Goal: Transaction & Acquisition: Purchase product/service

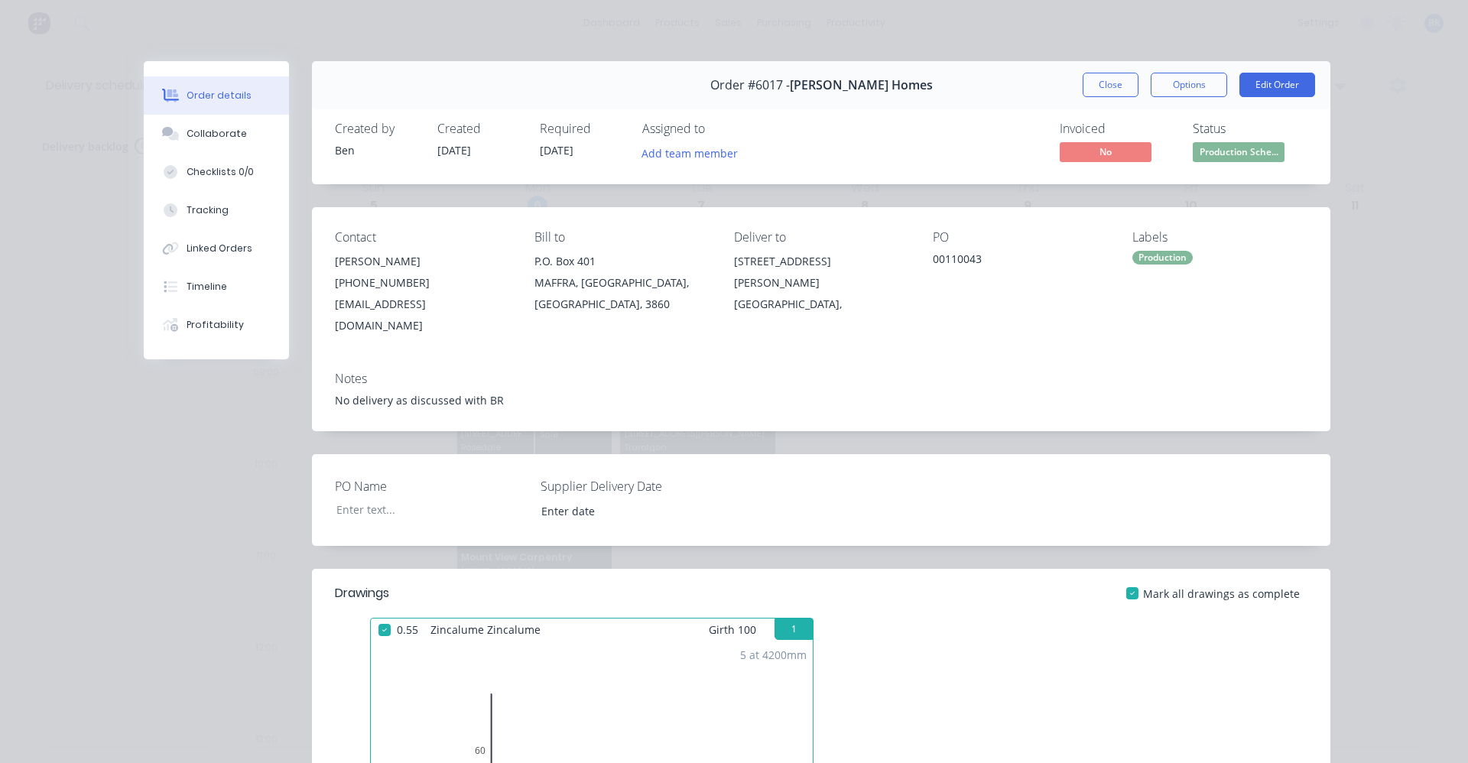
drag, startPoint x: 968, startPoint y: 3, endPoint x: 1058, endPoint y: 58, distance: 105.7
click at [972, 5] on div "Order details Collaborate Checklists 0/0 Tracking Linked Orders Timeline Profit…" at bounding box center [734, 381] width 1468 height 763
drag, startPoint x: 1109, startPoint y: 92, endPoint x: 1141, endPoint y: 155, distance: 70.8
click at [1109, 89] on button "Close" at bounding box center [1111, 85] width 56 height 24
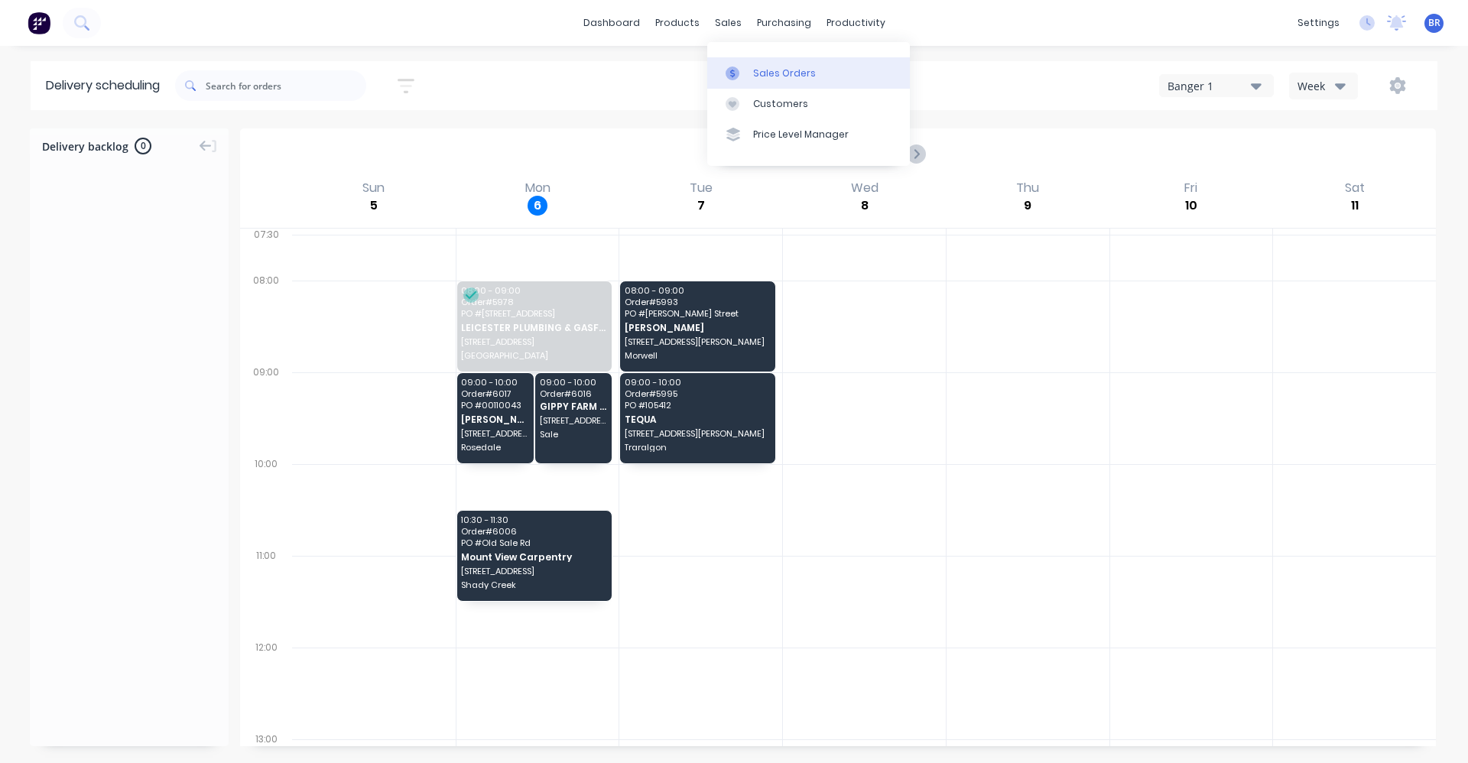
click at [766, 67] on div "Sales Orders" at bounding box center [784, 74] width 63 height 14
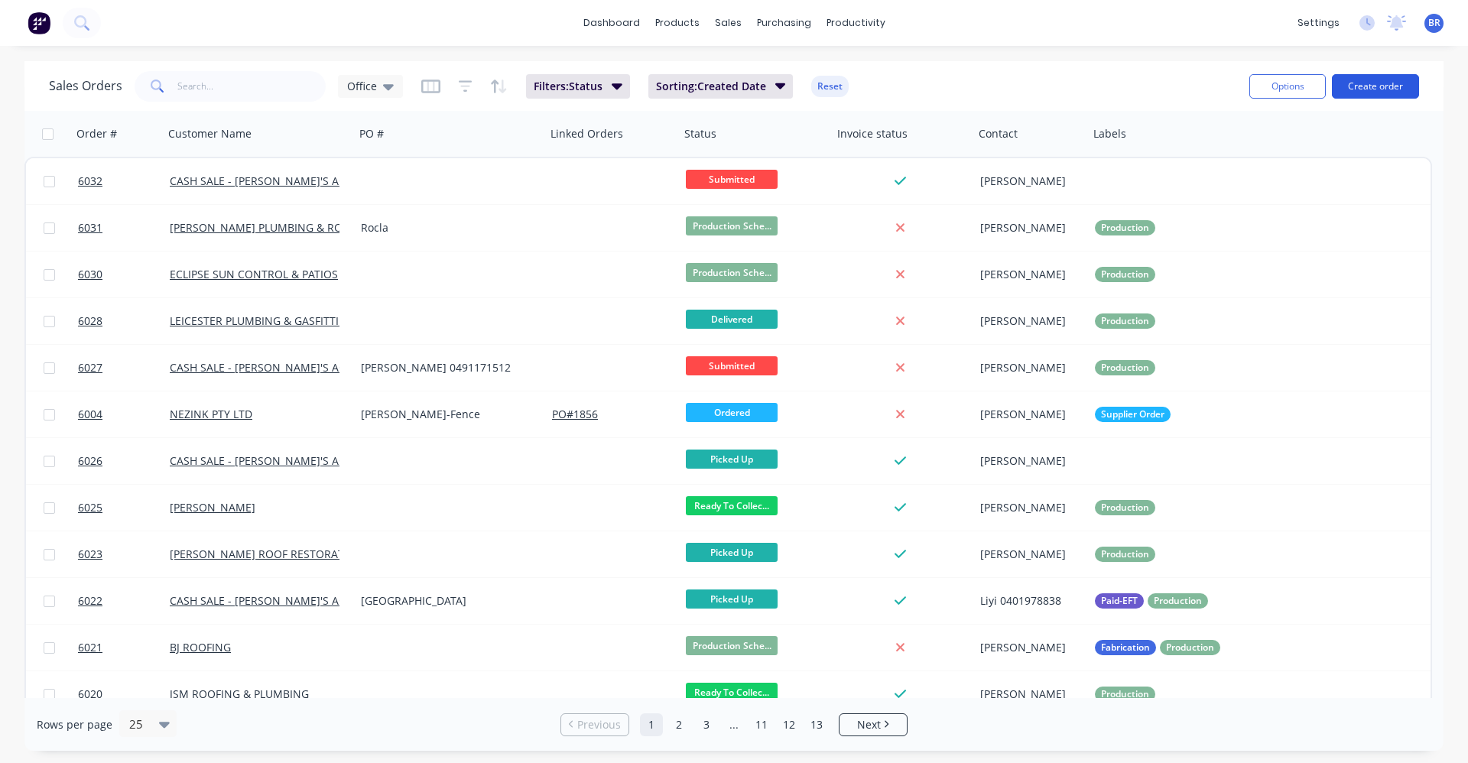
click at [1365, 89] on button "Create order" at bounding box center [1375, 86] width 87 height 24
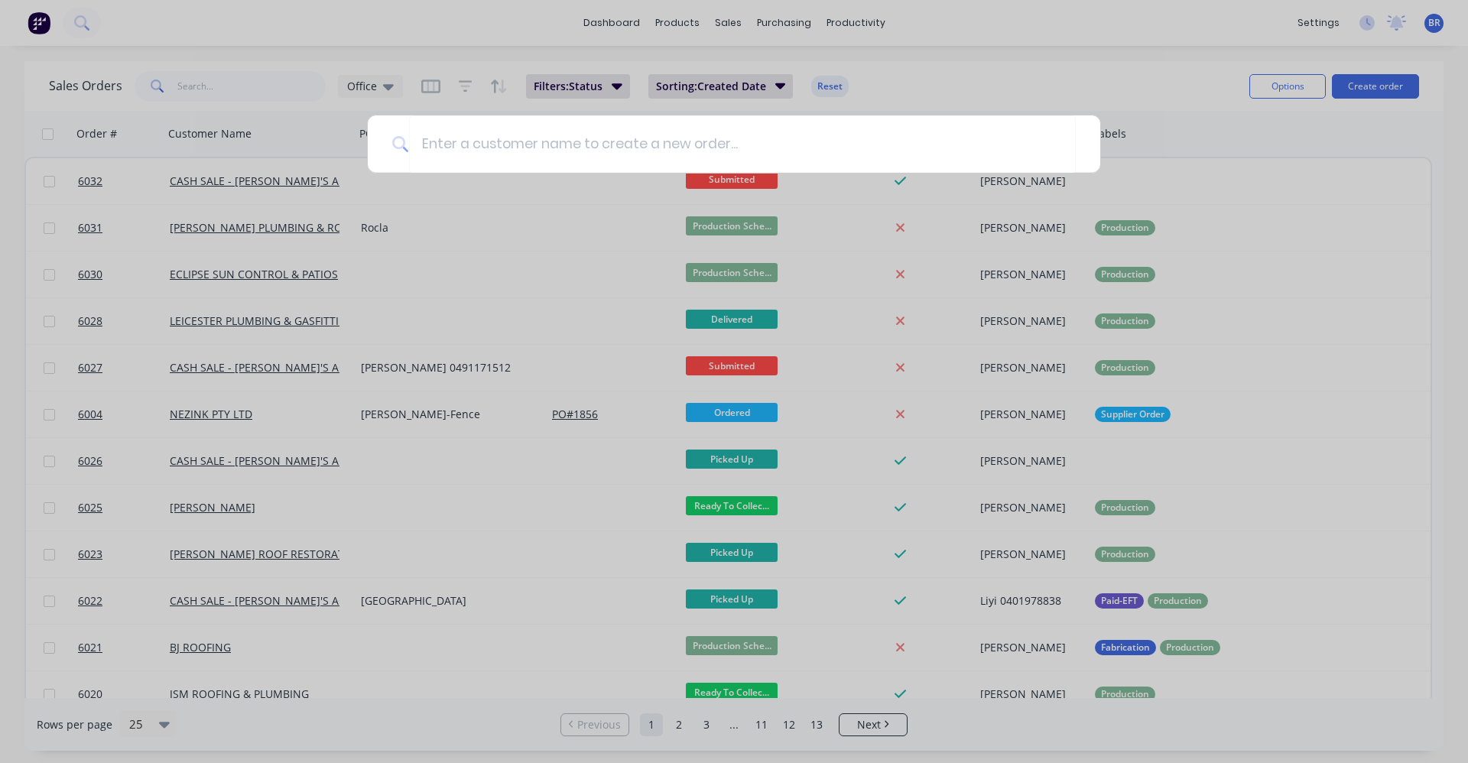
type input "c"
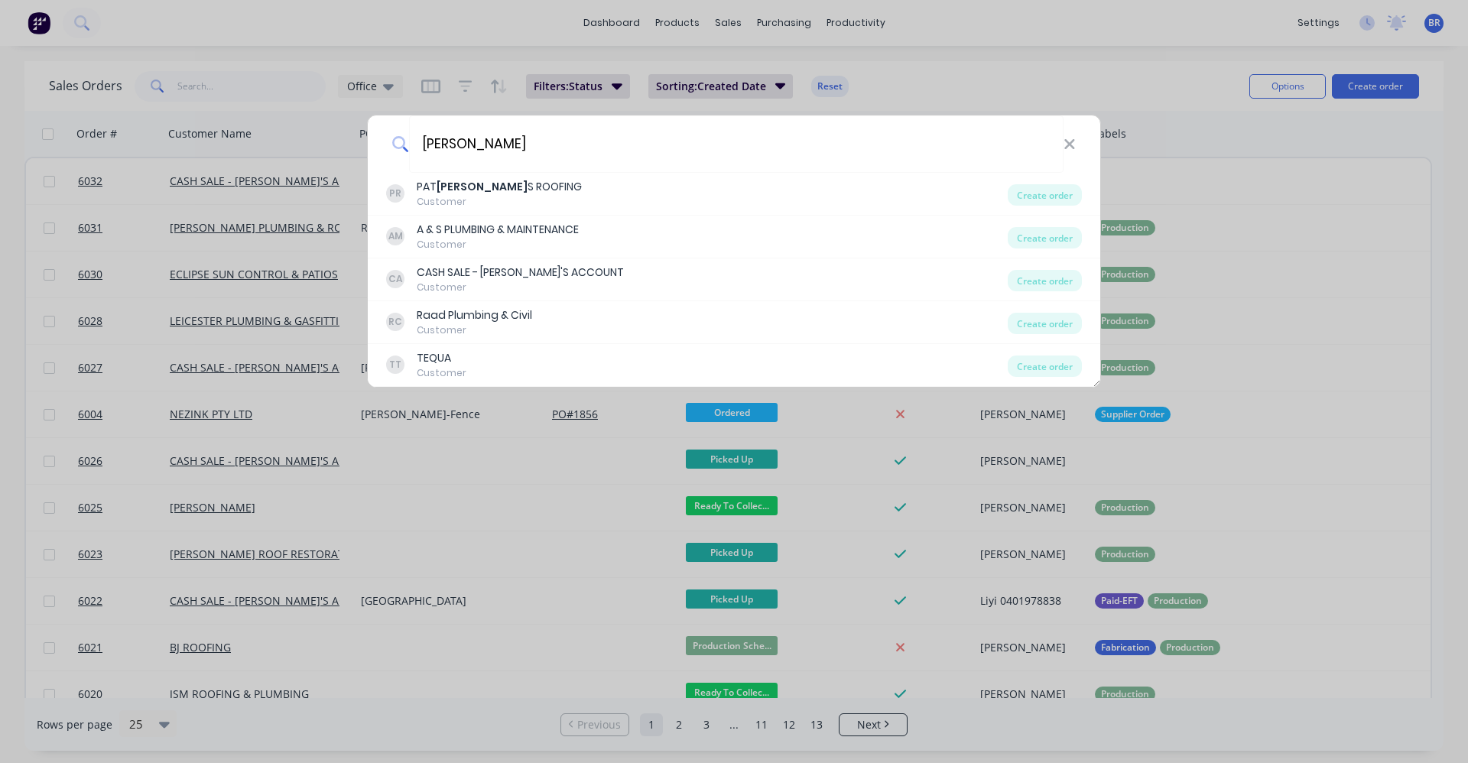
drag, startPoint x: 447, startPoint y: 140, endPoint x: 348, endPoint y: 128, distance: 100.0
click at [348, 128] on div "[PERSON_NAME] PR [PERSON_NAME] [PERSON_NAME] S ROOFING Customer Create order AM…" at bounding box center [734, 381] width 1468 height 763
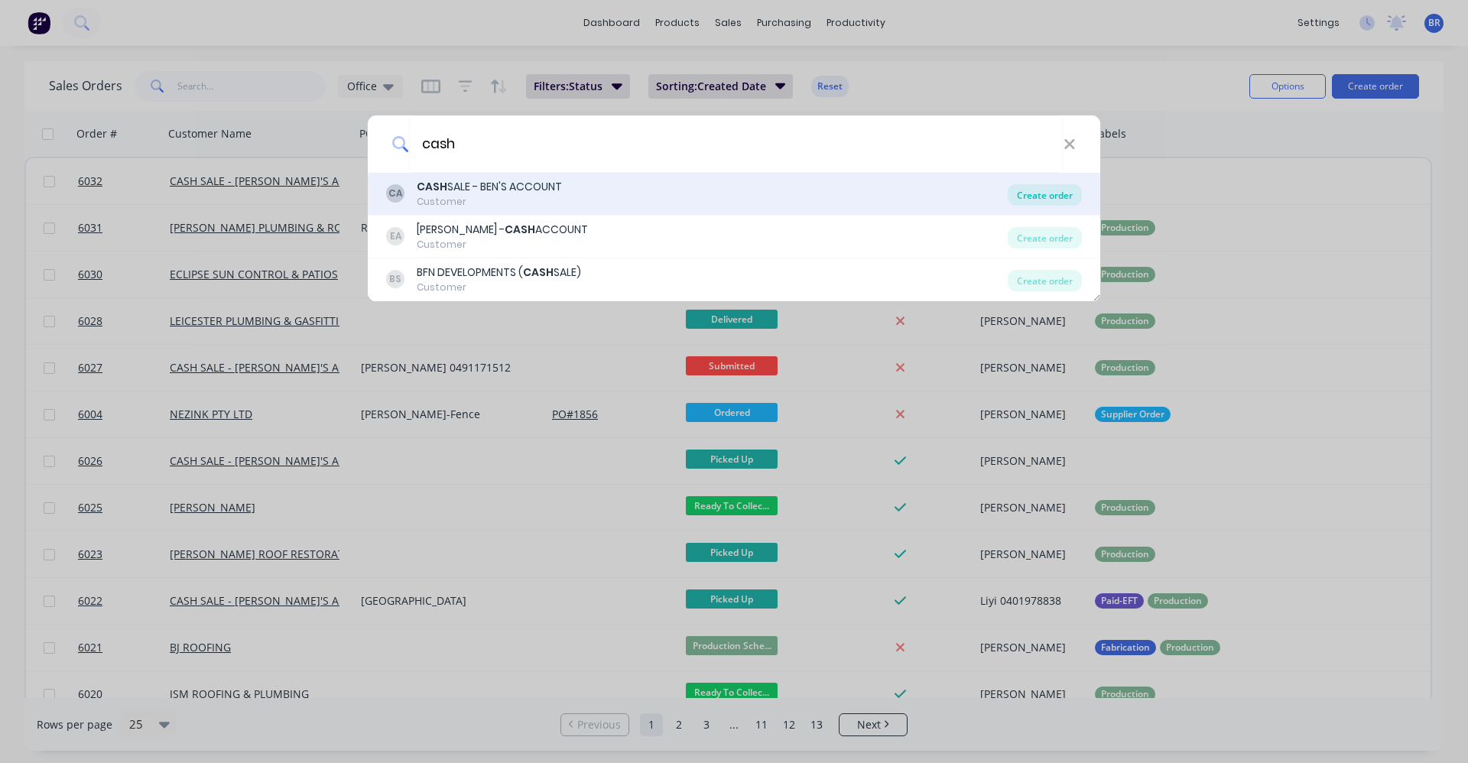
type input "cash"
click at [1046, 194] on div "Create order" at bounding box center [1045, 194] width 74 height 21
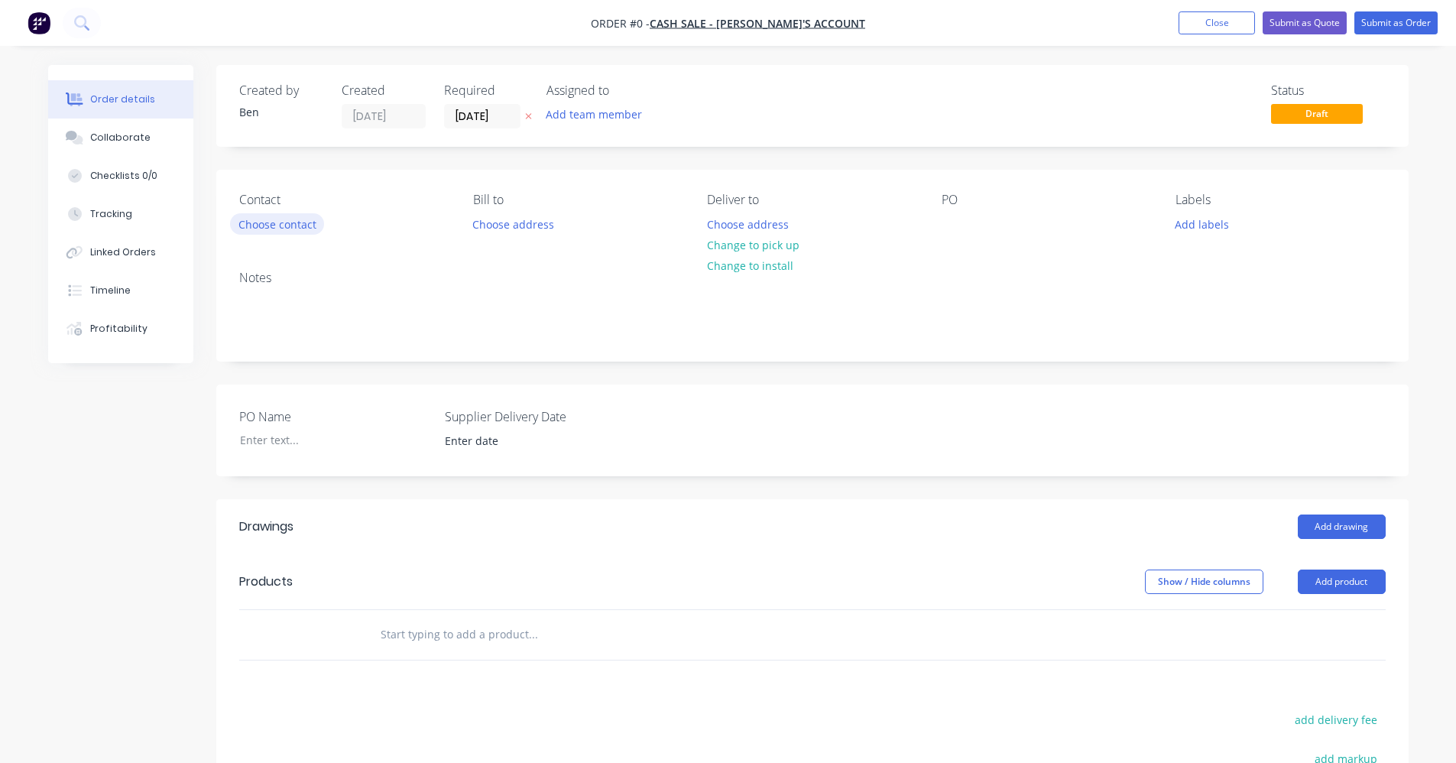
click at [270, 226] on button "Choose contact" at bounding box center [277, 223] width 94 height 21
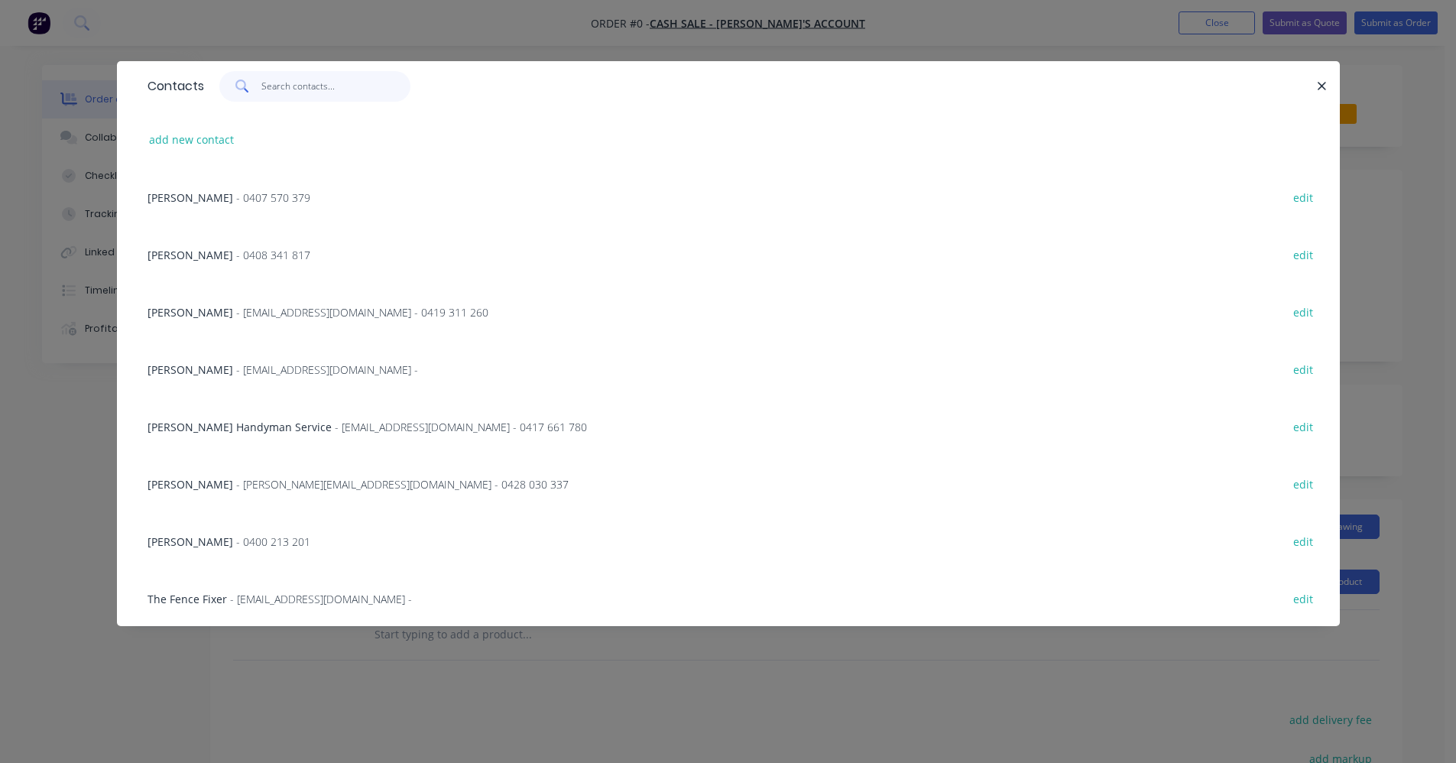
click at [284, 86] on input "text" at bounding box center [335, 86] width 149 height 31
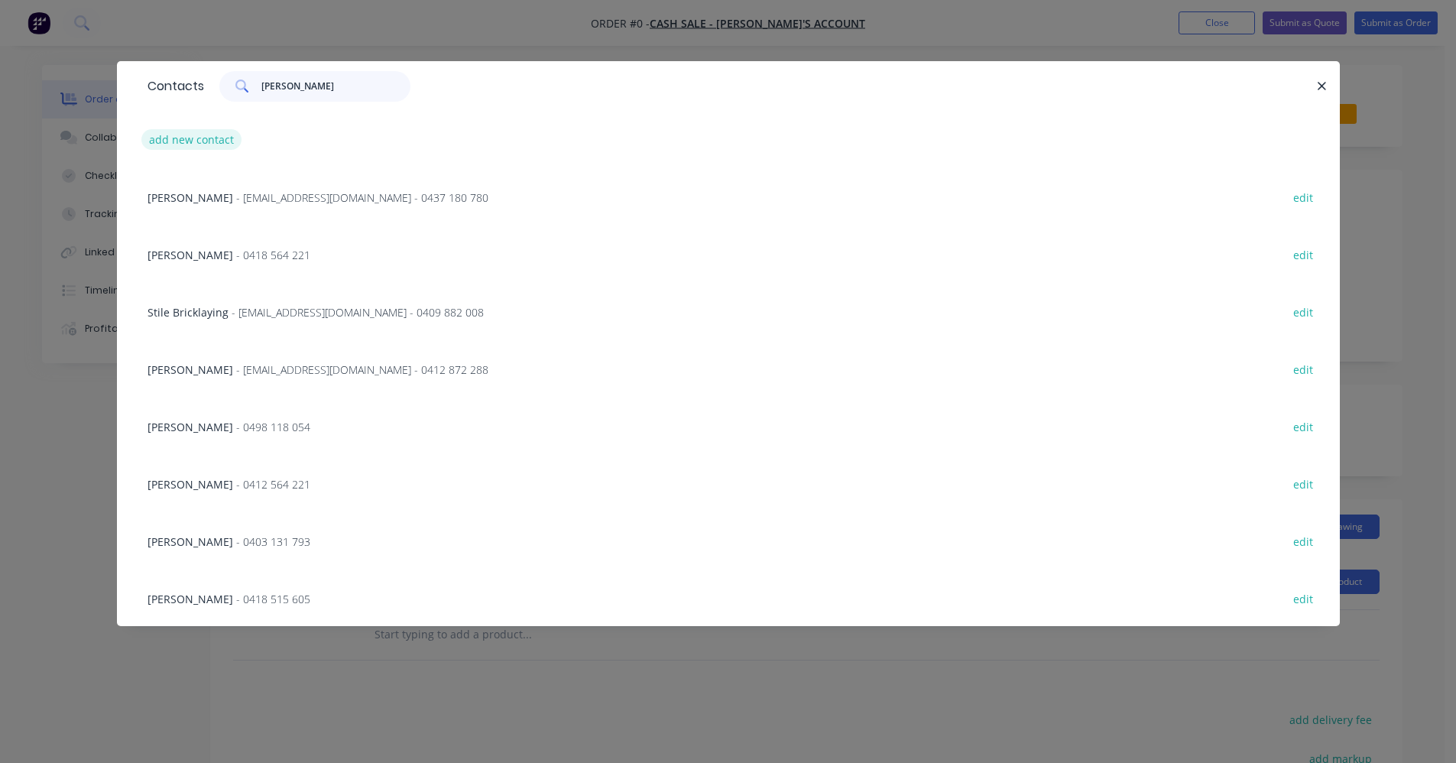
type input "[PERSON_NAME]"
click at [192, 146] on button "add new contact" at bounding box center [191, 139] width 101 height 21
select select "AU"
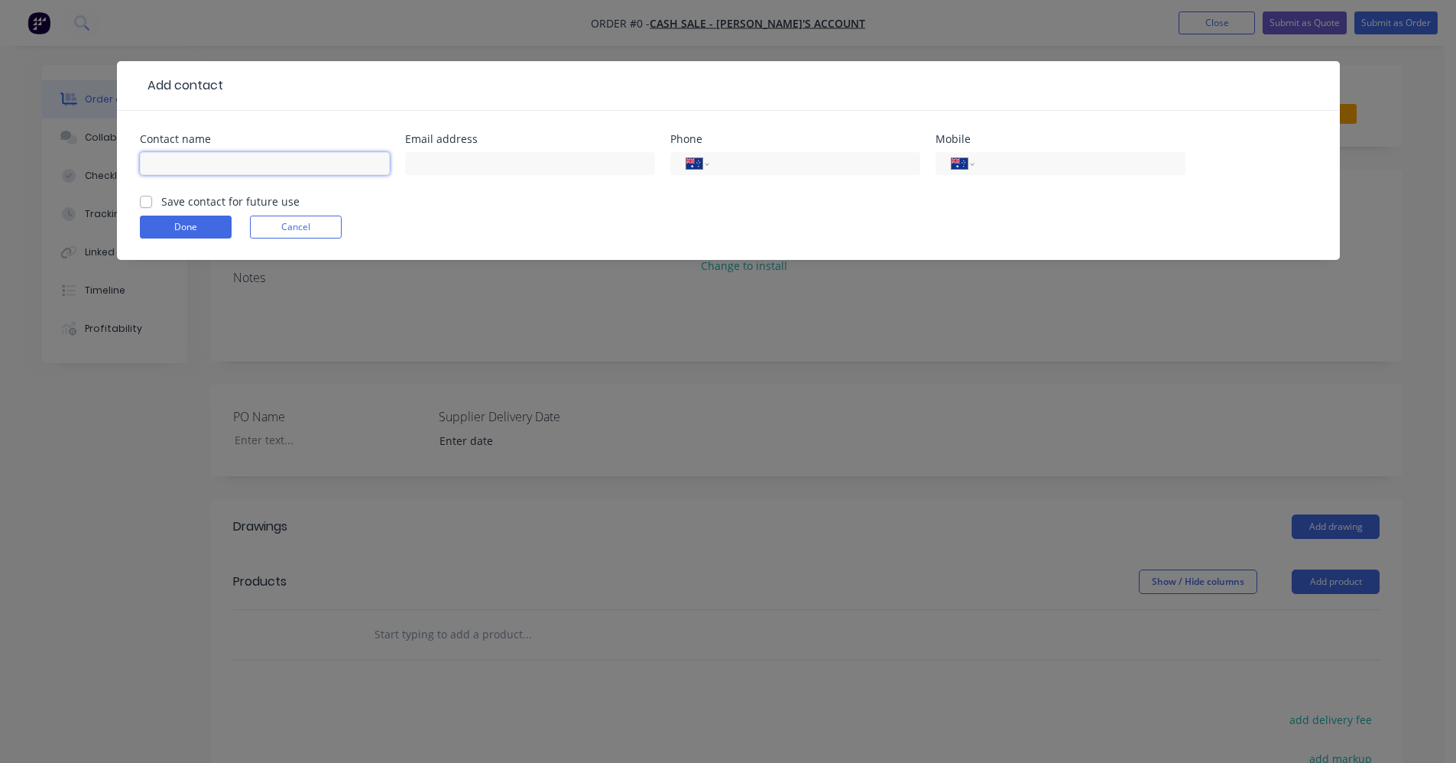
click at [203, 153] on input "text" at bounding box center [265, 163] width 250 height 23
type input "[PERSON_NAME]"
click at [1044, 164] on input "tel" at bounding box center [1076, 164] width 183 height 18
type input "0418 594 543"
click at [161, 202] on label "Save contact for future use" at bounding box center [230, 201] width 138 height 16
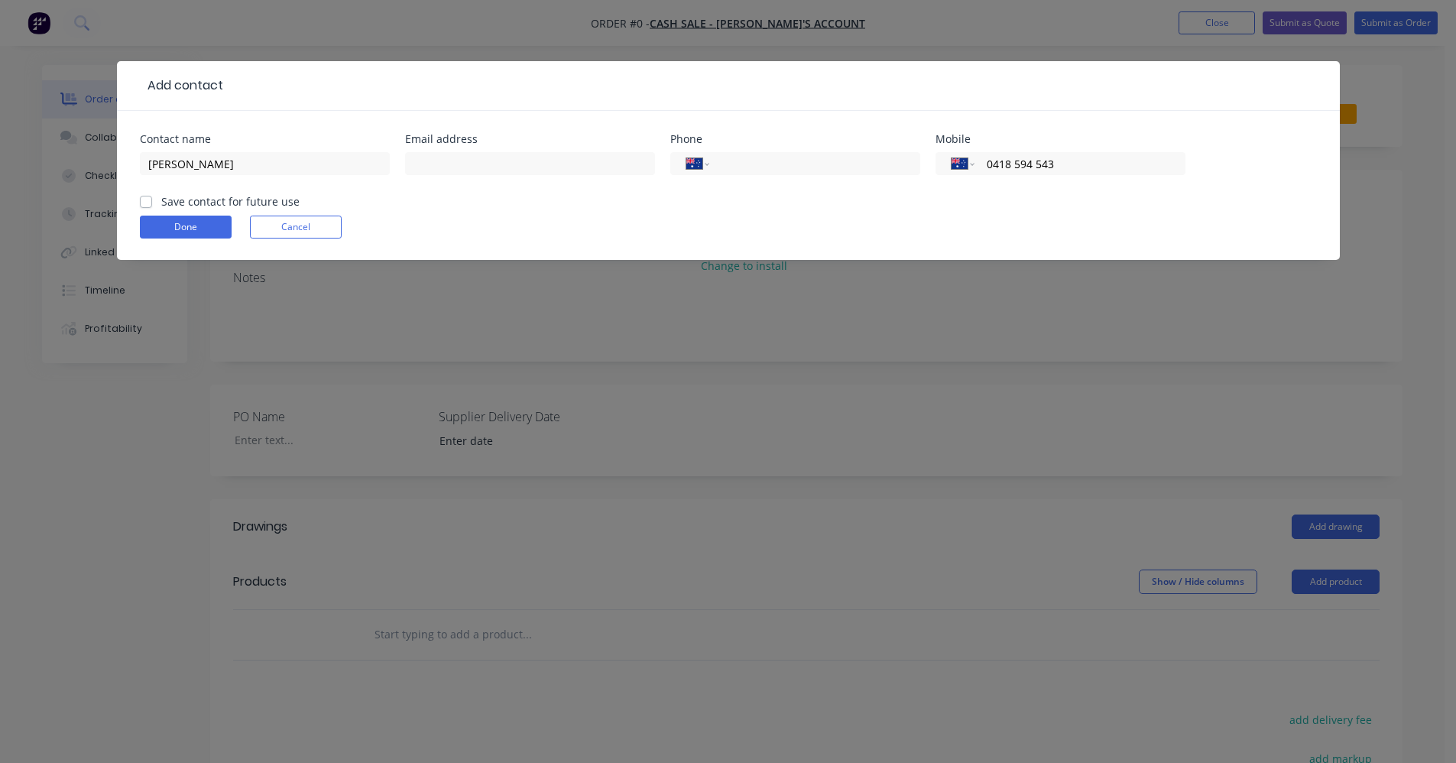
click at [148, 202] on input "Save contact for future use" at bounding box center [146, 200] width 12 height 15
checkbox input "true"
click at [187, 227] on button "Done" at bounding box center [186, 227] width 92 height 23
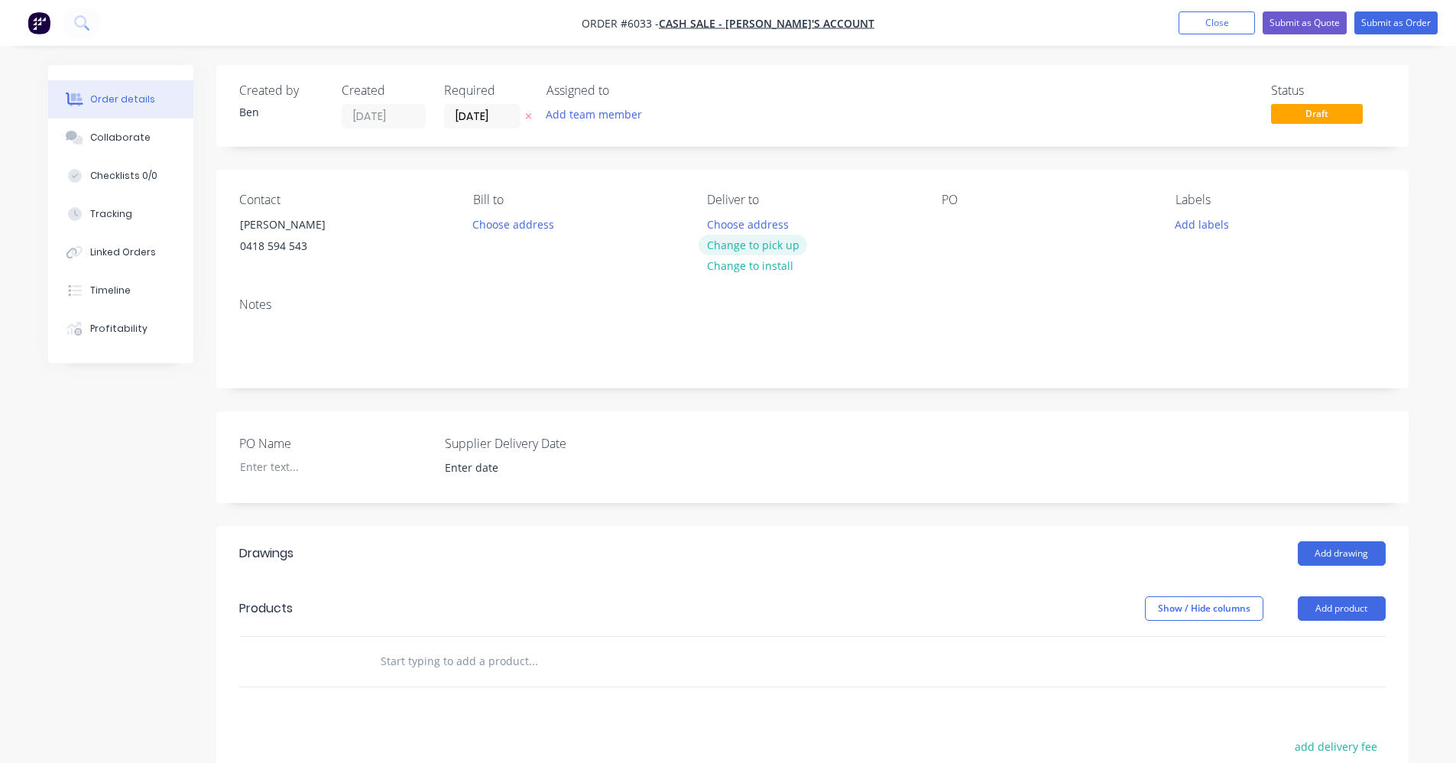
click at [770, 250] on button "Change to pick up" at bounding box center [753, 245] width 109 height 21
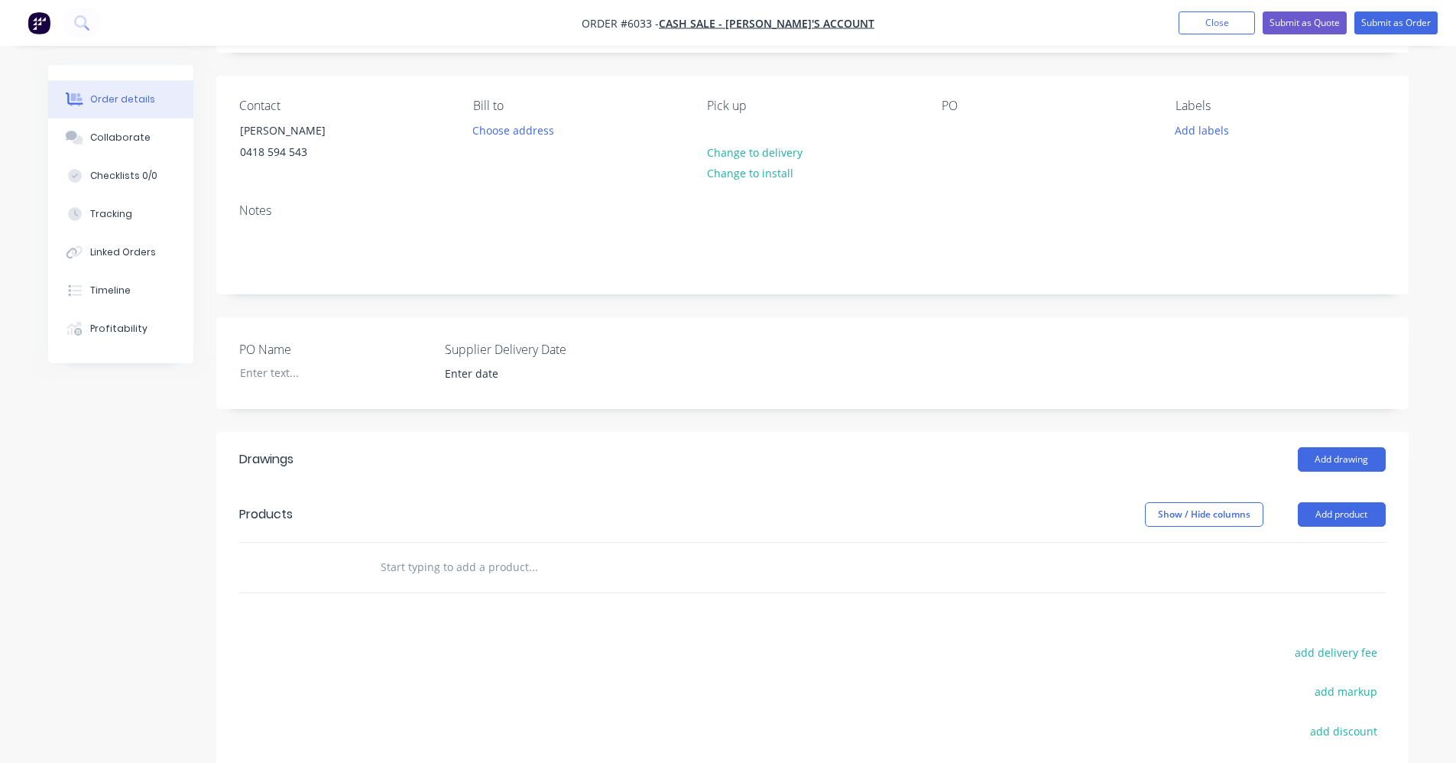
scroll to position [306, 0]
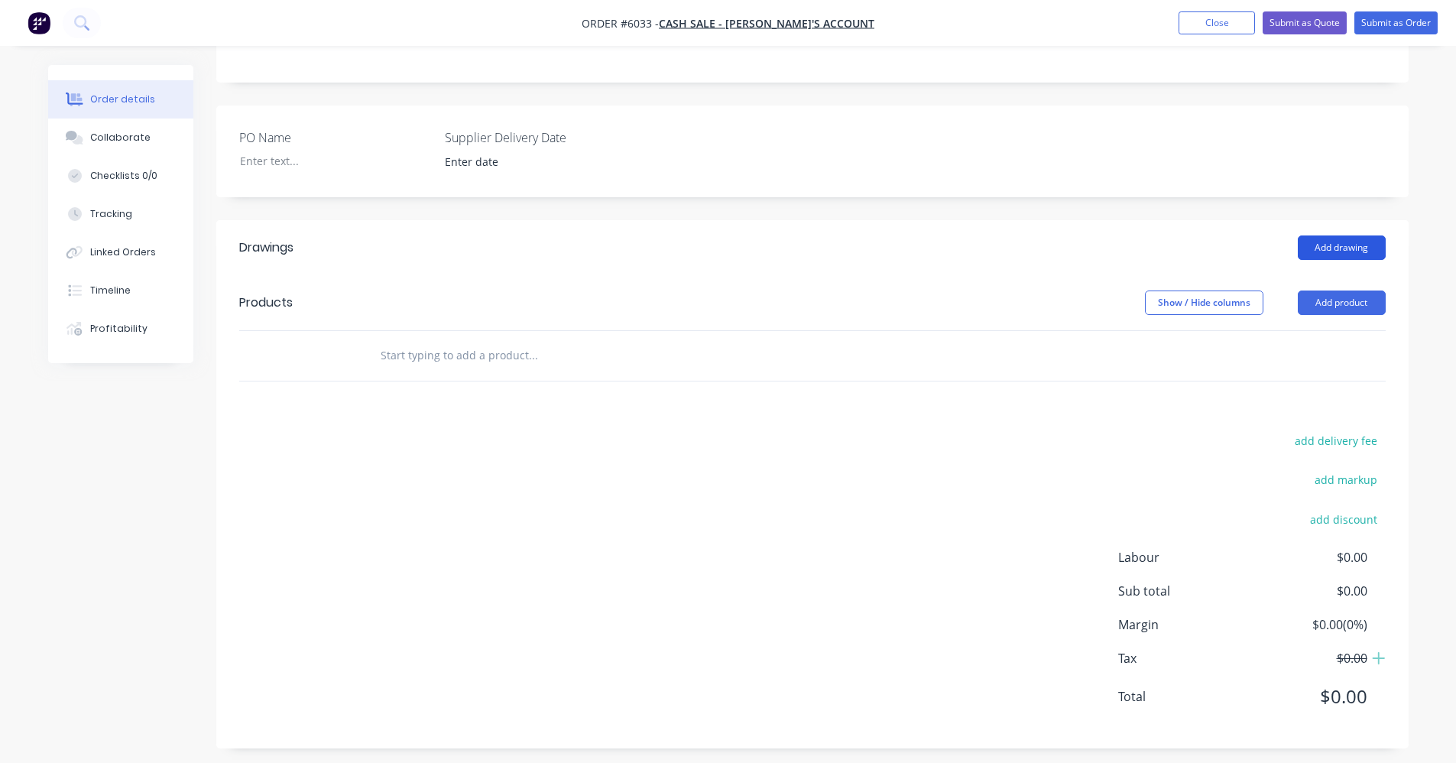
click at [1357, 251] on button "Add drawing" at bounding box center [1342, 247] width 88 height 24
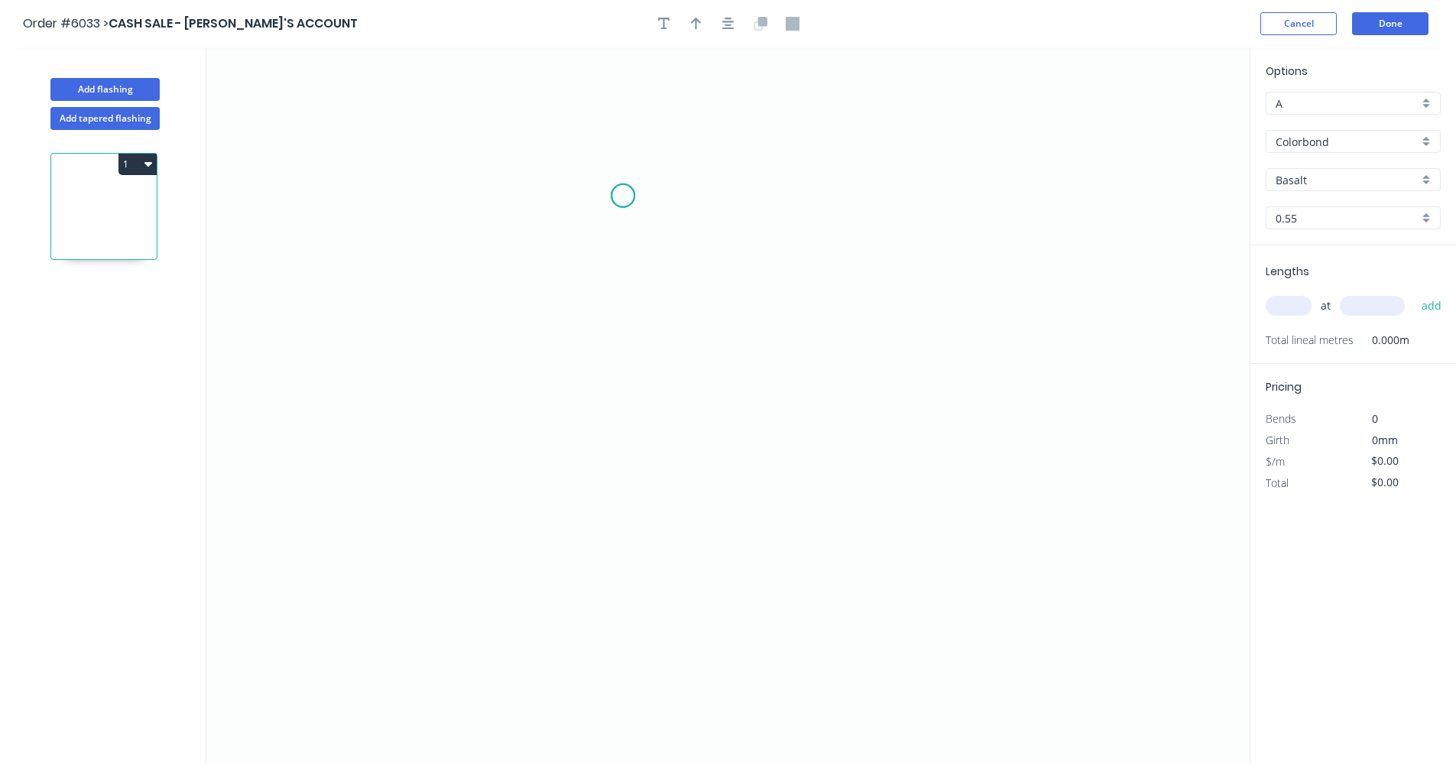
click at [623, 196] on icon "0" at bounding box center [728, 405] width 1044 height 716
click at [620, 476] on icon "0" at bounding box center [728, 405] width 1044 height 716
click at [894, 473] on icon "0 ?" at bounding box center [728, 405] width 1044 height 716
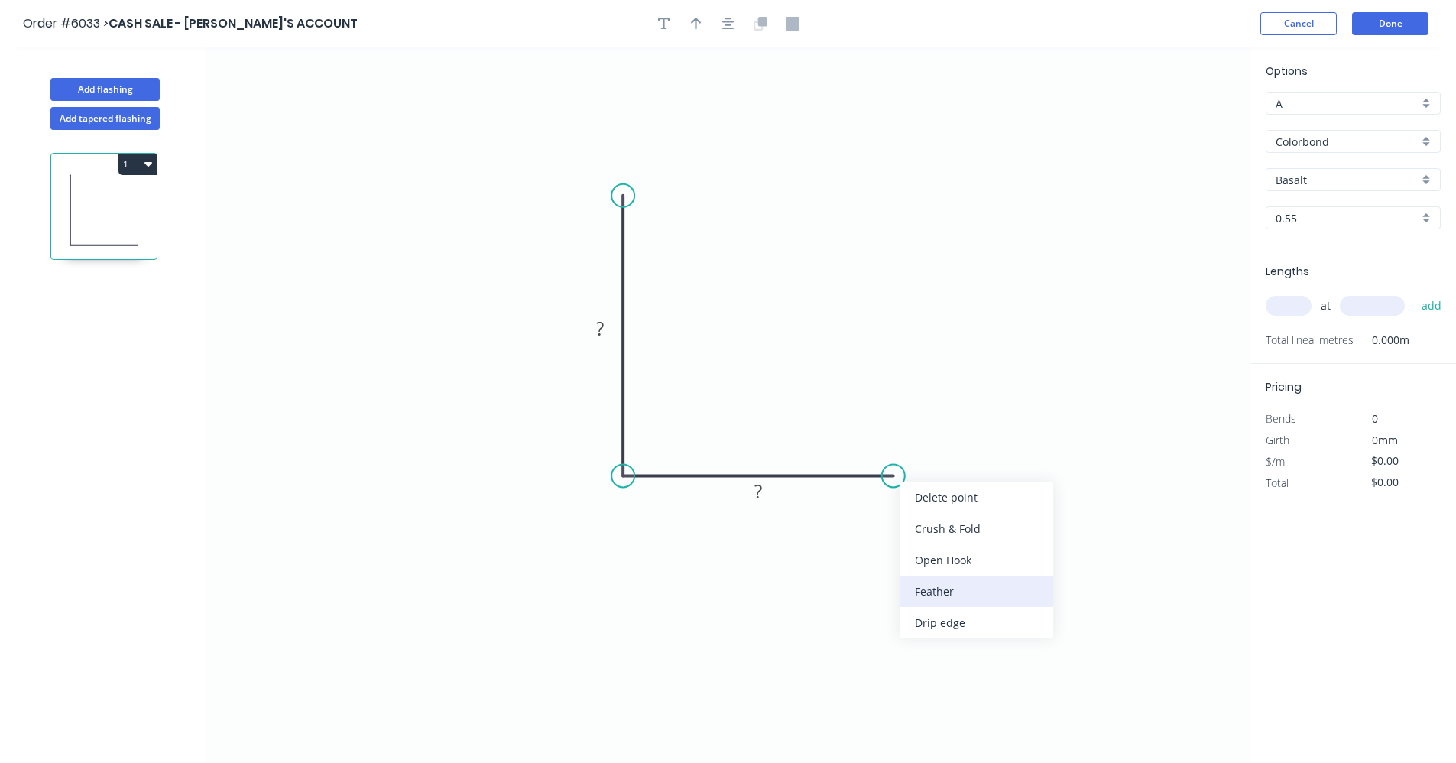
click at [963, 601] on div "Feather" at bounding box center [977, 591] width 154 height 31
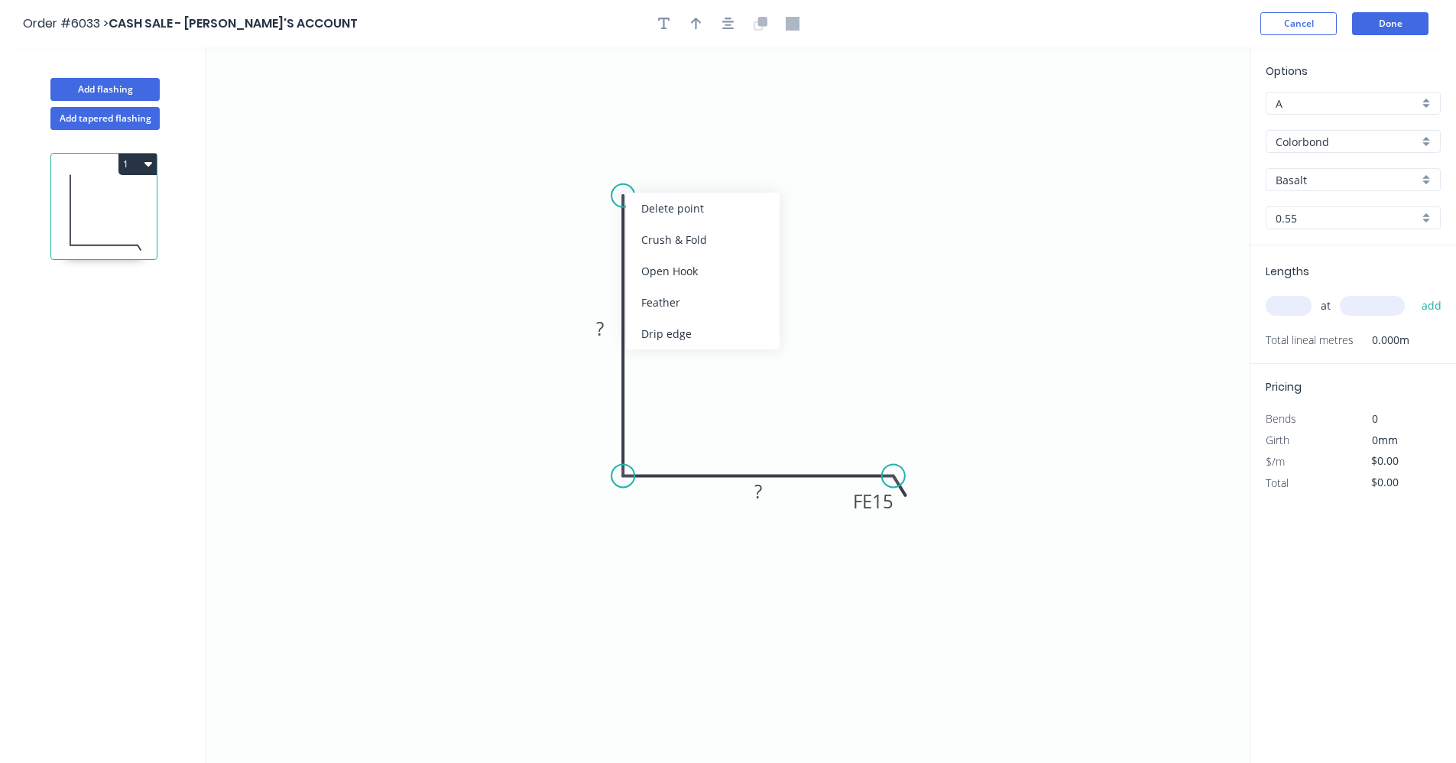
click at [668, 300] on div "Feather" at bounding box center [703, 302] width 154 height 31
drag, startPoint x: 896, startPoint y: 476, endPoint x: 921, endPoint y: 503, distance: 37.3
click at [914, 526] on div "Flip bend" at bounding box center [972, 533] width 154 height 31
click at [605, 331] on rect at bounding box center [600, 329] width 31 height 21
type input "$13.41"
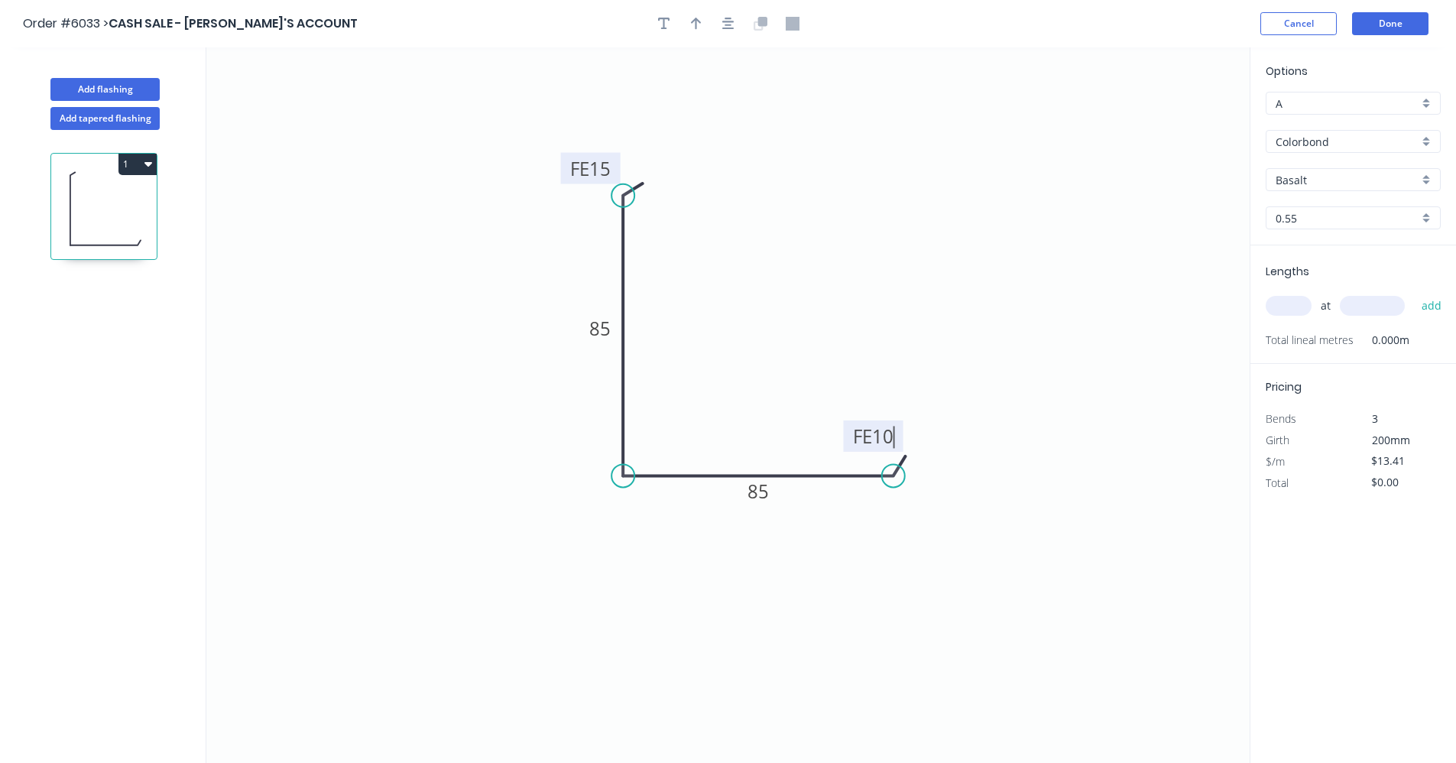
click at [610, 164] on tspan "15" at bounding box center [599, 168] width 21 height 25
drag, startPoint x: 734, startPoint y: 24, endPoint x: 716, endPoint y: 28, distance: 18.2
click at [733, 24] on icon "button" at bounding box center [728, 24] width 12 height 14
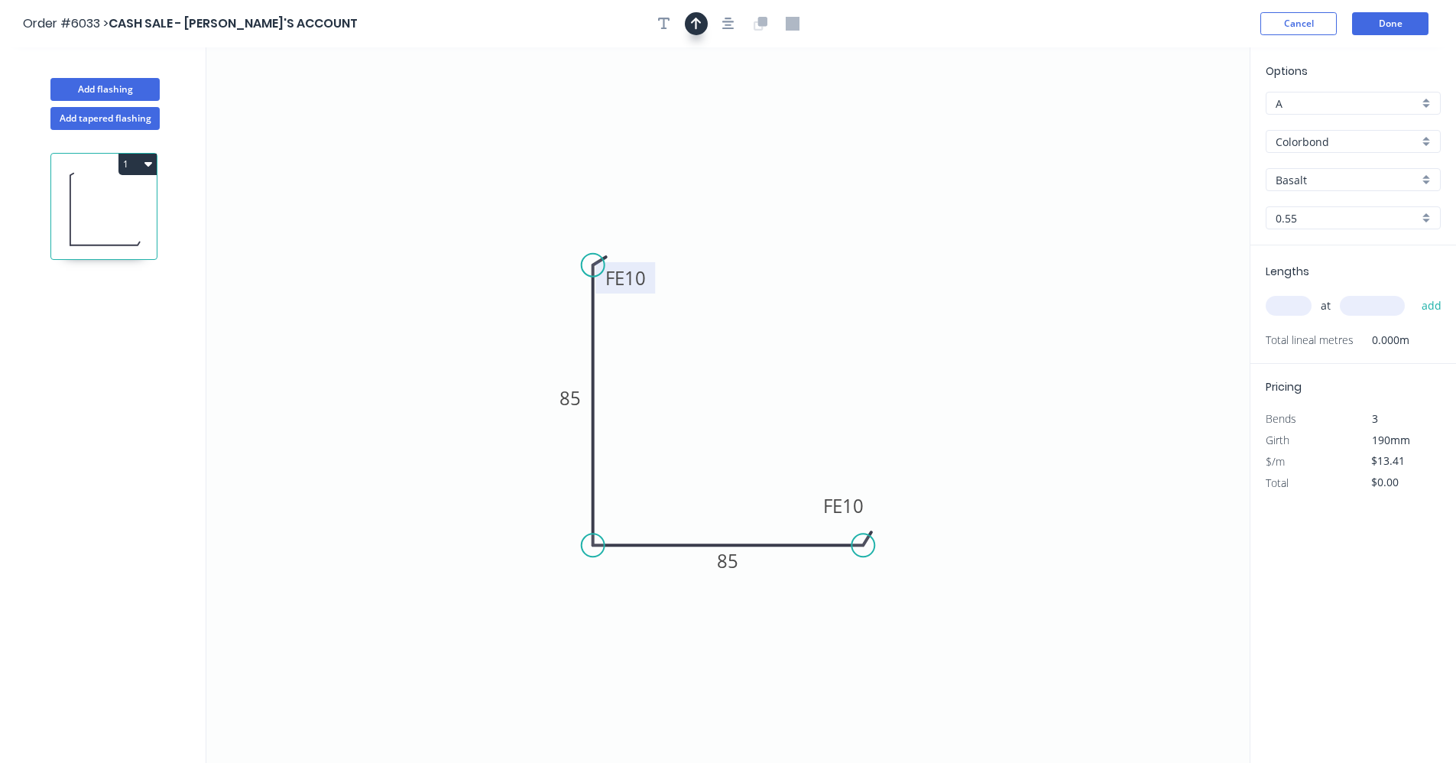
click at [702, 28] on button "button" at bounding box center [696, 23] width 23 height 23
click at [1169, 121] on icon at bounding box center [1173, 106] width 14 height 49
click at [1169, 121] on icon "0 FE 10 85 FE 10 85" at bounding box center [728, 405] width 1044 height 716
click at [1173, 121] on icon at bounding box center [1186, 111] width 44 height 44
click at [1173, 121] on icon at bounding box center [1190, 124] width 49 height 14
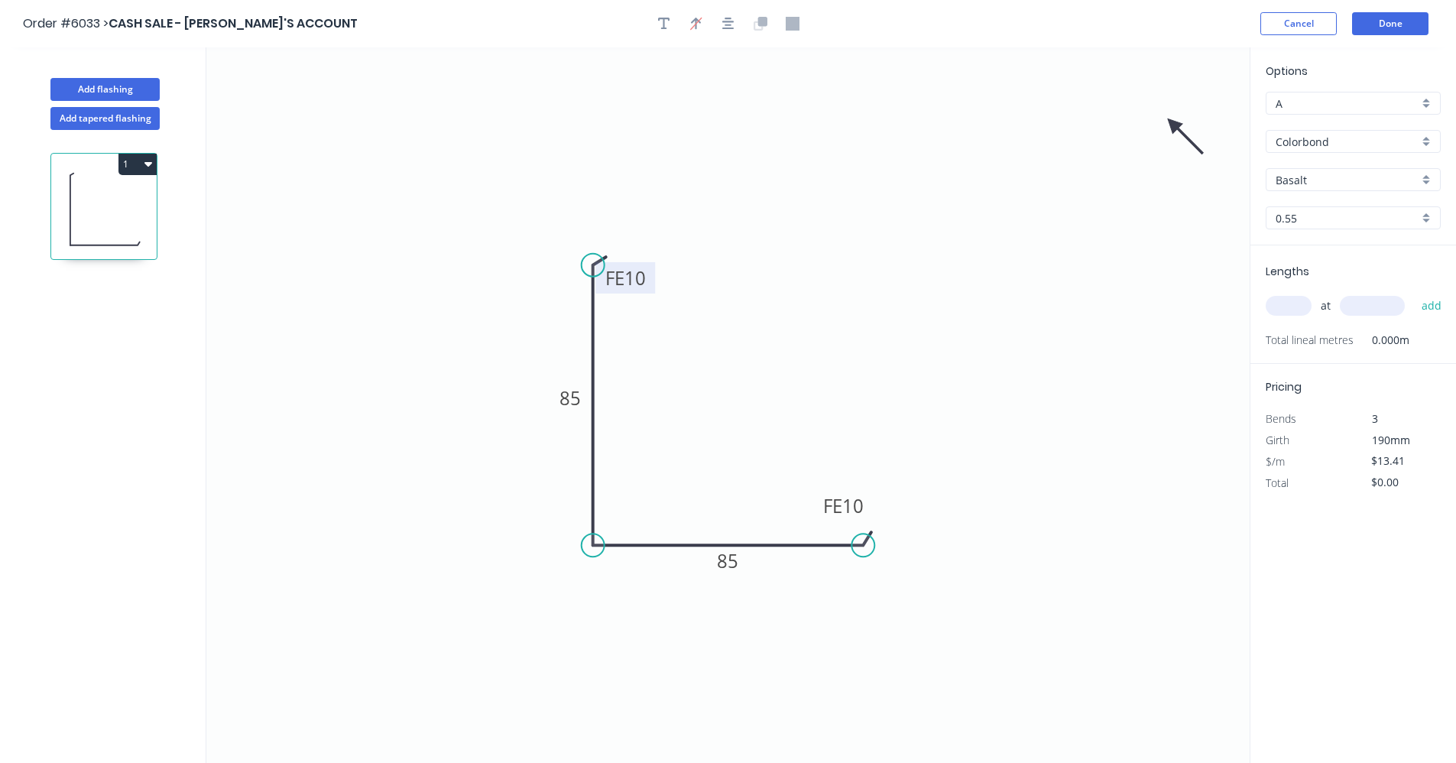
click at [1173, 121] on icon at bounding box center [1186, 136] width 44 height 44
click at [1174, 123] on icon at bounding box center [1173, 141] width 14 height 49
drag, startPoint x: 1174, startPoint y: 125, endPoint x: 581, endPoint y: 467, distance: 684.4
click at [581, 468] on icon at bounding box center [569, 481] width 44 height 44
click at [1430, 183] on div "Basalt" at bounding box center [1353, 179] width 175 height 23
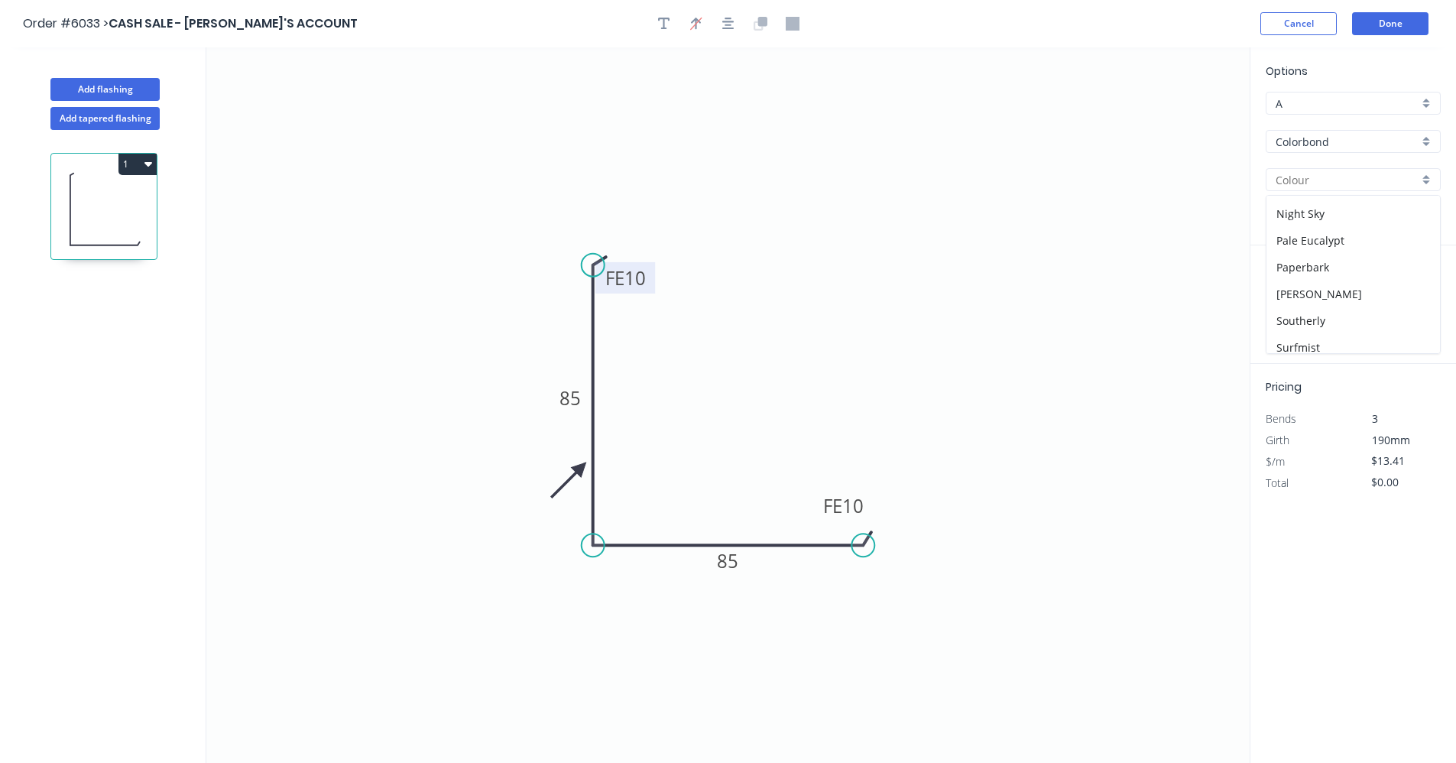
scroll to position [382, 0]
click at [1291, 307] on div "Surfmist" at bounding box center [1354, 308] width 174 height 27
type input "Surfmist"
click at [1289, 304] on input "text" at bounding box center [1289, 306] width 46 height 20
type input "1"
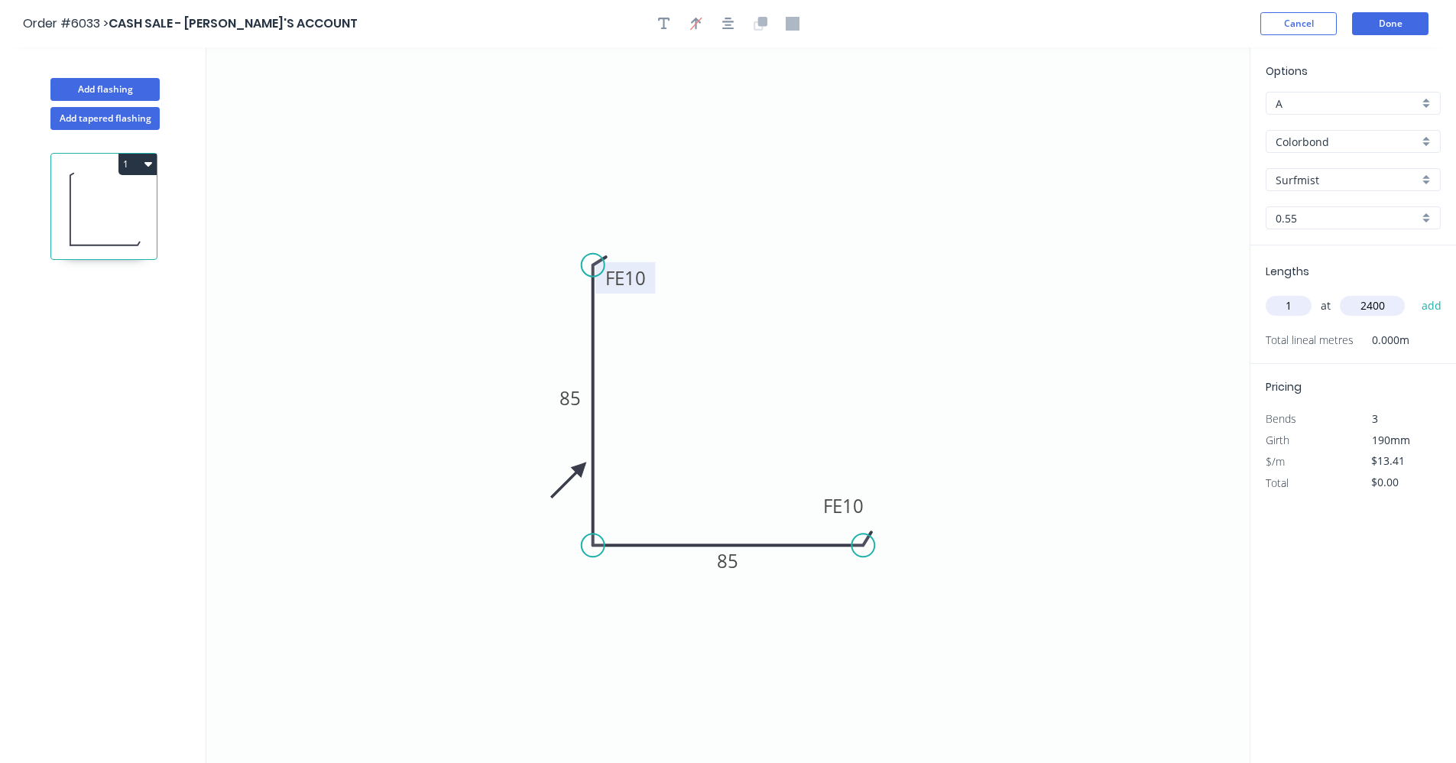
type input "2400"
click at [1414, 293] on button "add" at bounding box center [1432, 306] width 36 height 26
type input "$32.18"
click at [103, 92] on button "Add flashing" at bounding box center [104, 89] width 109 height 23
type input "$0.00"
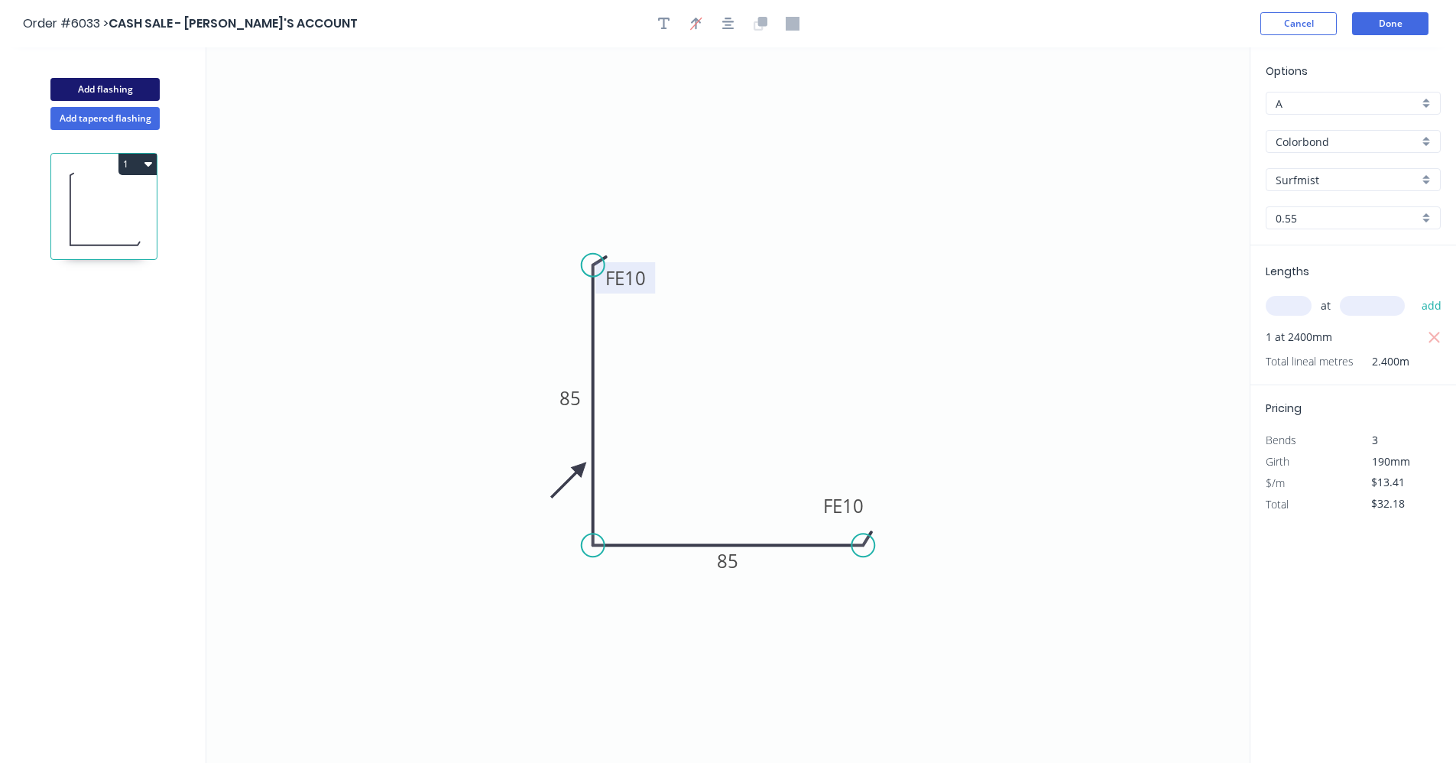
type input "$0.00"
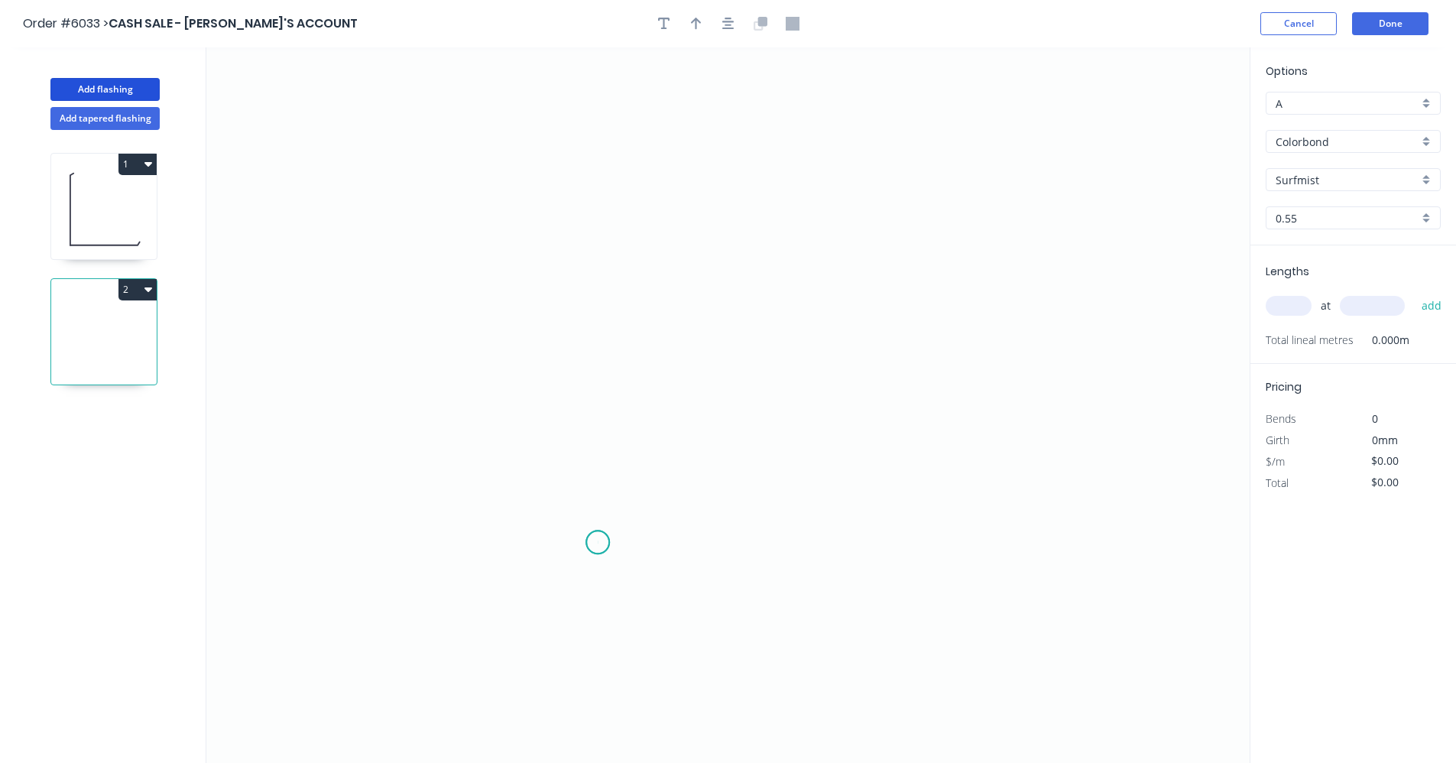
drag, startPoint x: 598, startPoint y: 543, endPoint x: 585, endPoint y: 480, distance: 64.0
click at [598, 541] on icon "0" at bounding box center [728, 405] width 1044 height 716
click at [596, 372] on icon "0" at bounding box center [728, 405] width 1044 height 716
drag, startPoint x: 900, startPoint y: 372, endPoint x: 1132, endPoint y: 417, distance: 236.8
click at [902, 374] on icon "0 ?" at bounding box center [728, 405] width 1044 height 716
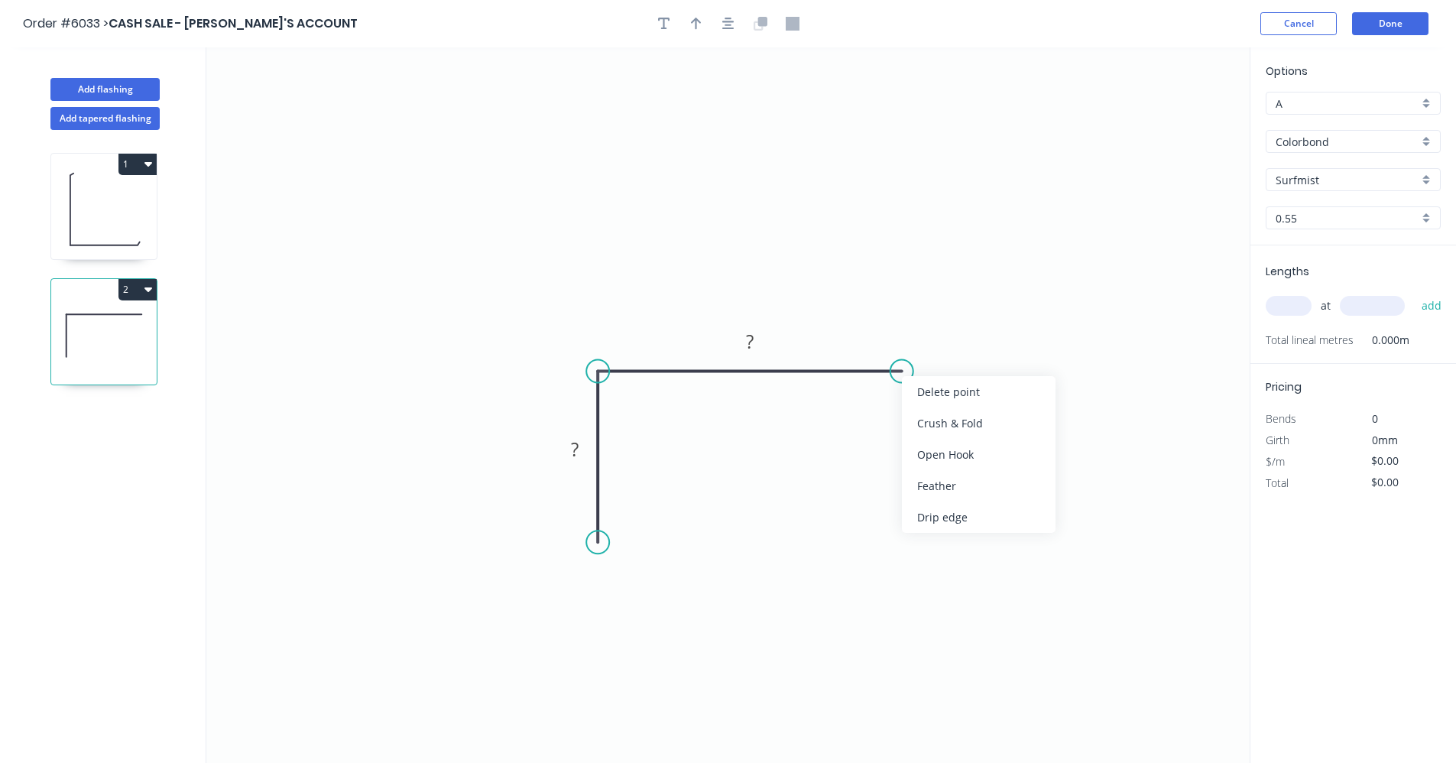
click at [927, 484] on div "Feather" at bounding box center [979, 485] width 154 height 31
click at [653, 658] on div "Feather" at bounding box center [679, 655] width 154 height 31
click at [950, 425] on div "Flip bend" at bounding box center [976, 422] width 154 height 31
click at [573, 514] on tspan "15" at bounding box center [574, 514] width 21 height 25
type input "$11.63"
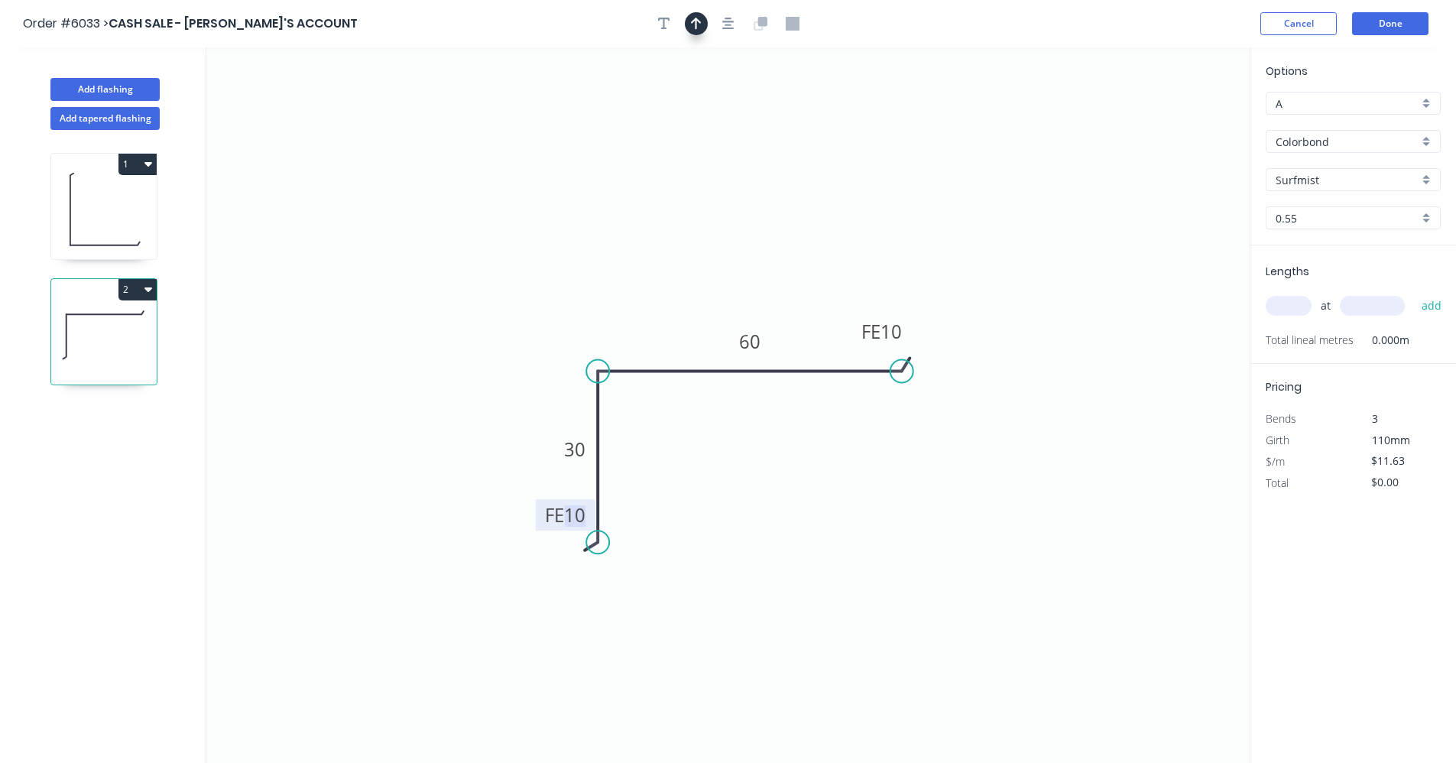
drag, startPoint x: 732, startPoint y: 29, endPoint x: 692, endPoint y: 28, distance: 40.5
click at [731, 28] on icon "button" at bounding box center [728, 24] width 12 height 12
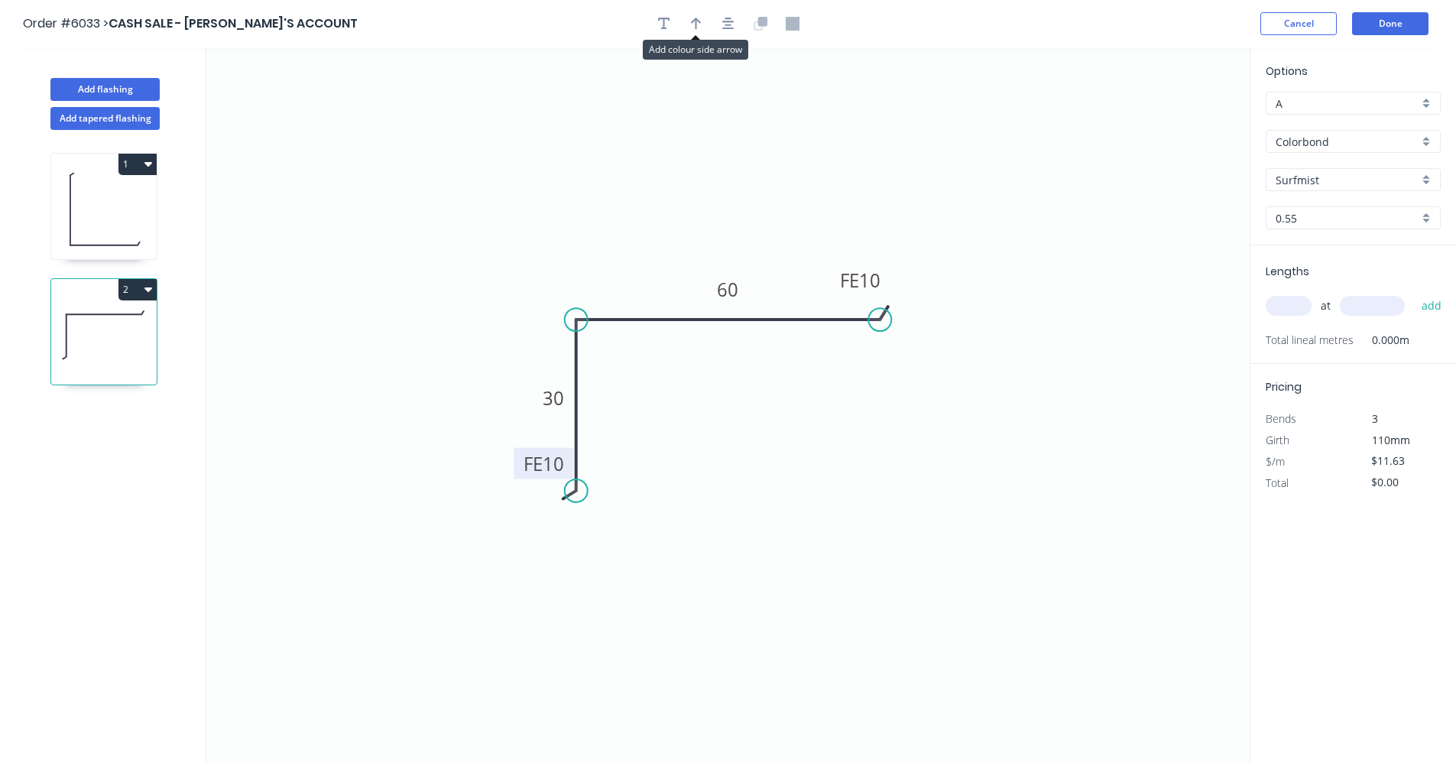
drag, startPoint x: 698, startPoint y: 26, endPoint x: 706, endPoint y: 29, distance: 8.9
click at [700, 27] on icon "button" at bounding box center [696, 24] width 11 height 14
click at [1174, 122] on icon at bounding box center [1173, 106] width 14 height 49
click at [1174, 122] on icon at bounding box center [1186, 111] width 44 height 44
click at [1174, 122] on icon at bounding box center [1190, 124] width 49 height 14
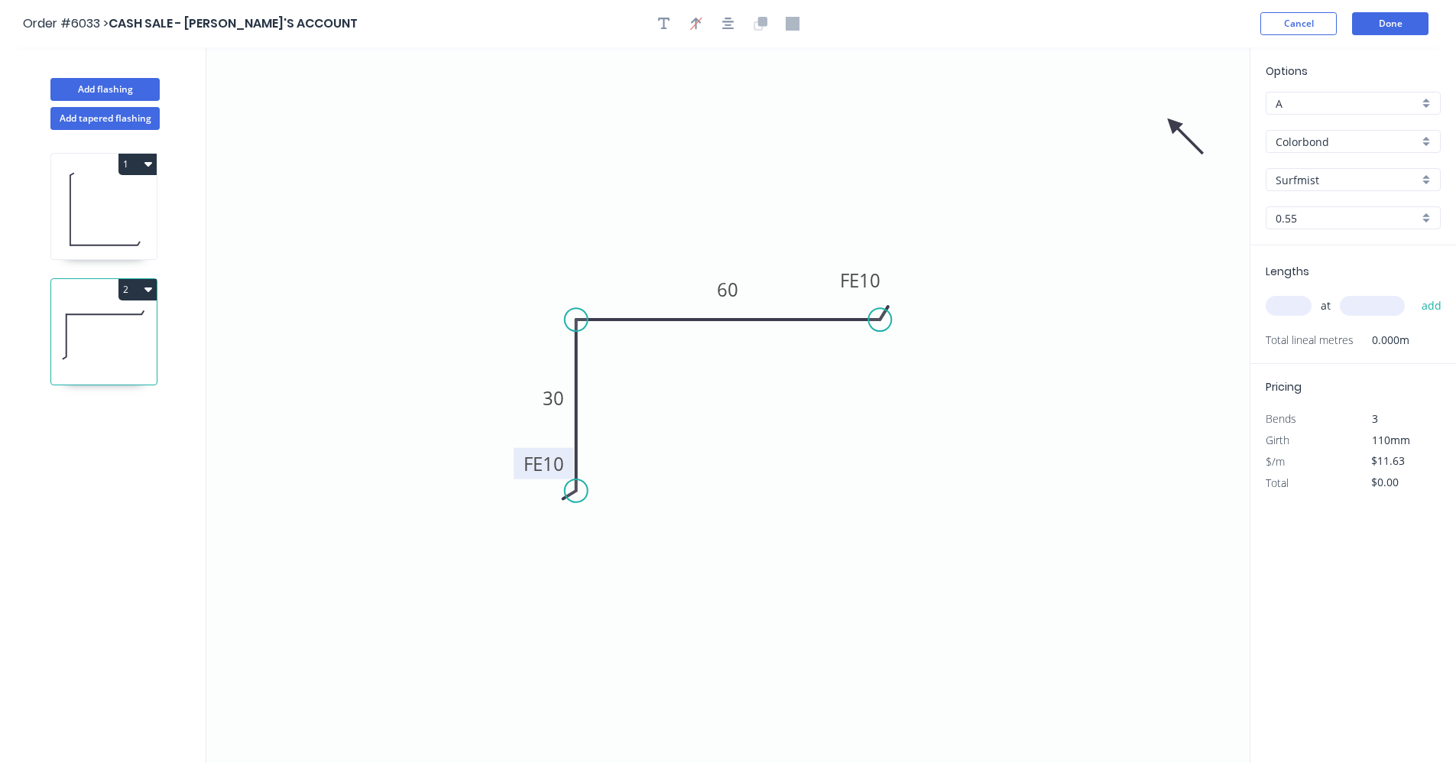
click at [1174, 122] on icon at bounding box center [1186, 136] width 44 height 44
drag, startPoint x: 1174, startPoint y: 122, endPoint x: 770, endPoint y: 336, distance: 456.9
click at [770, 336] on icon at bounding box center [770, 354] width 14 height 49
click at [1288, 302] on input "text" at bounding box center [1289, 306] width 46 height 20
type input "1"
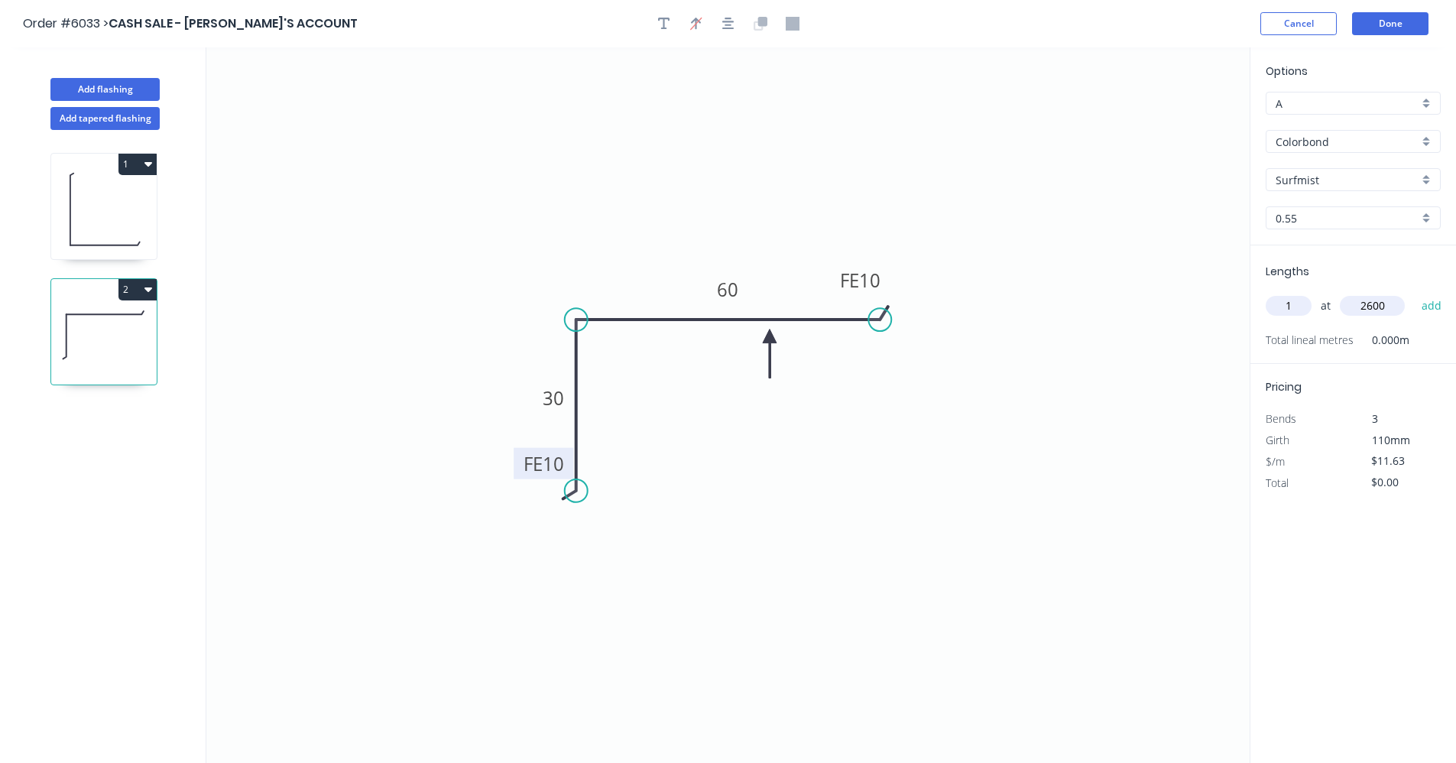
type input "2600"
click at [1414, 293] on button "add" at bounding box center [1432, 306] width 36 height 26
type input "$30.24"
click at [1396, 31] on button "Done" at bounding box center [1390, 23] width 76 height 23
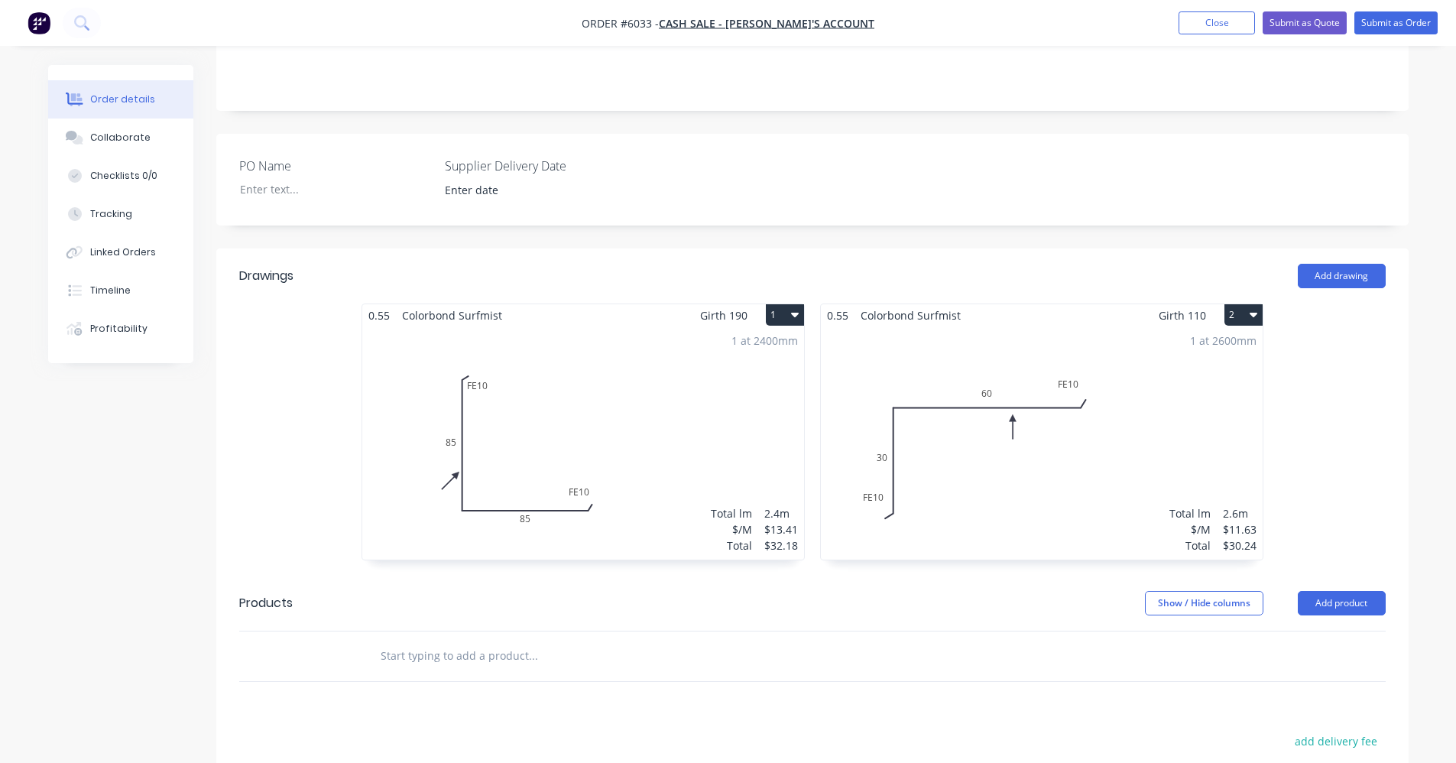
scroll to position [306, 0]
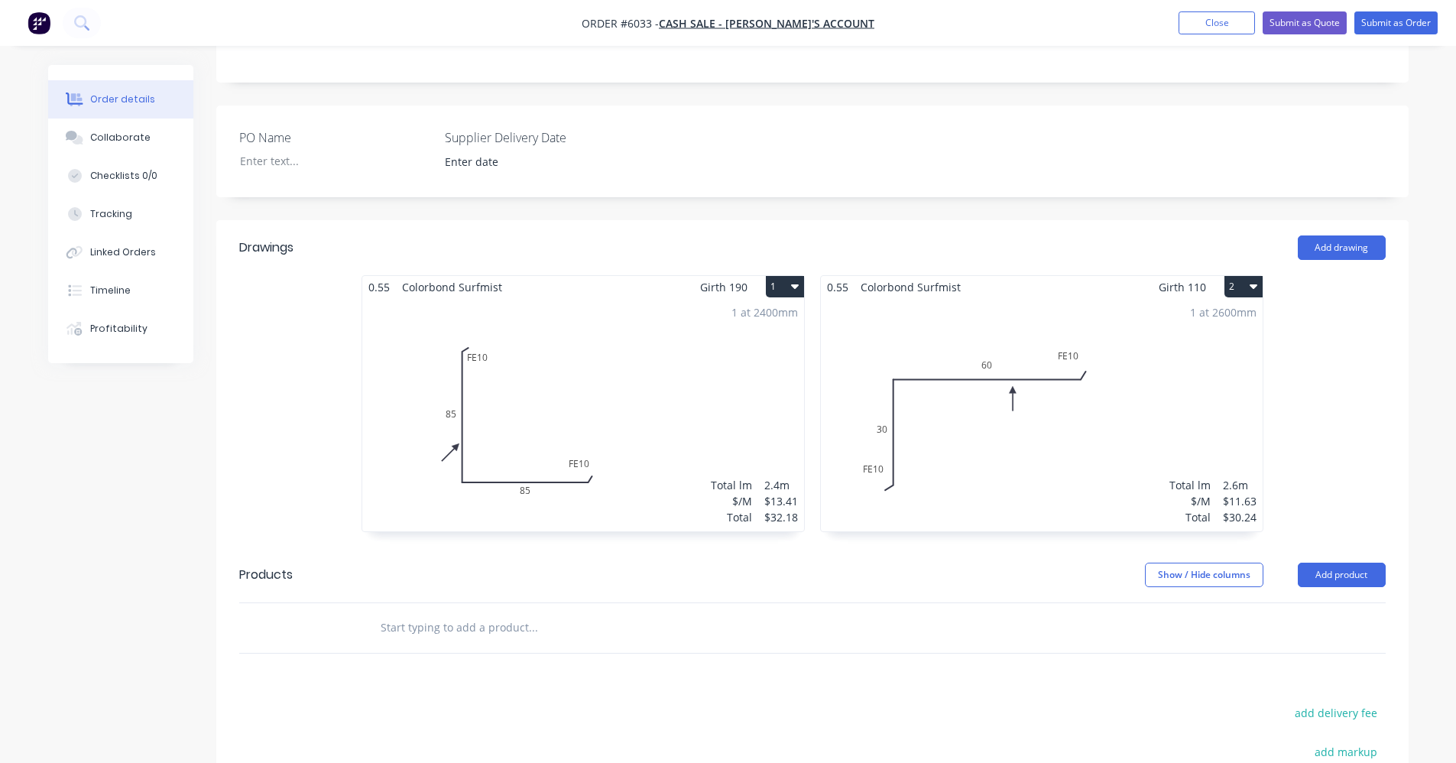
click at [449, 634] on input "text" at bounding box center [533, 627] width 306 height 31
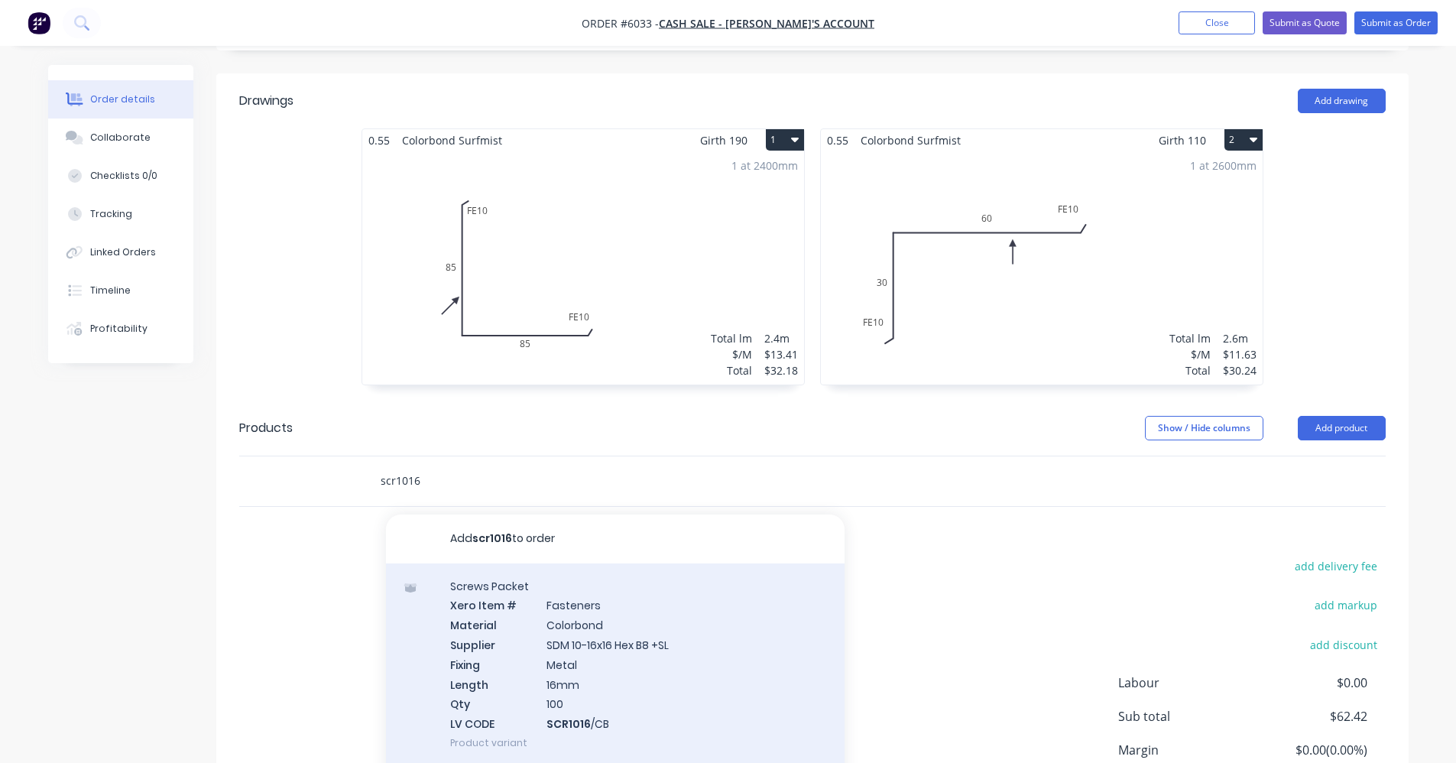
scroll to position [459, 0]
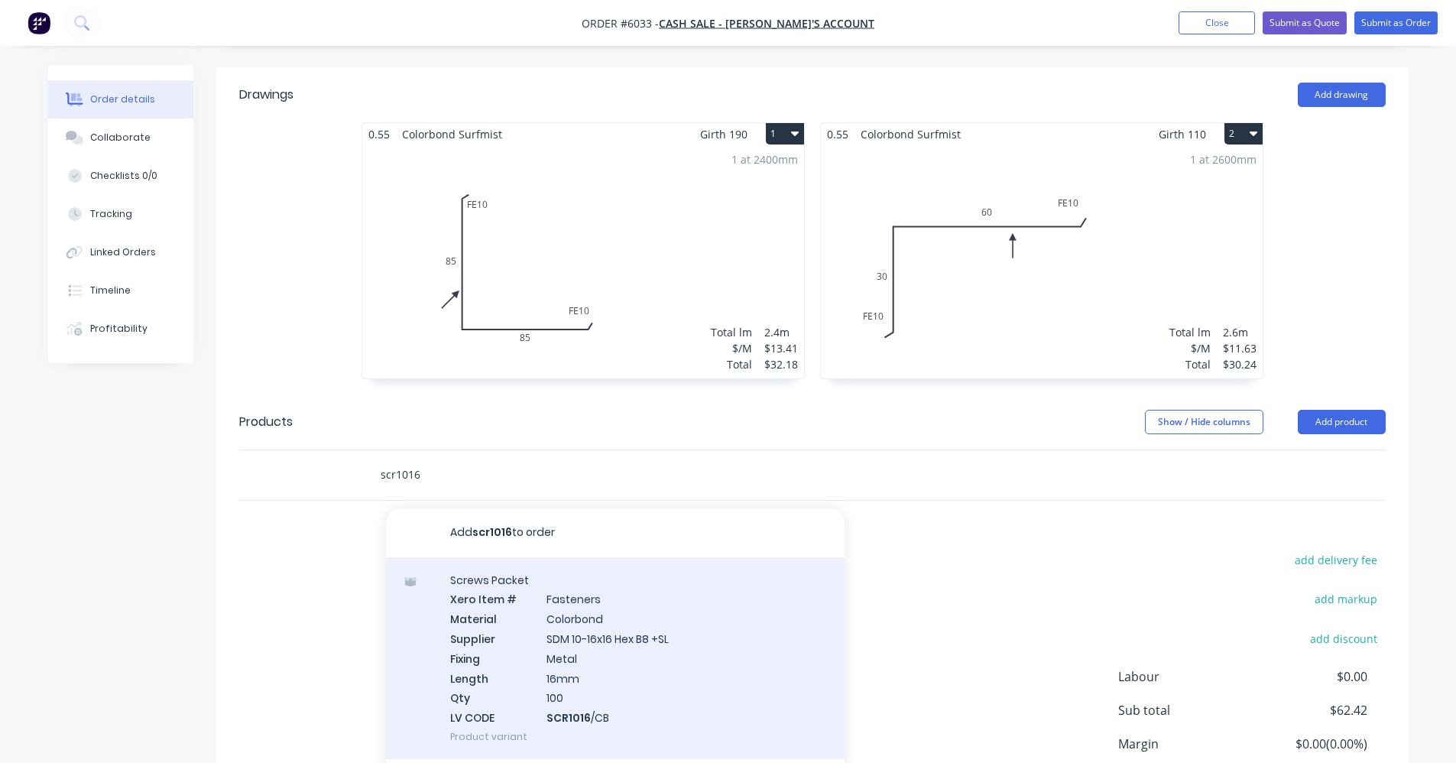
type input "scr1016"
click at [598, 654] on div "Screws Packet Xero Item # Fasteners Material Colorbond Supplier SDM 10-16x16 He…" at bounding box center [615, 658] width 459 height 202
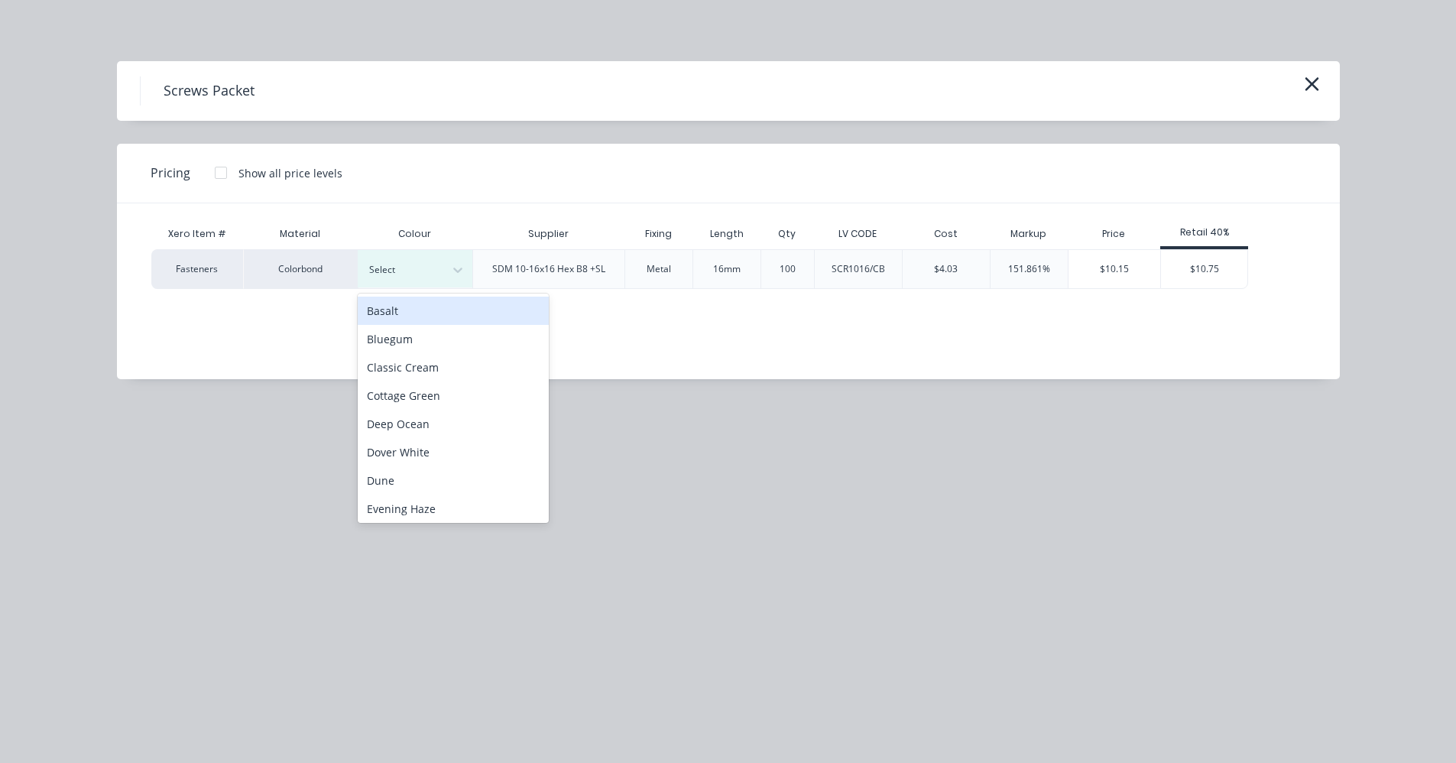
drag, startPoint x: 399, startPoint y: 269, endPoint x: 417, endPoint y: 456, distance: 188.1
click at [399, 271] on div at bounding box center [403, 269] width 69 height 17
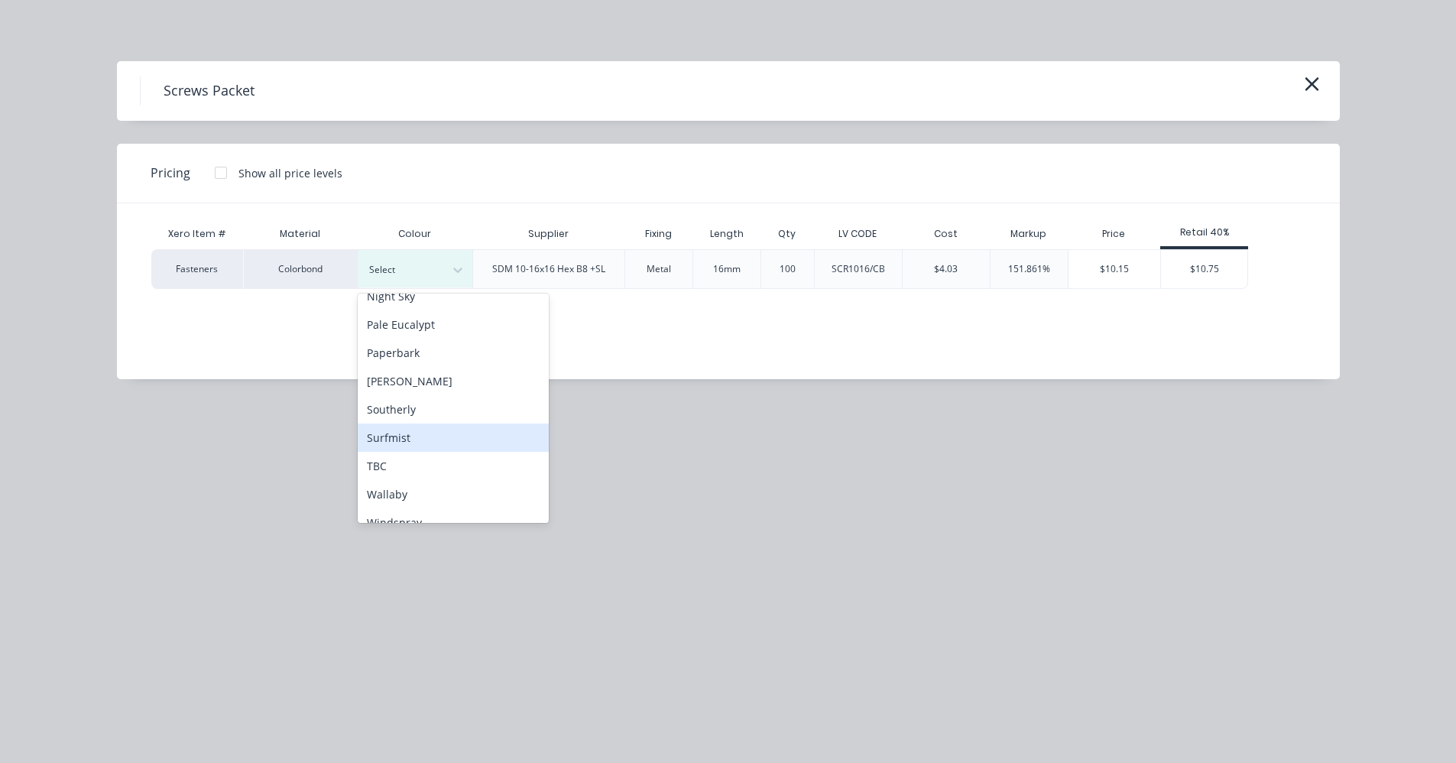
click at [407, 440] on div "Surfmist" at bounding box center [453, 438] width 191 height 28
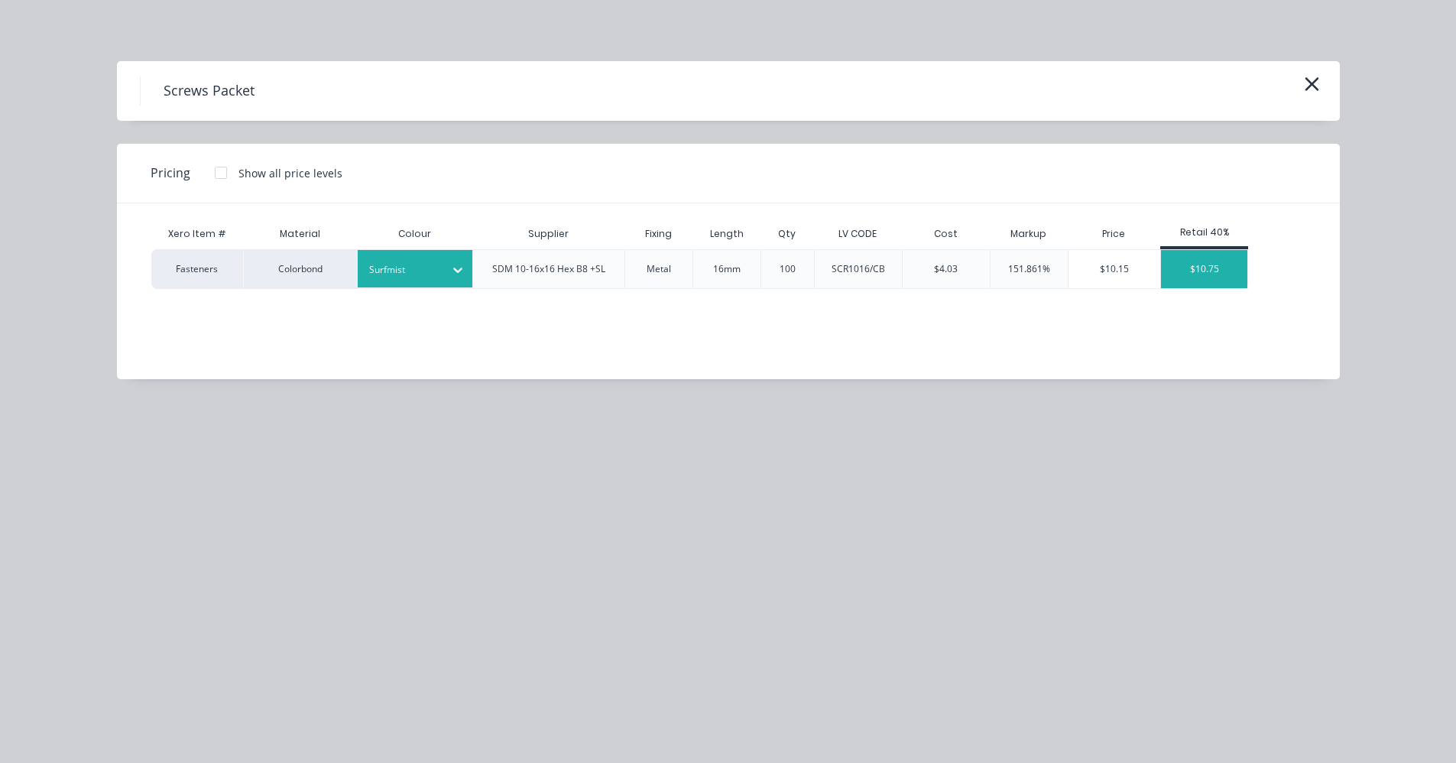
click at [1181, 268] on div "$10.75" at bounding box center [1204, 269] width 86 height 38
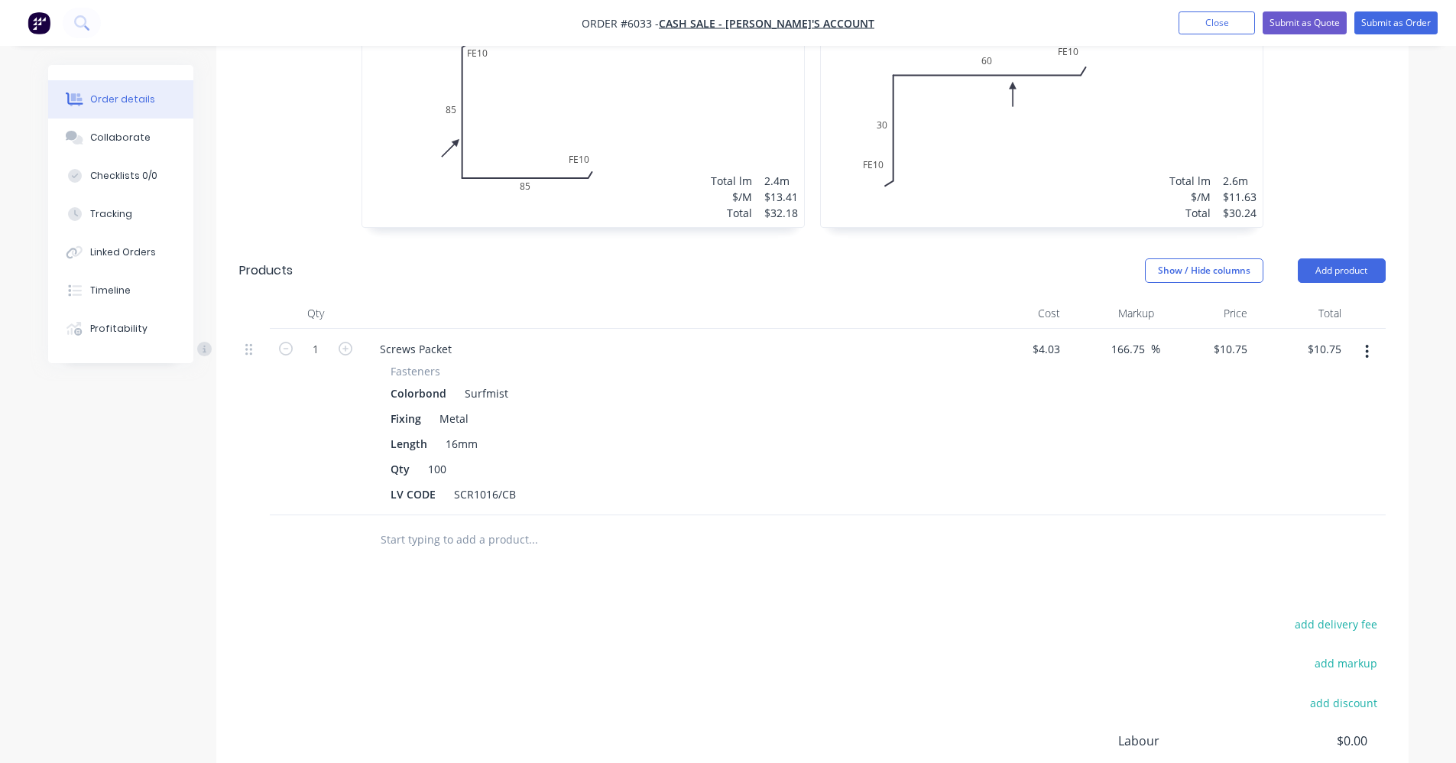
scroll to position [612, 0]
click at [447, 530] on input "text" at bounding box center [533, 538] width 306 height 31
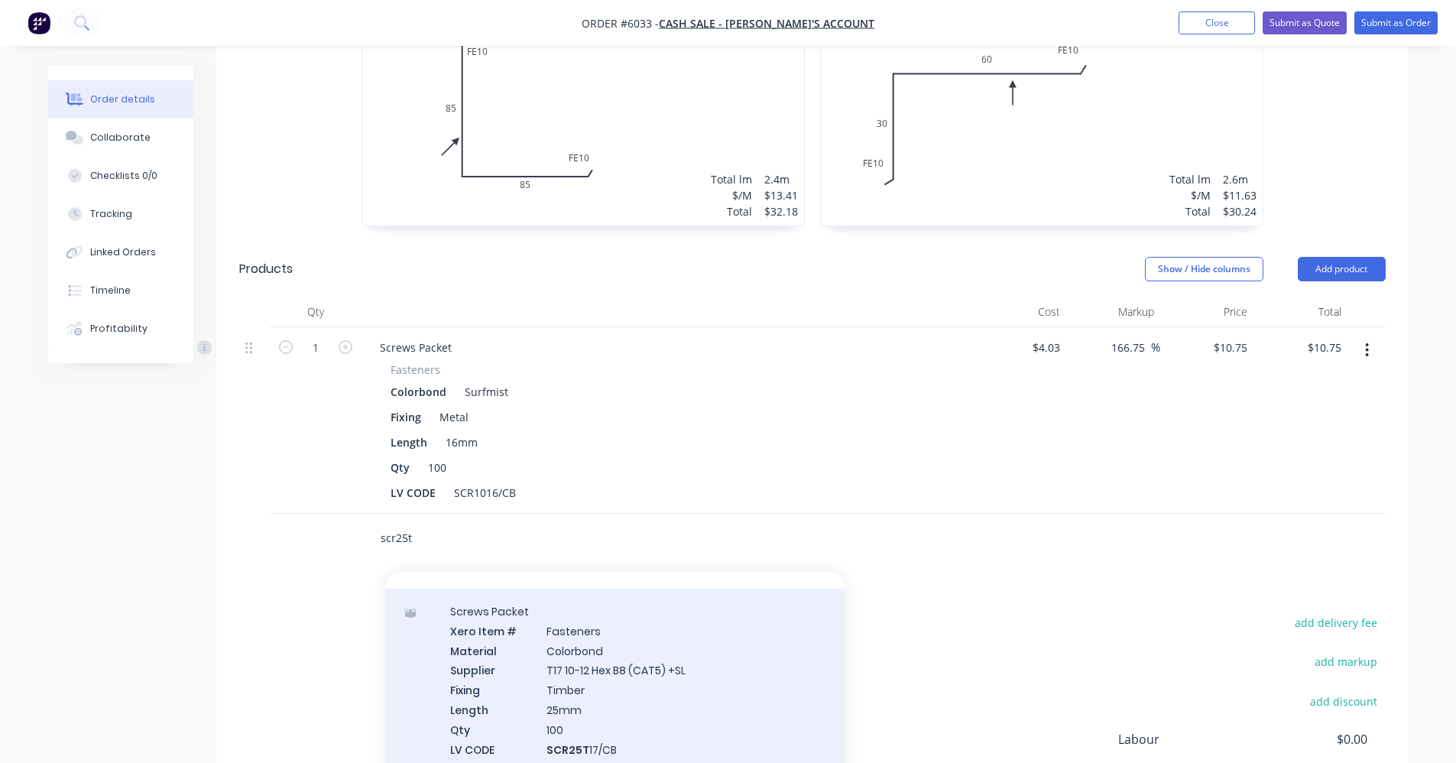
scroll to position [688, 0]
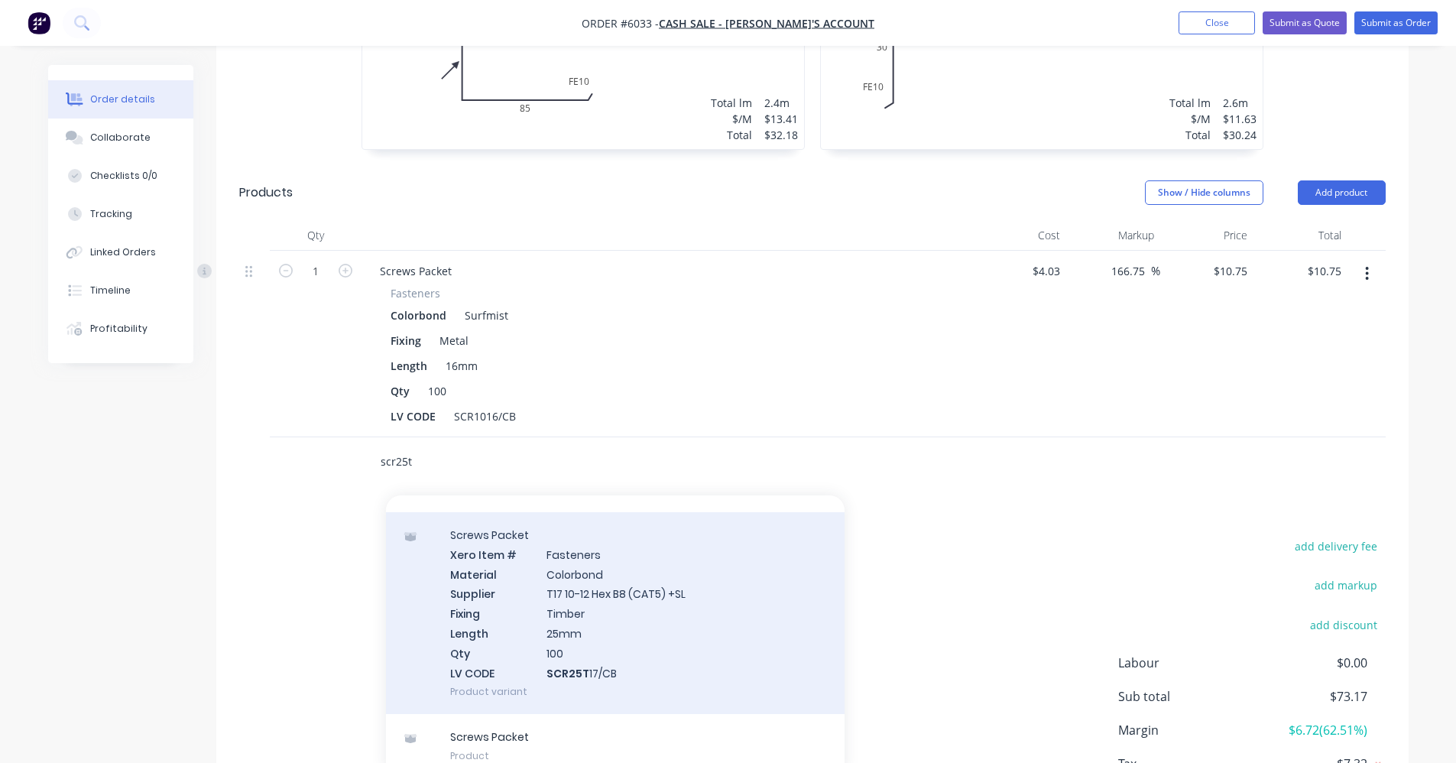
type input "scr25t"
click at [617, 637] on div "Screws Packet Xero Item # Fasteners Material Colorbond Supplier T17 10-12 Hex B…" at bounding box center [615, 613] width 459 height 202
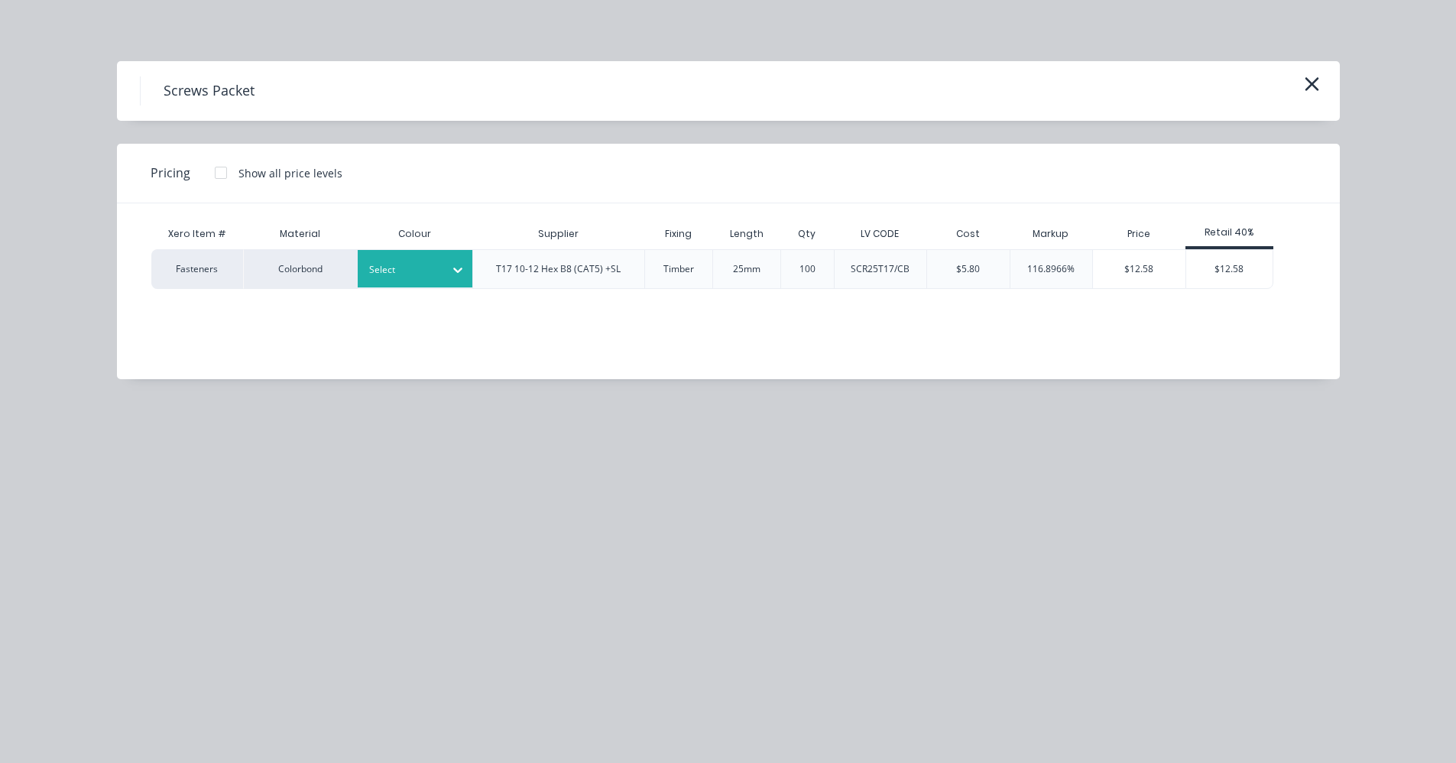
click at [385, 268] on div at bounding box center [403, 269] width 69 height 17
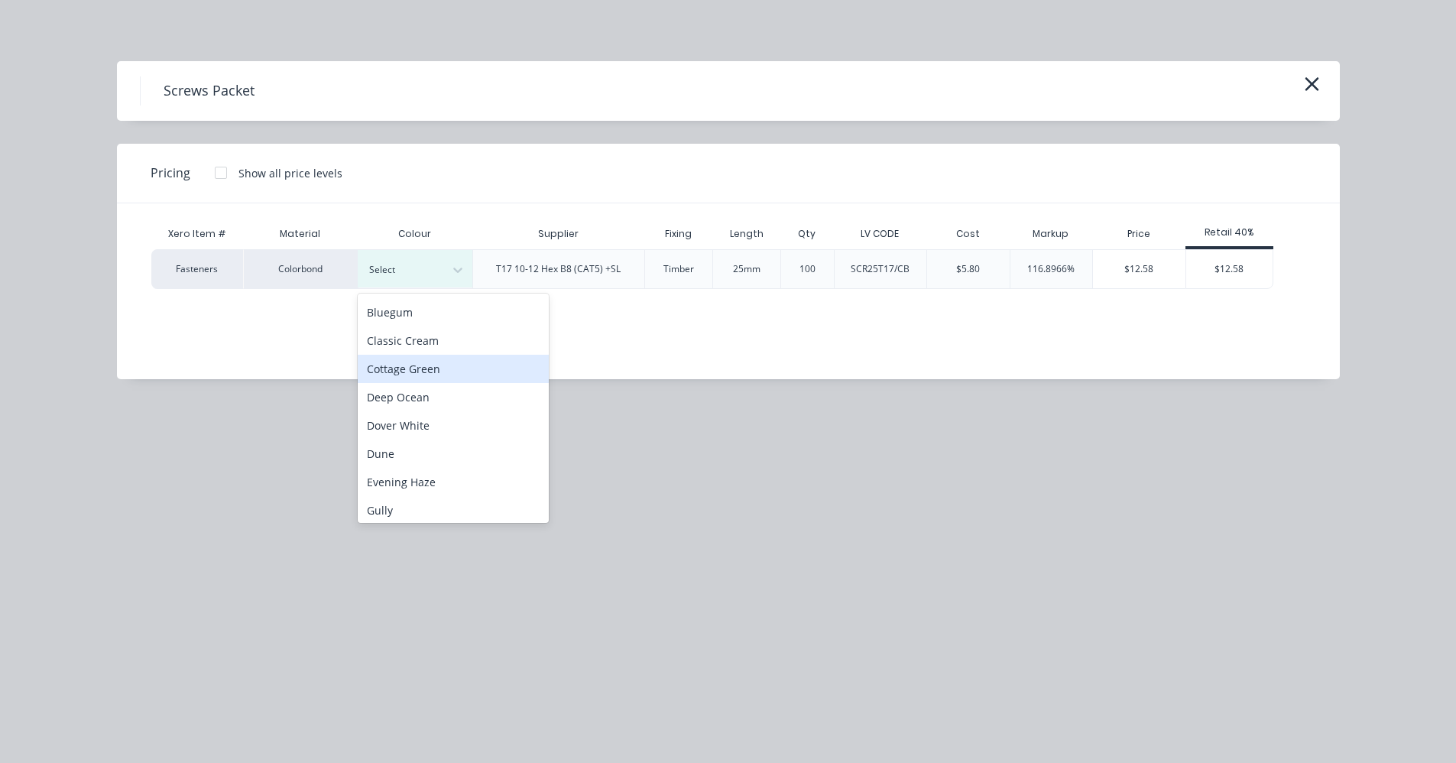
scroll to position [0, 0]
drag, startPoint x: 404, startPoint y: 367, endPoint x: 742, endPoint y: 356, distance: 338.1
click at [406, 366] on div "Classic Cream" at bounding box center [453, 367] width 191 height 28
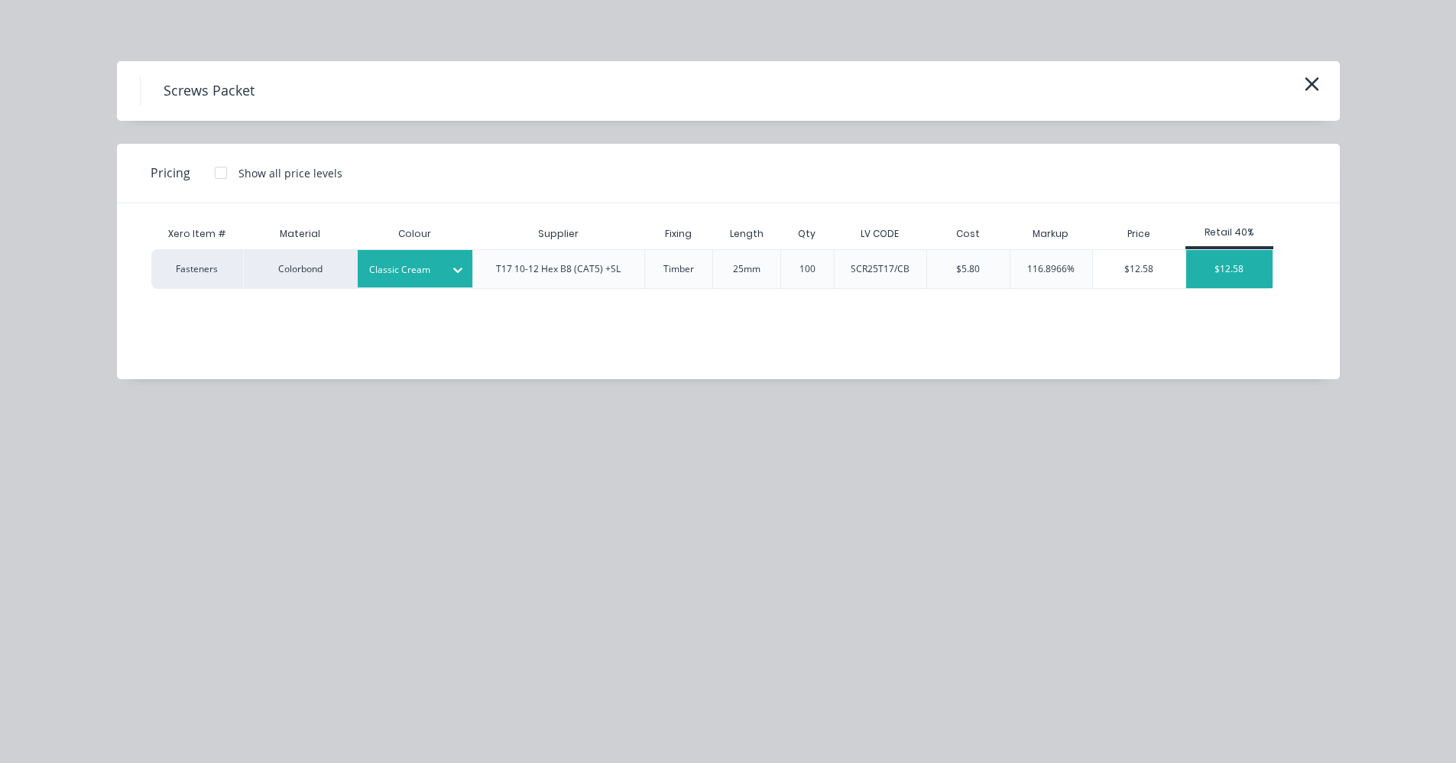
click at [1215, 271] on div "$12.58" at bounding box center [1230, 269] width 86 height 38
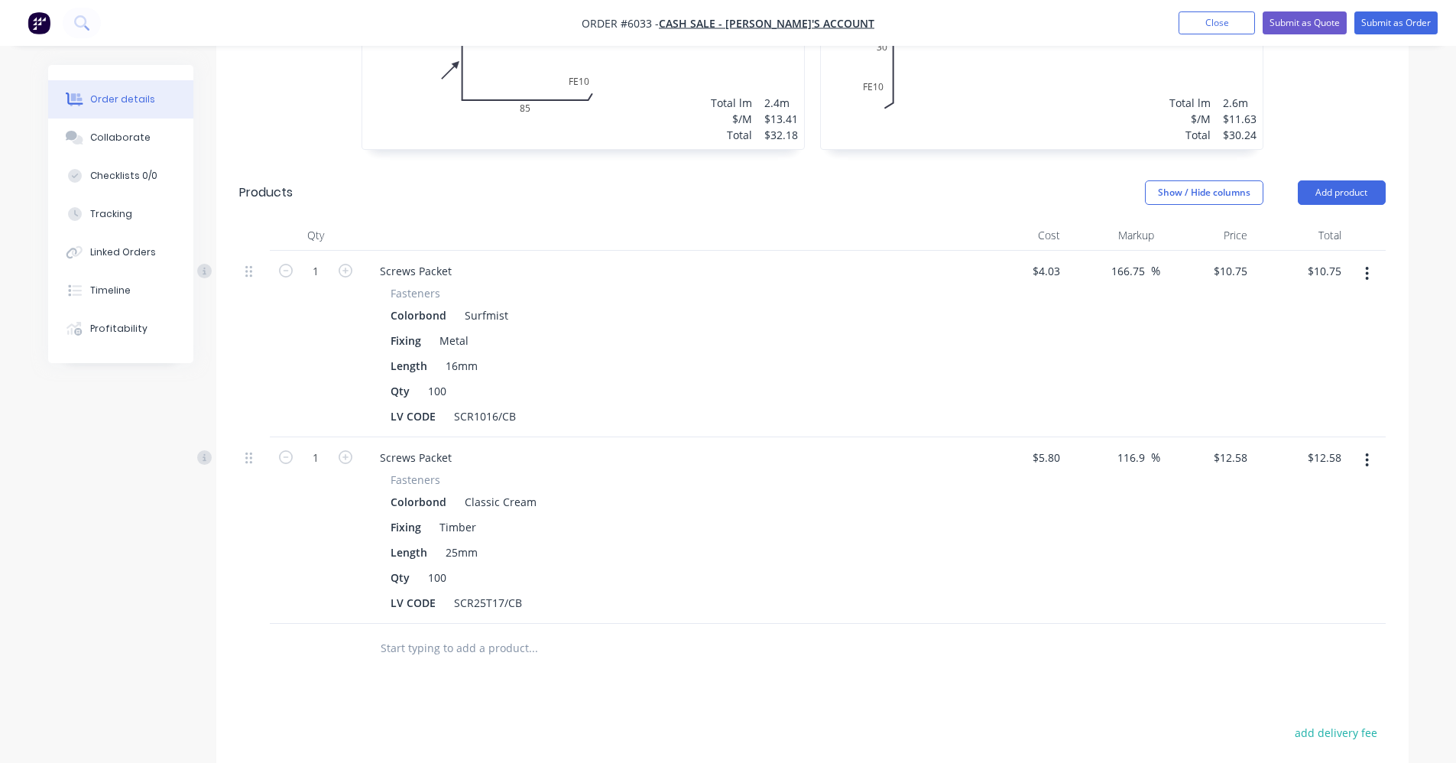
drag, startPoint x: 1369, startPoint y: 456, endPoint x: 1369, endPoint y: 479, distance: 23.7
click at [1368, 456] on icon "button" at bounding box center [1367, 460] width 4 height 17
click at [1266, 525] on div "Duplicate" at bounding box center [1314, 531] width 118 height 22
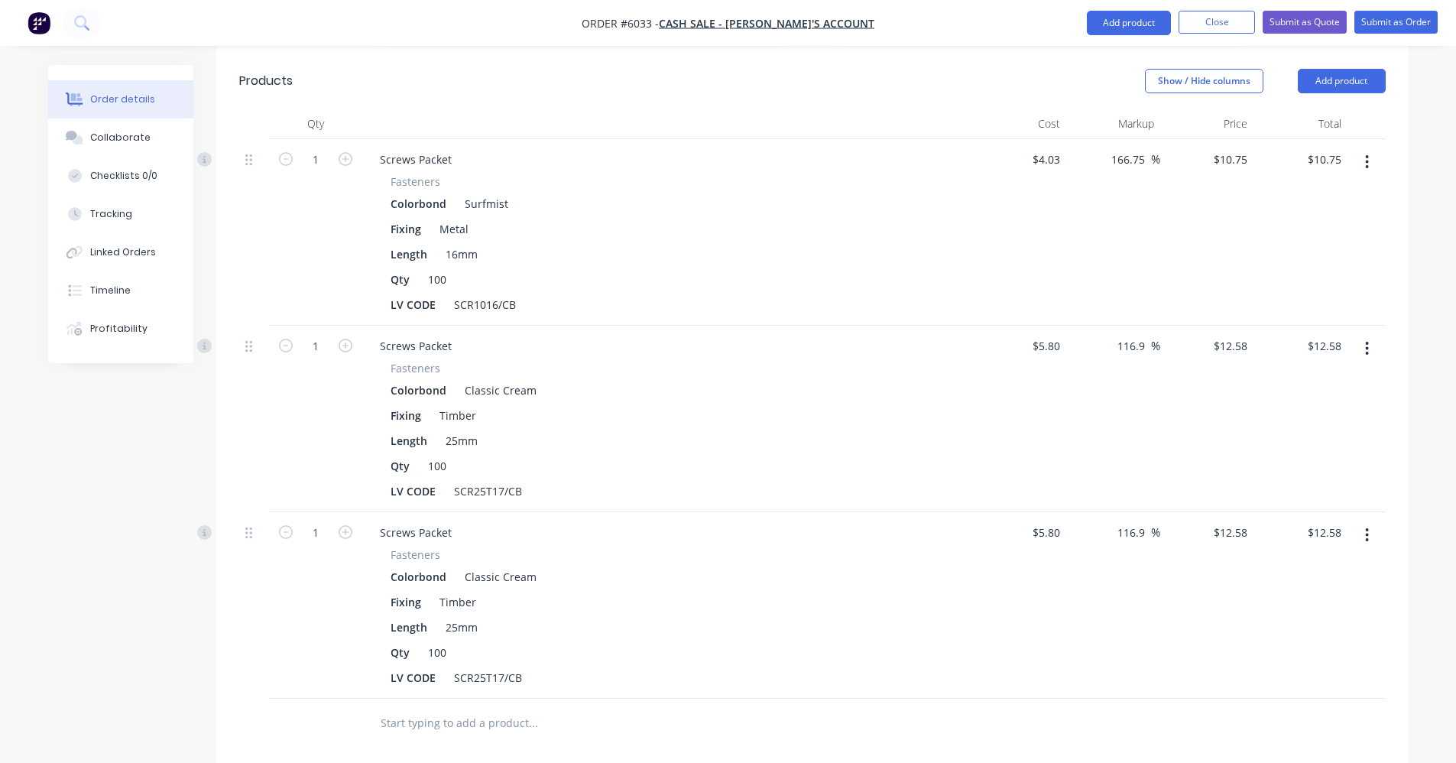
scroll to position [917, 0]
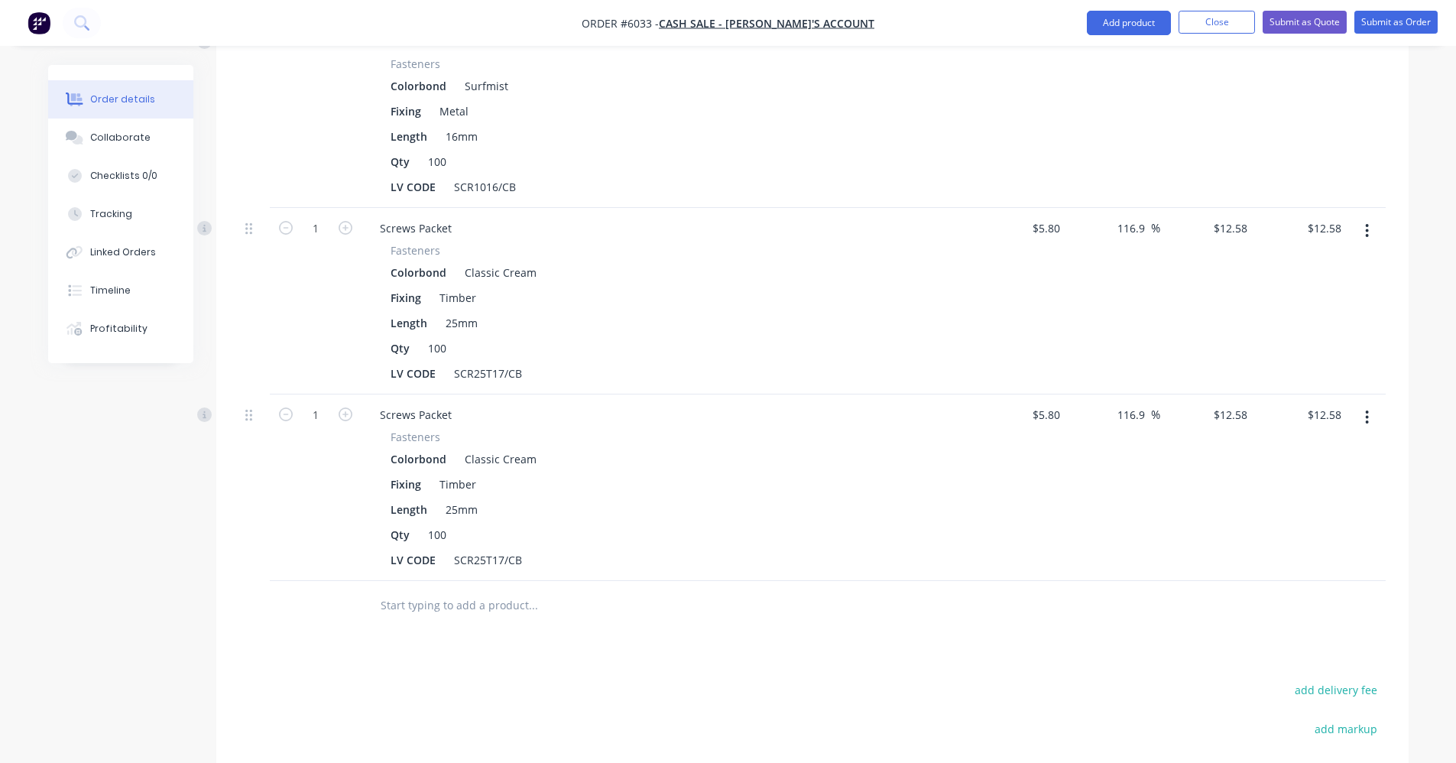
click at [1372, 420] on button "button" at bounding box center [1367, 418] width 36 height 28
click at [1271, 457] on div "Edit" at bounding box center [1314, 457] width 118 height 22
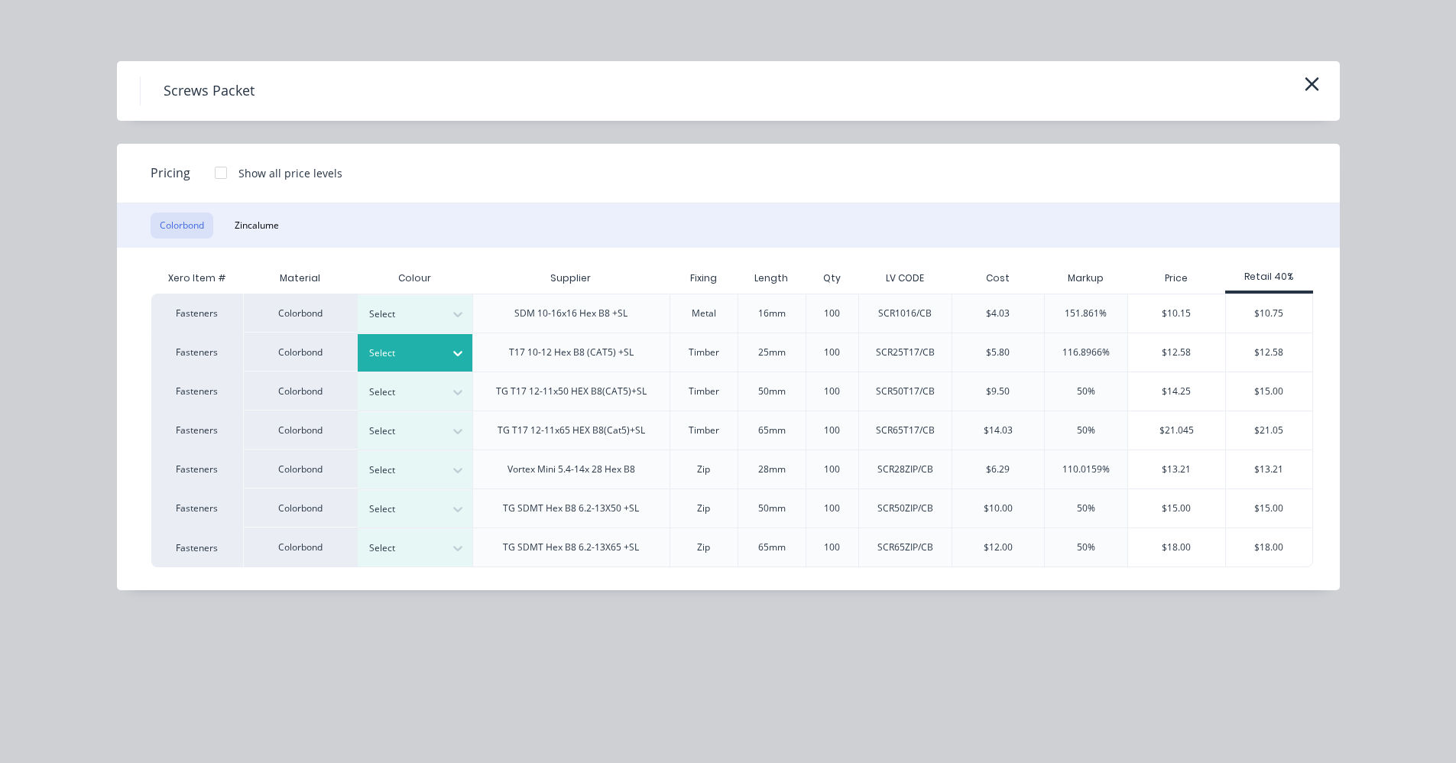
click at [440, 355] on div "Select" at bounding box center [402, 353] width 86 height 20
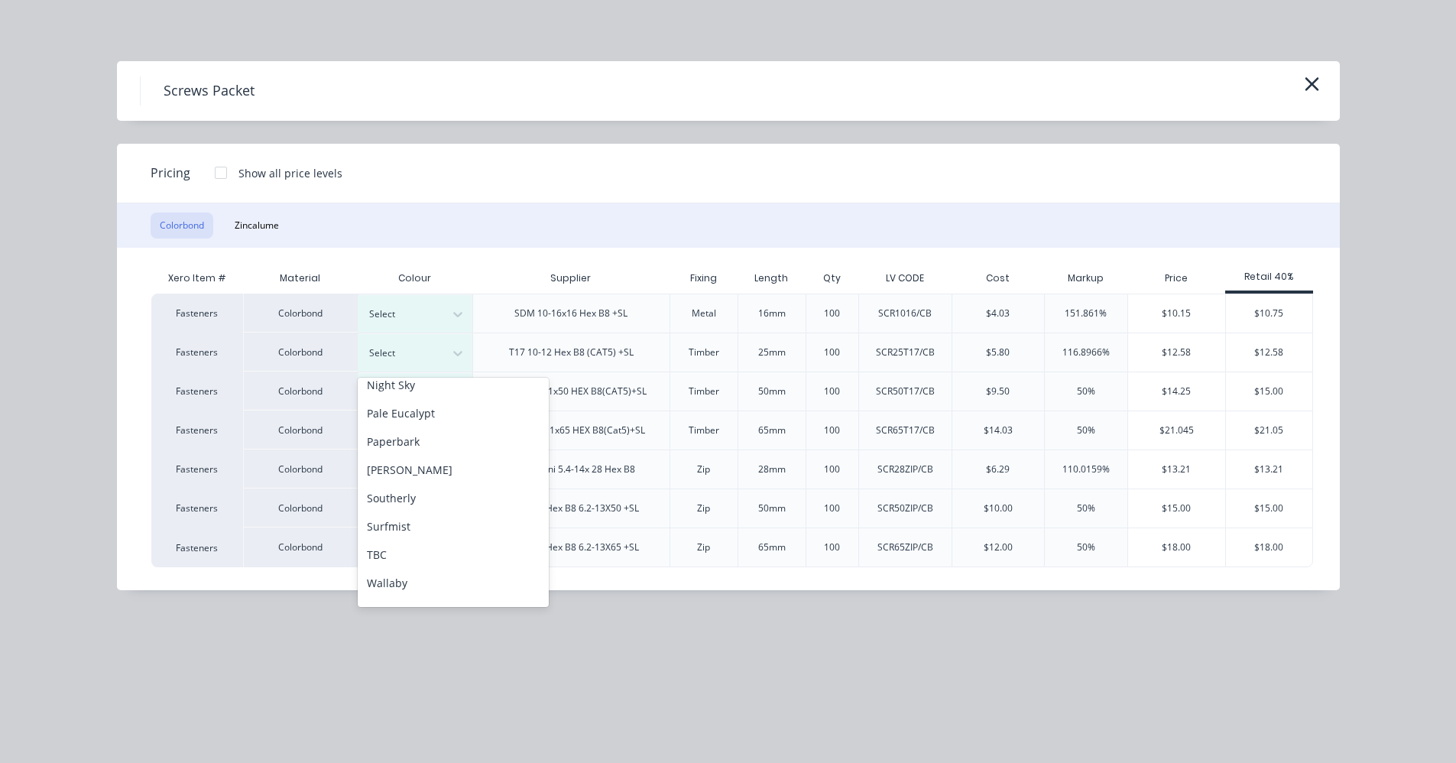
scroll to position [382, 0]
drag, startPoint x: 411, startPoint y: 528, endPoint x: 639, endPoint y: 508, distance: 229.4
click at [411, 527] on div "Surfmist" at bounding box center [453, 522] width 191 height 28
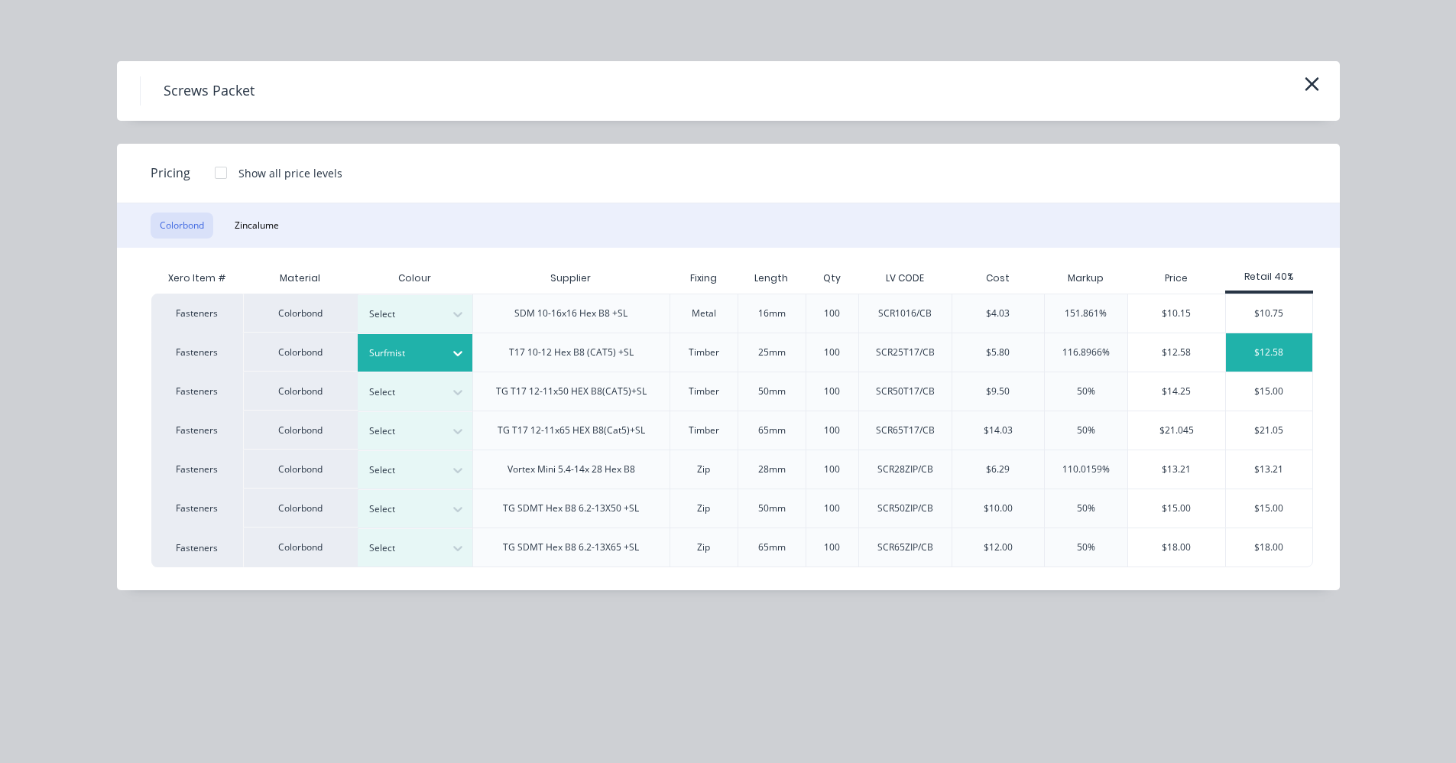
click at [1271, 352] on div "$12.58" at bounding box center [1269, 352] width 86 height 38
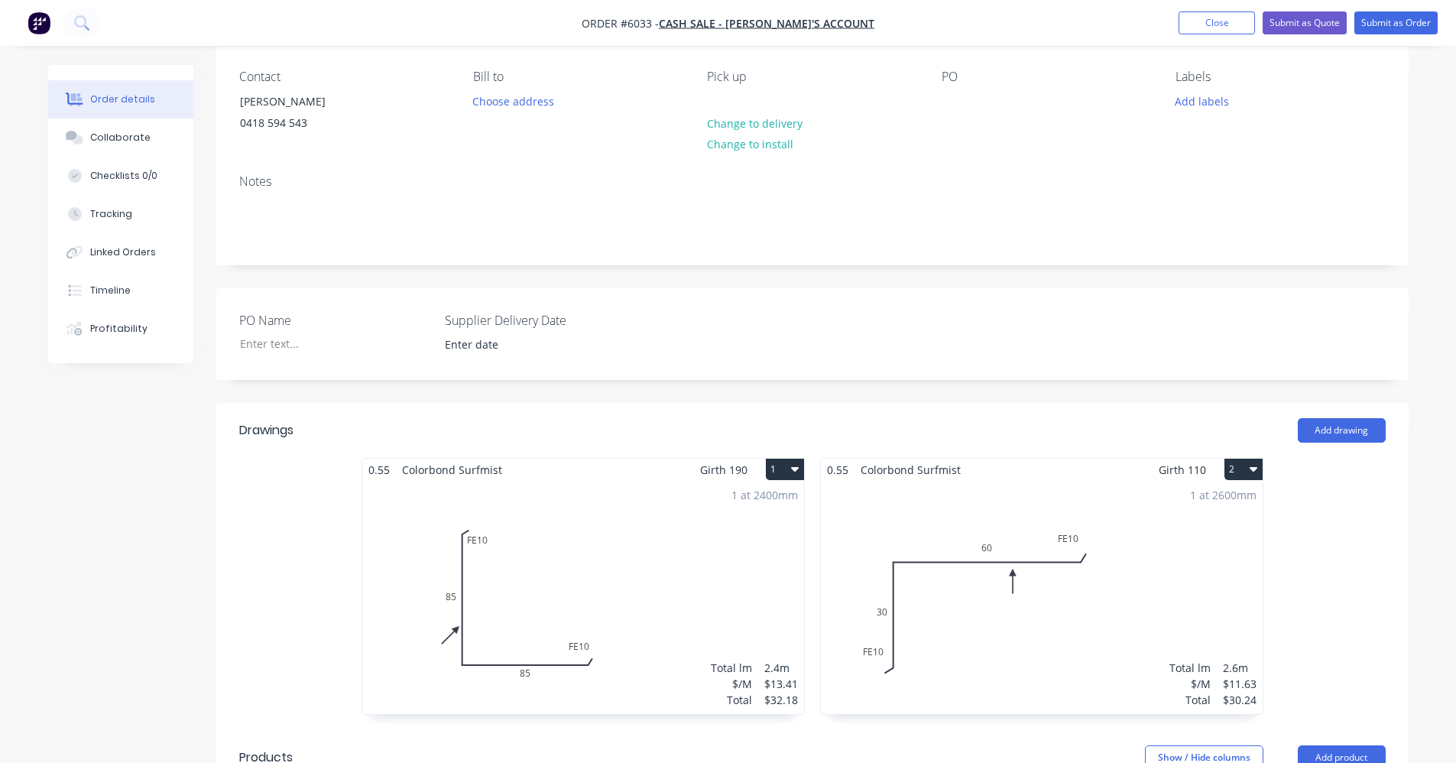
scroll to position [0, 0]
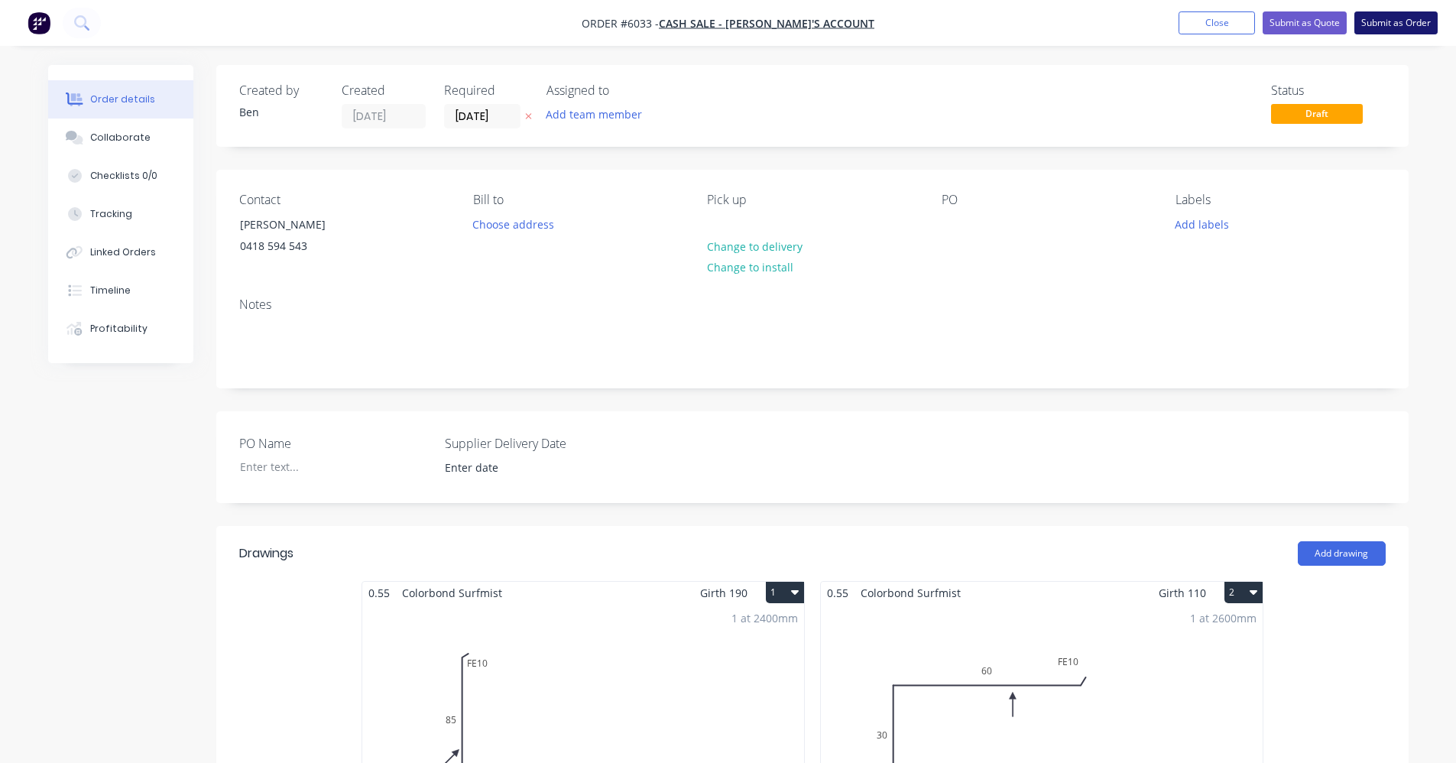
click at [1367, 24] on button "Submit as Order" at bounding box center [1396, 22] width 83 height 23
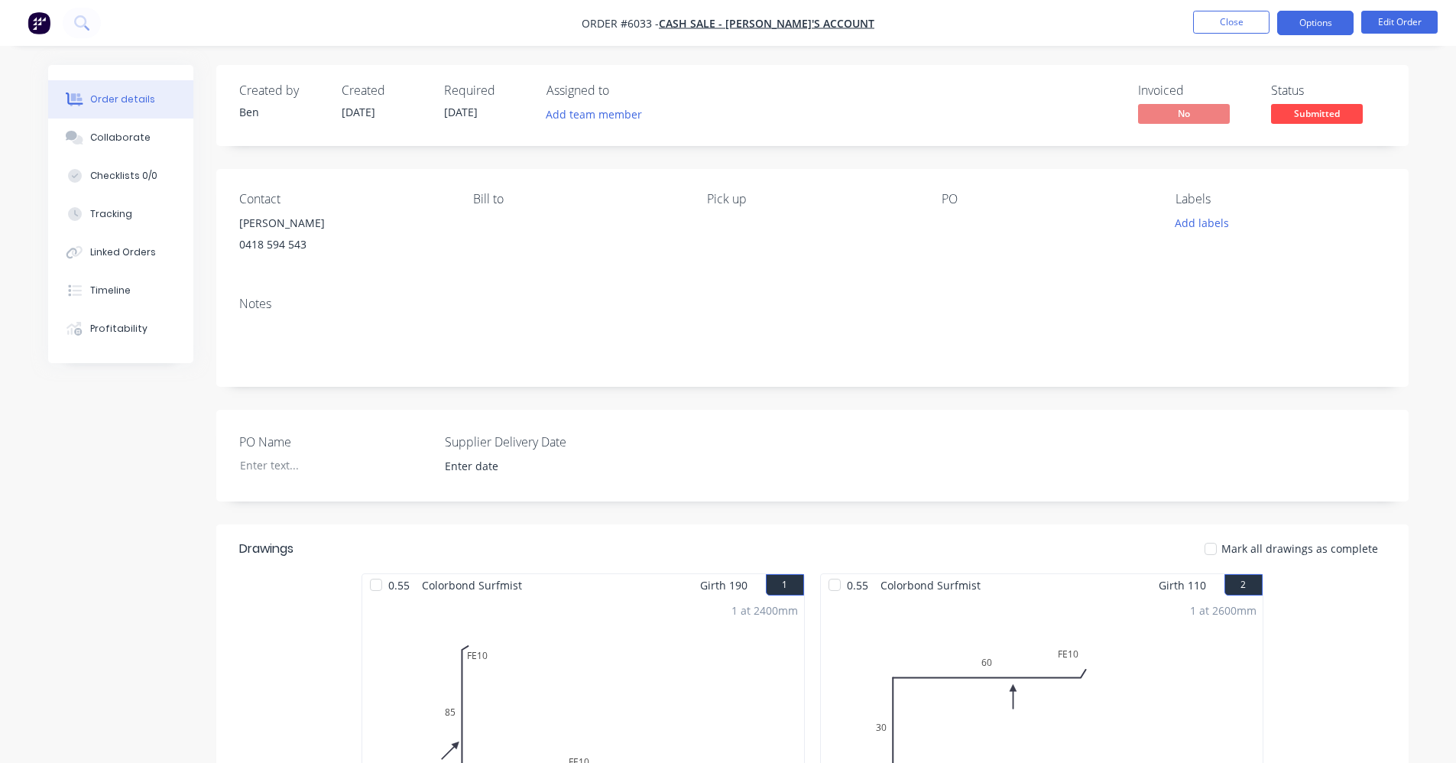
click at [1309, 24] on button "Options" at bounding box center [1316, 23] width 76 height 24
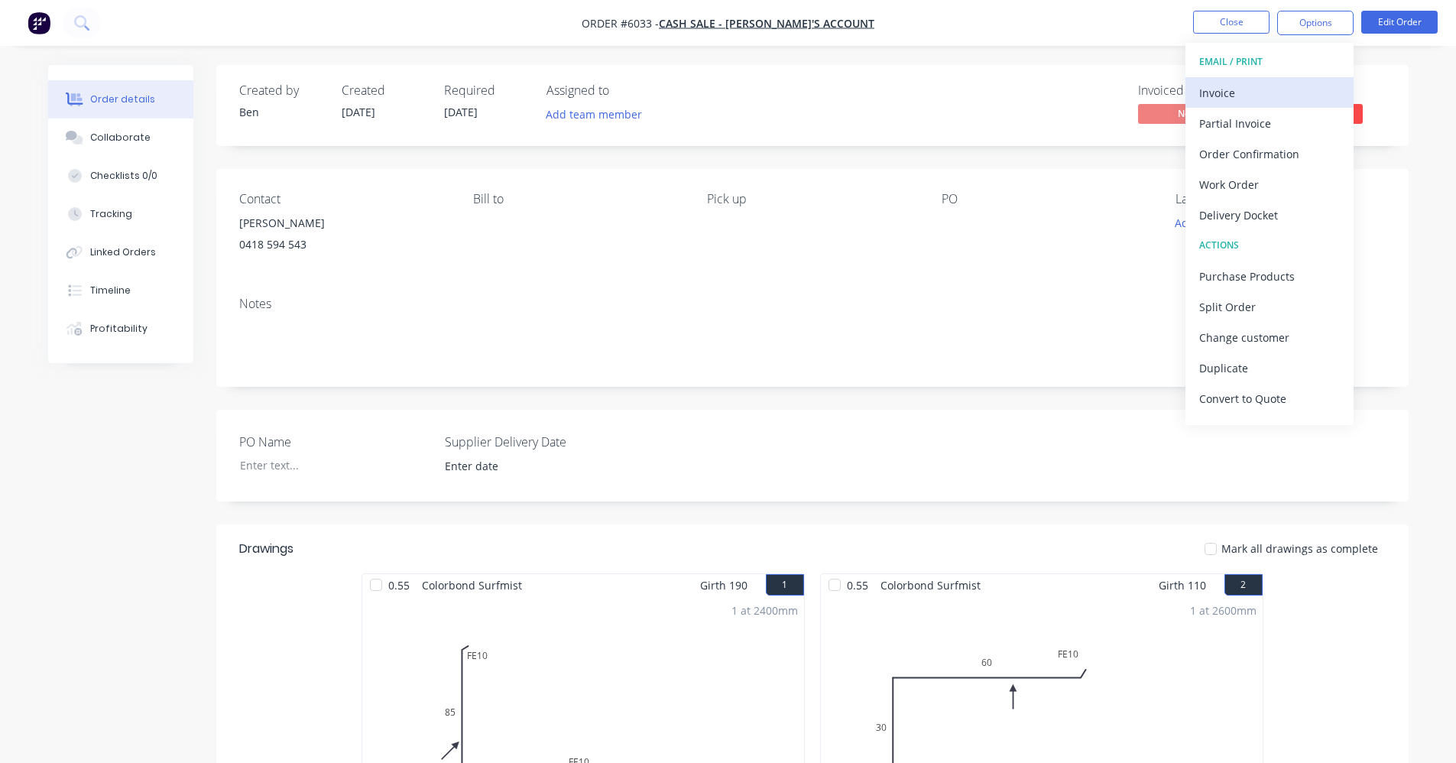
click at [1248, 100] on div "Invoice" at bounding box center [1270, 93] width 141 height 22
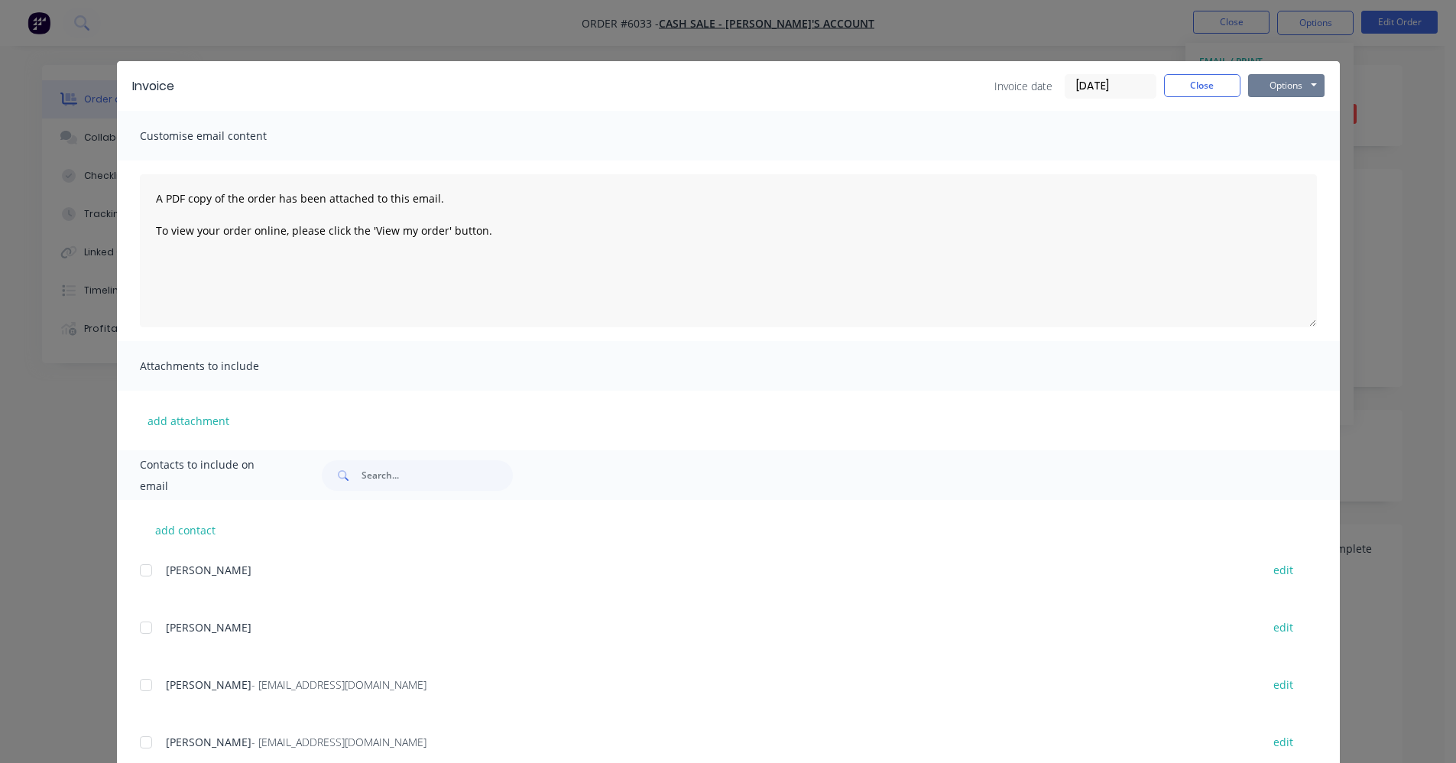
drag, startPoint x: 1277, startPoint y: 86, endPoint x: 1281, endPoint y: 98, distance: 12.8
click at [1276, 86] on button "Options" at bounding box center [1286, 85] width 76 height 23
click at [1287, 137] on button "Print" at bounding box center [1297, 137] width 98 height 25
click at [1206, 85] on button "Close" at bounding box center [1202, 85] width 76 height 23
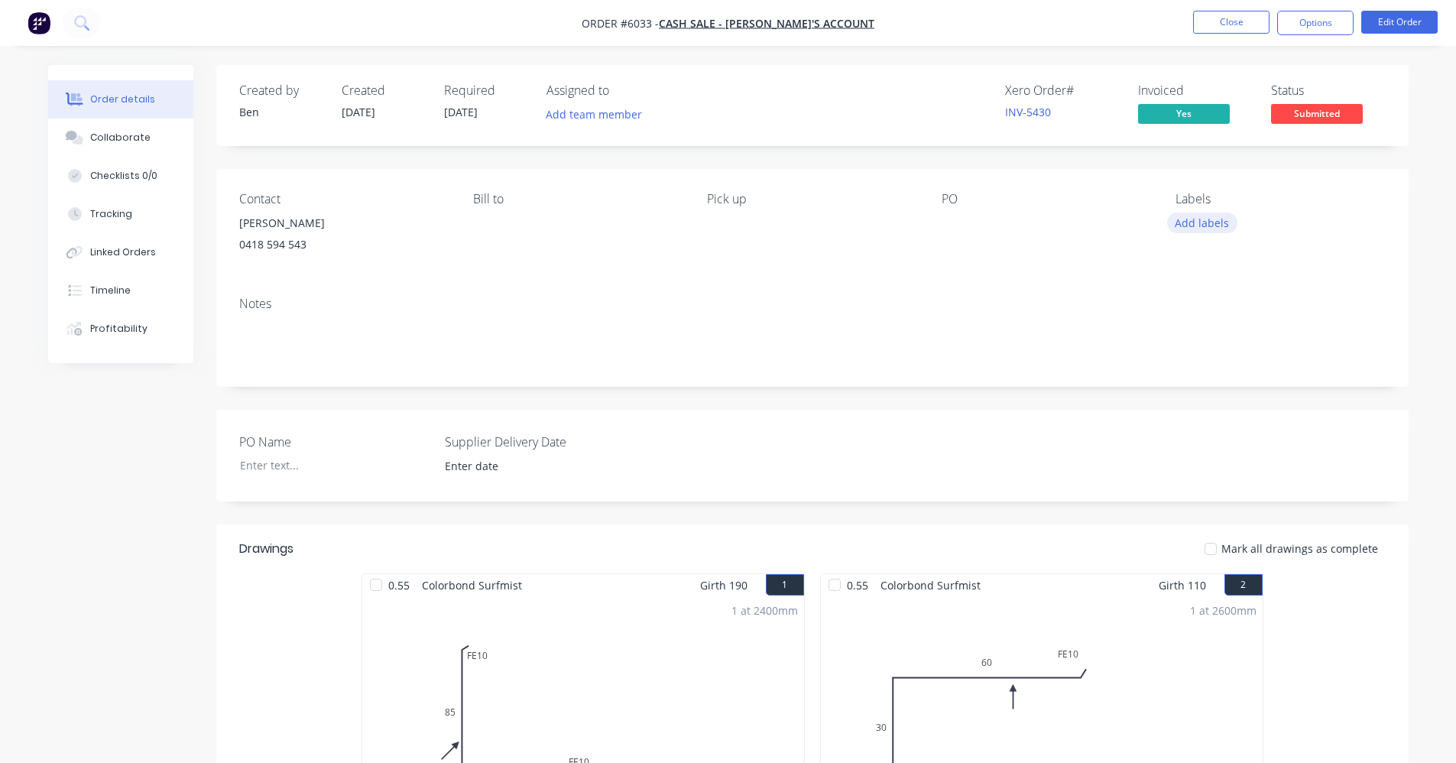
click at [1201, 222] on button "Add labels" at bounding box center [1202, 223] width 70 height 21
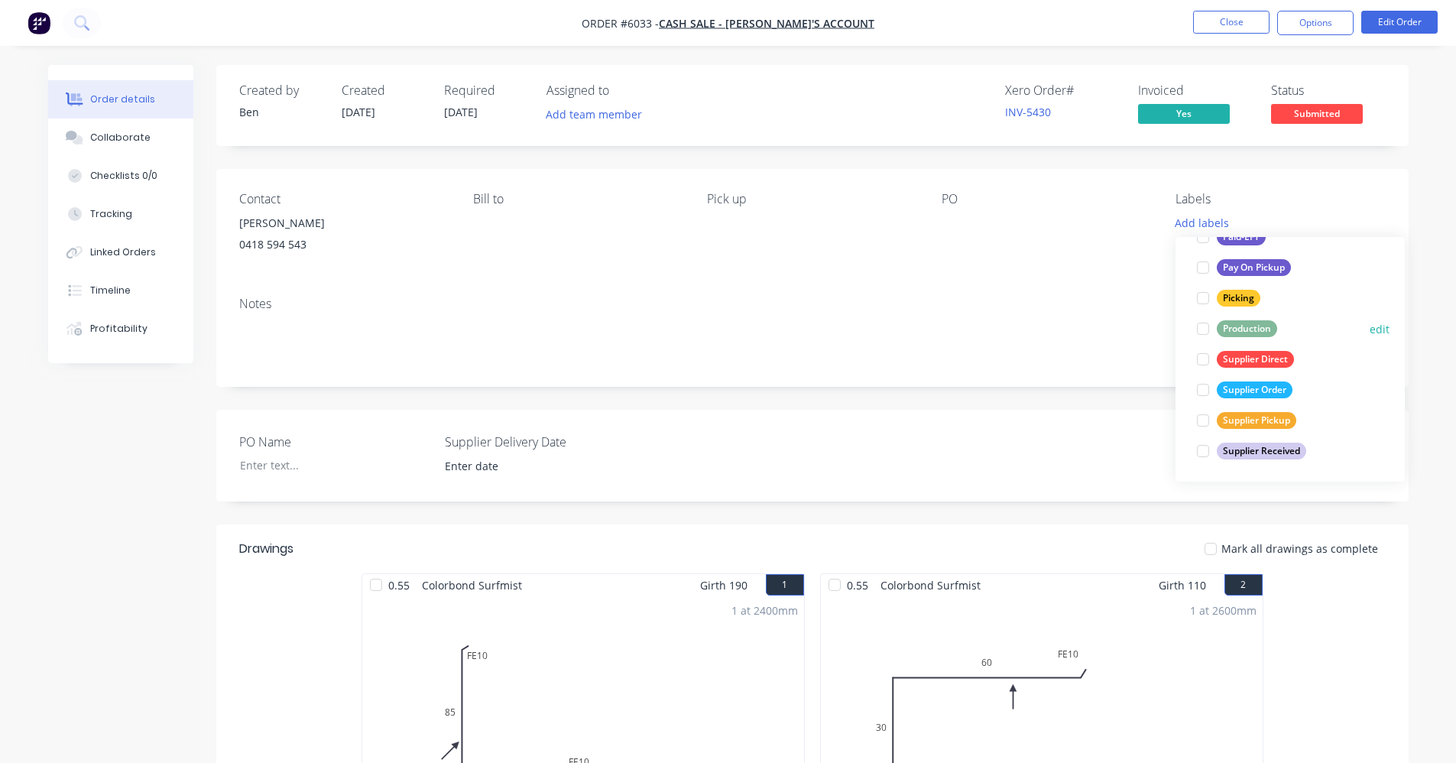
click at [1238, 328] on div "Production" at bounding box center [1247, 328] width 60 height 17
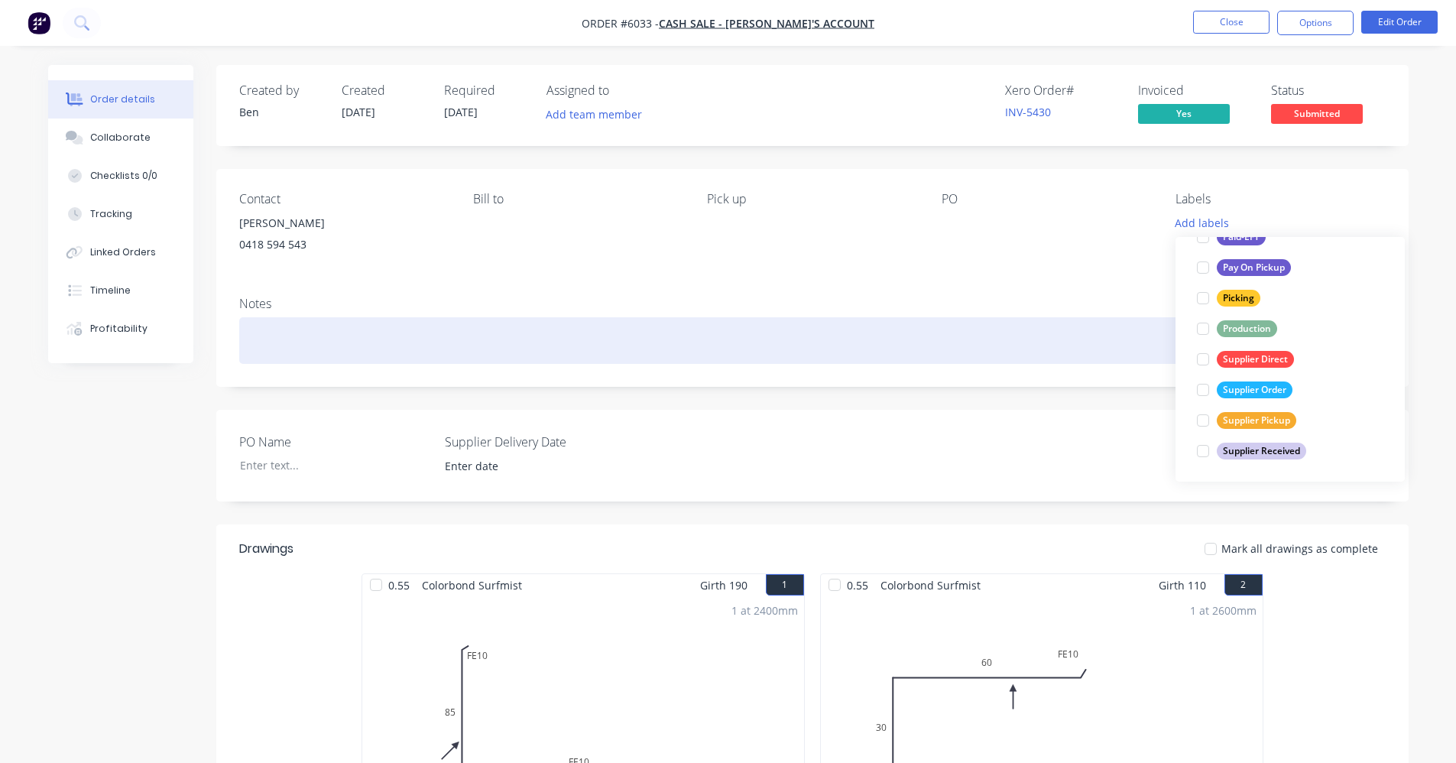
scroll to position [31, 0]
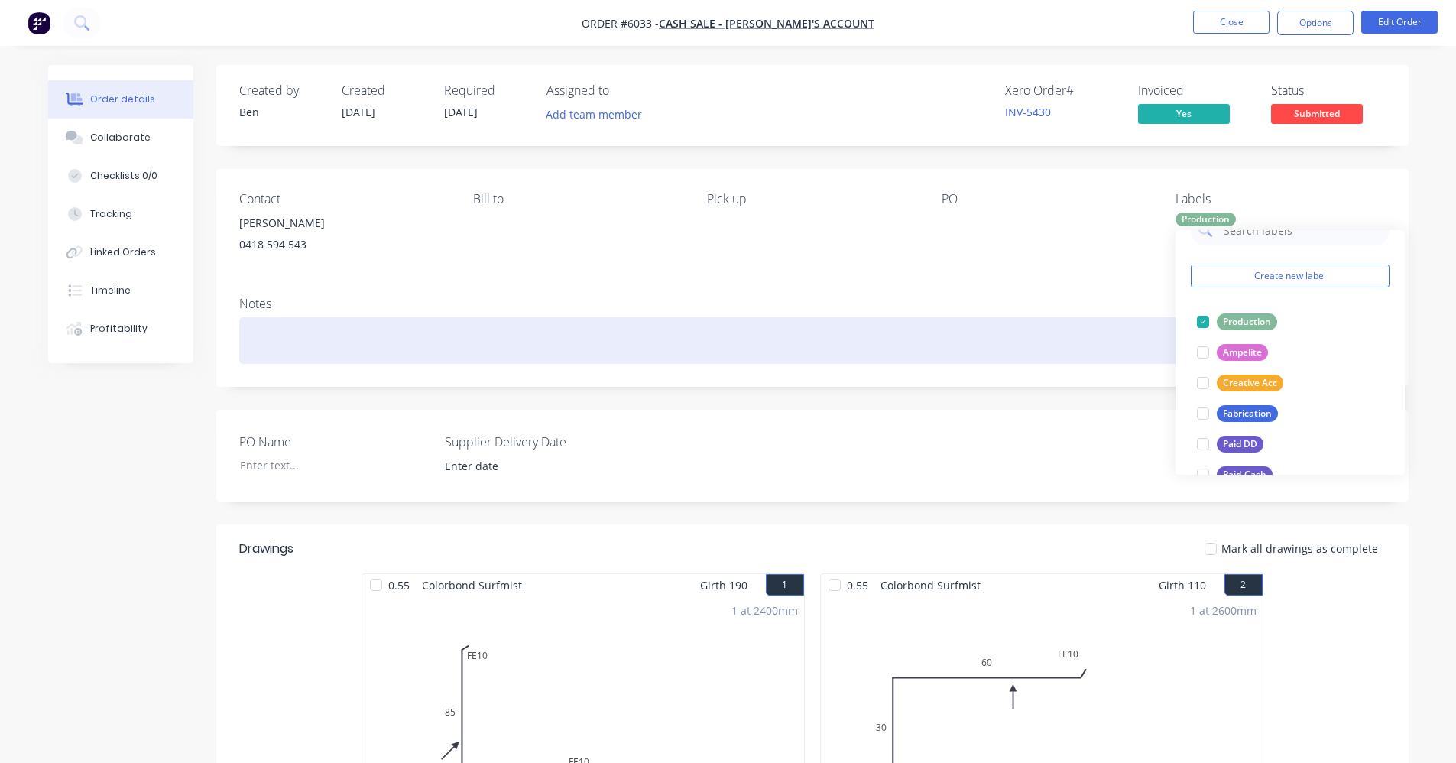
click at [1099, 332] on div at bounding box center [812, 340] width 1147 height 47
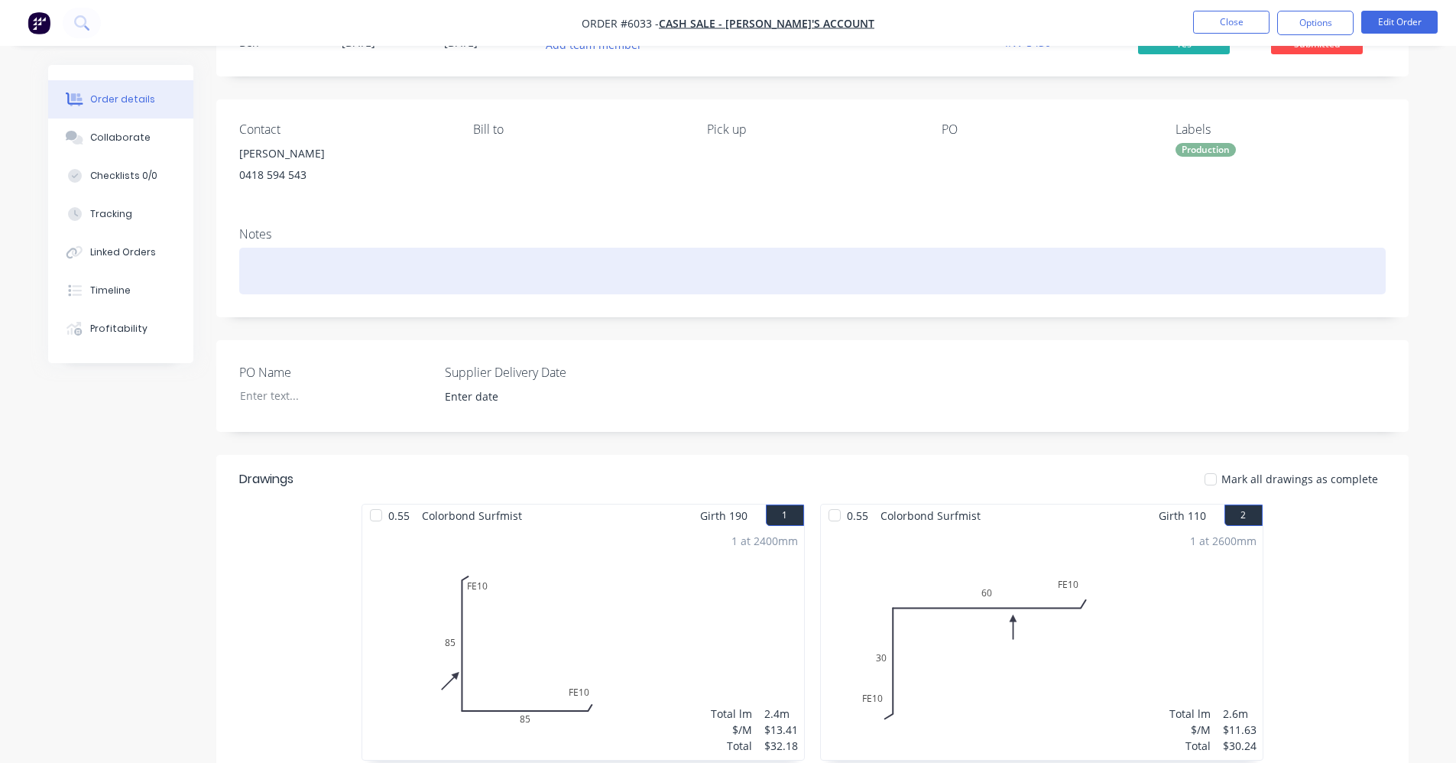
scroll to position [0, 0]
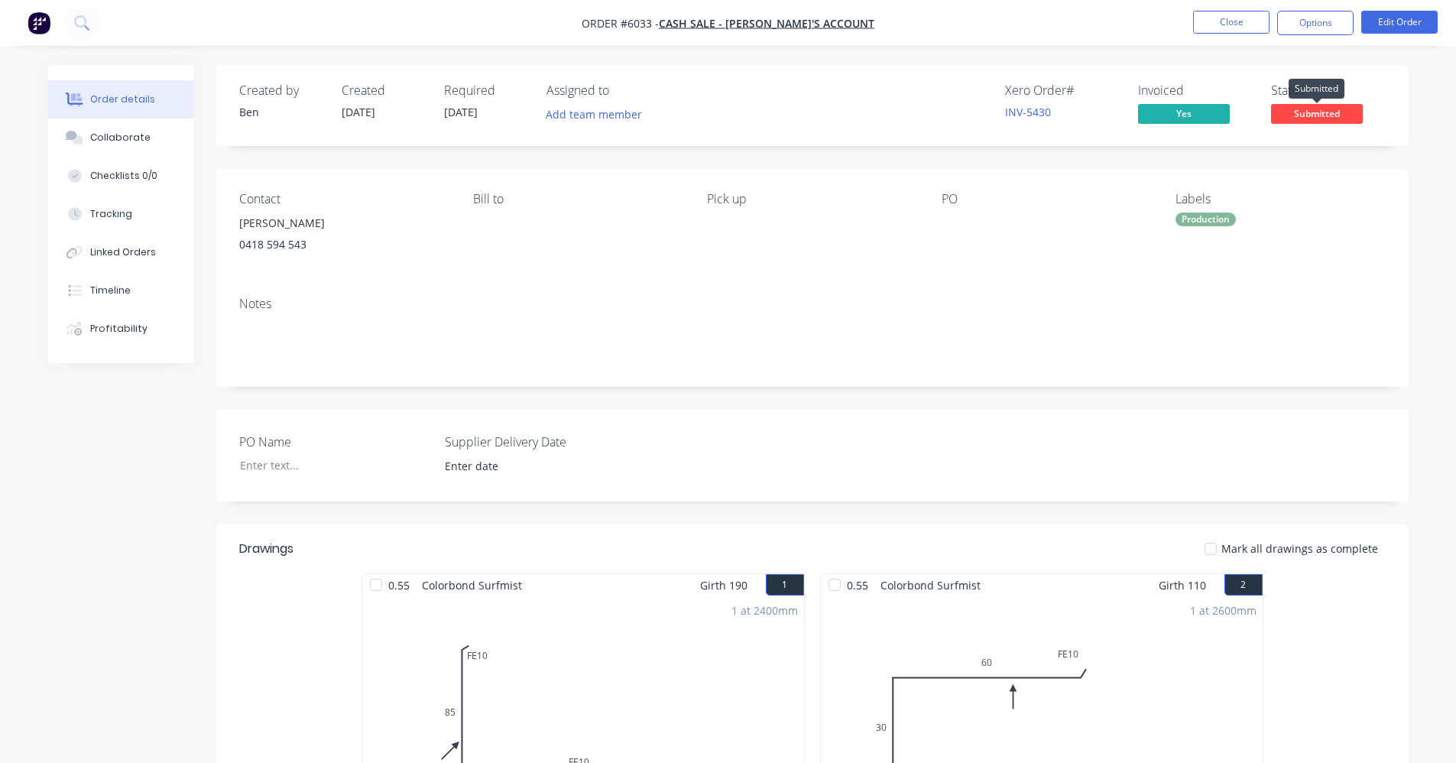
click at [1330, 113] on span "Submitted" at bounding box center [1317, 113] width 92 height 19
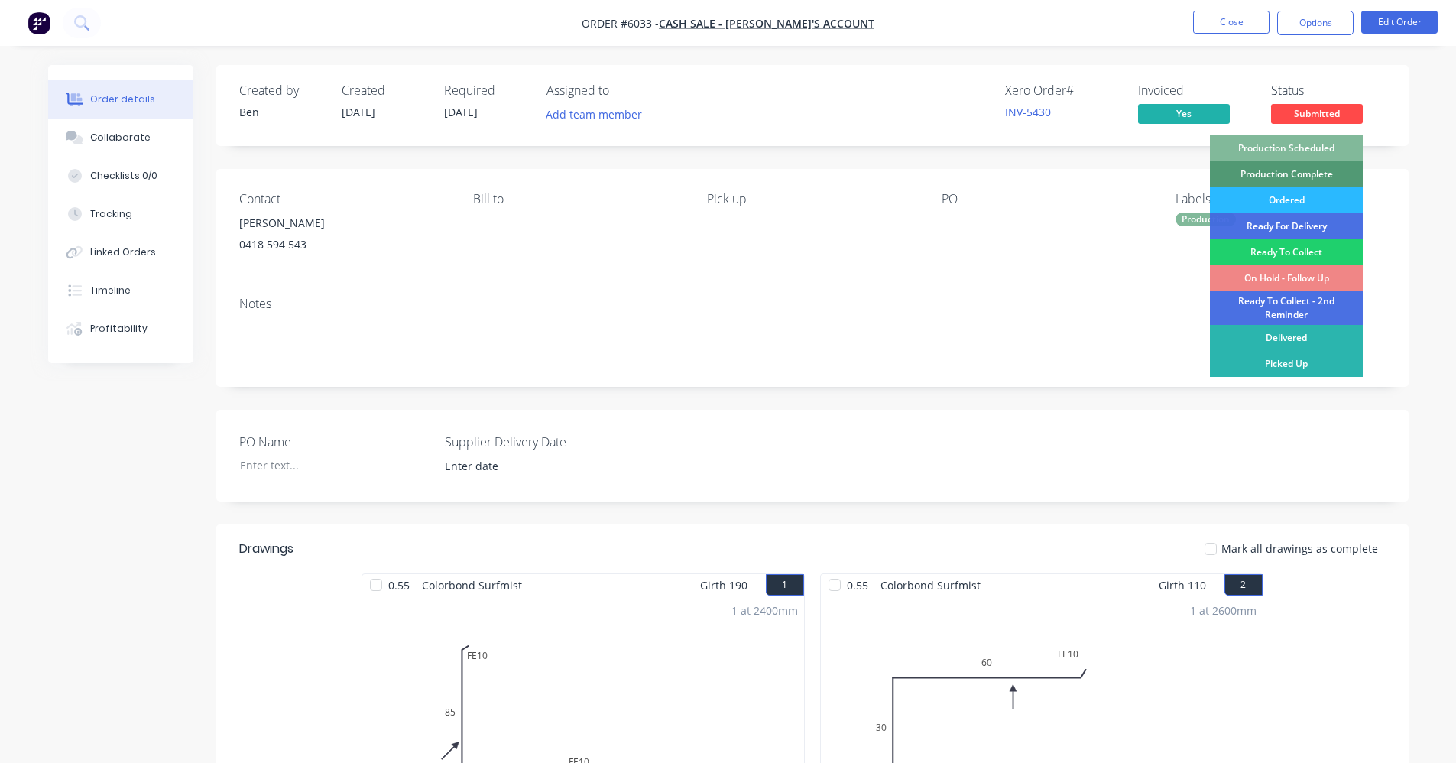
click at [1293, 148] on div "Production Scheduled" at bounding box center [1286, 148] width 153 height 26
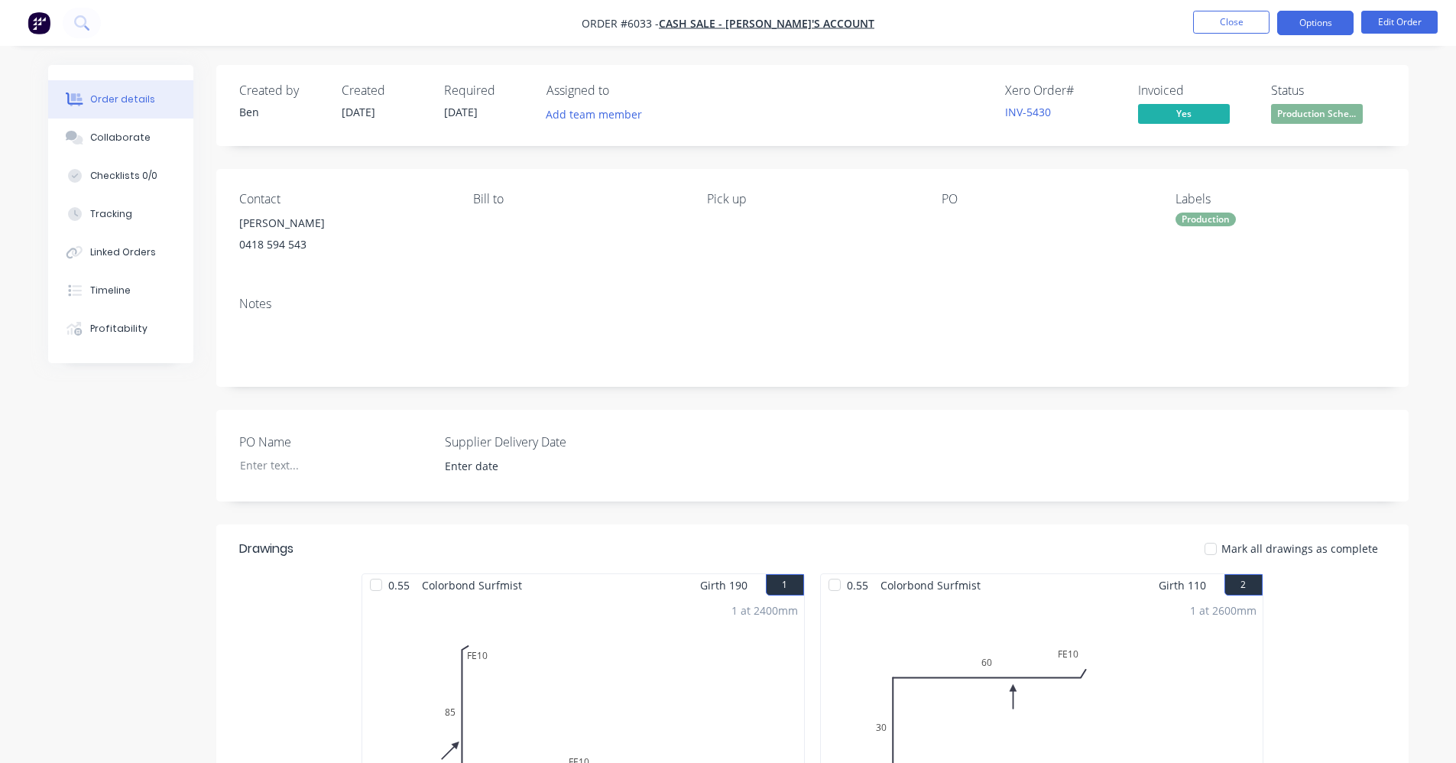
click at [1308, 18] on button "Options" at bounding box center [1316, 23] width 76 height 24
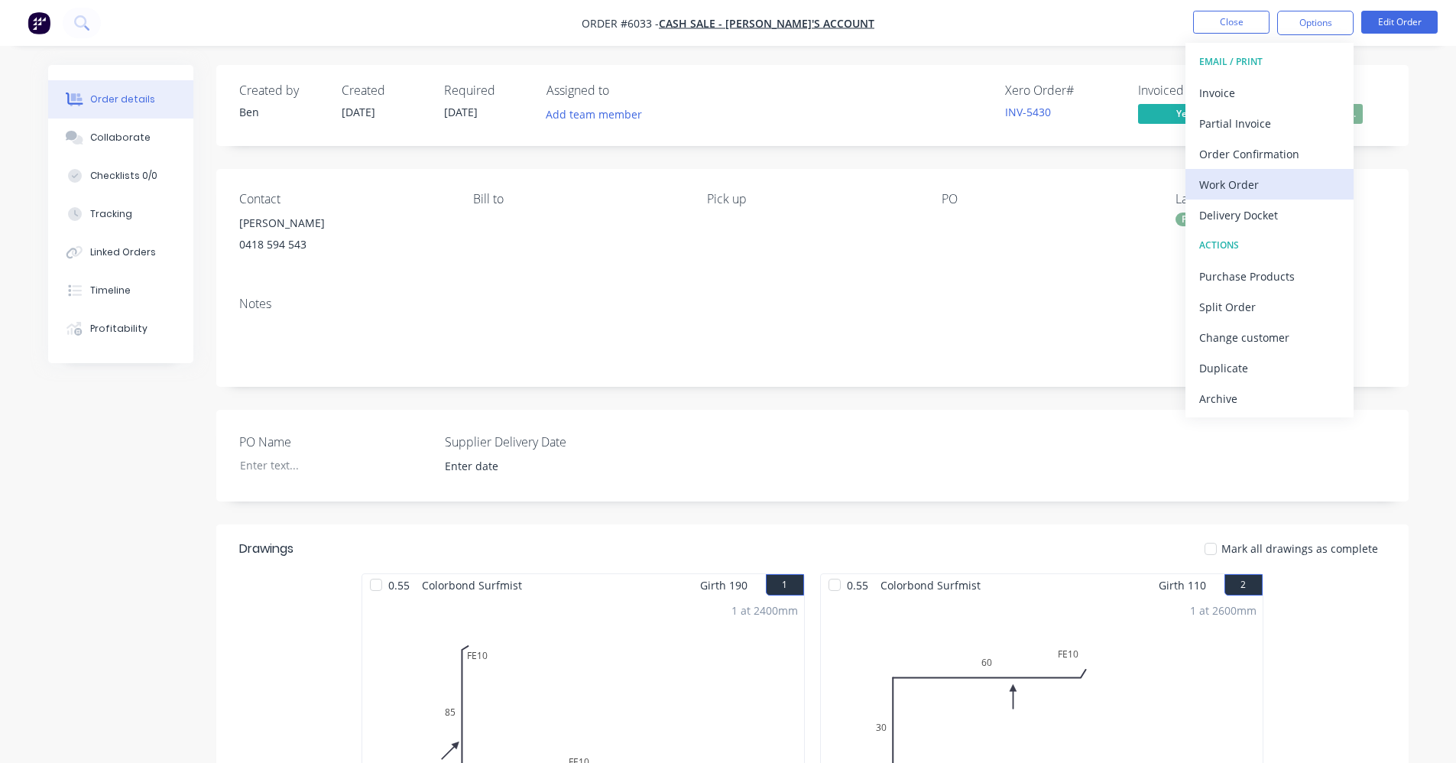
click at [1242, 182] on div "Work Order" at bounding box center [1270, 185] width 141 height 22
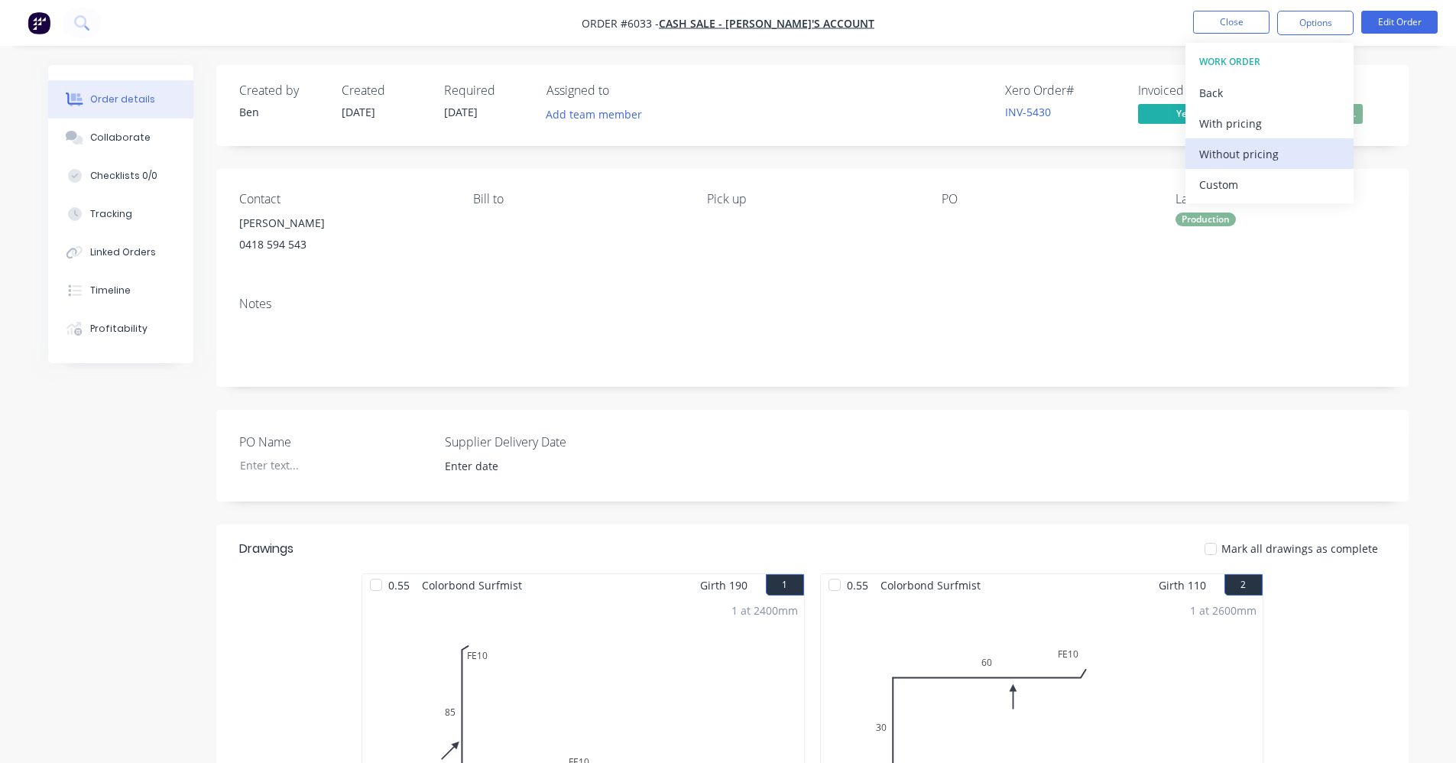
click at [1234, 155] on div "Without pricing" at bounding box center [1270, 154] width 141 height 22
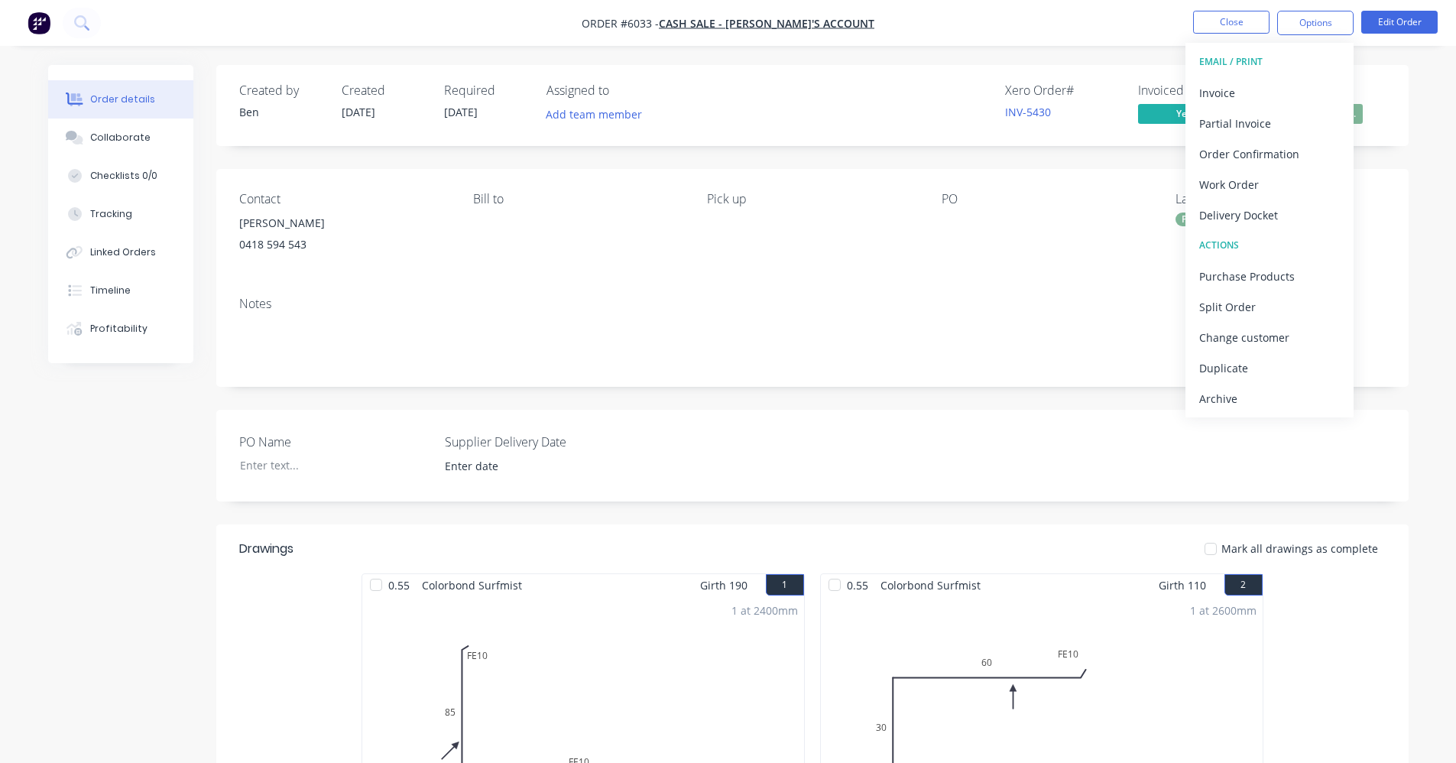
click at [959, 294] on div "Notes" at bounding box center [812, 335] width 1193 height 102
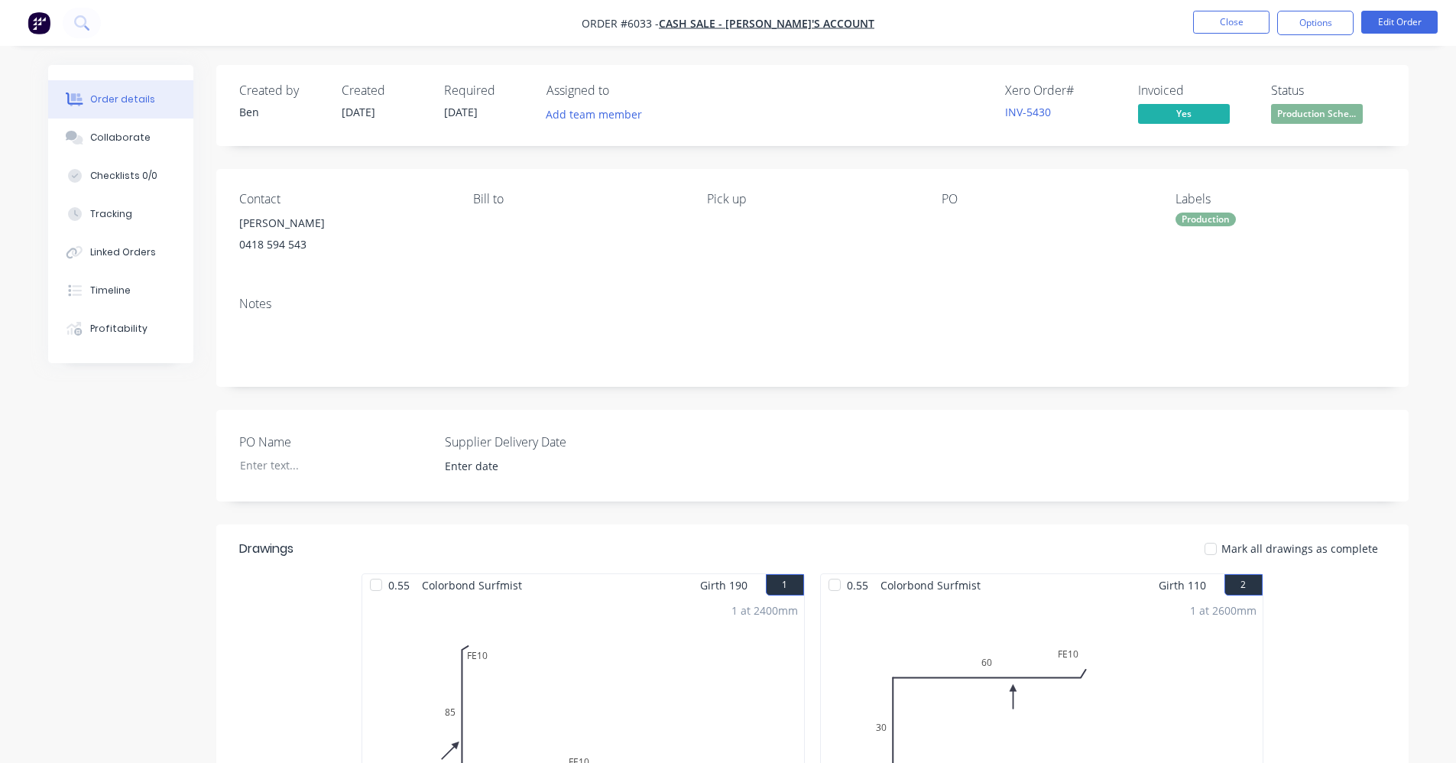
click at [1192, 217] on div "Production" at bounding box center [1206, 220] width 60 height 14
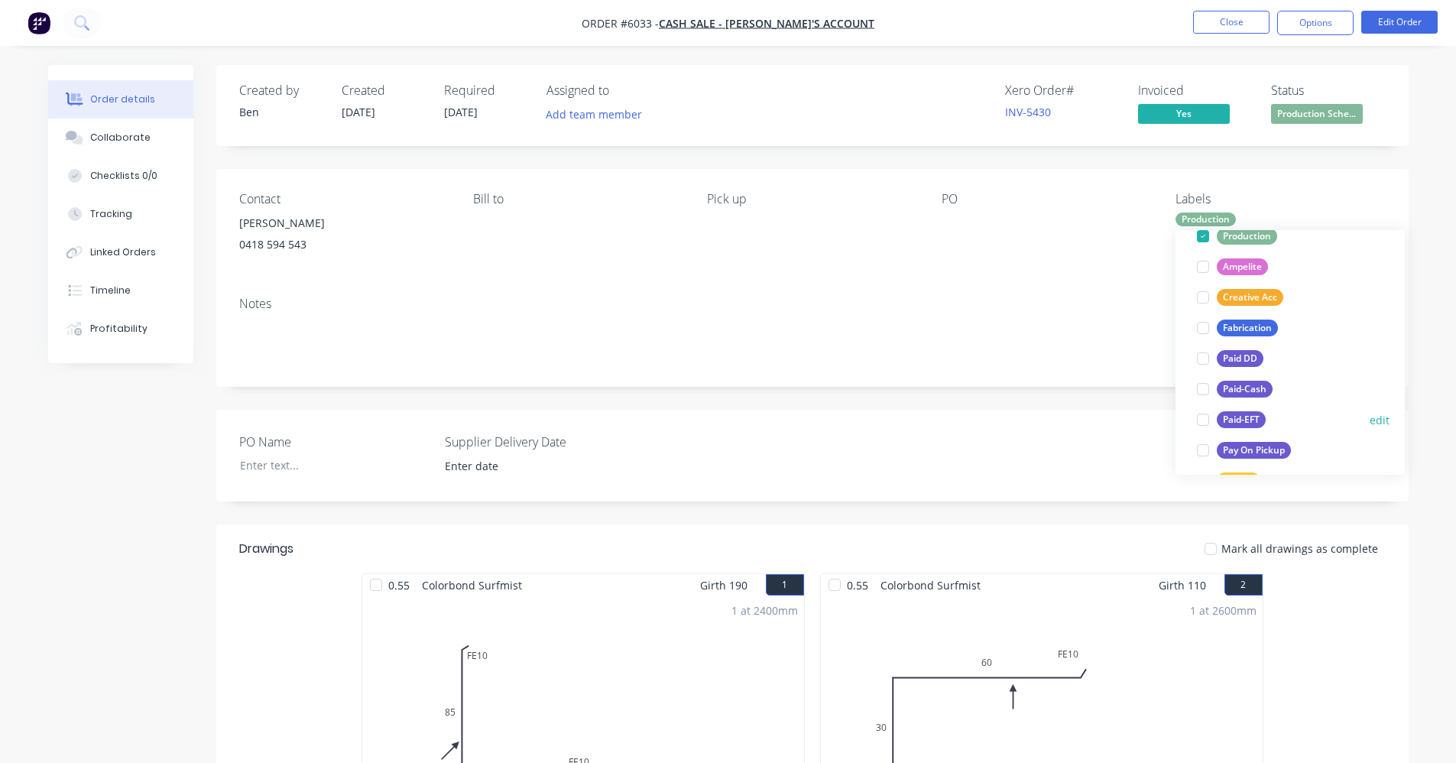
scroll to position [229, 0]
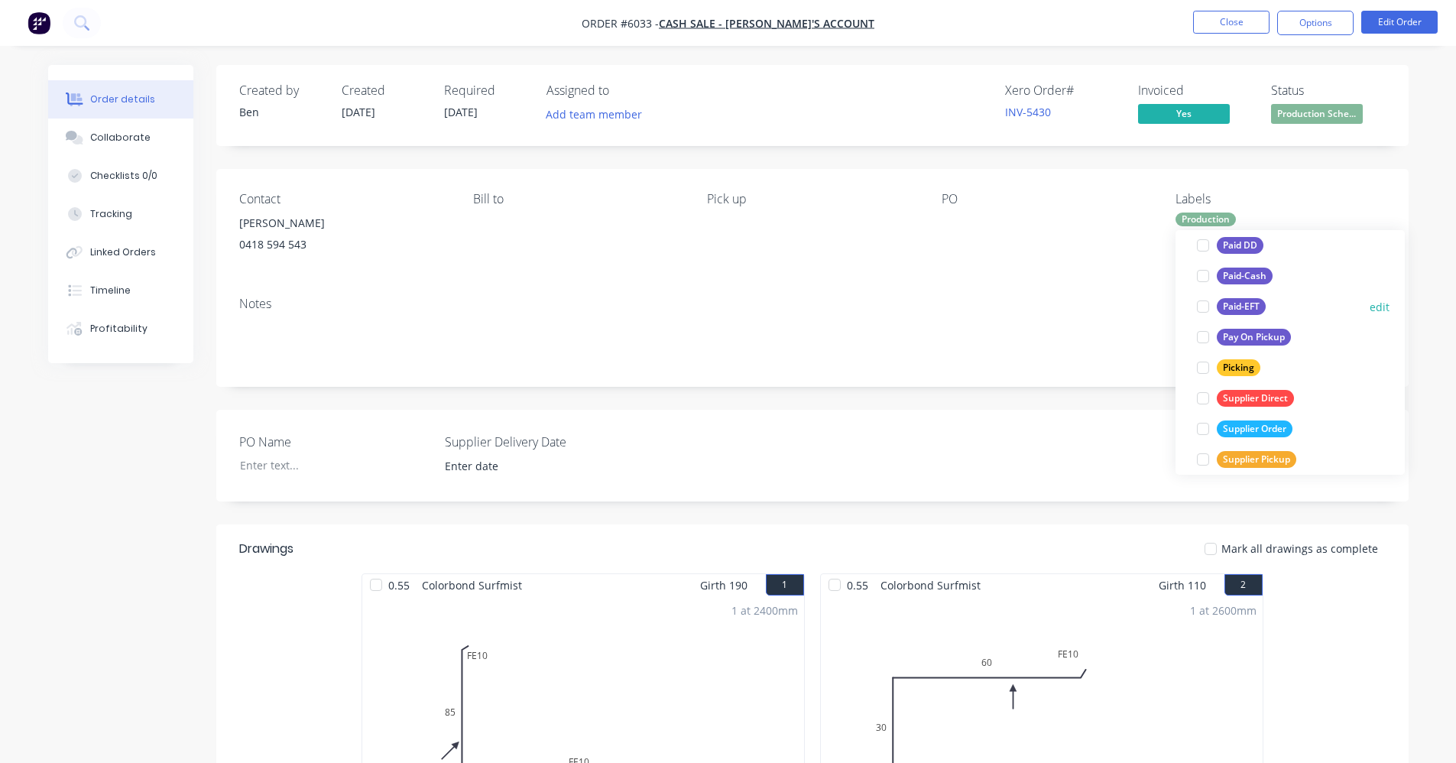
click at [1235, 308] on div "Paid-EFT" at bounding box center [1241, 306] width 49 height 17
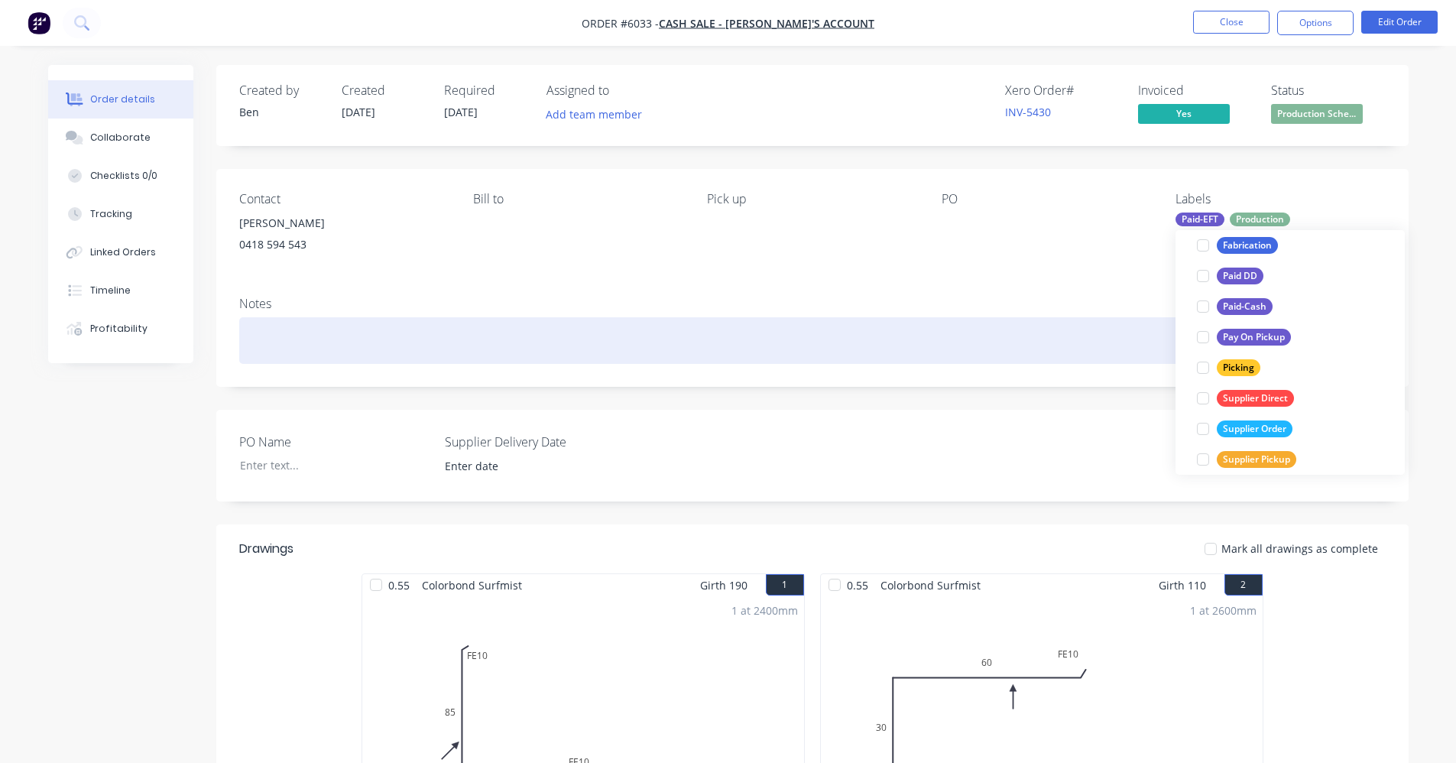
scroll to position [46, 0]
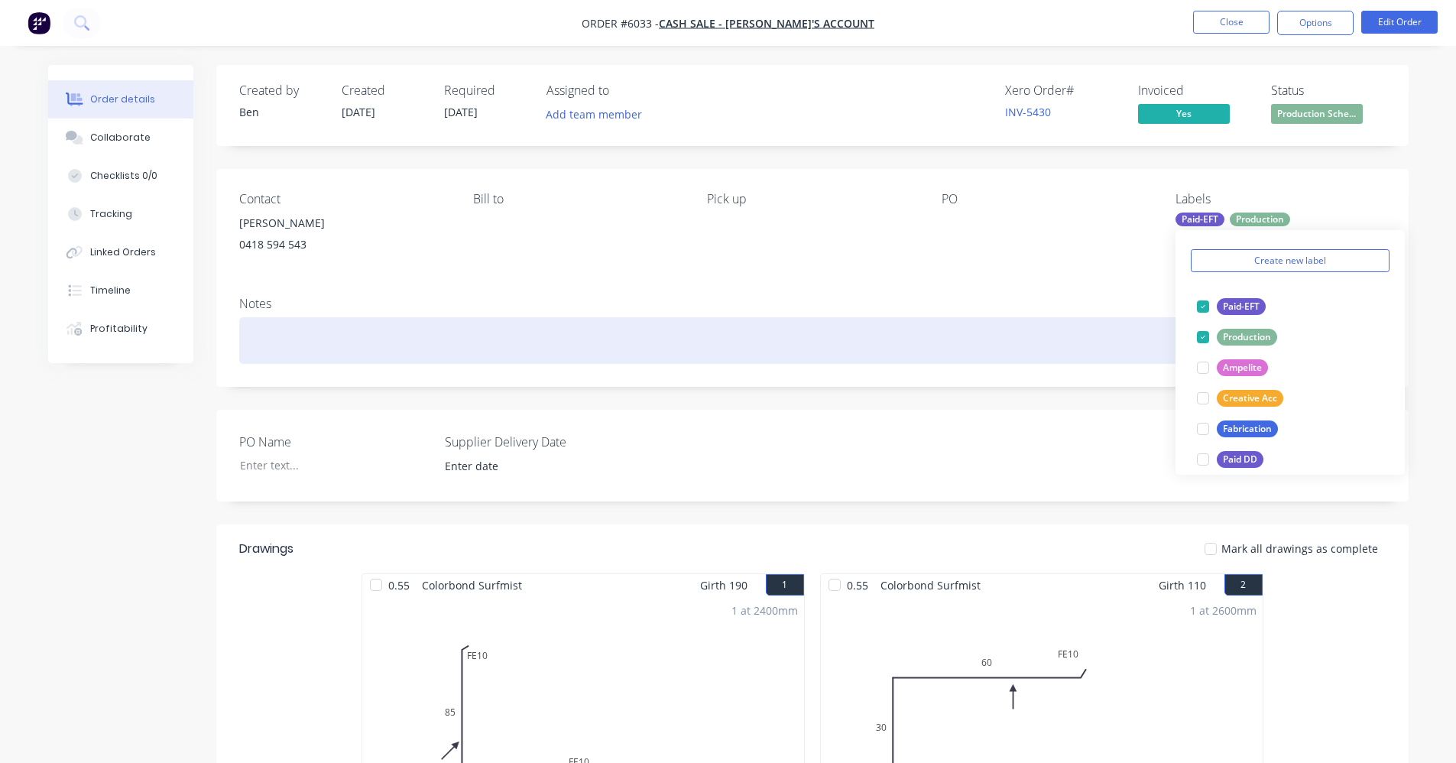
click at [899, 315] on div "Notes" at bounding box center [812, 335] width 1193 height 102
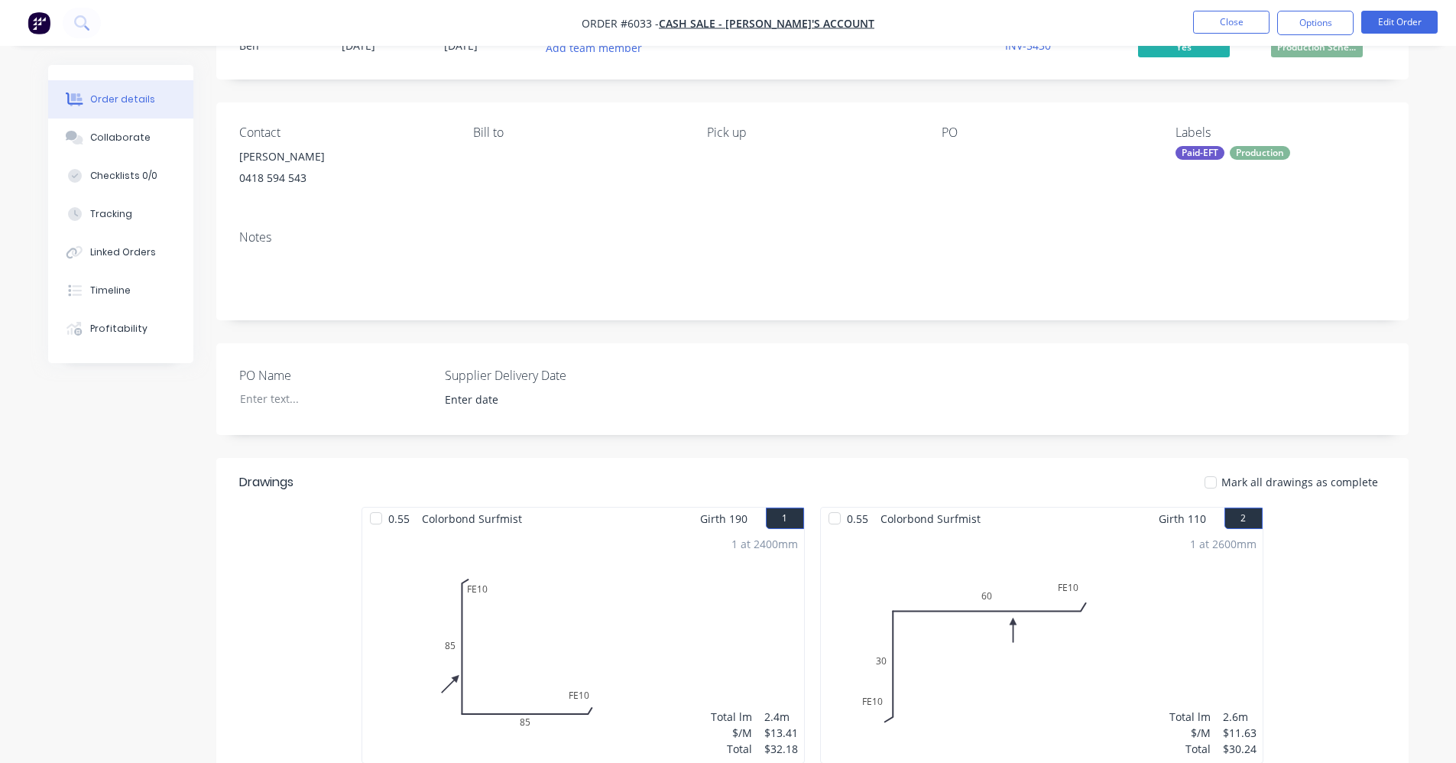
scroll to position [0, 0]
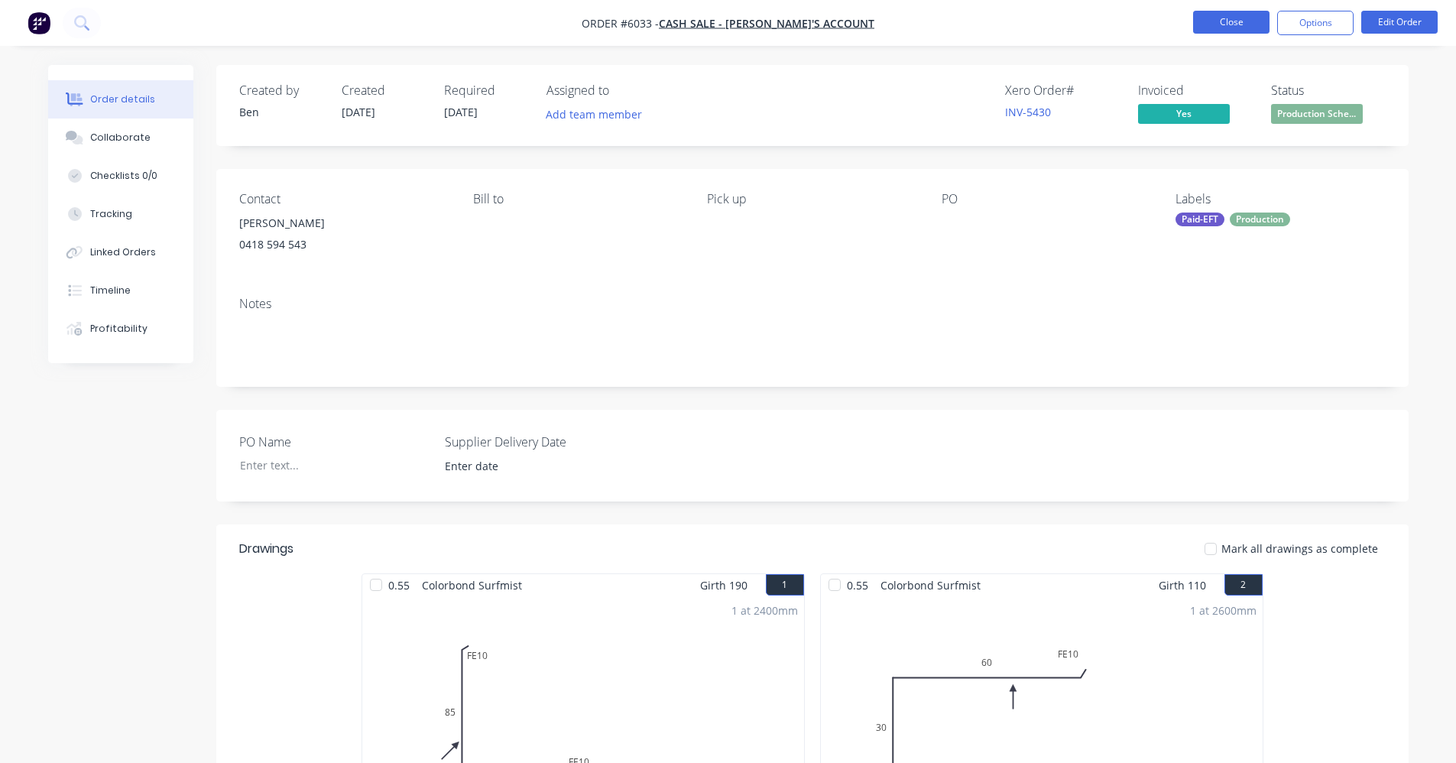
click at [1231, 20] on button "Close" at bounding box center [1231, 22] width 76 height 23
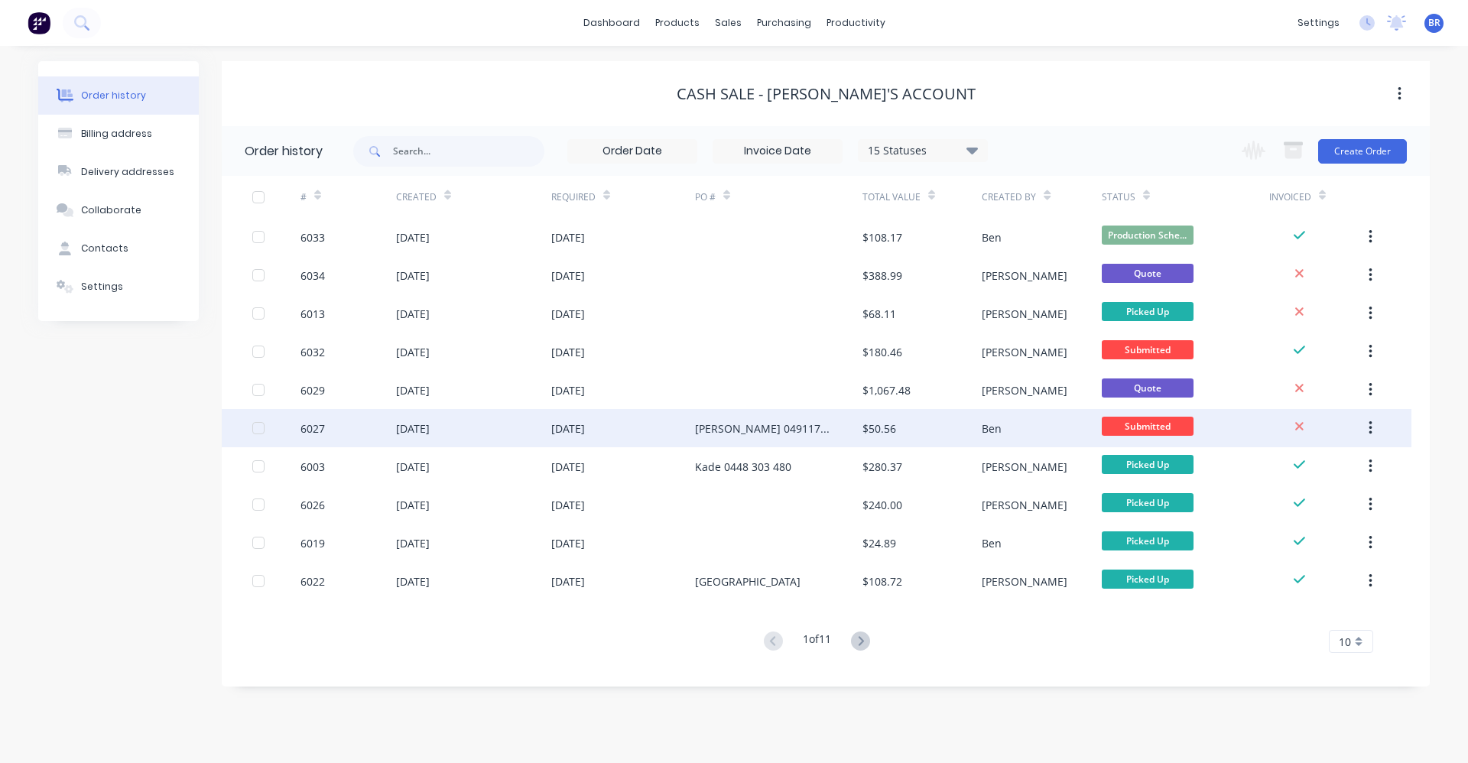
click at [658, 429] on div "[DATE]" at bounding box center [623, 428] width 144 height 38
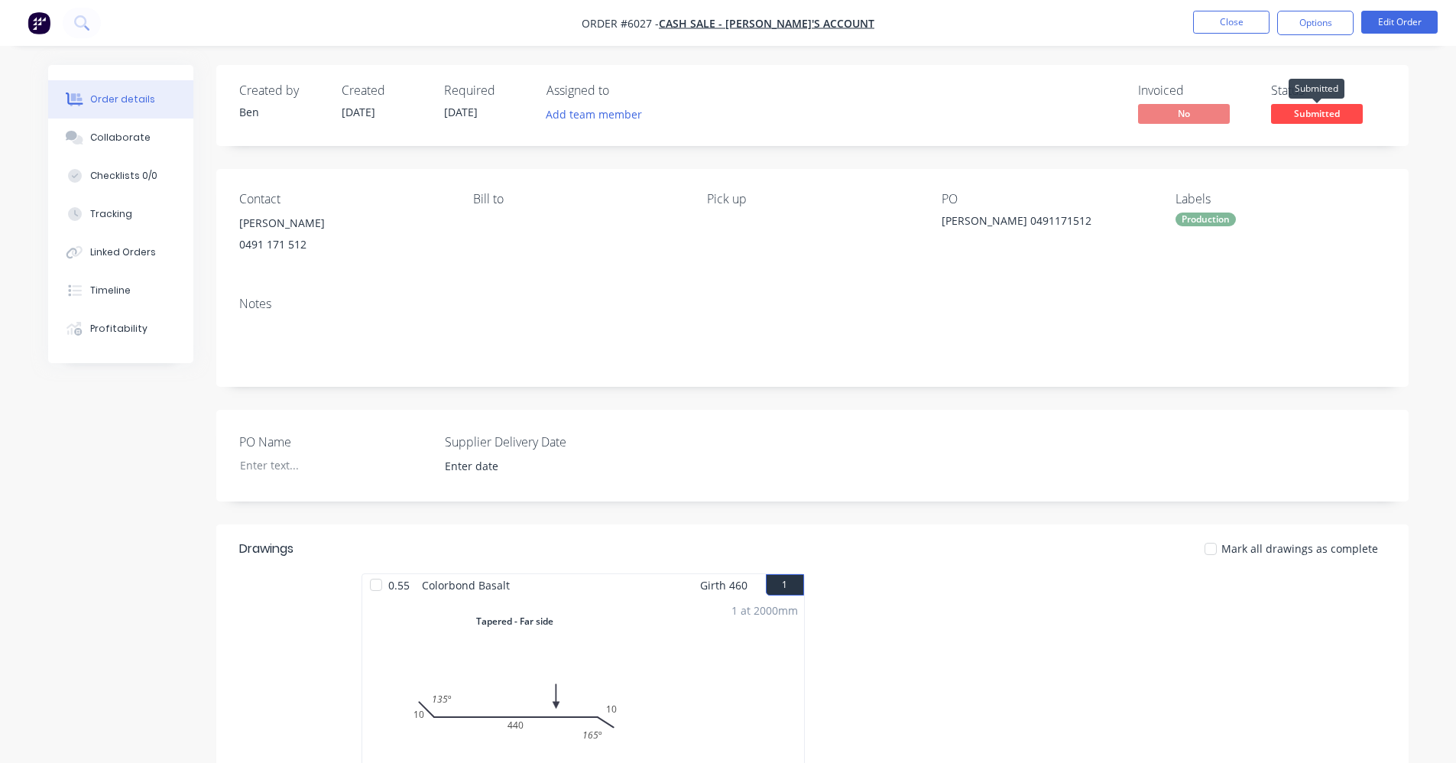
click at [1333, 115] on span "Submitted" at bounding box center [1317, 113] width 92 height 19
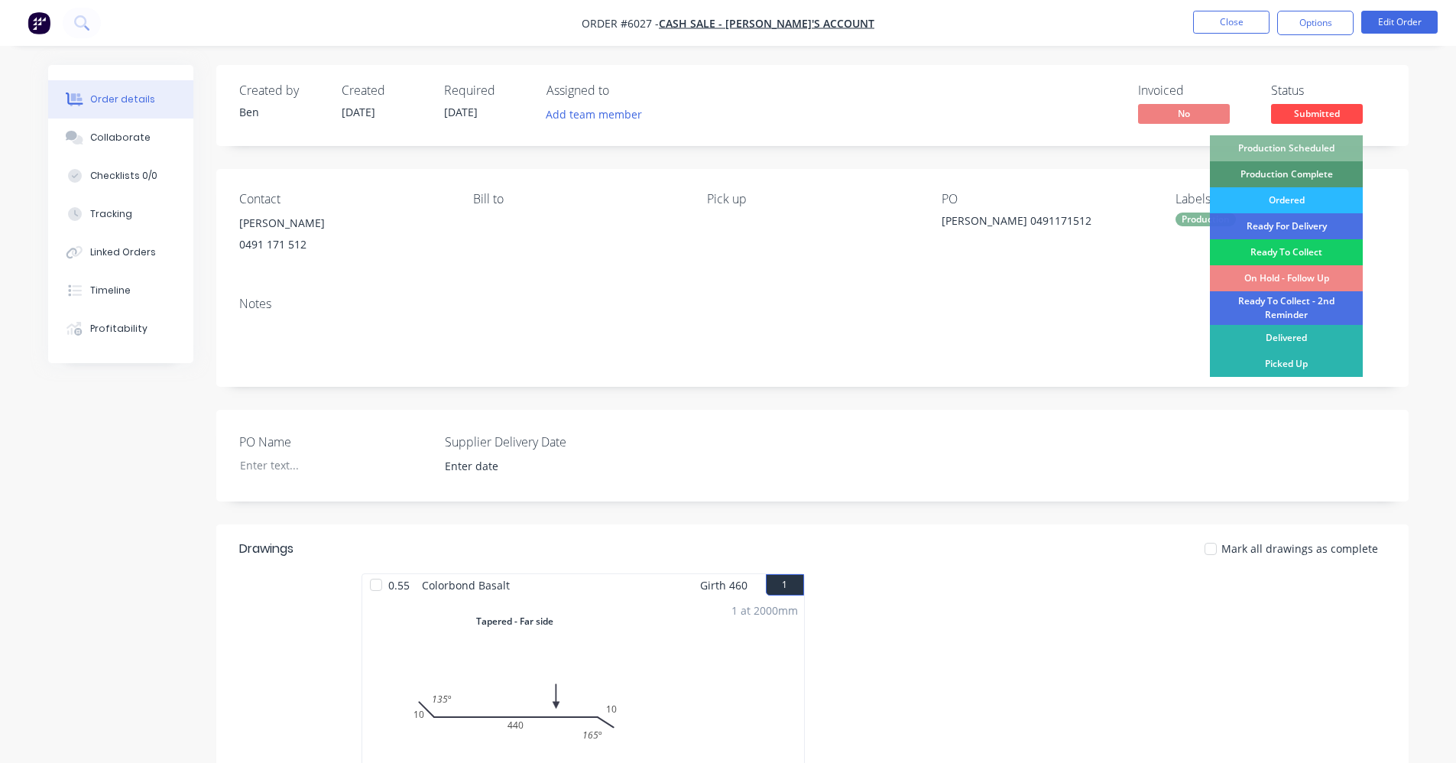
click at [1291, 254] on div "Ready To Collect" at bounding box center [1286, 252] width 153 height 26
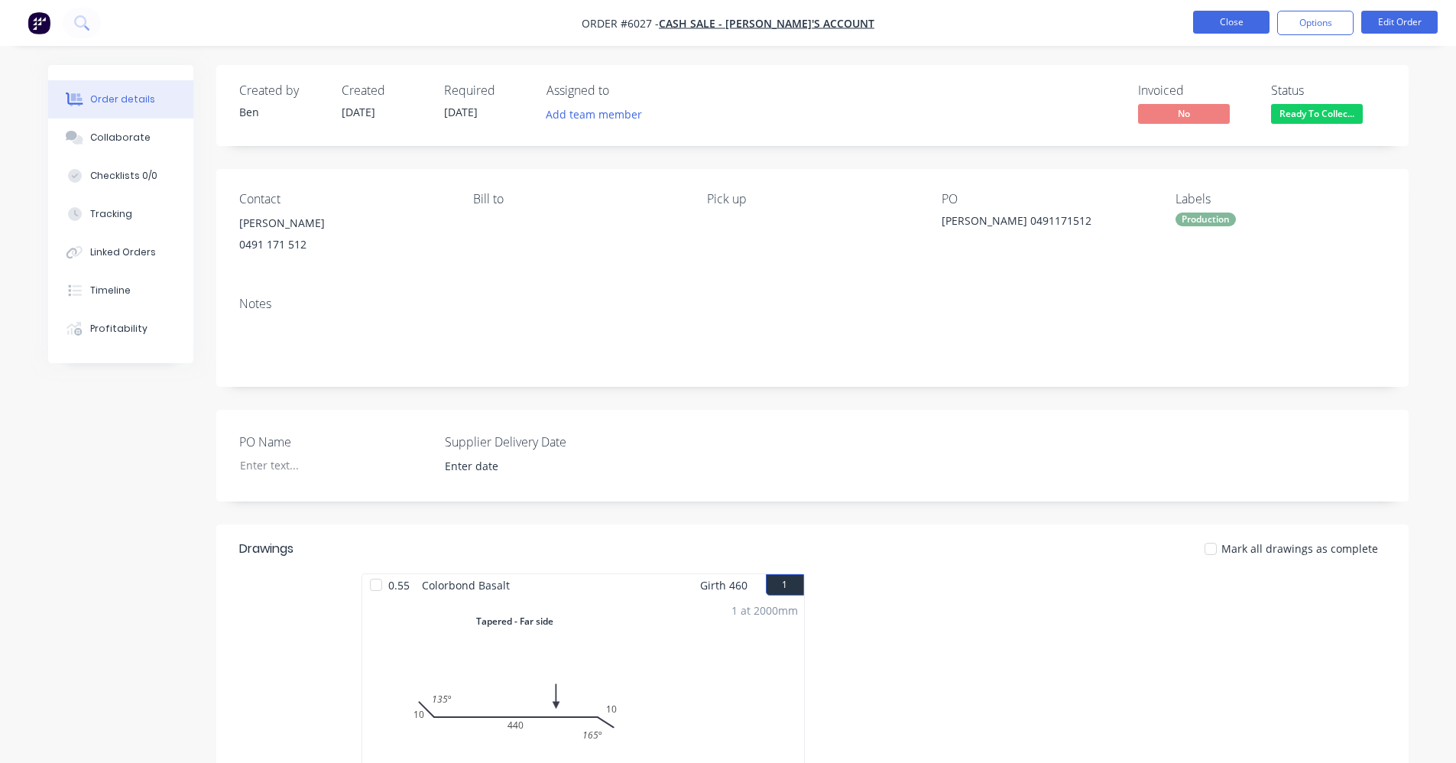
click at [1232, 27] on button "Close" at bounding box center [1231, 22] width 76 height 23
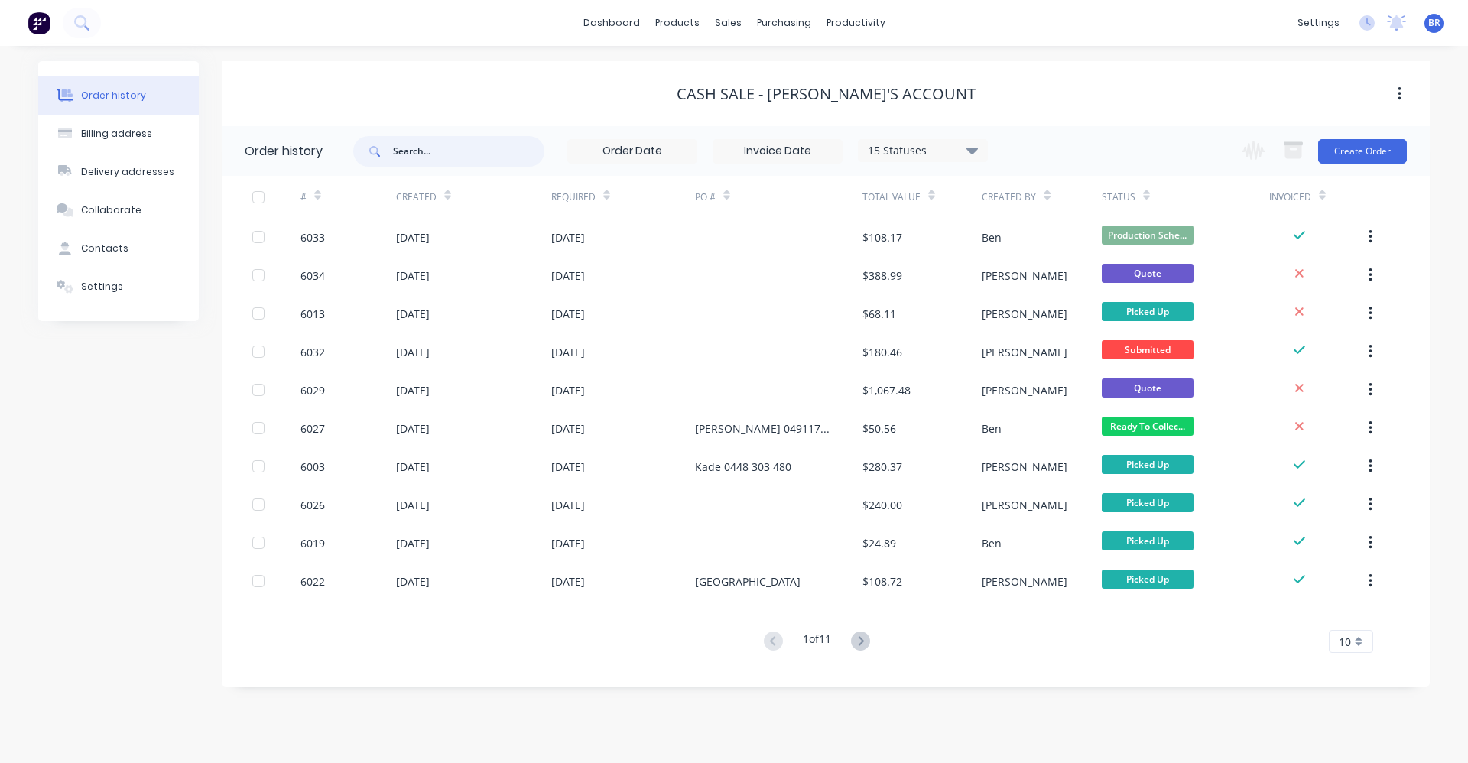
click at [463, 152] on input "text" at bounding box center [468, 151] width 151 height 31
type input "ke"
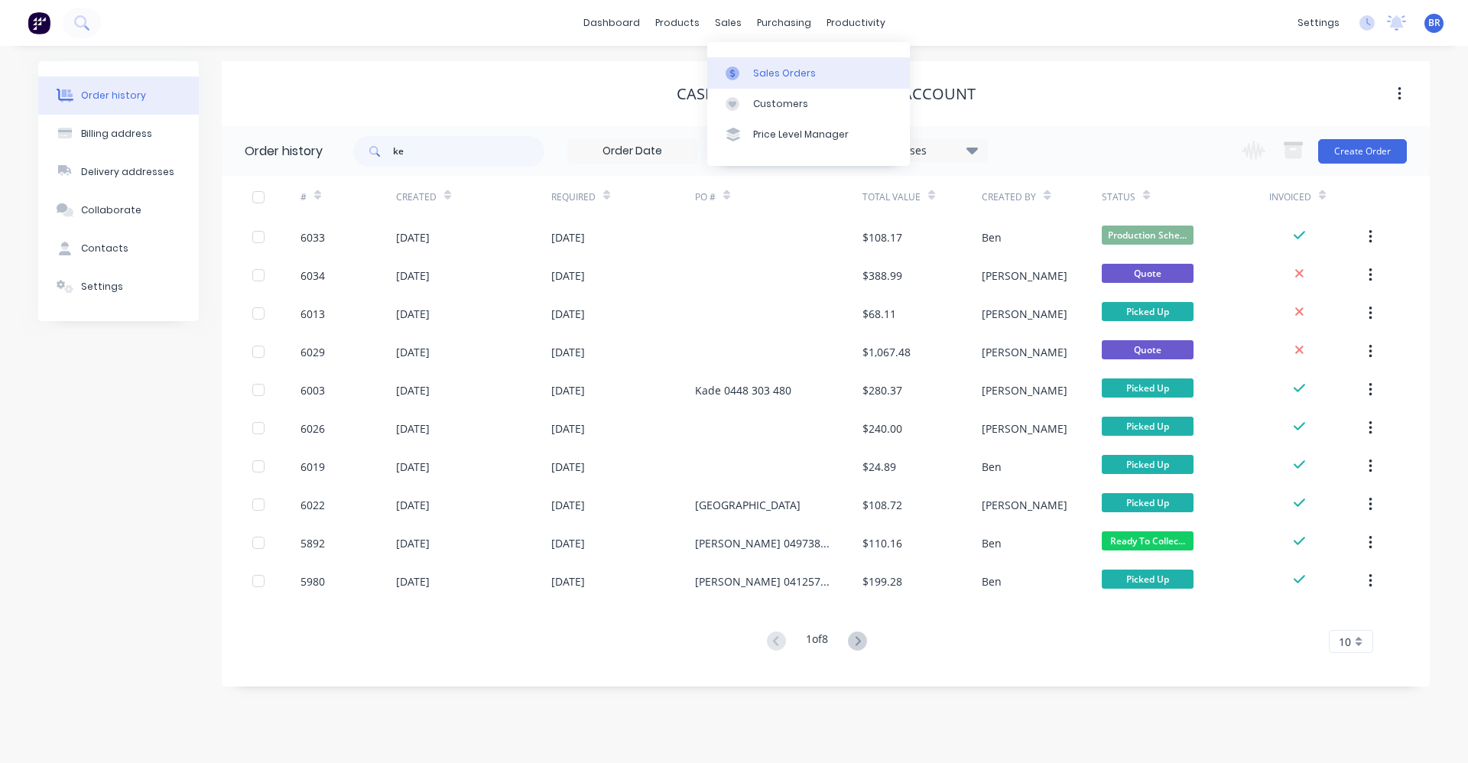
click at [761, 67] on div "Sales Orders" at bounding box center [784, 74] width 63 height 14
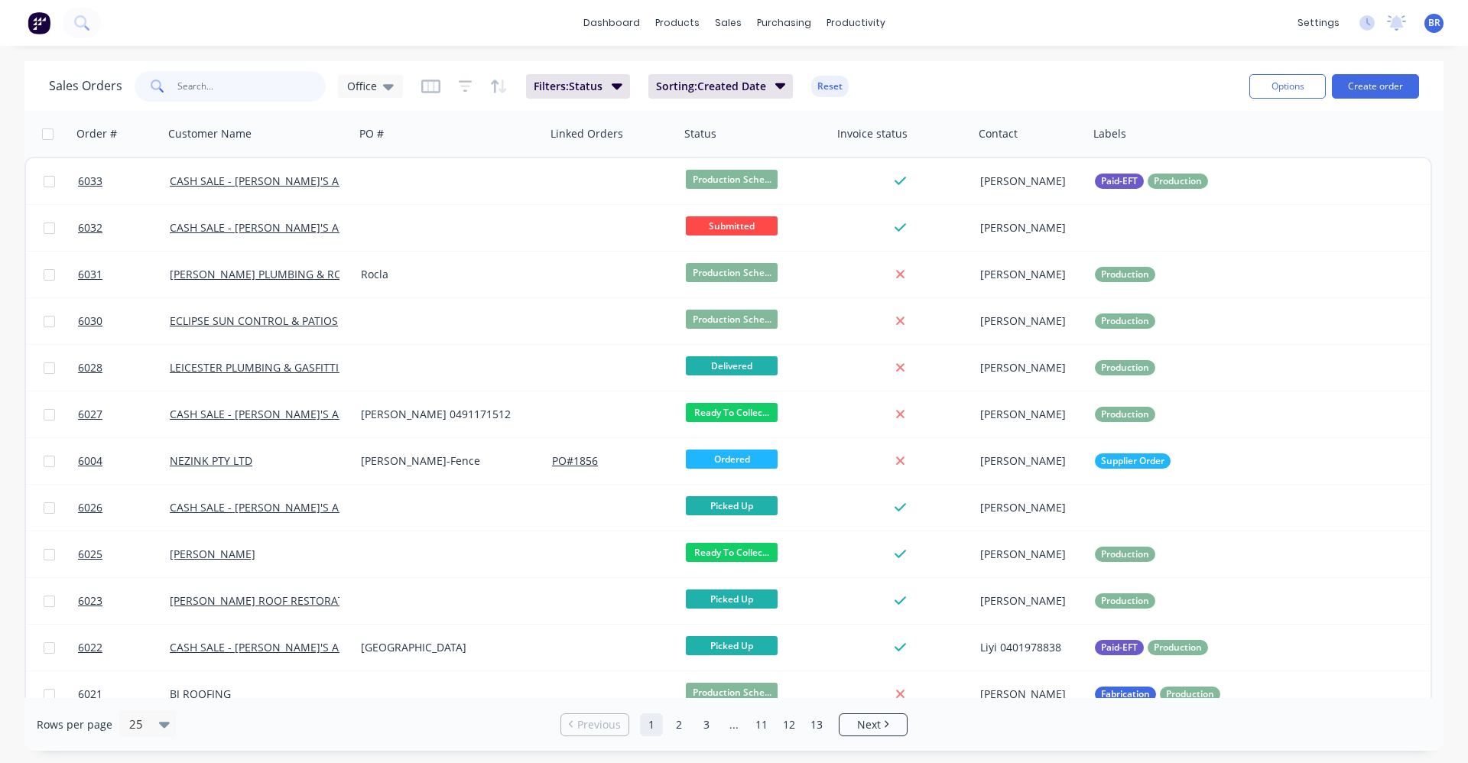
click at [253, 89] on input "text" at bounding box center [251, 86] width 149 height 31
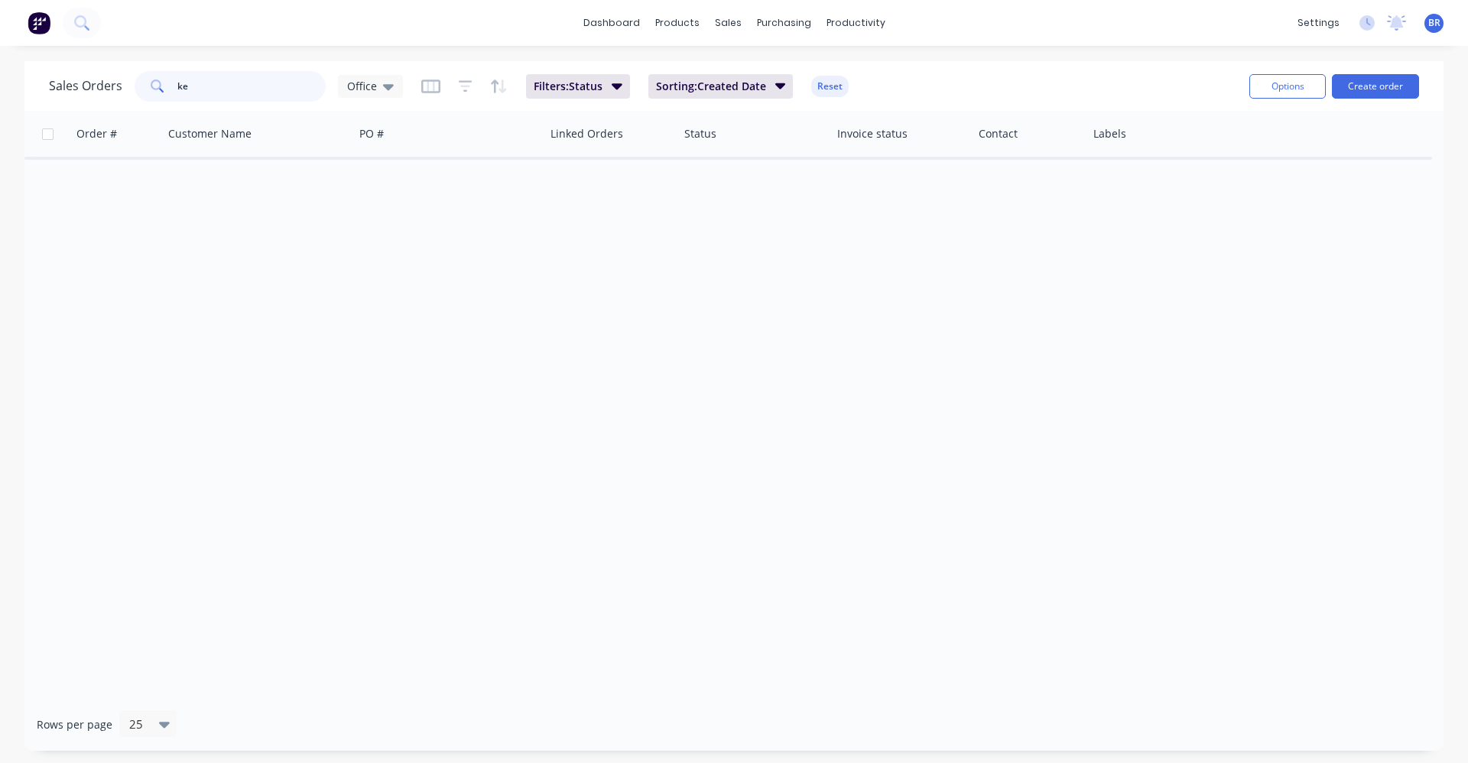
type input "k"
type input "0"
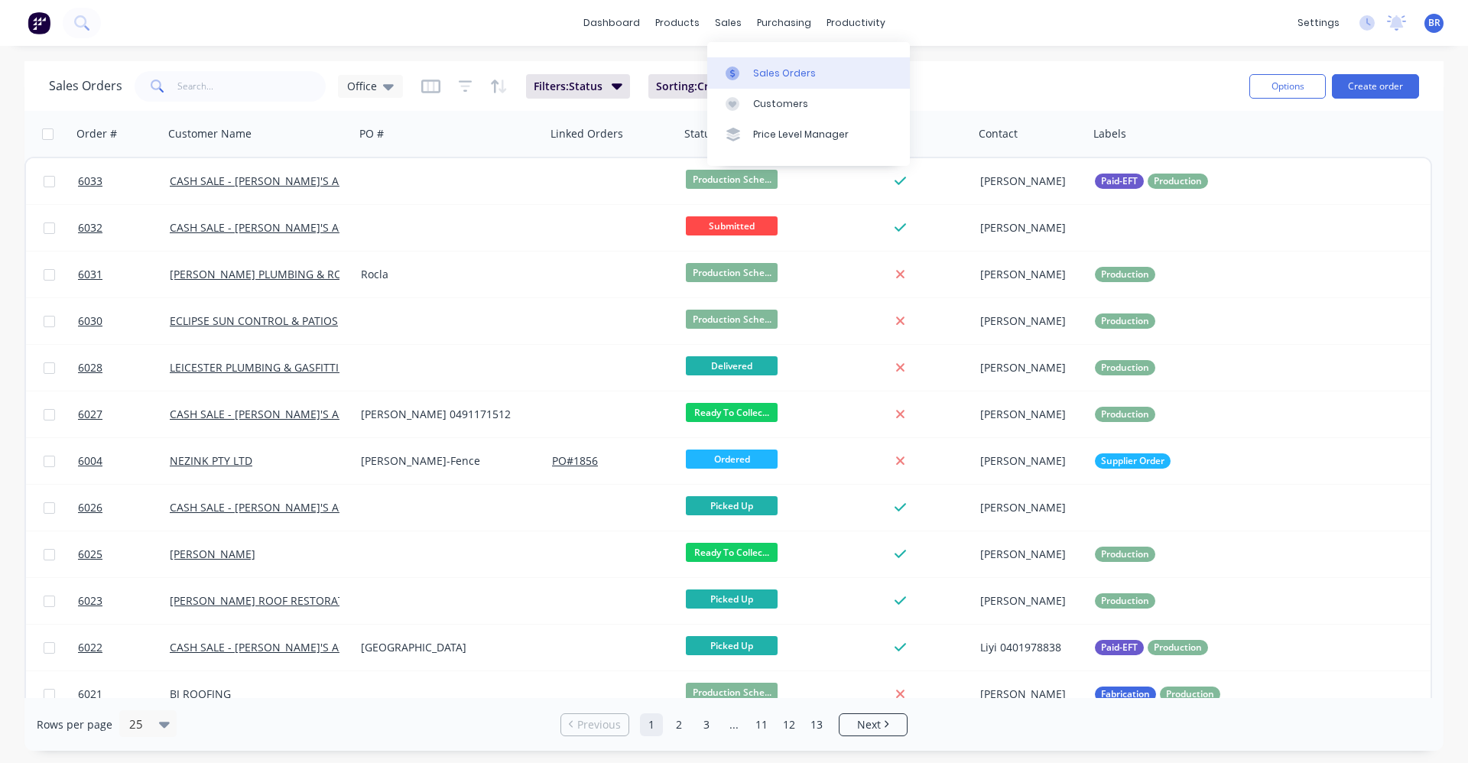
click at [781, 74] on div "Sales Orders" at bounding box center [784, 74] width 63 height 14
click at [197, 81] on input "text" at bounding box center [251, 86] width 149 height 31
type input "6013"
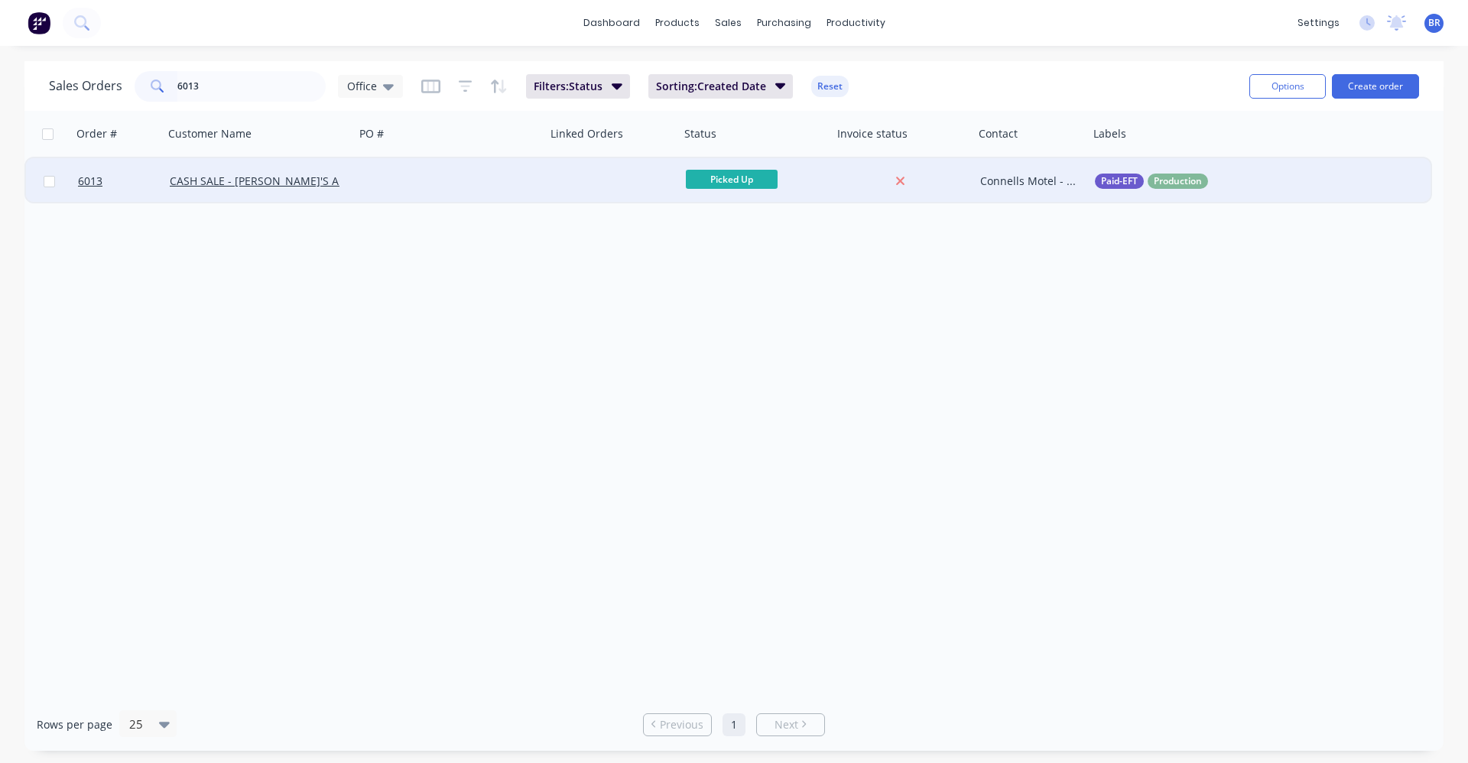
click at [380, 182] on div at bounding box center [450, 181] width 191 height 46
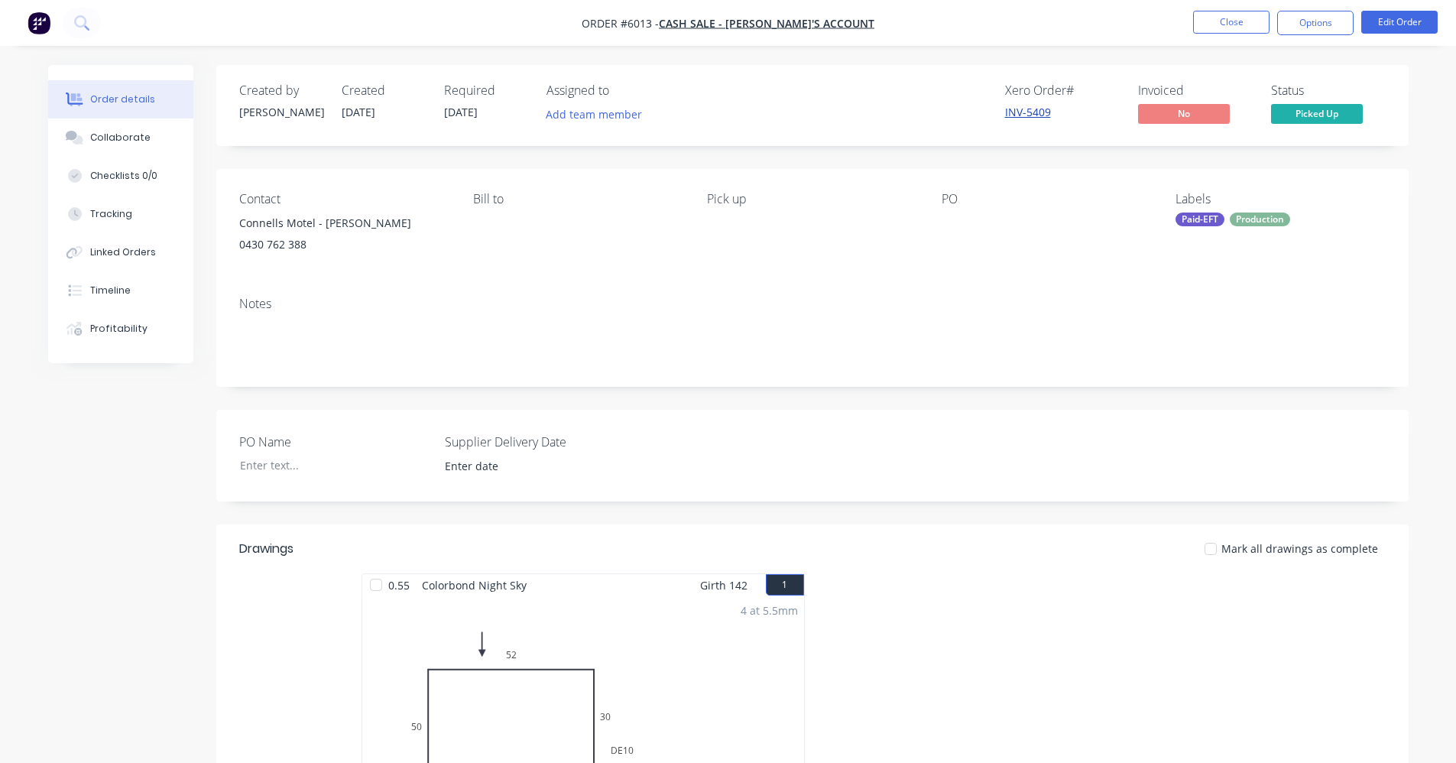
click at [1041, 109] on link "INV-5409" at bounding box center [1028, 112] width 46 height 15
drag, startPoint x: 785, startPoint y: 291, endPoint x: 814, endPoint y: 286, distance: 29.5
click at [794, 289] on div "Notes" at bounding box center [812, 335] width 1193 height 102
click at [1311, 24] on button "Options" at bounding box center [1316, 23] width 76 height 24
click at [966, 313] on div "Notes" at bounding box center [812, 335] width 1193 height 102
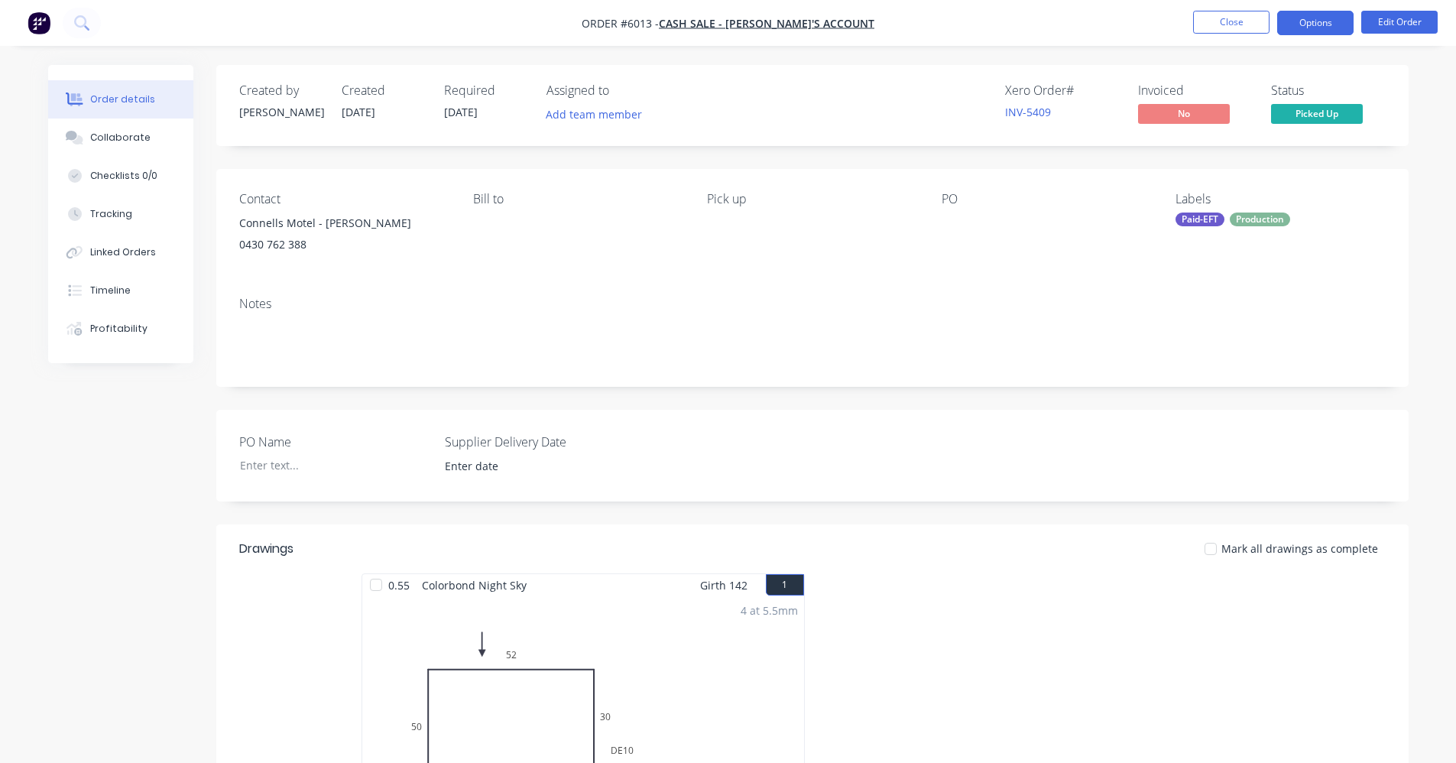
click at [1308, 24] on button "Options" at bounding box center [1316, 23] width 76 height 24
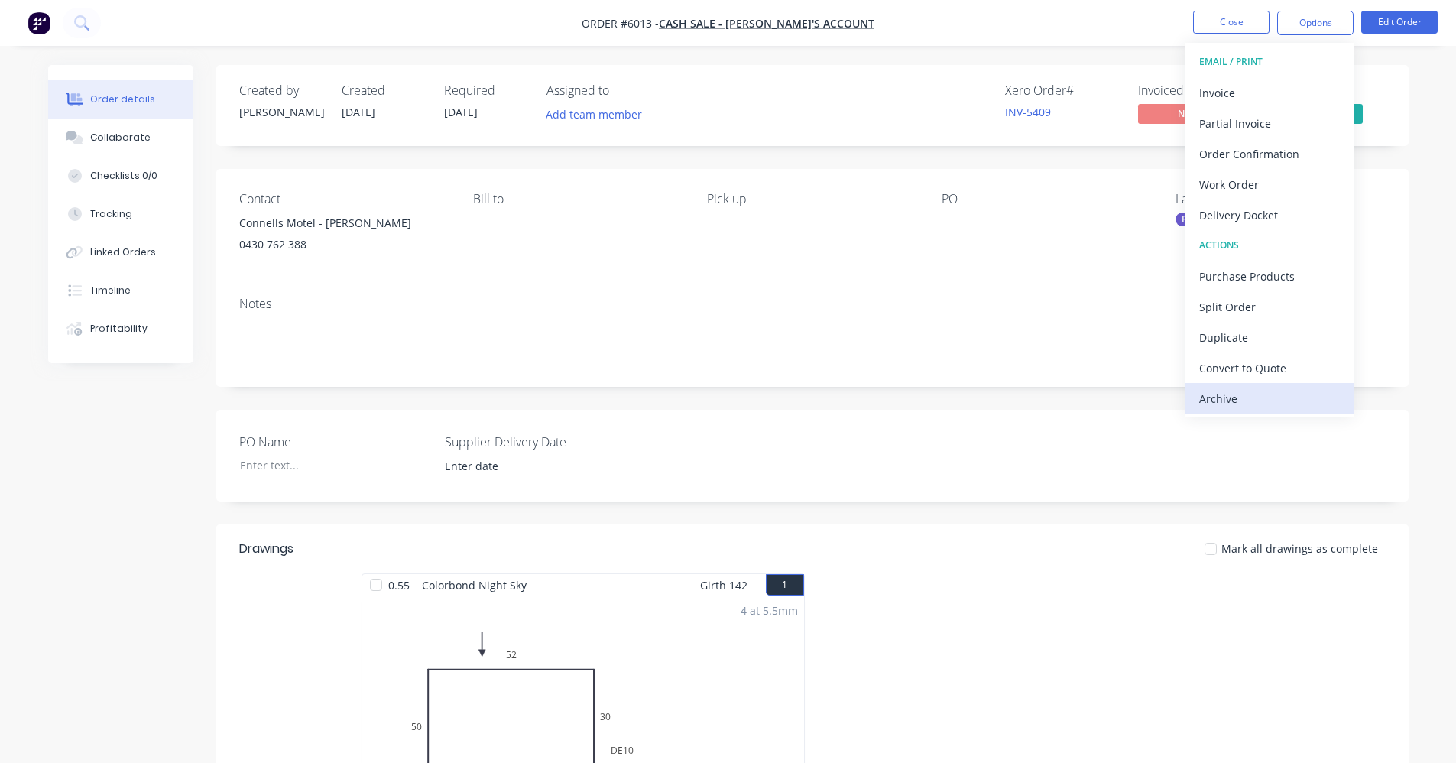
click at [1231, 404] on div "Archive" at bounding box center [1270, 399] width 141 height 22
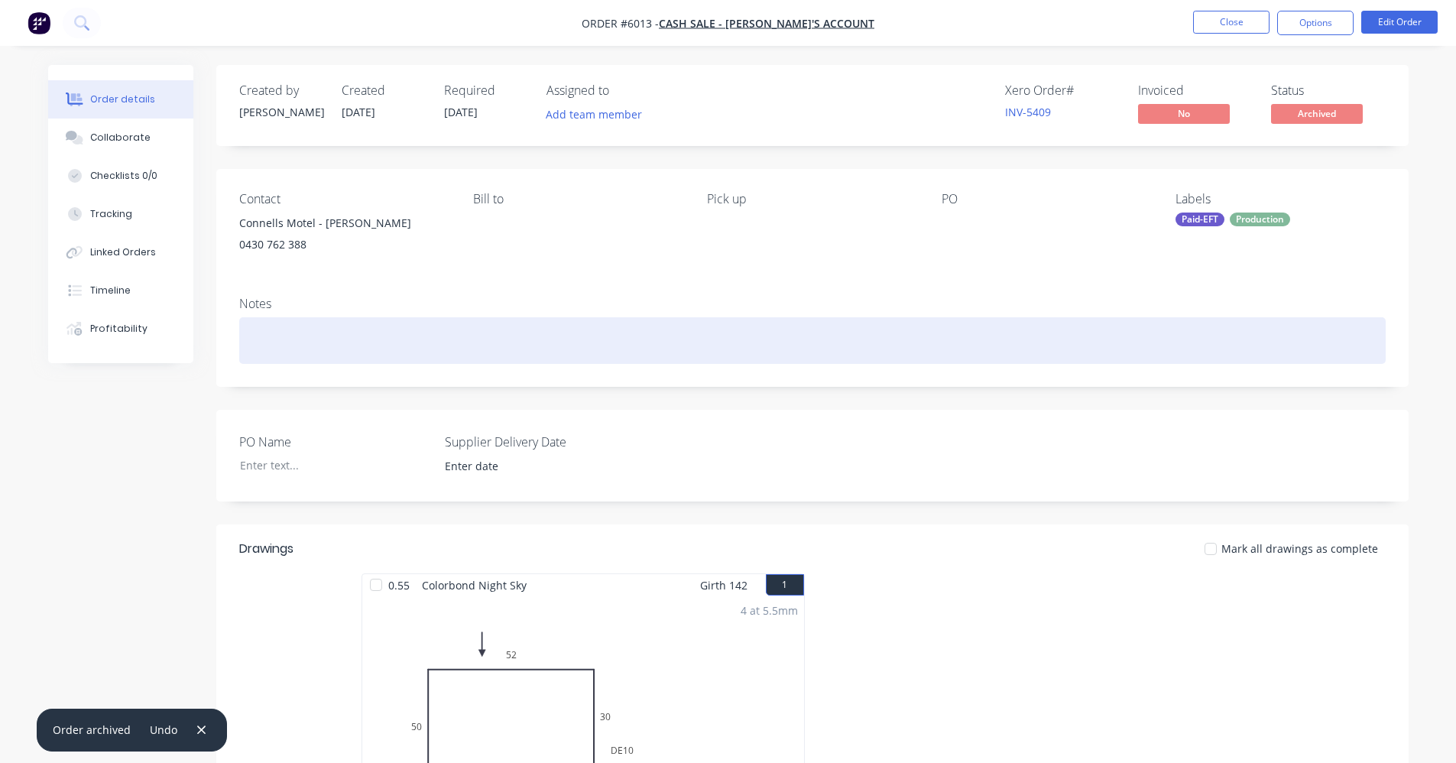
drag, startPoint x: 926, startPoint y: 328, endPoint x: 966, endPoint y: 306, distance: 45.5
click at [926, 327] on div at bounding box center [812, 340] width 1147 height 47
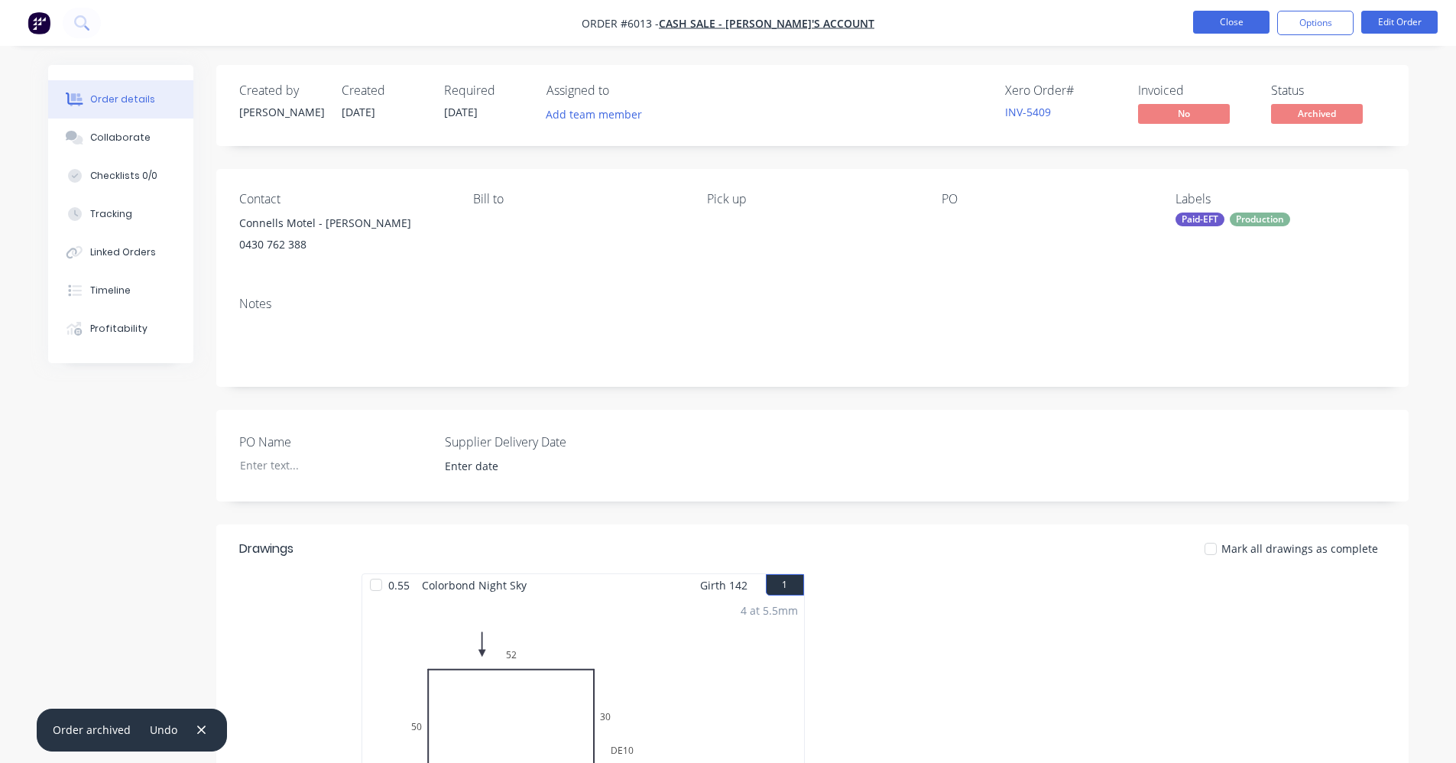
click at [1229, 18] on button "Close" at bounding box center [1231, 22] width 76 height 23
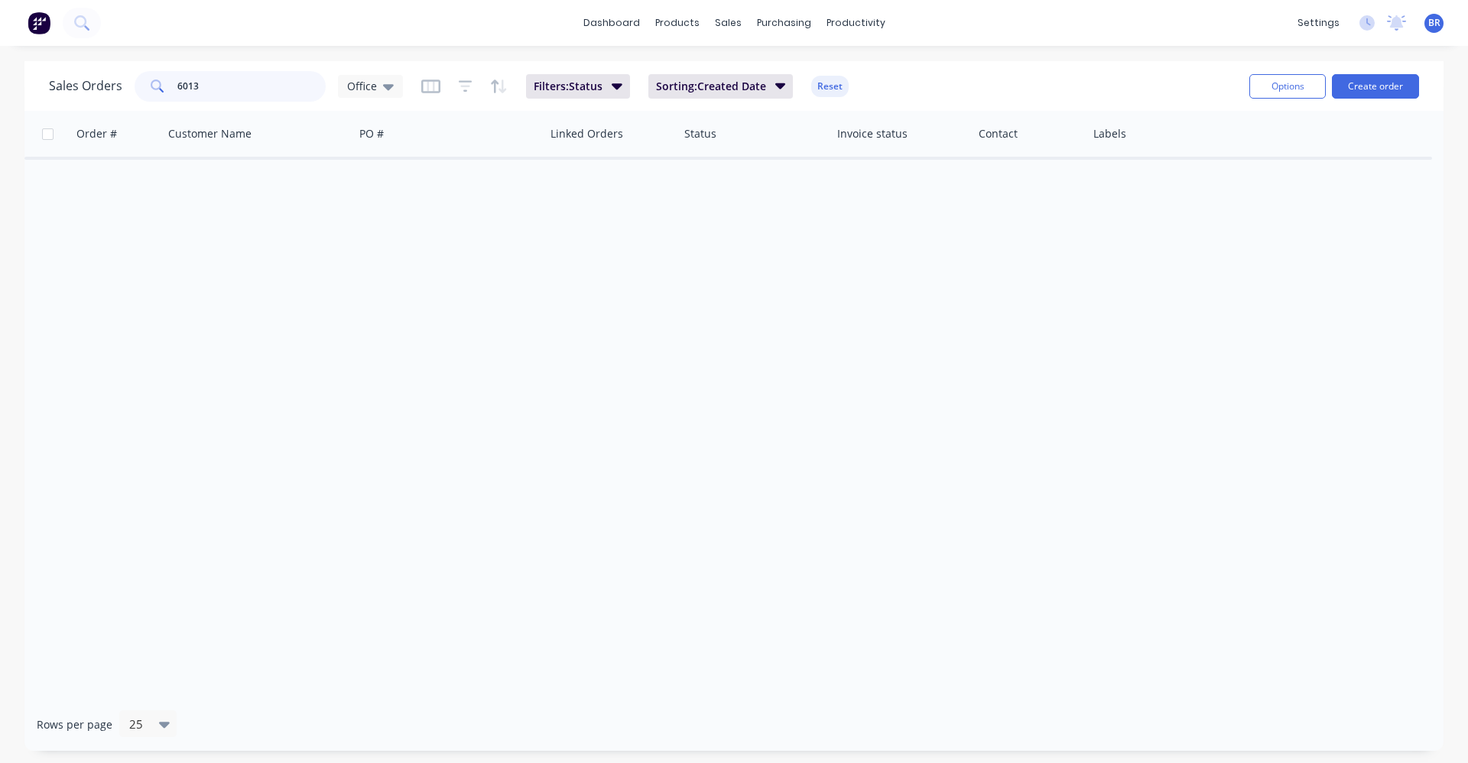
drag, startPoint x: 200, startPoint y: 90, endPoint x: 129, endPoint y: 82, distance: 71.6
click at [117, 80] on div "Sales Orders 6013 Office" at bounding box center [226, 86] width 354 height 31
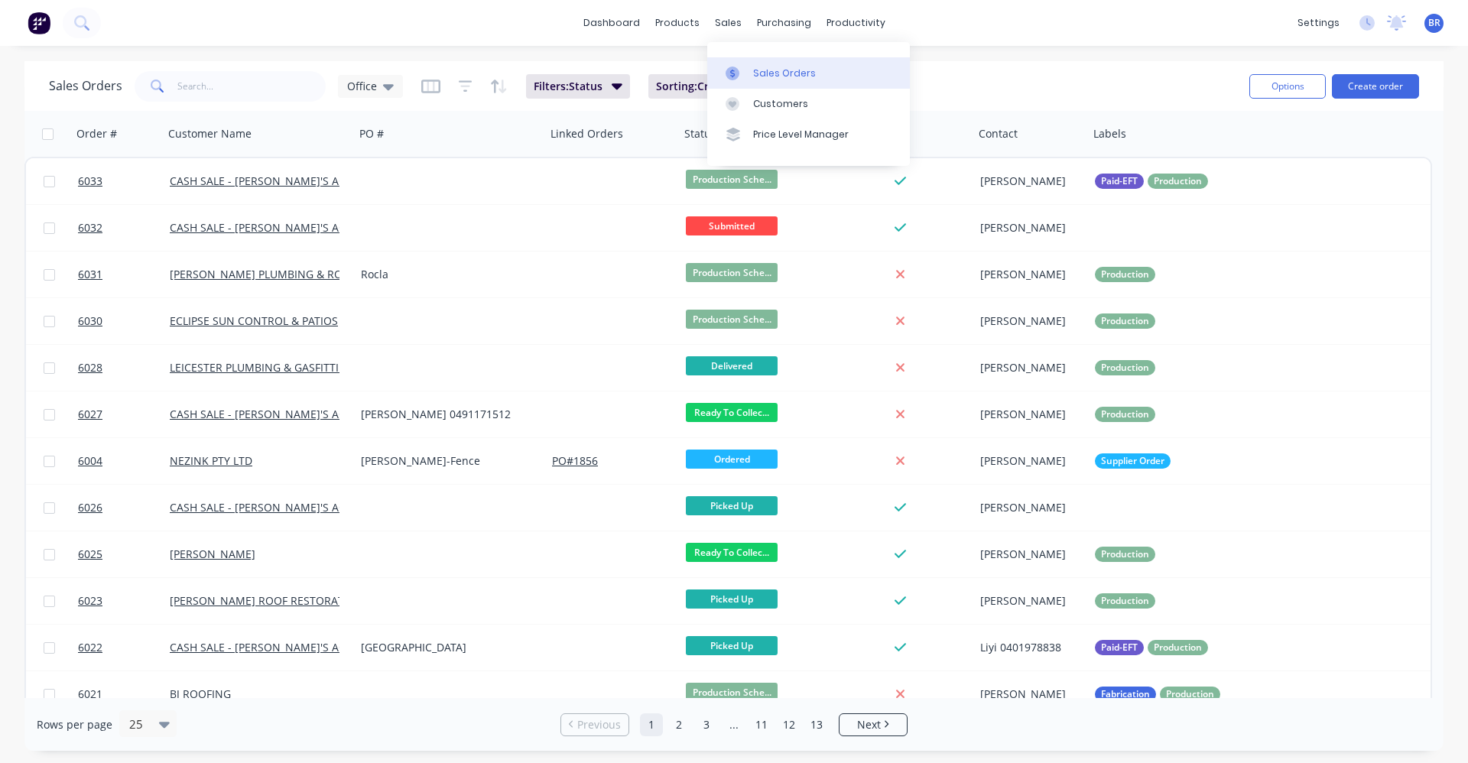
drag, startPoint x: 784, startPoint y: 67, endPoint x: 802, endPoint y: 80, distance: 21.9
click at [784, 67] on div "Sales Orders" at bounding box center [784, 74] width 63 height 14
click at [1389, 87] on button "Create order" at bounding box center [1375, 86] width 87 height 24
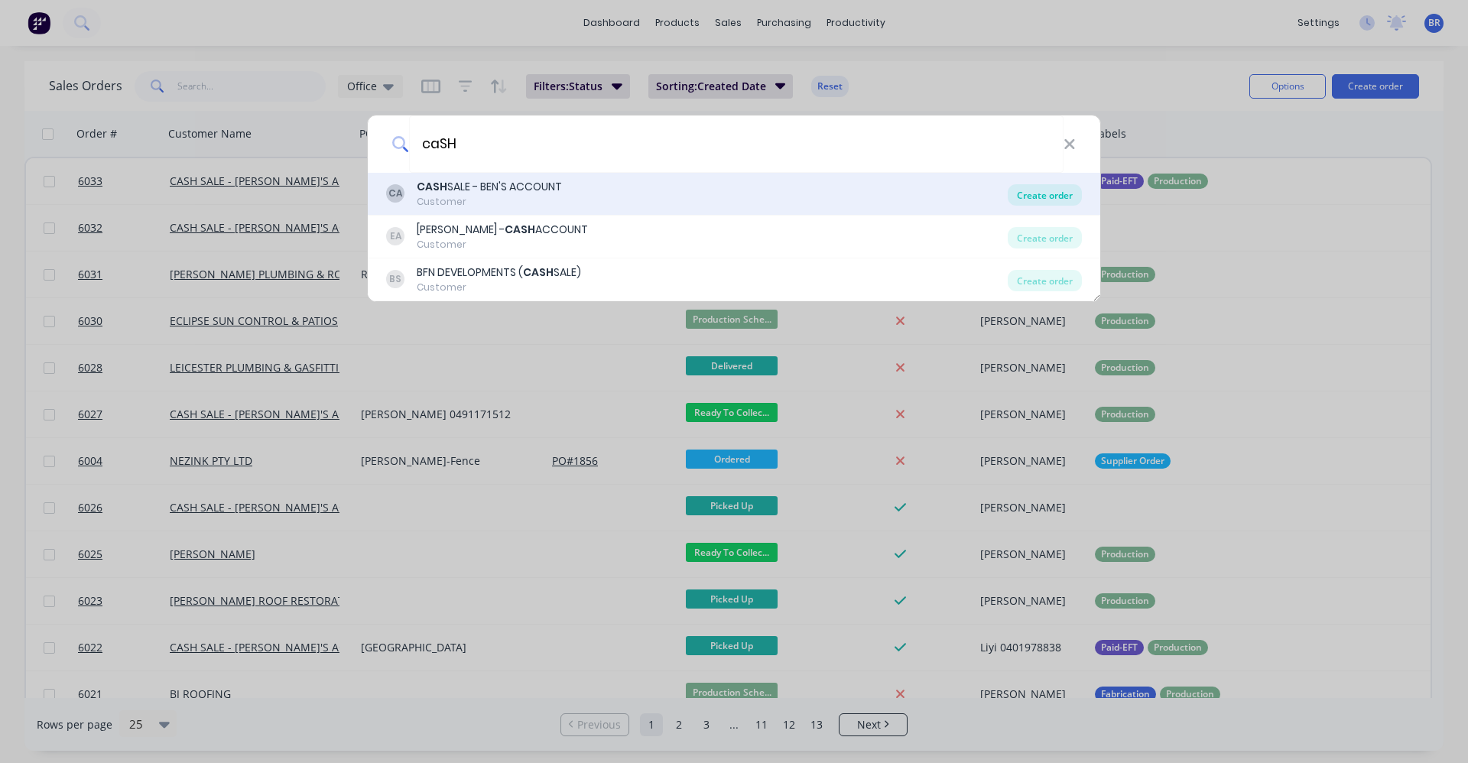
type input "caSH"
click at [1034, 198] on div "Create order" at bounding box center [1045, 194] width 74 height 21
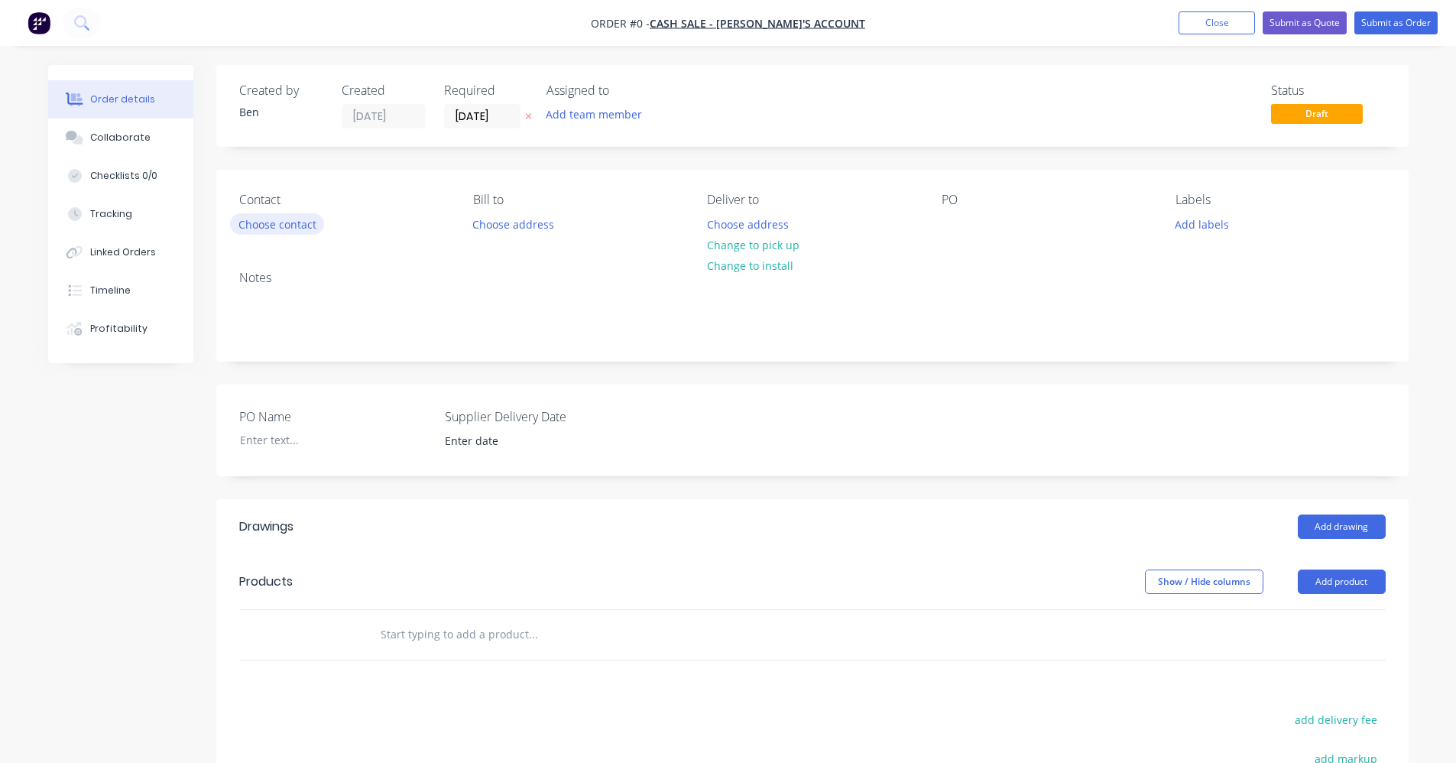
click at [297, 231] on button "Choose contact" at bounding box center [277, 223] width 94 height 21
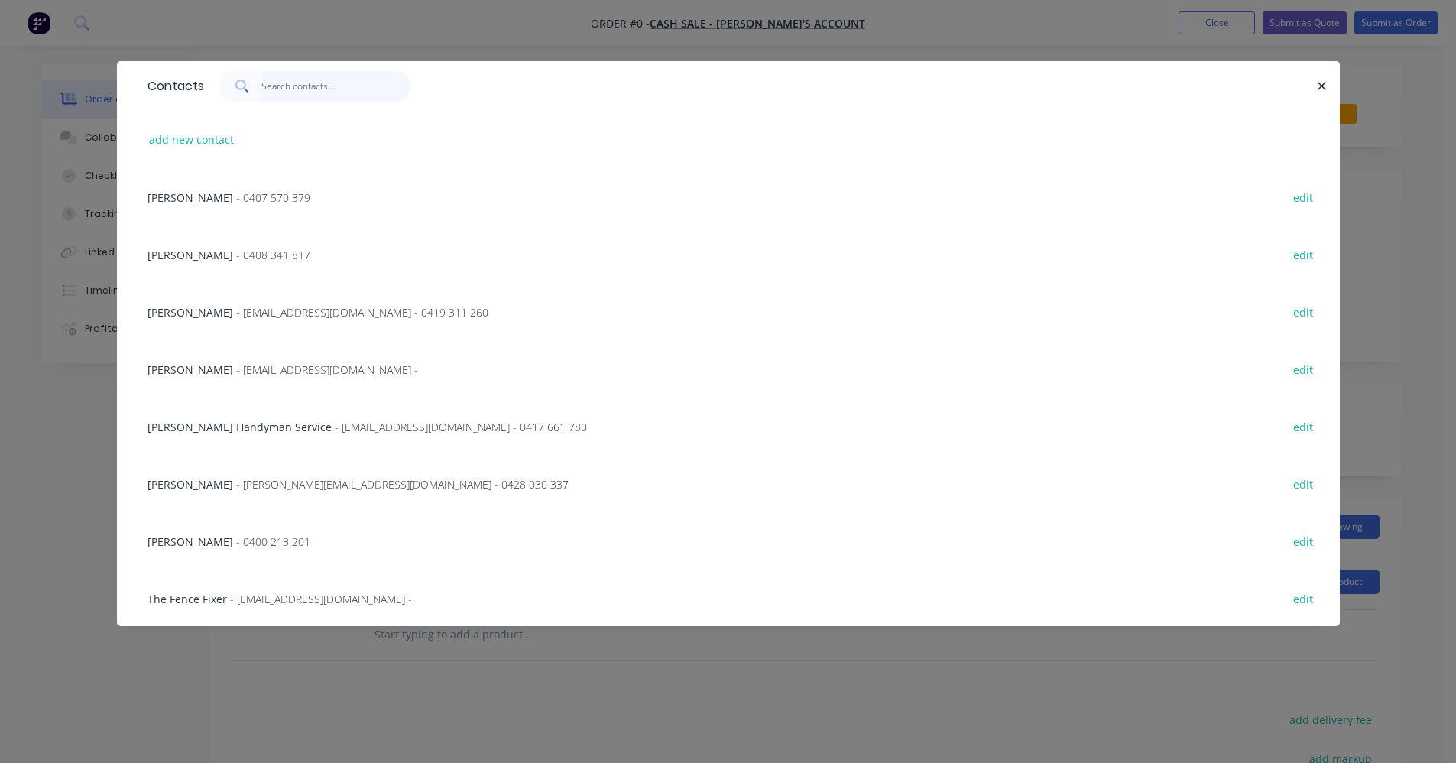
click at [287, 94] on input "text" at bounding box center [335, 86] width 149 height 31
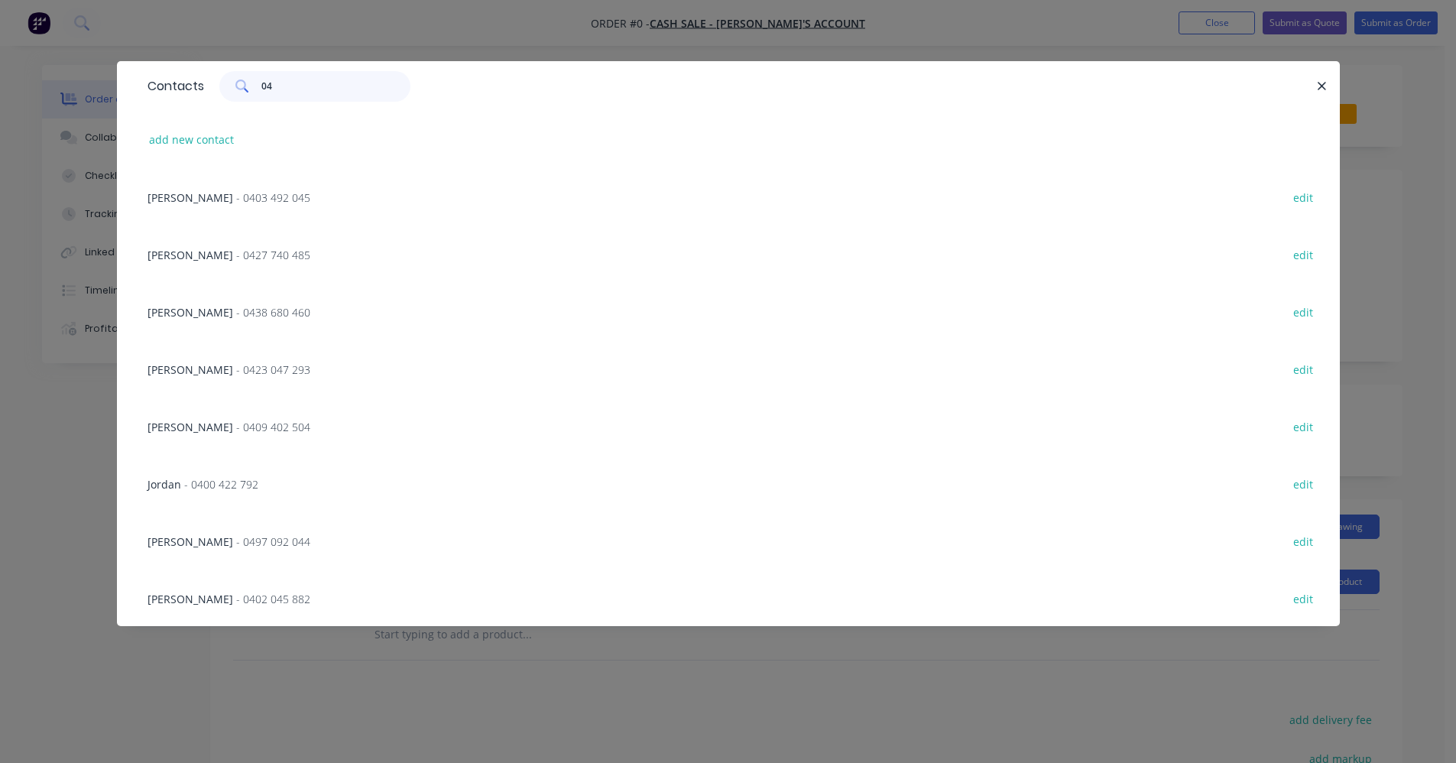
type input "0"
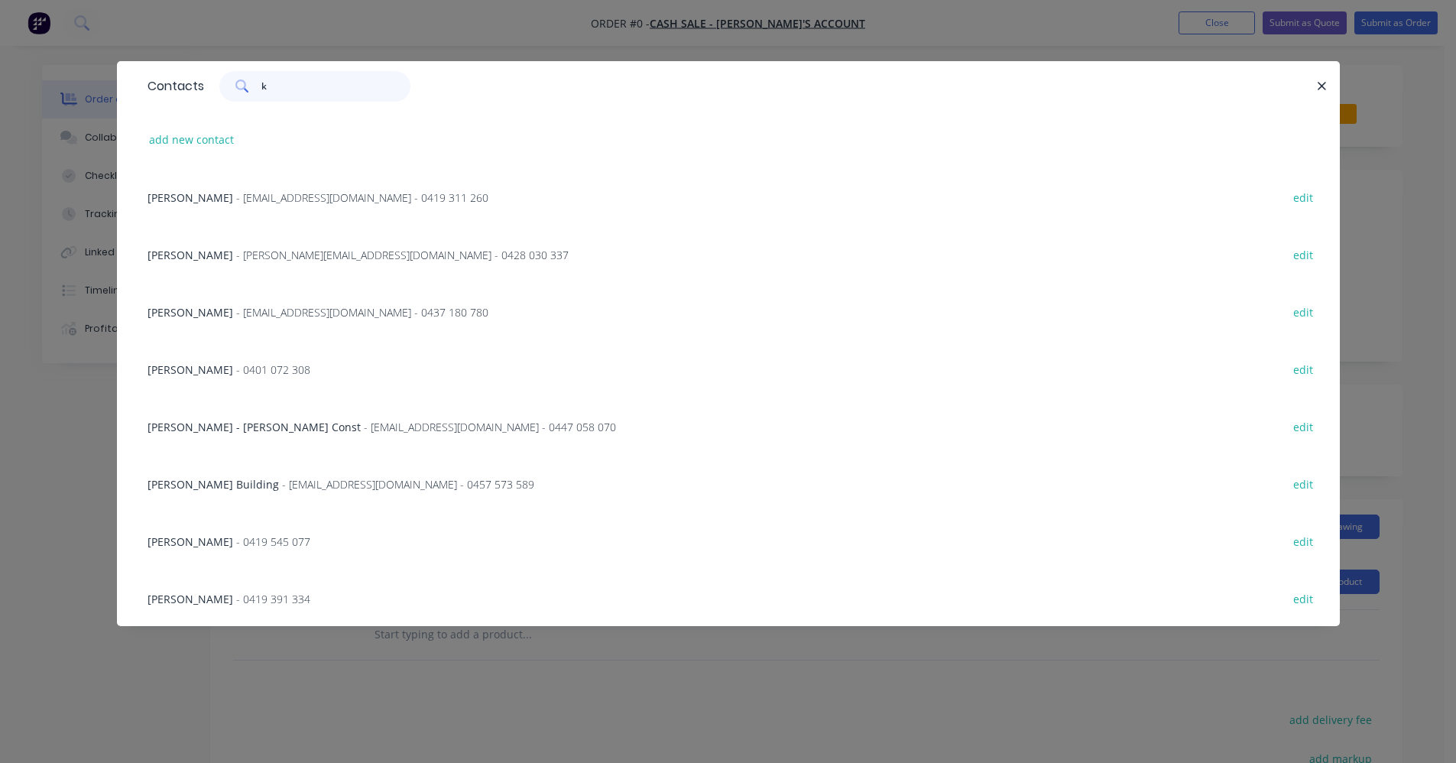
drag, startPoint x: 277, startPoint y: 89, endPoint x: 229, endPoint y: 82, distance: 47.9
click at [229, 82] on div "k" at bounding box center [314, 86] width 191 height 31
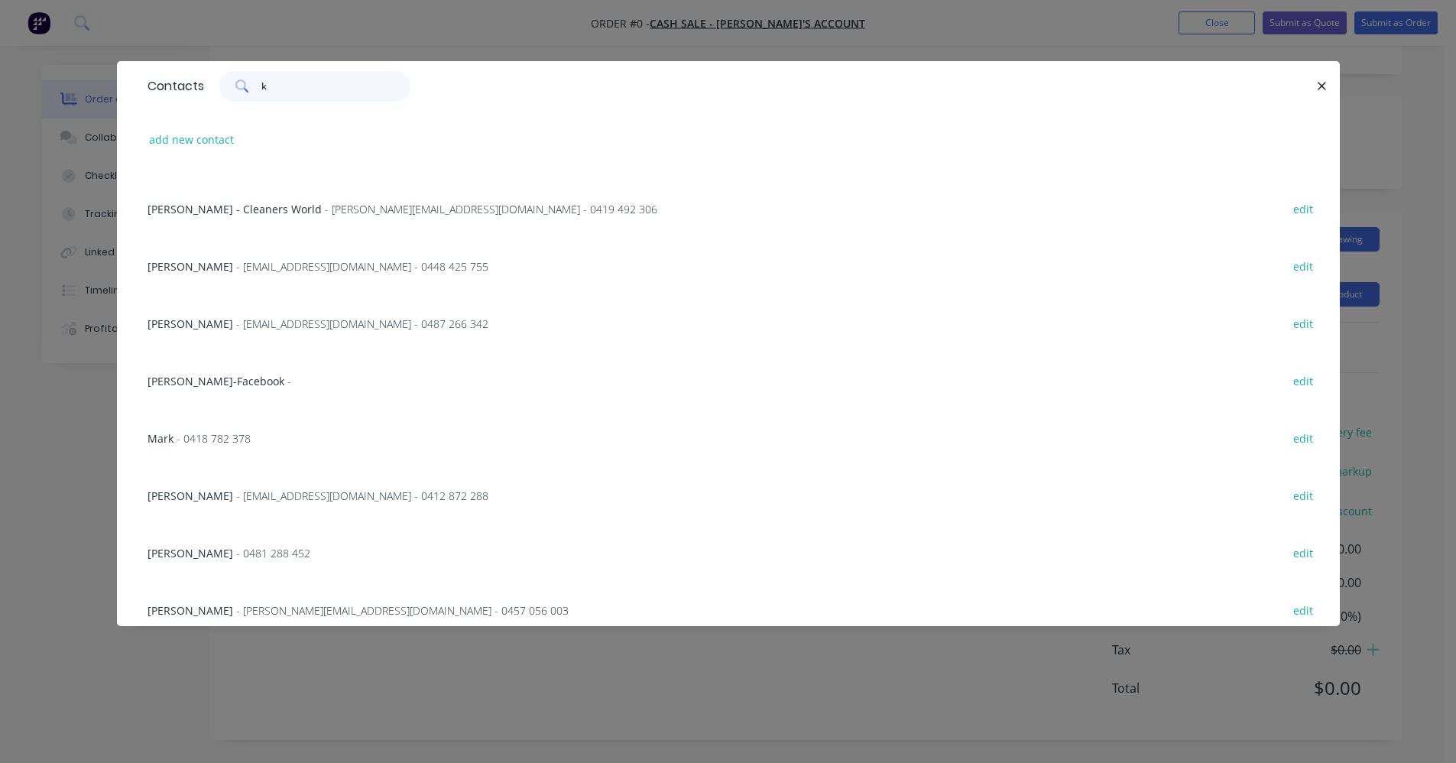
scroll to position [3899, 0]
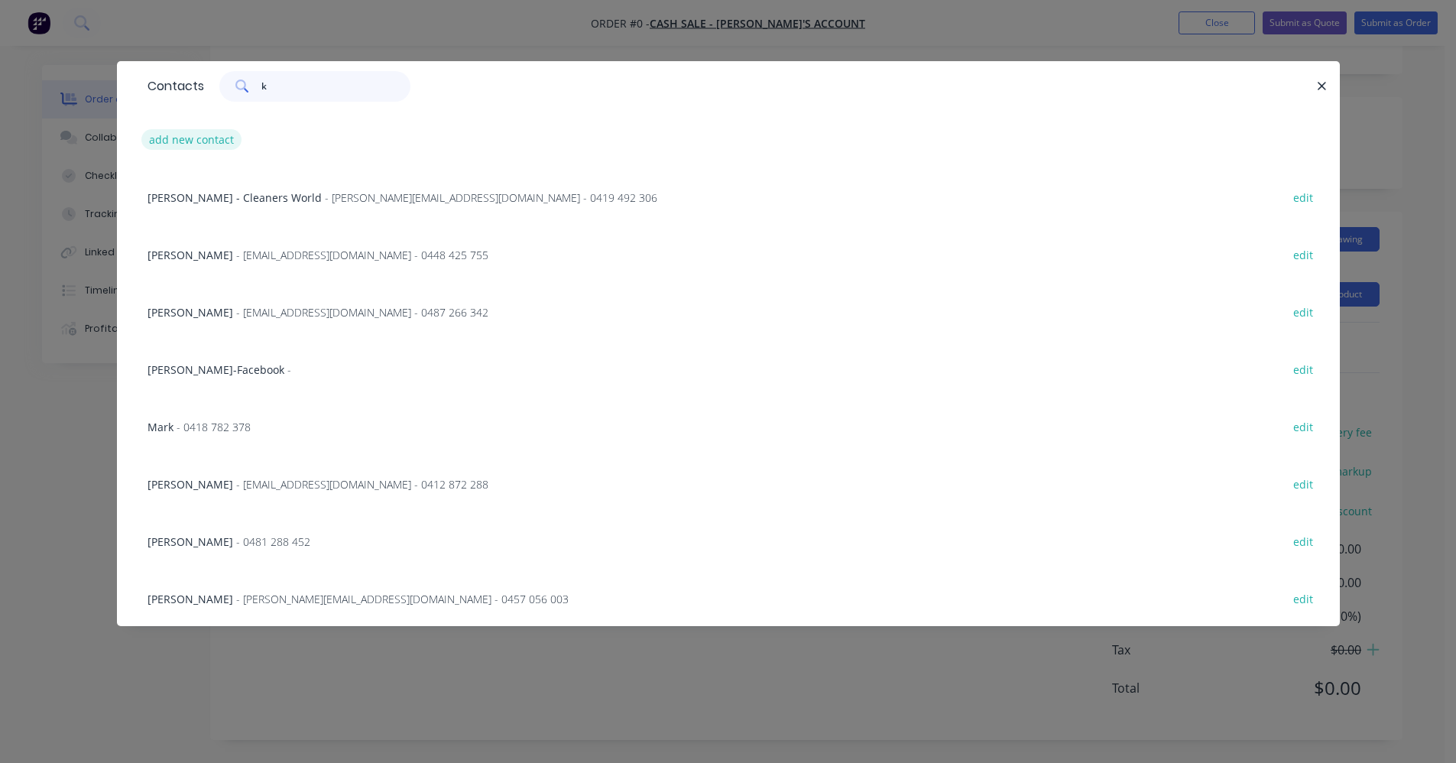
type input "k"
click at [191, 147] on button "add new contact" at bounding box center [191, 139] width 101 height 21
select select "AU"
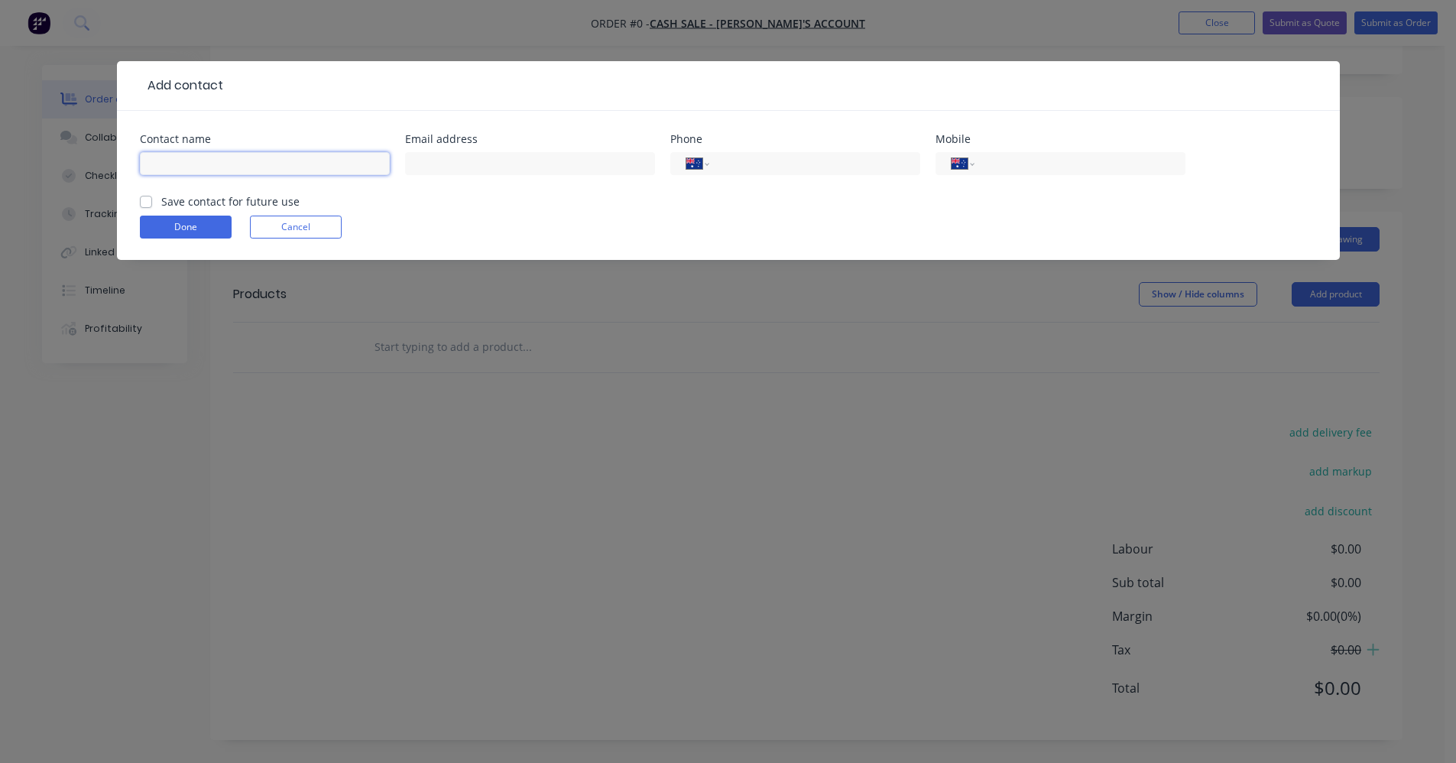
click at [227, 162] on input "text" at bounding box center [265, 163] width 250 height 23
type input "k"
type input "keigan"
type input "0498 272 385"
click at [161, 206] on label "Save contact for future use" at bounding box center [230, 201] width 138 height 16
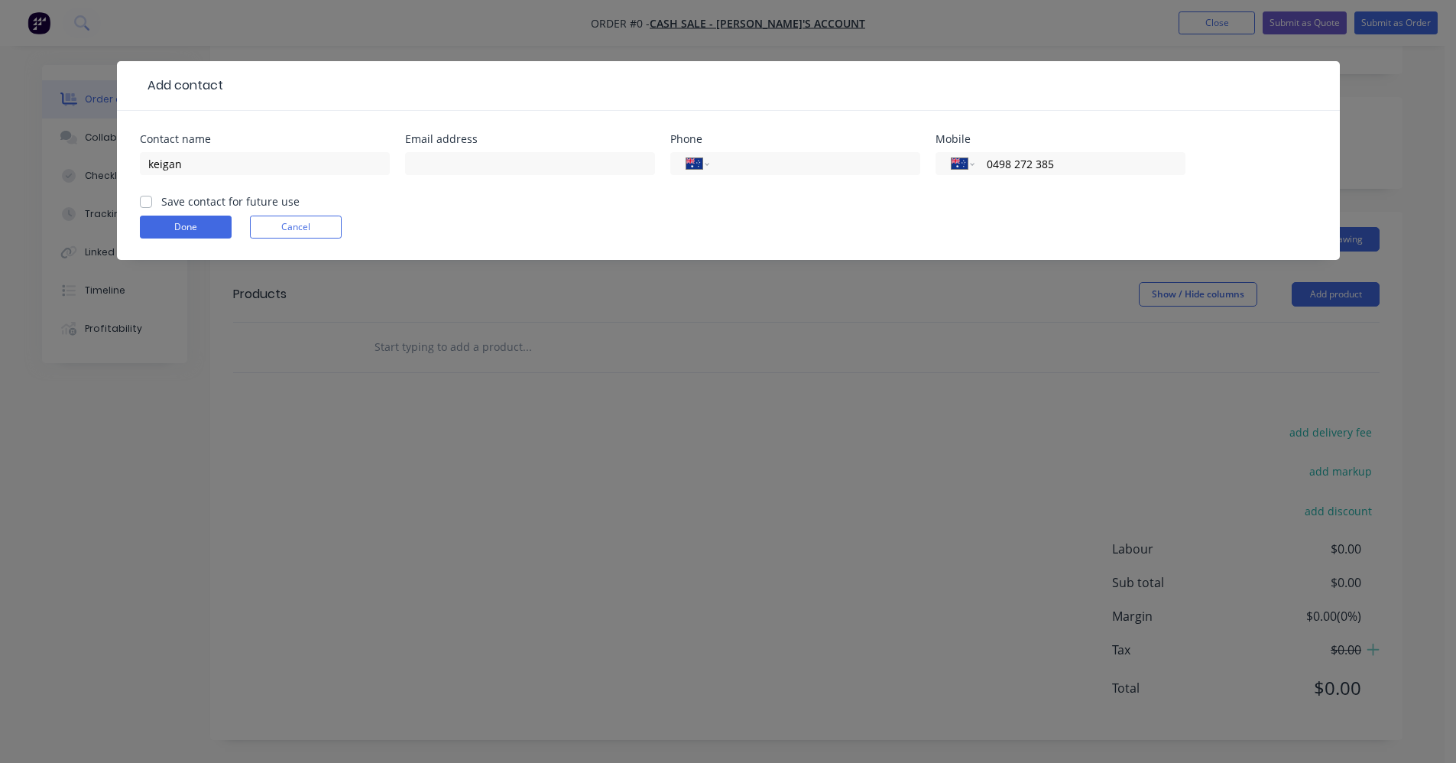
click at [143, 206] on input "Save contact for future use" at bounding box center [146, 200] width 12 height 15
checkbox input "true"
drag, startPoint x: 187, startPoint y: 163, endPoint x: 97, endPoint y: 163, distance: 90.2
click at [97, 163] on div "Add contact Contact name keigan Email address Phone International [GEOGRAPHIC_D…" at bounding box center [728, 381] width 1456 height 763
type input "Cash"
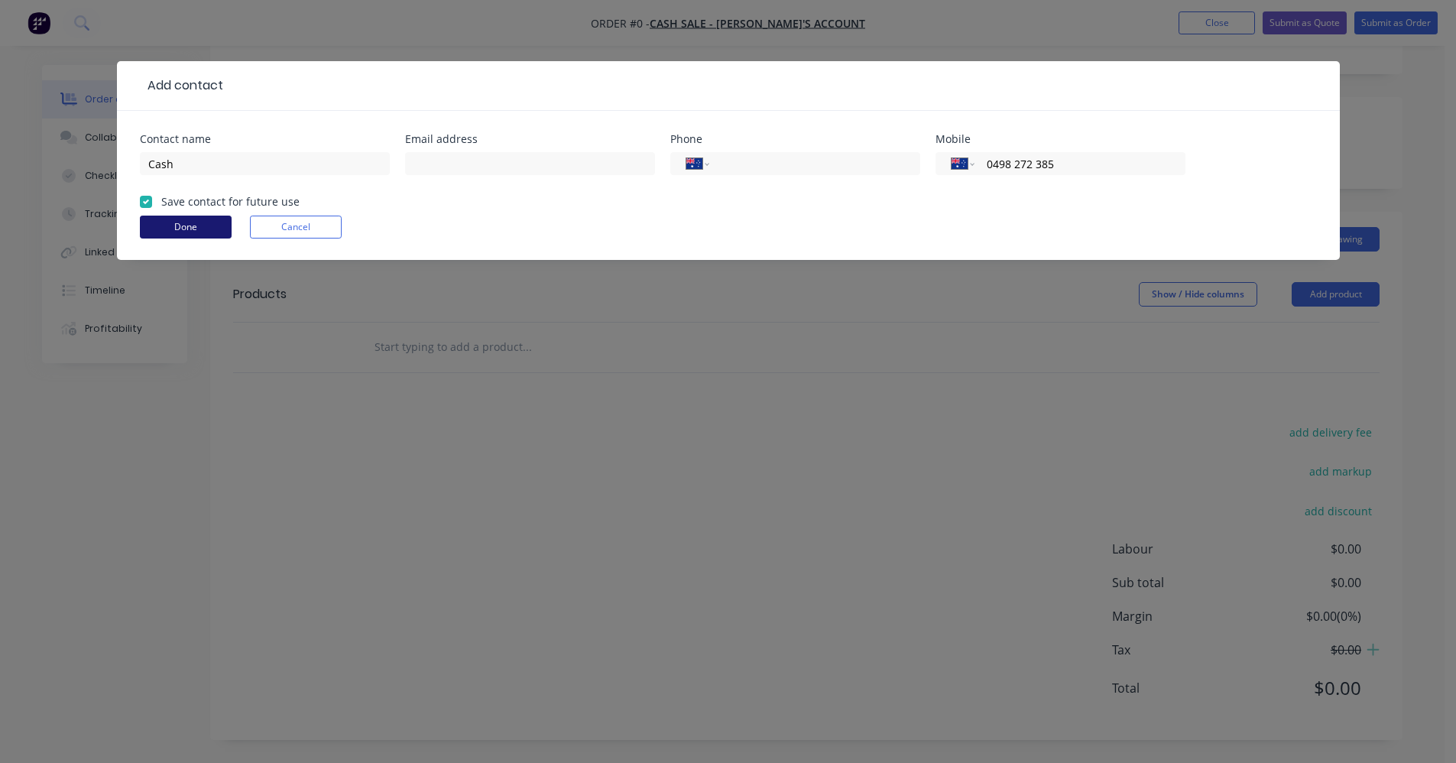
click at [172, 229] on button "Done" at bounding box center [186, 227] width 92 height 23
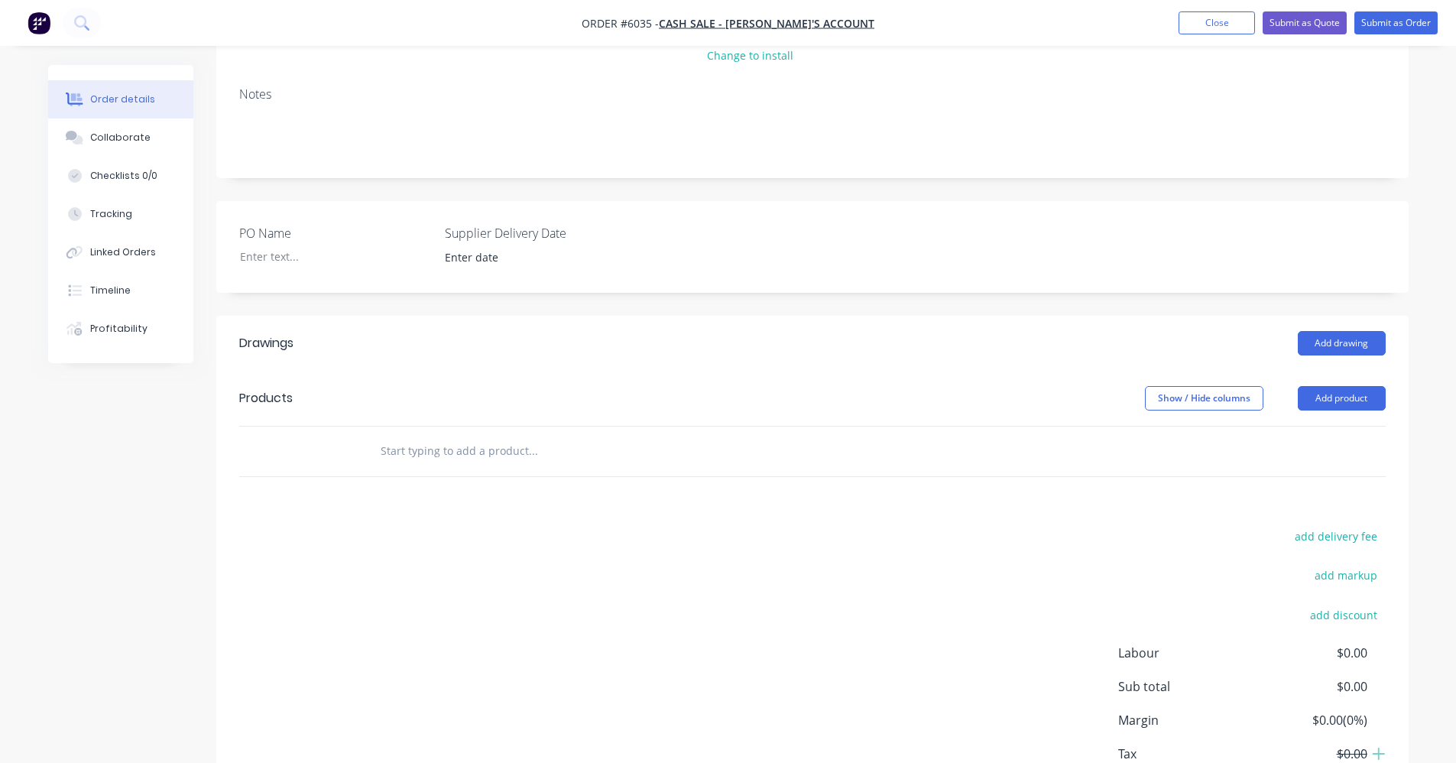
scroll to position [229, 0]
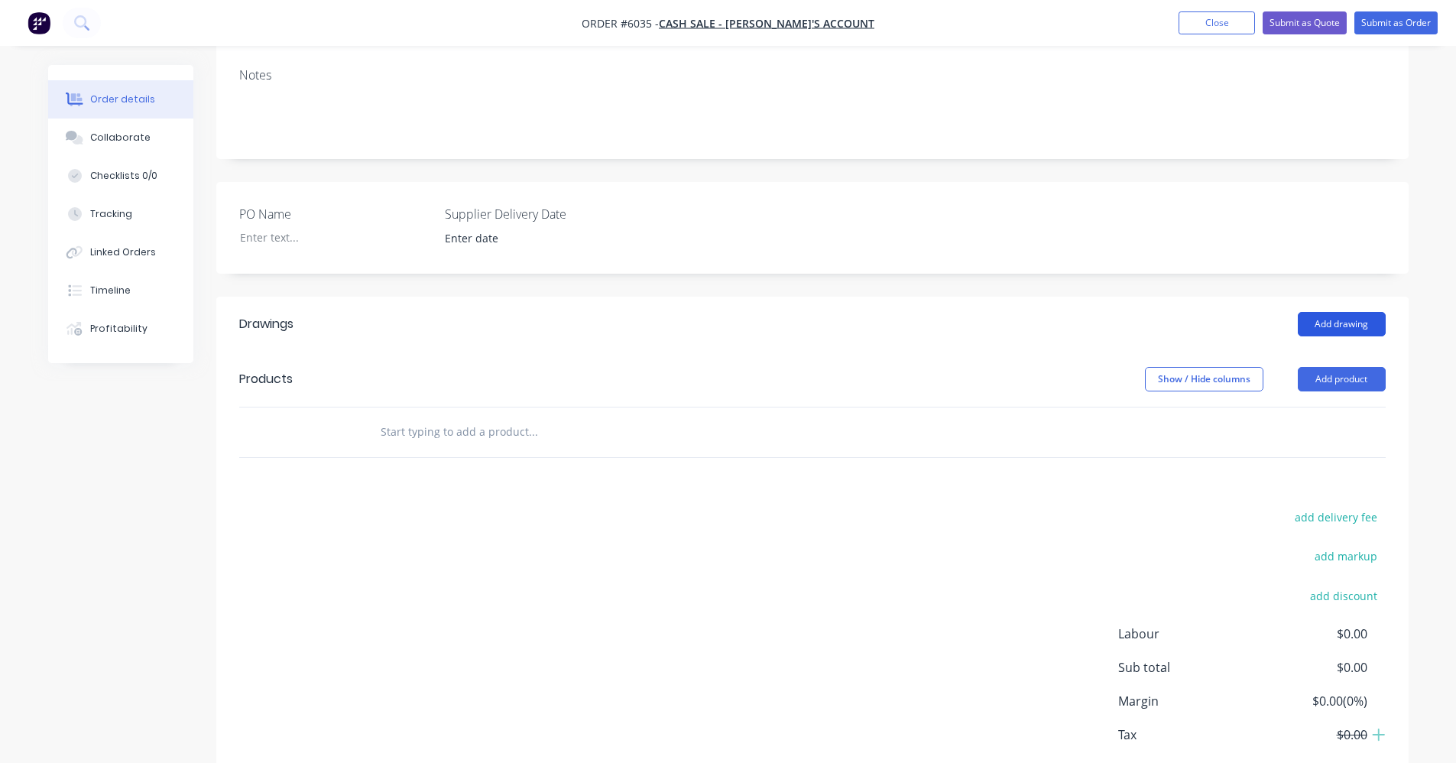
click at [1344, 320] on button "Add drawing" at bounding box center [1342, 324] width 88 height 24
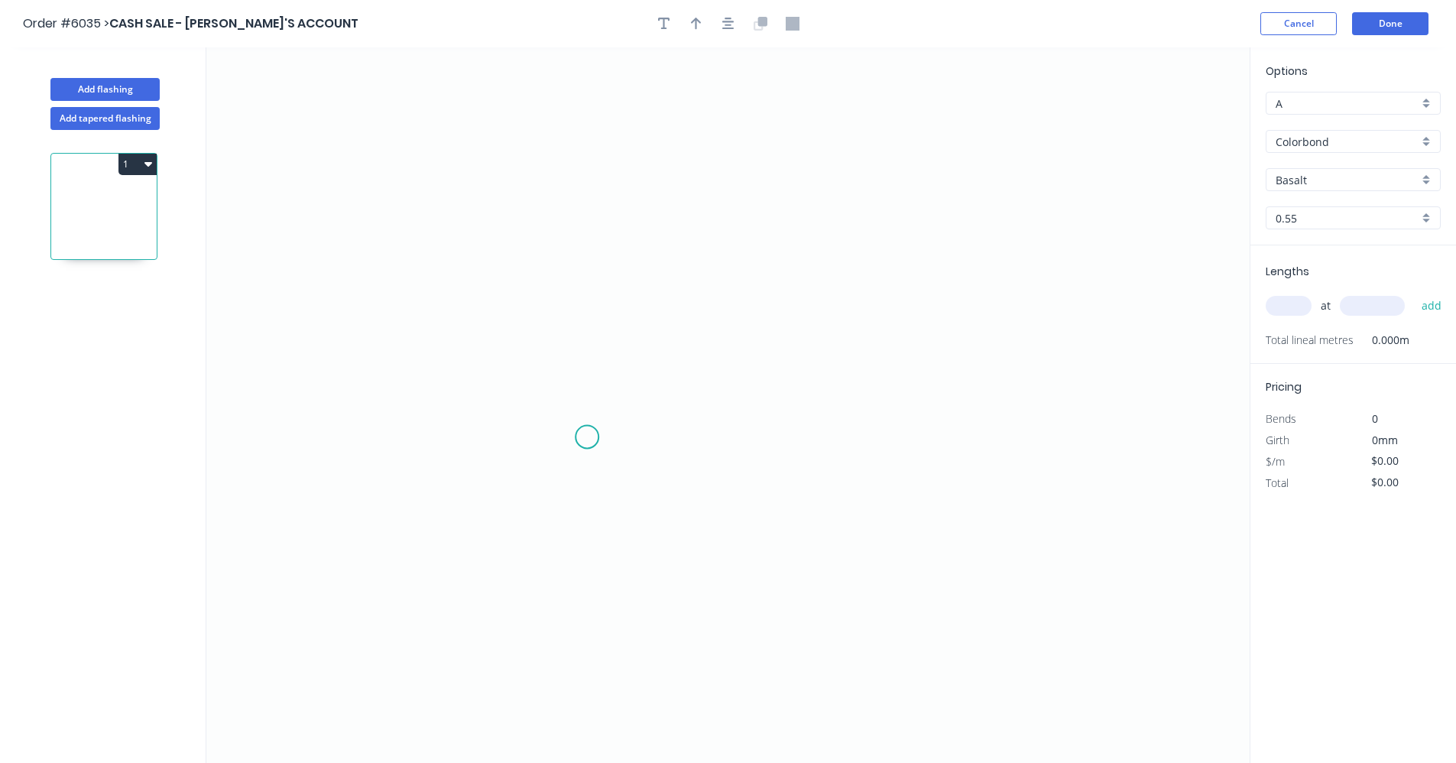
click at [593, 436] on icon "0" at bounding box center [728, 405] width 1044 height 716
click at [697, 434] on icon "0" at bounding box center [728, 405] width 1044 height 716
click at [703, 345] on icon "0 ?" at bounding box center [728, 405] width 1044 height 716
click at [888, 347] on icon "0 ? ?" at bounding box center [728, 405] width 1044 height 716
drag, startPoint x: 641, startPoint y: 456, endPoint x: 657, endPoint y: 461, distance: 17.7
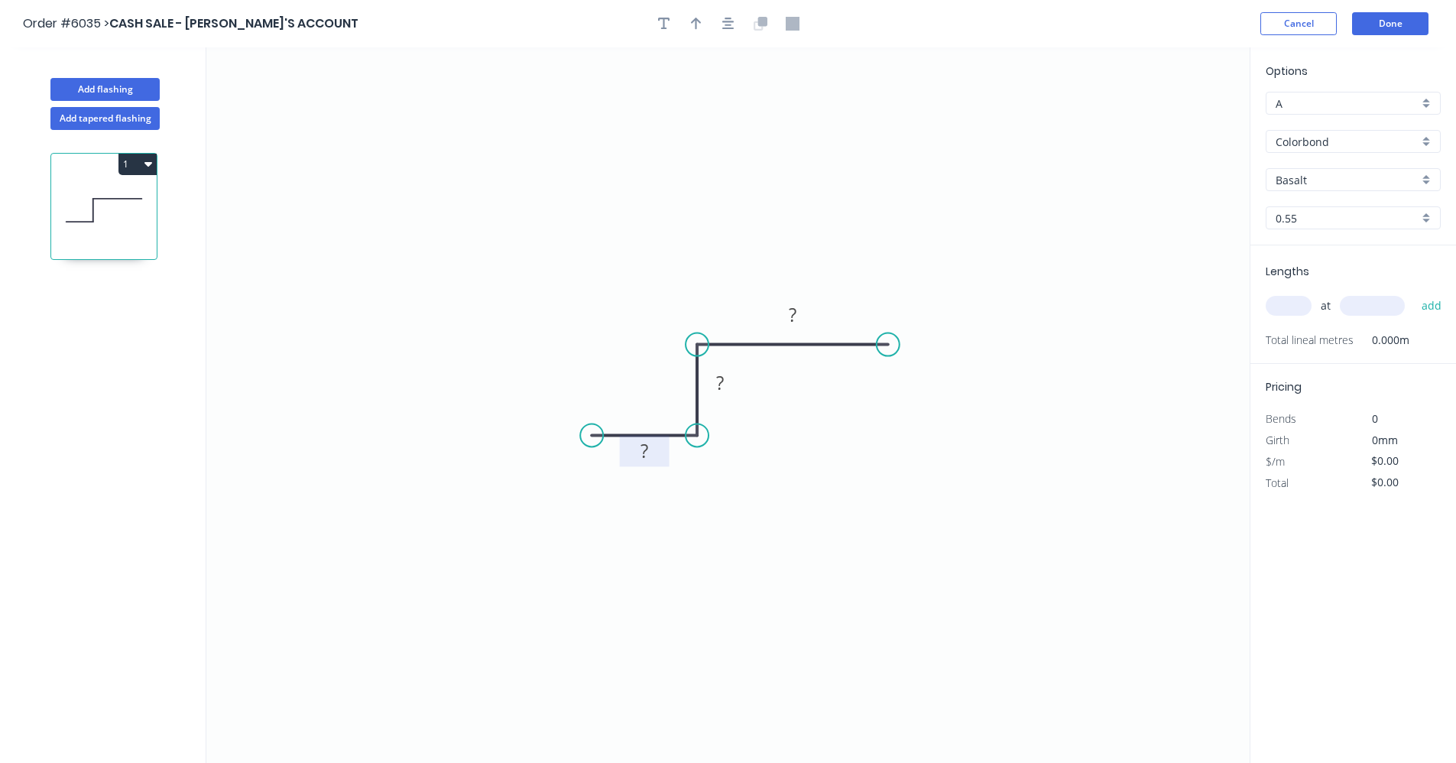
click at [644, 456] on tspan "?" at bounding box center [645, 450] width 8 height 25
type input "$9.53"
click at [729, 19] on icon "button" at bounding box center [728, 24] width 12 height 12
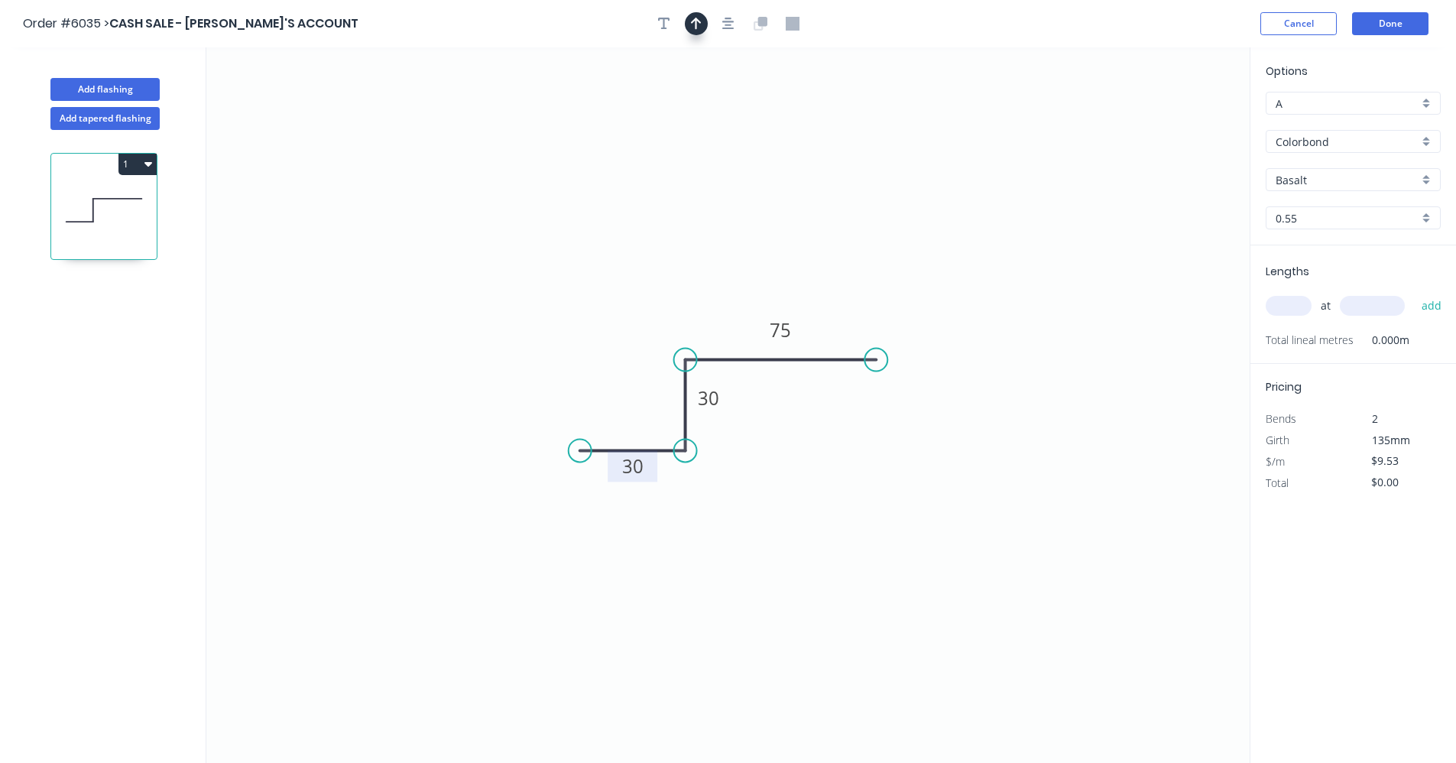
click at [703, 25] on button "button" at bounding box center [696, 23] width 23 height 23
drag, startPoint x: 1174, startPoint y: 125, endPoint x: 734, endPoint y: 341, distance: 490.6
click at [734, 341] on icon at bounding box center [734, 323] width 14 height 49
click at [1424, 177] on div "Basalt" at bounding box center [1353, 179] width 175 height 23
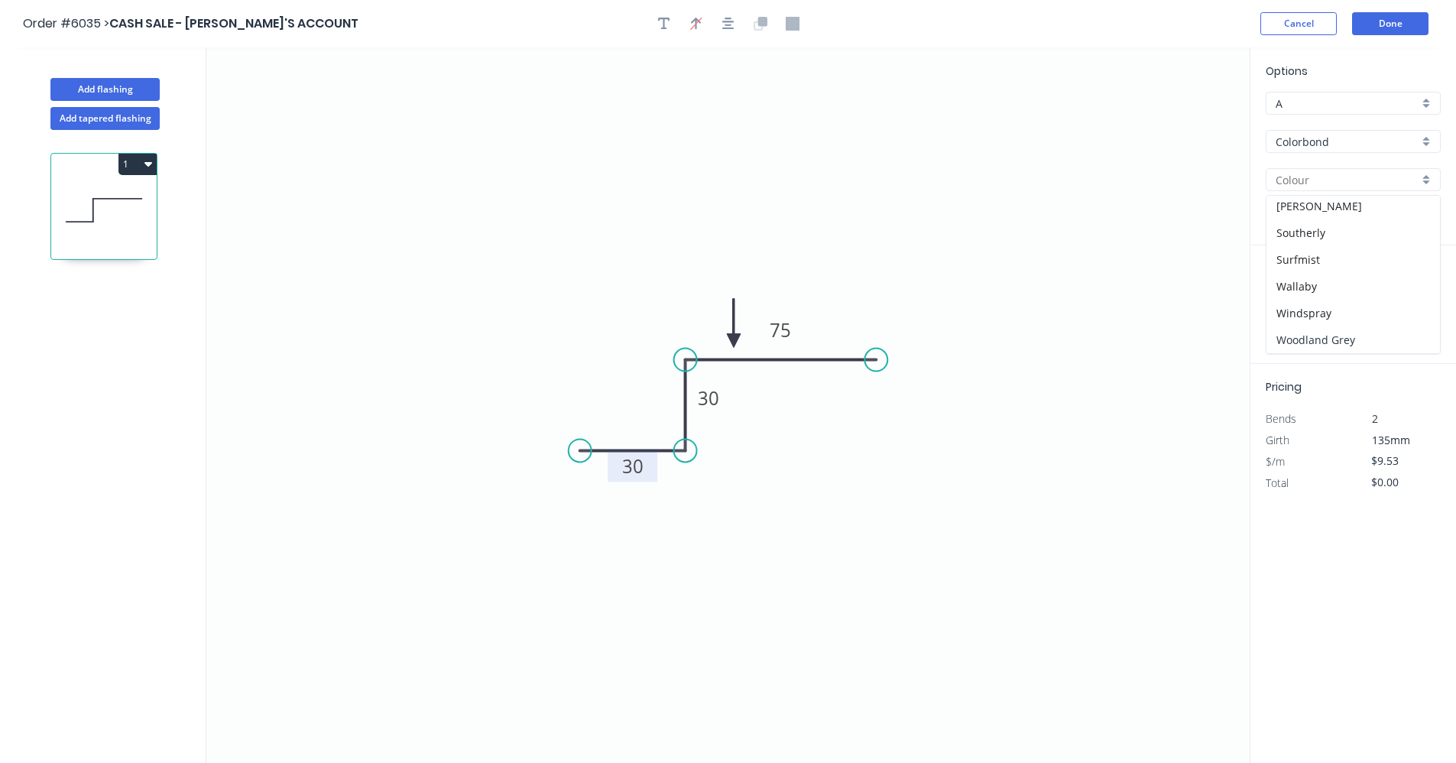
click at [1334, 336] on div "Woodland Grey" at bounding box center [1354, 339] width 174 height 27
type input "Woodland Grey"
drag, startPoint x: 1278, startPoint y: 313, endPoint x: 1288, endPoint y: 310, distance: 11.1
click at [1286, 311] on input "text" at bounding box center [1289, 306] width 46 height 20
type input "3"
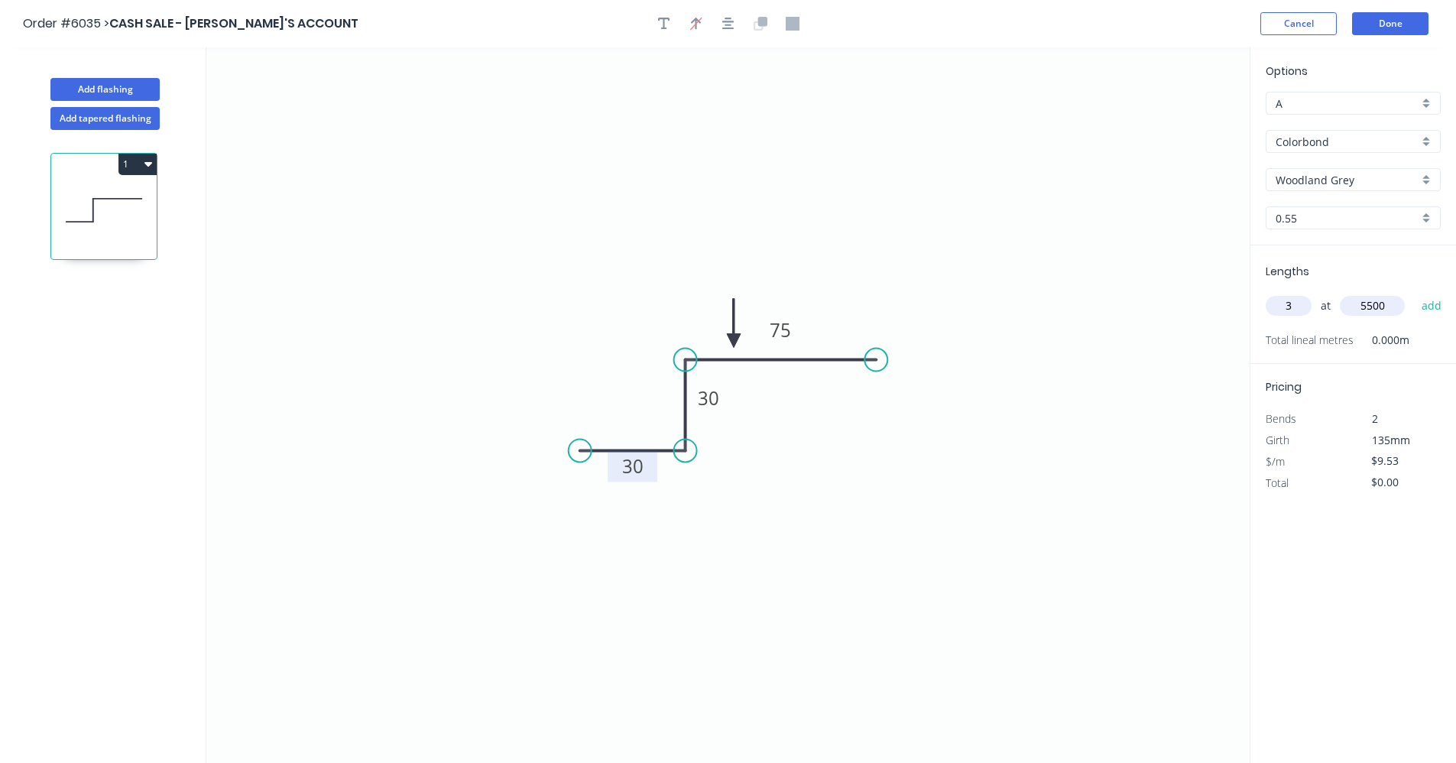
type input "5500"
click at [1414, 293] on button "add" at bounding box center [1432, 306] width 36 height 26
type input "$157.25"
type input "3"
type input "6100"
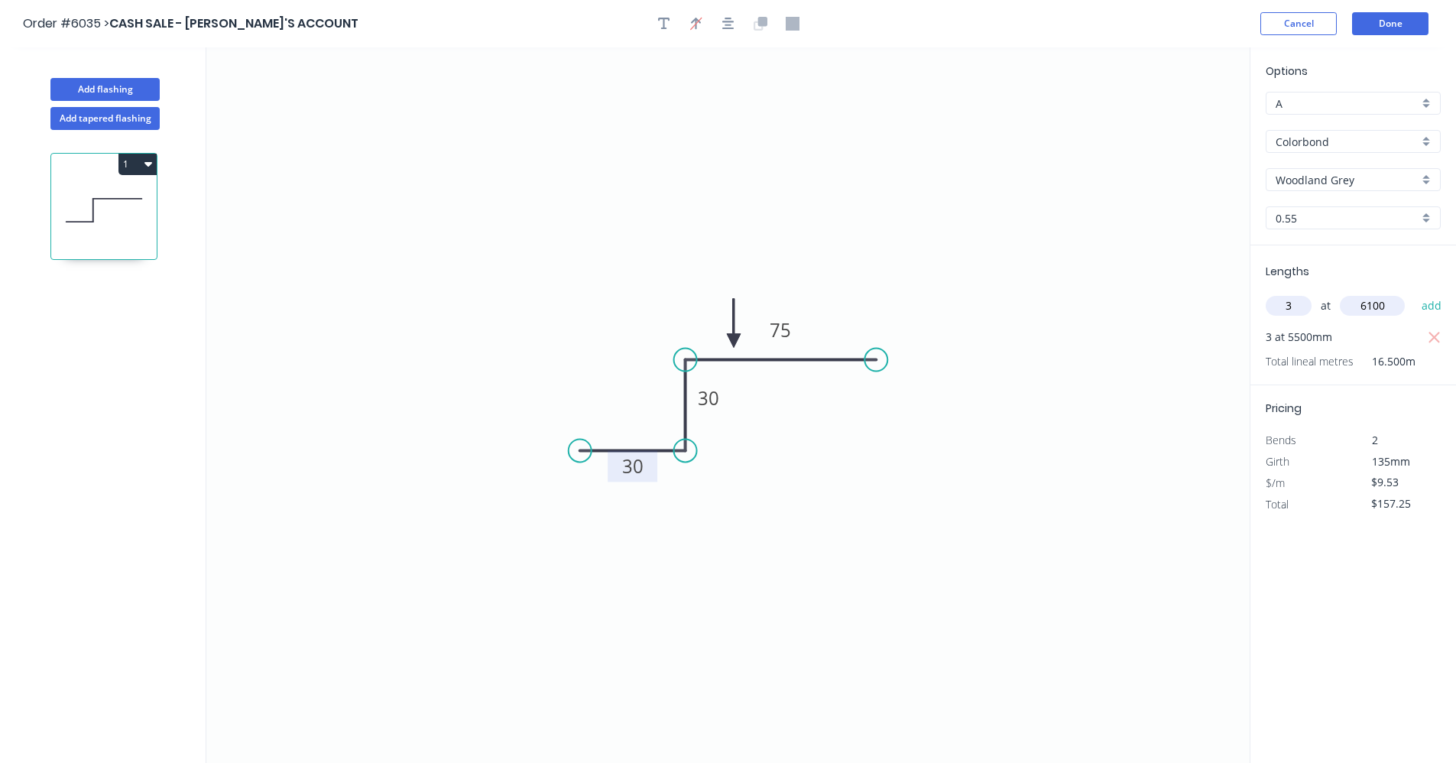
click at [1414, 293] on button "add" at bounding box center [1432, 306] width 36 height 26
type input "$331.64"
type input "1"
type input "3000"
click at [1414, 293] on button "add" at bounding box center [1432, 306] width 36 height 26
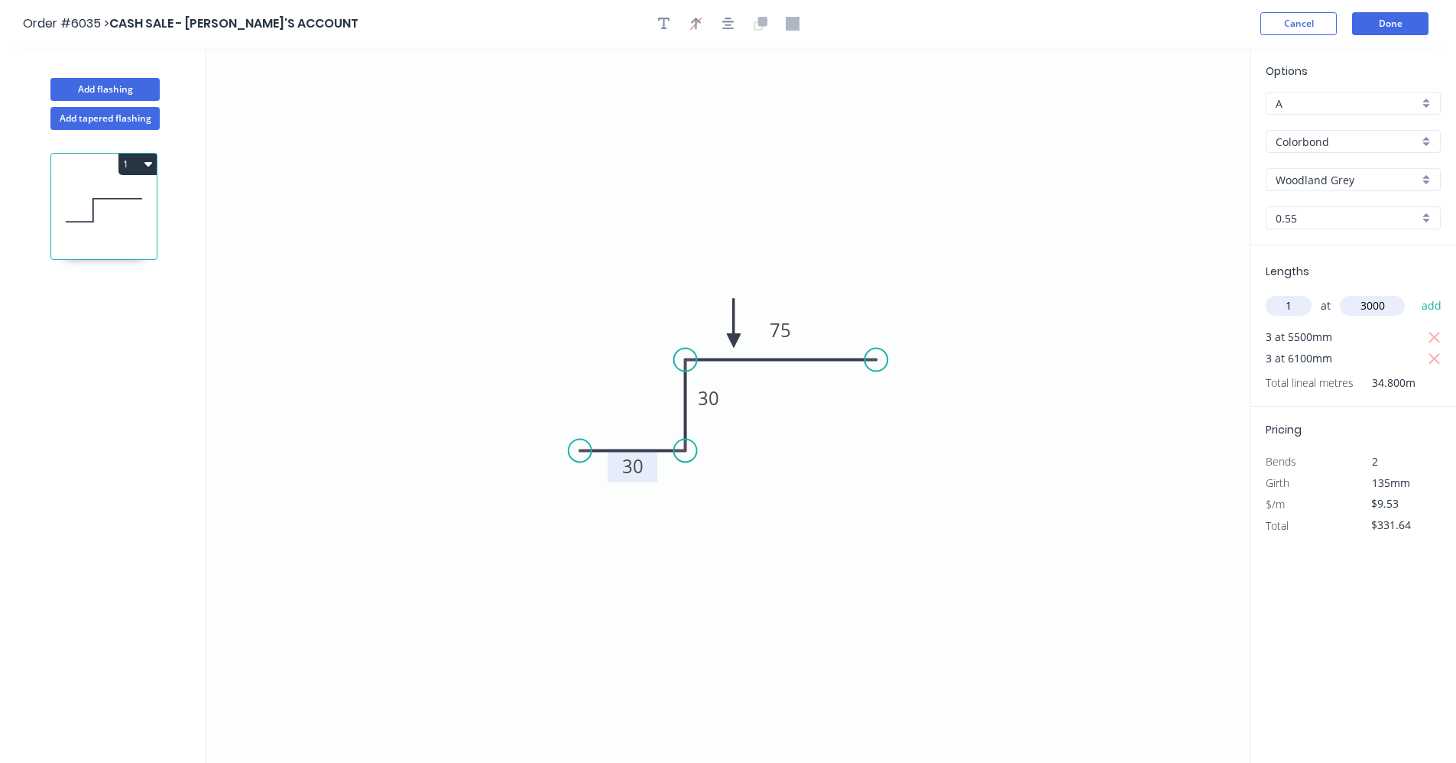
type input "$360.23"
click at [1007, 343] on icon "0 30 30 75" at bounding box center [728, 405] width 1044 height 716
click at [1388, 28] on button "Done" at bounding box center [1390, 23] width 76 height 23
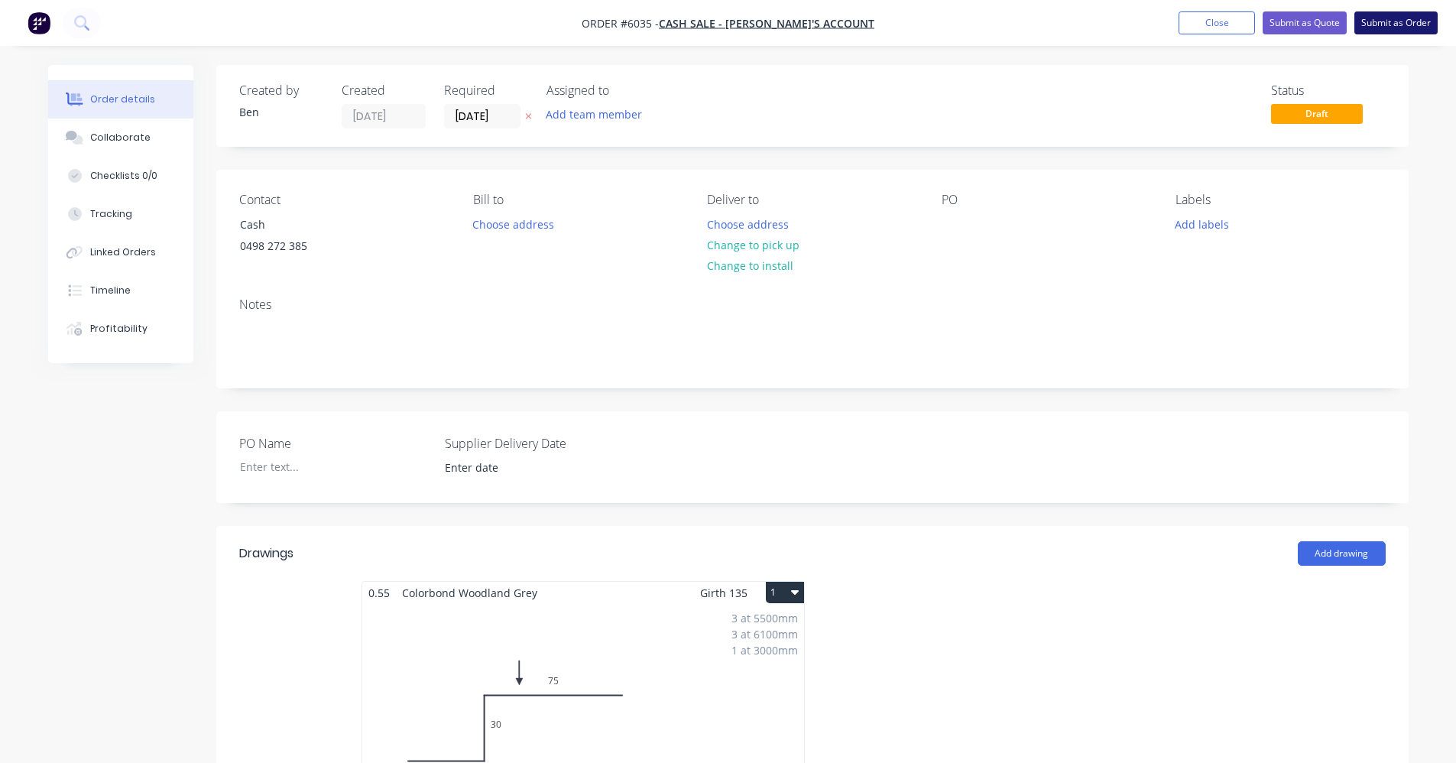
click at [1379, 28] on button "Submit as Order" at bounding box center [1396, 22] width 83 height 23
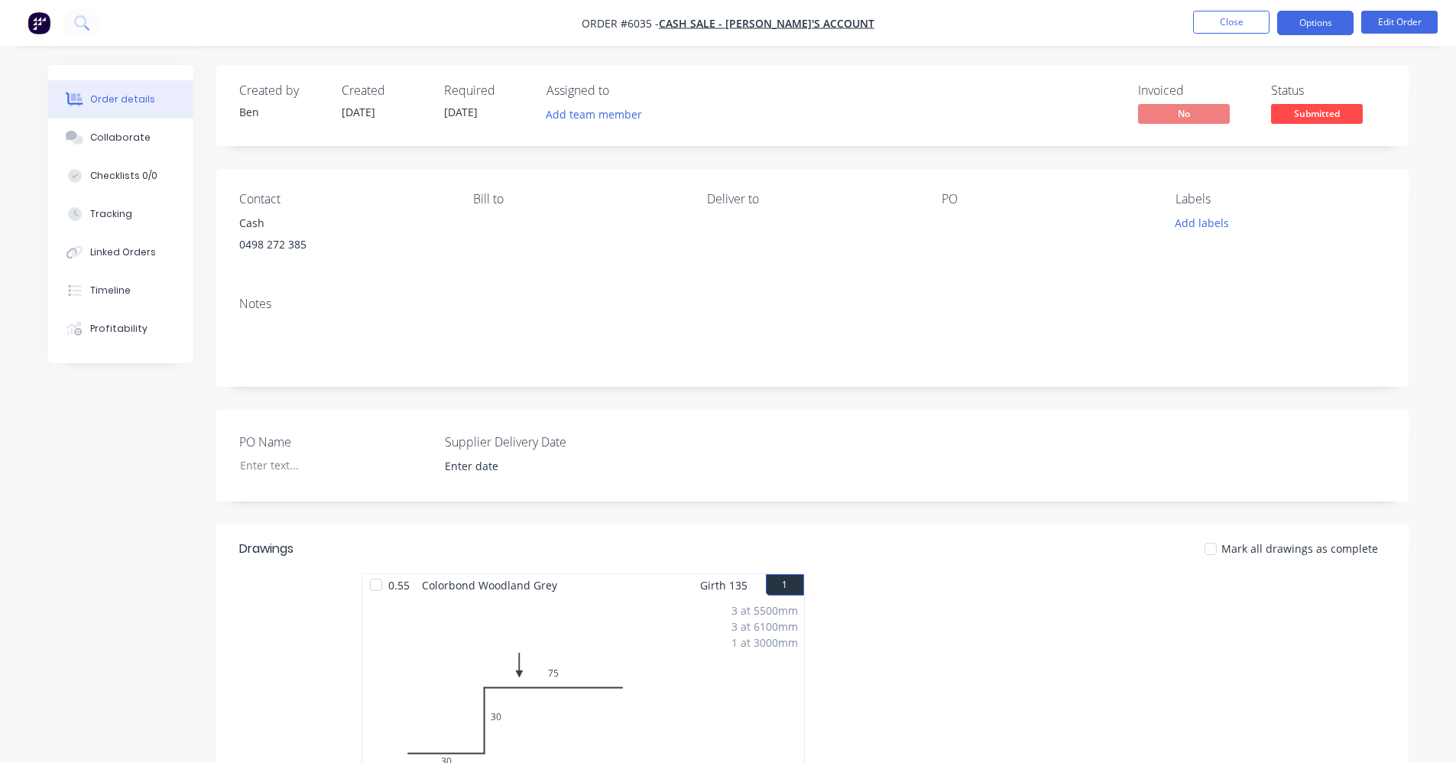
click at [1325, 23] on button "Options" at bounding box center [1316, 23] width 76 height 24
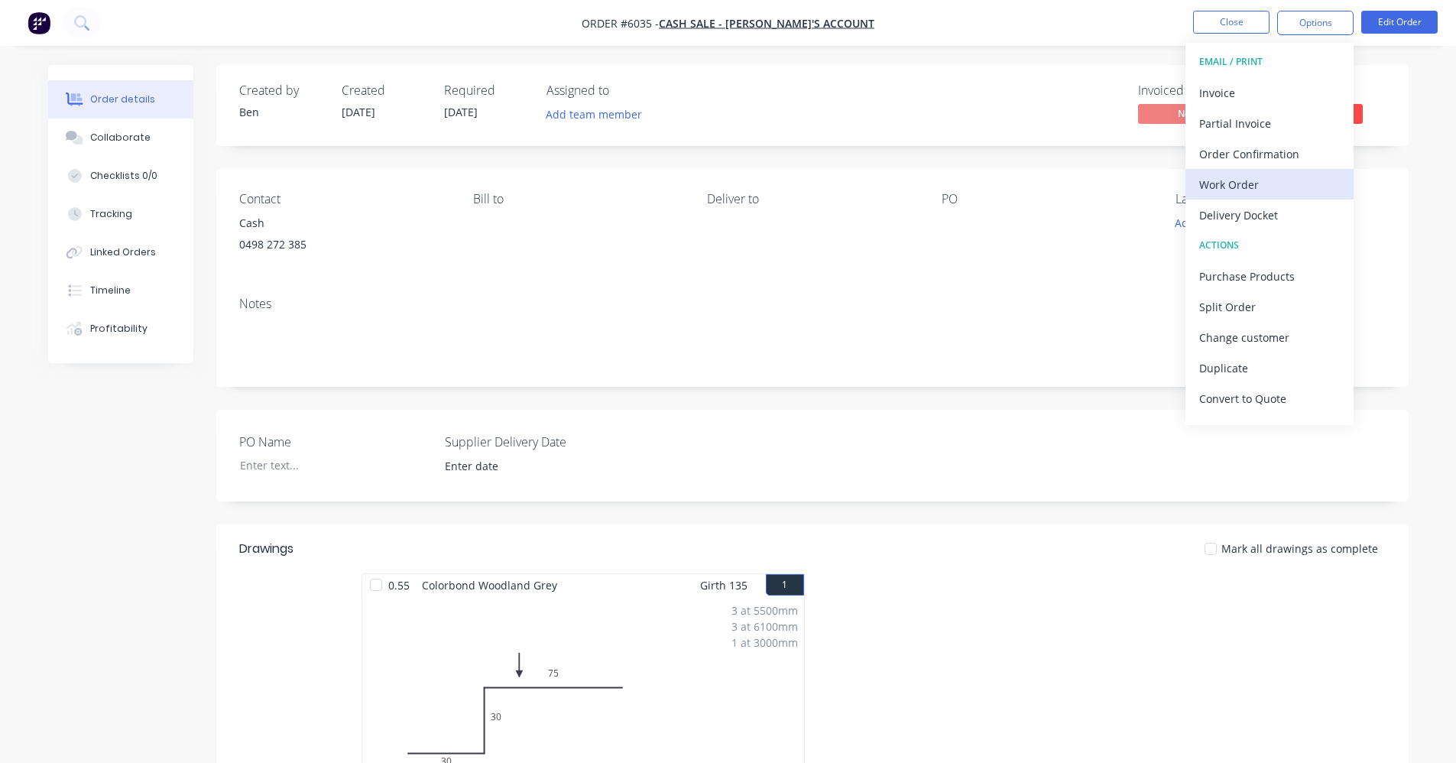
click at [1233, 182] on div "Work Order" at bounding box center [1270, 185] width 141 height 22
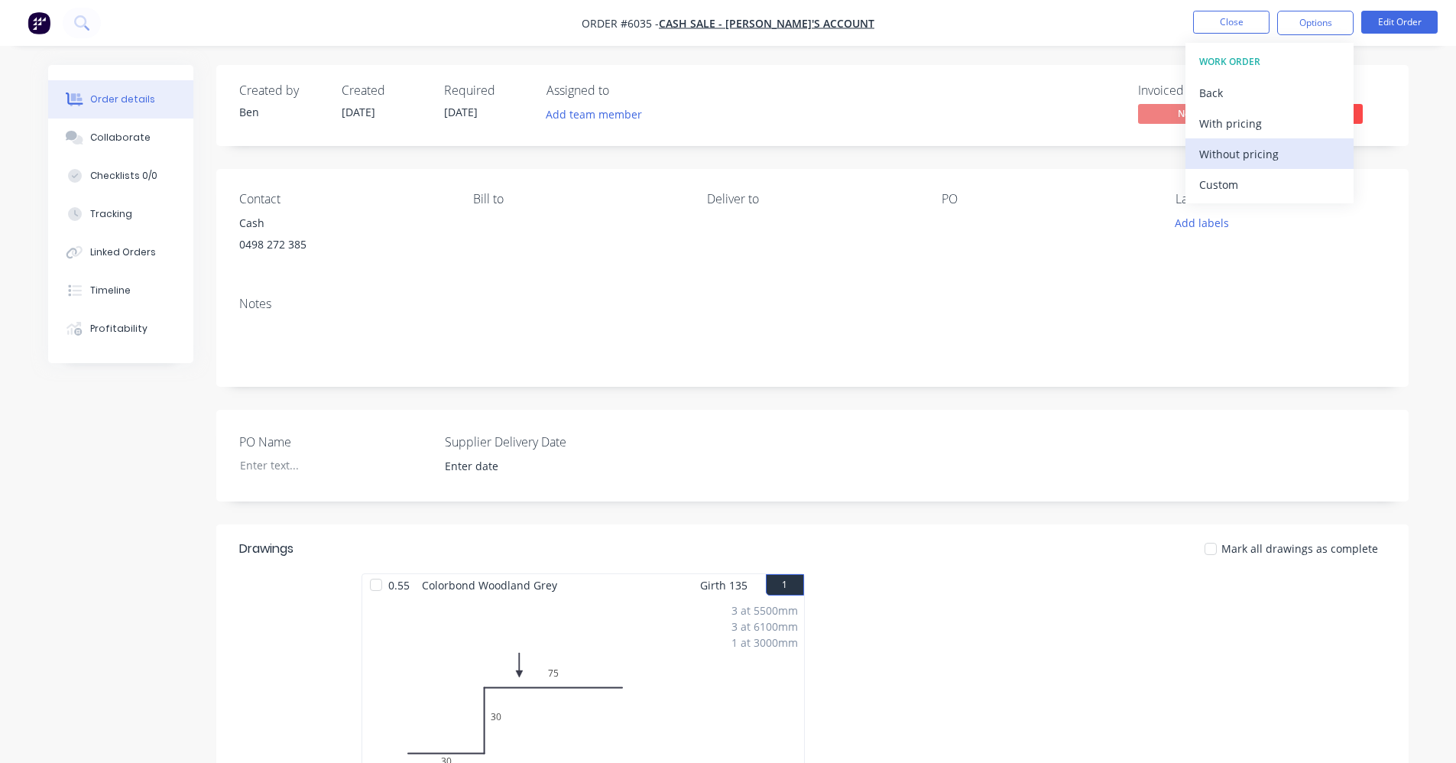
click at [1226, 158] on div "Without pricing" at bounding box center [1270, 154] width 141 height 22
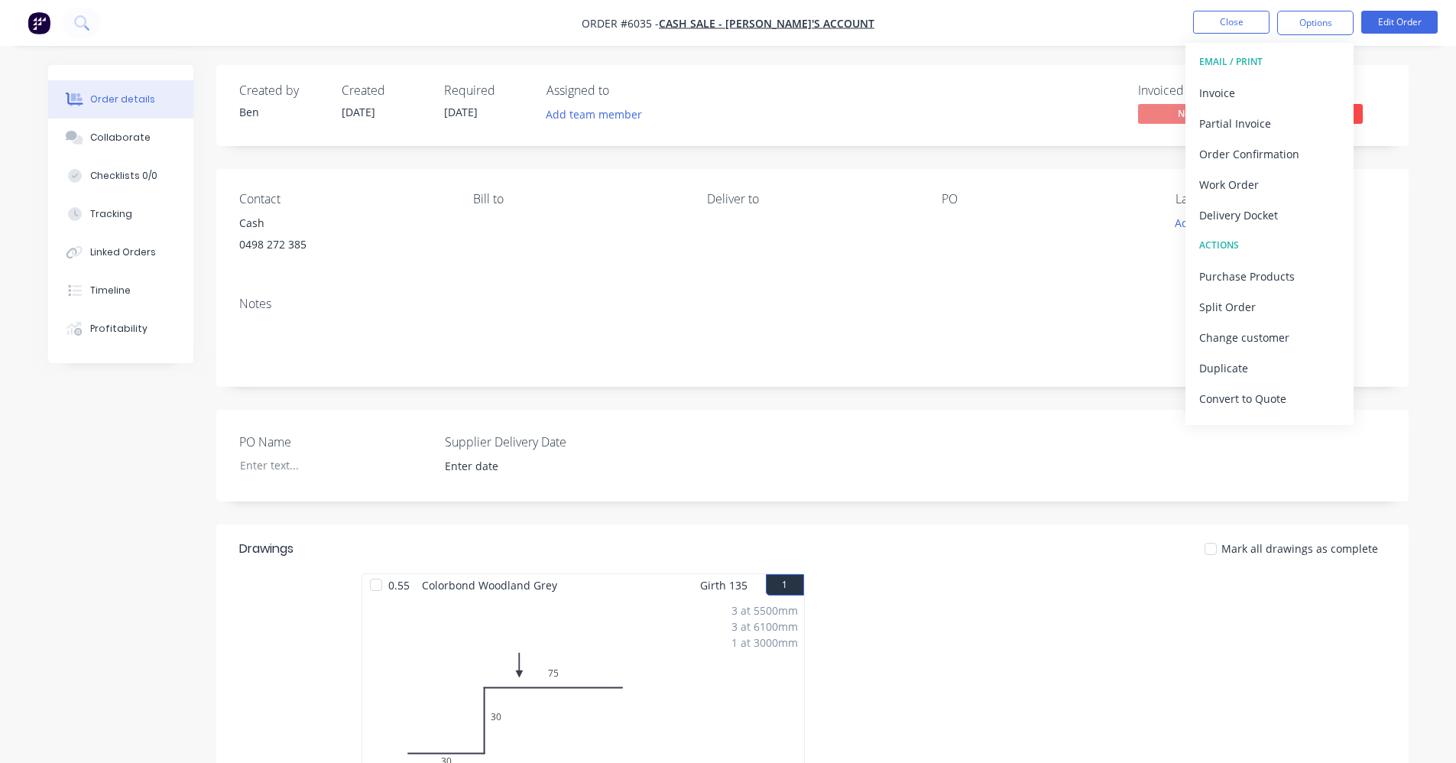
click at [885, 303] on div "Notes" at bounding box center [812, 304] width 1147 height 15
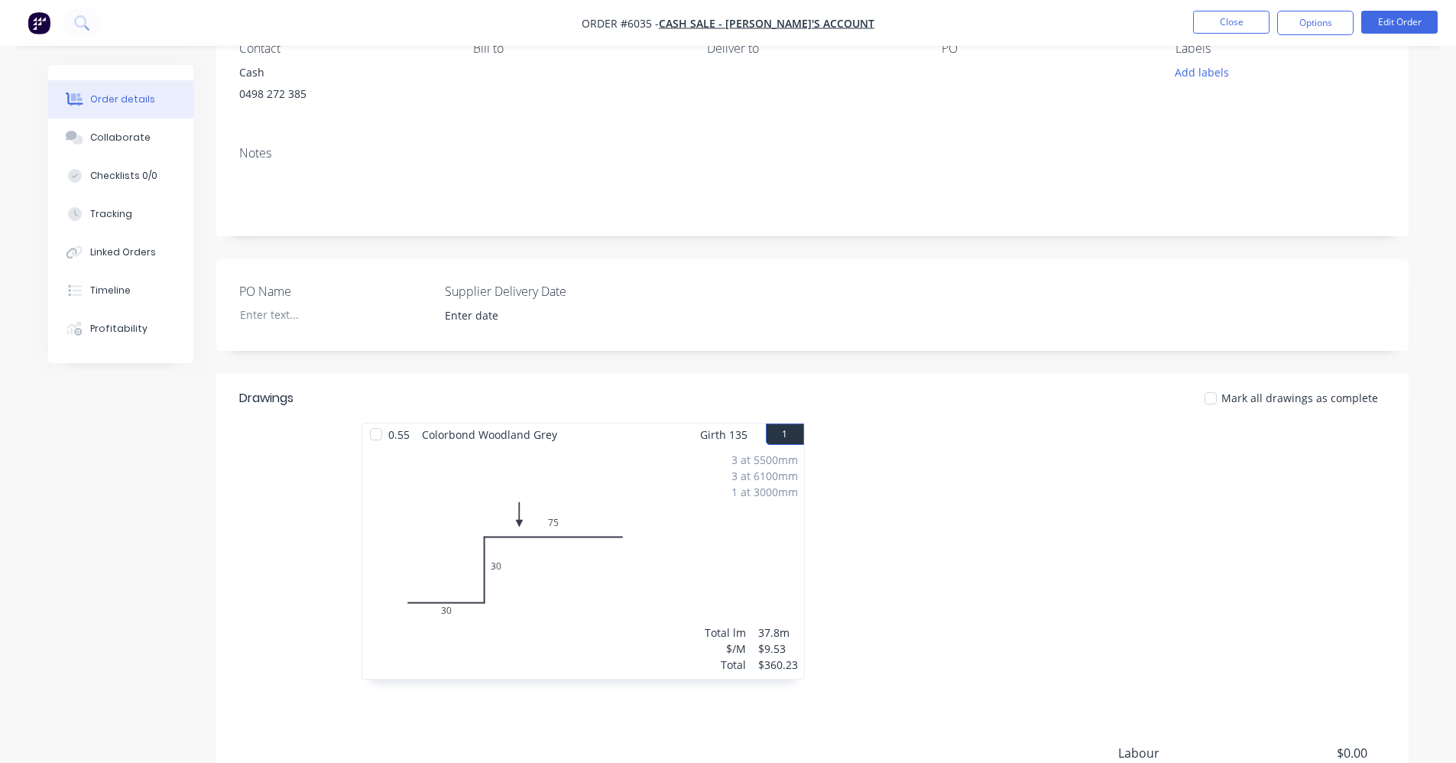
scroll to position [355, 0]
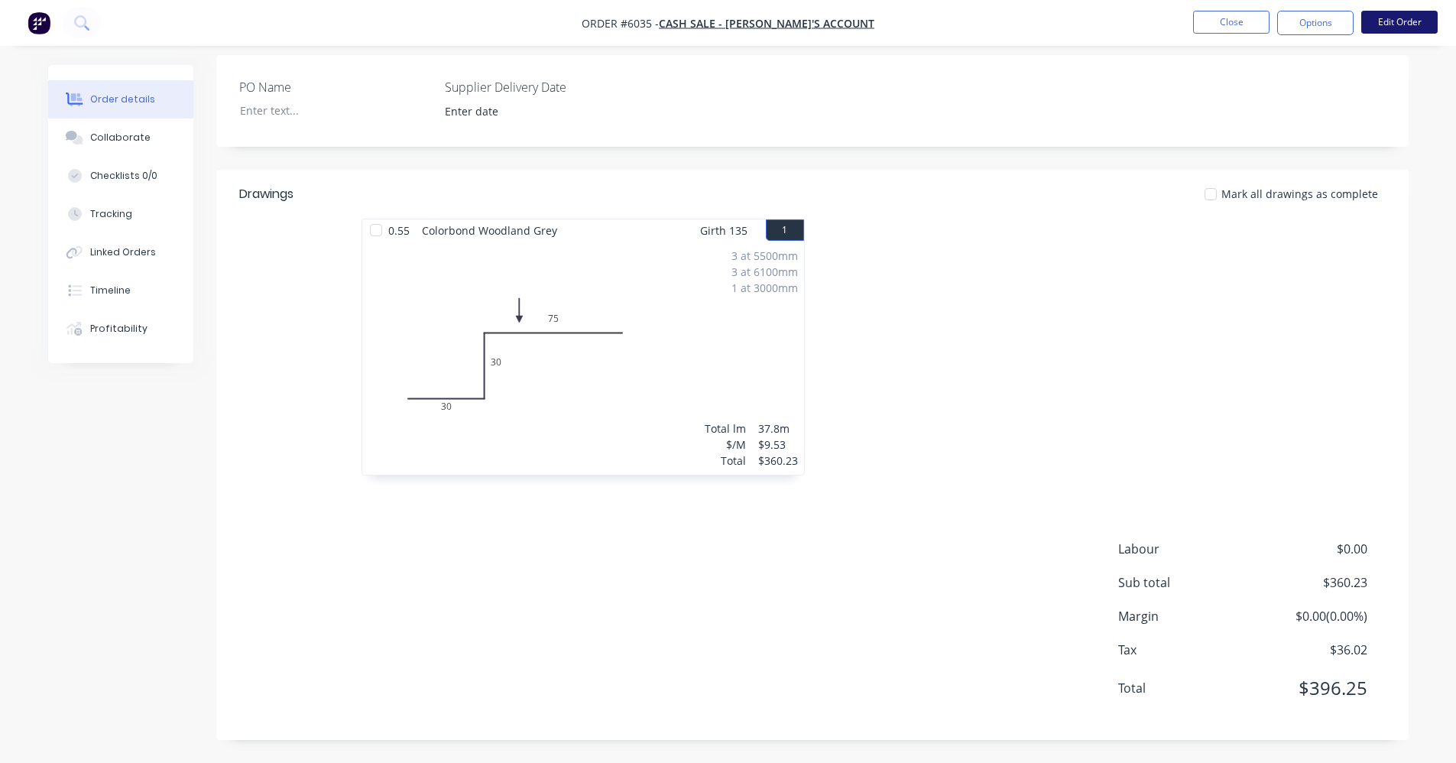
click at [1403, 21] on button "Edit Order" at bounding box center [1400, 22] width 76 height 23
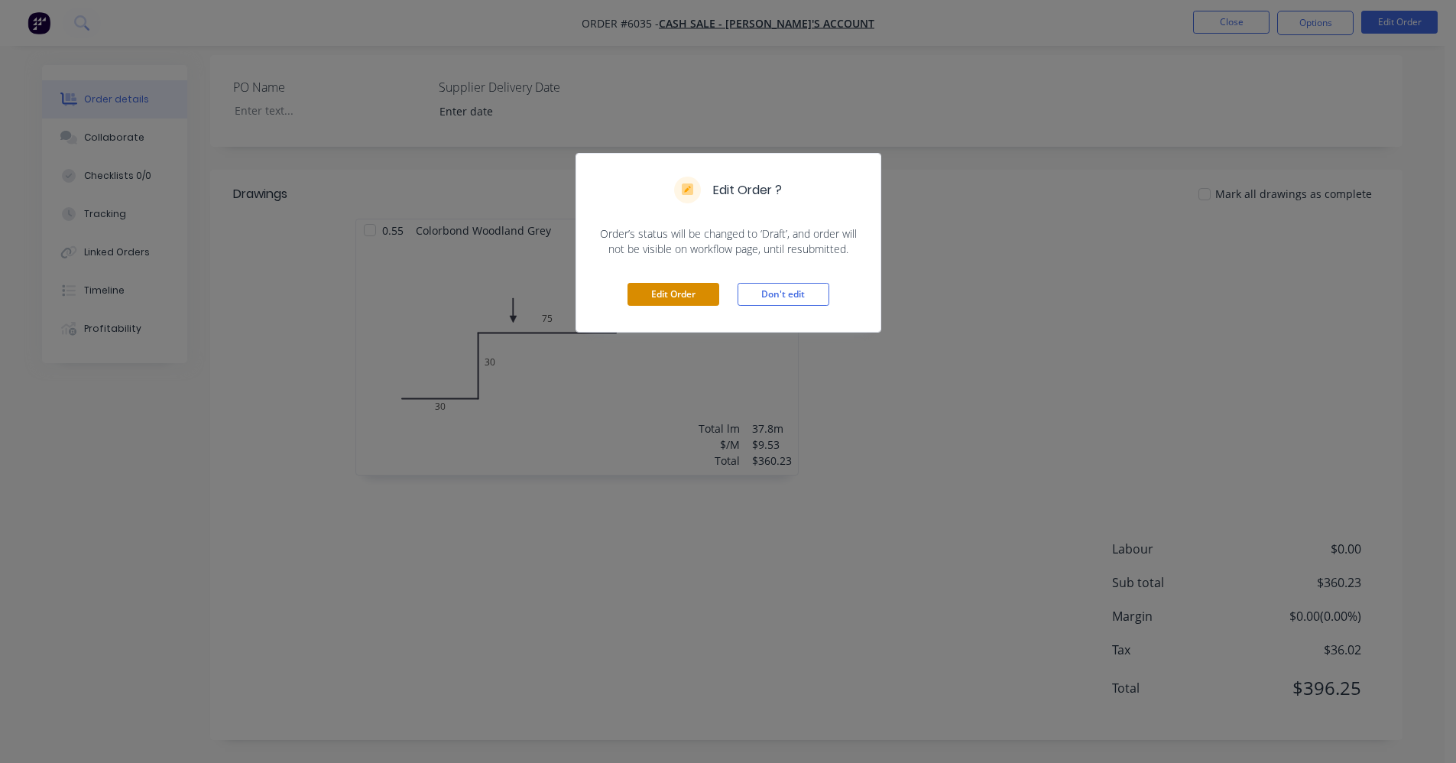
click at [669, 294] on button "Edit Order" at bounding box center [674, 294] width 92 height 23
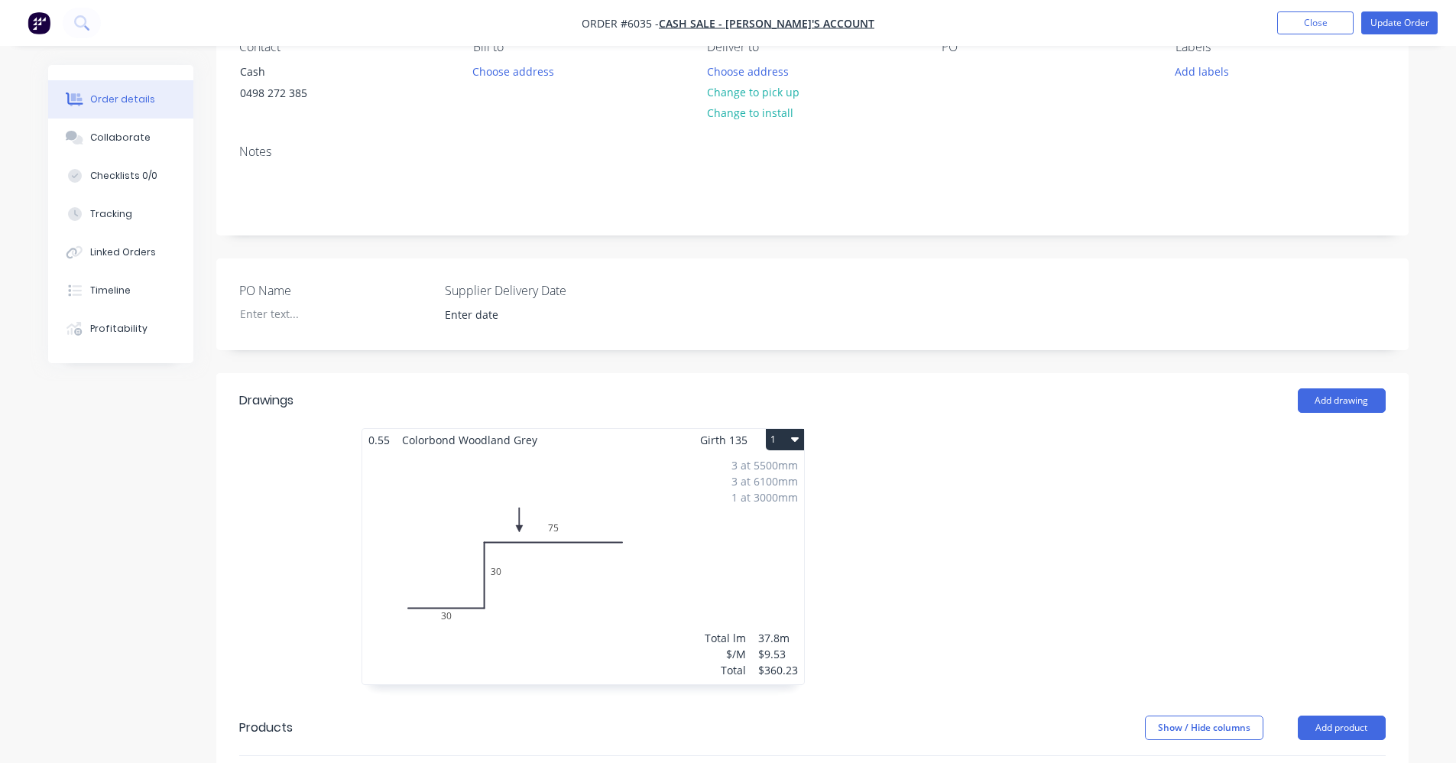
click at [724, 511] on div "3 at 5500mm 3 at 6100mm 1 at 3000mm Total lm $/M Total 37.8m $9.53 $360.23" at bounding box center [583, 567] width 442 height 233
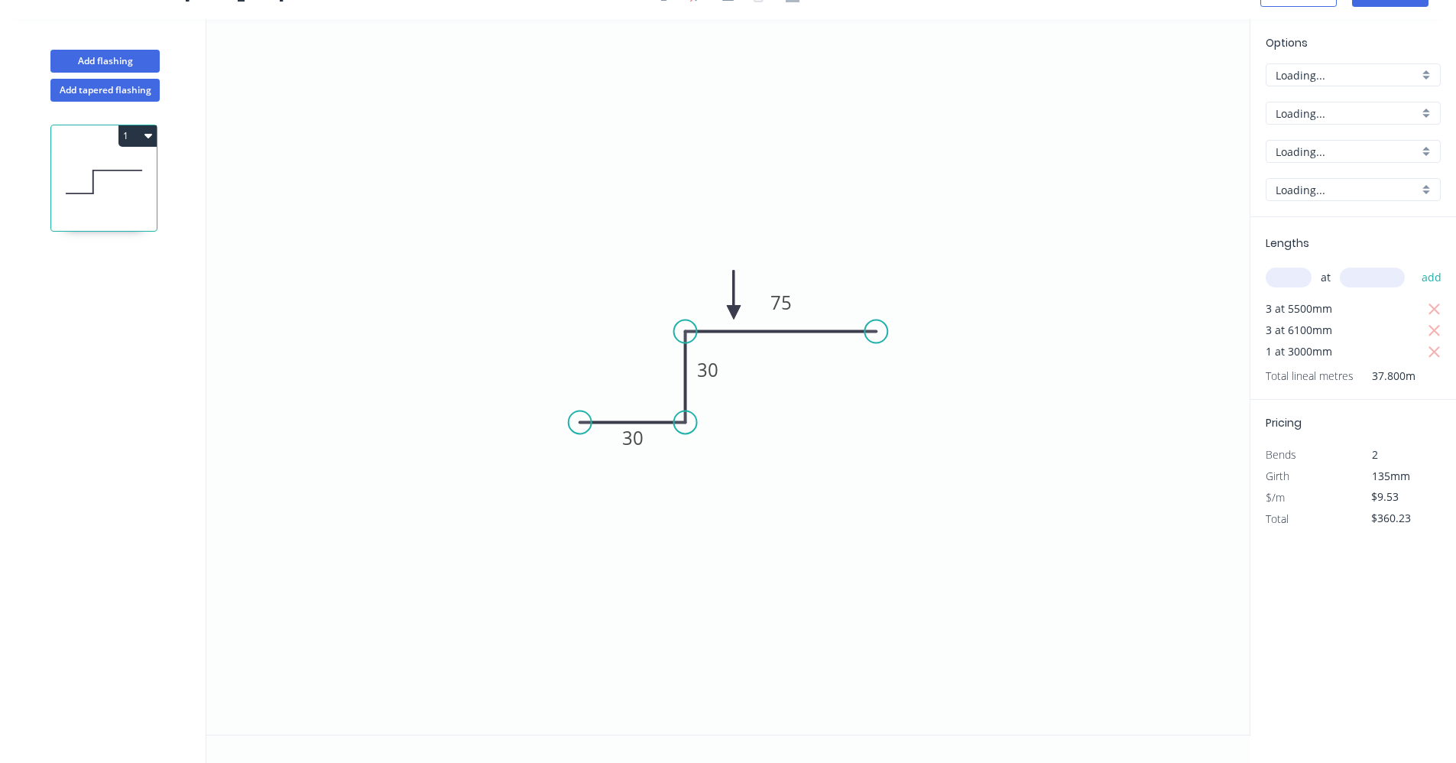
scroll to position [28, 0]
click at [1408, 80] on input "A" at bounding box center [1347, 75] width 143 height 16
drag, startPoint x: 1300, startPoint y: 130, endPoint x: 1313, endPoint y: 116, distance: 18.9
click at [1300, 129] on div "B" at bounding box center [1354, 131] width 174 height 27
type input "B"
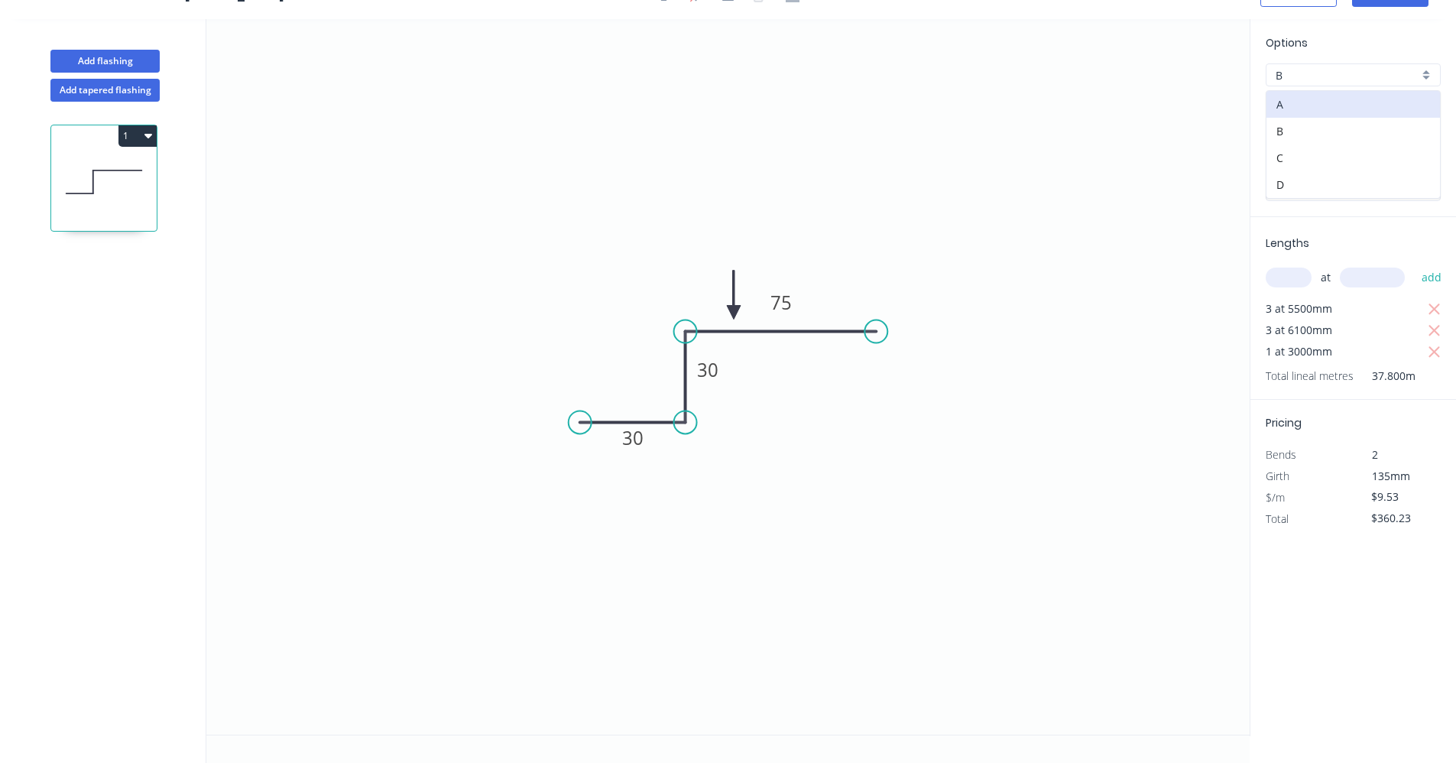
type input "$8.58"
type input "$324.32"
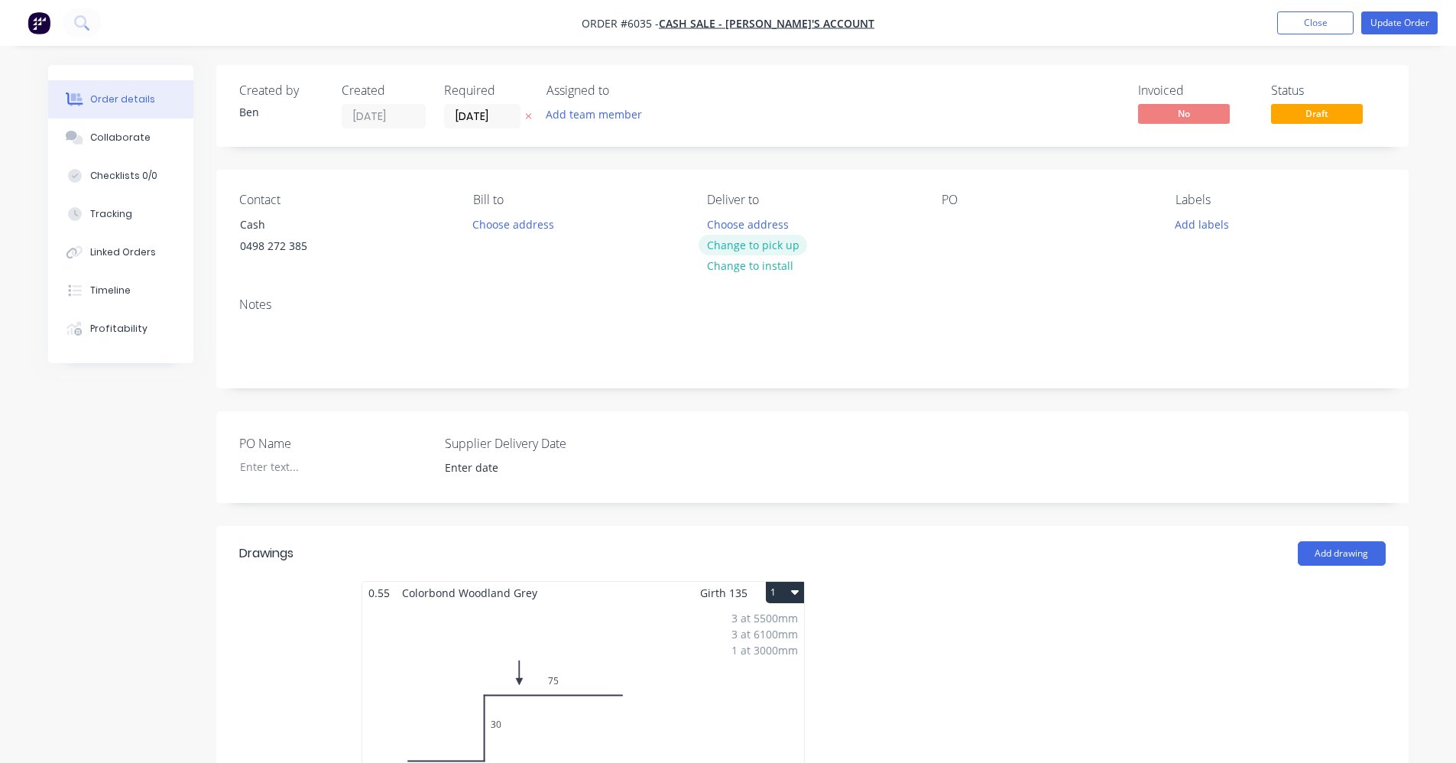
click at [755, 249] on button "Change to pick up" at bounding box center [753, 245] width 109 height 21
click at [1396, 20] on button "Update Order" at bounding box center [1400, 22] width 76 height 23
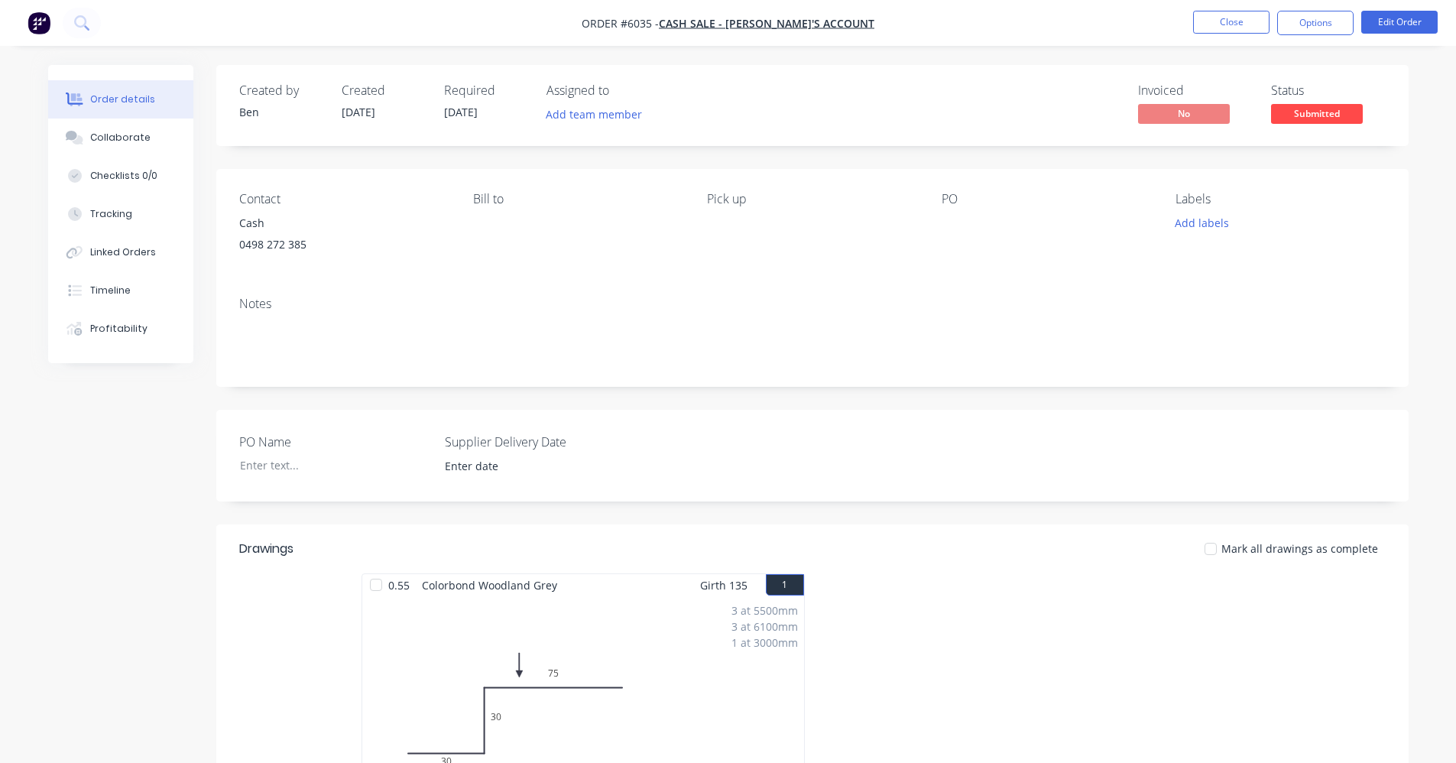
drag, startPoint x: 1313, startPoint y: 115, endPoint x: 1316, endPoint y: 125, distance: 10.9
click at [1313, 115] on span "Submitted" at bounding box center [1317, 113] width 92 height 19
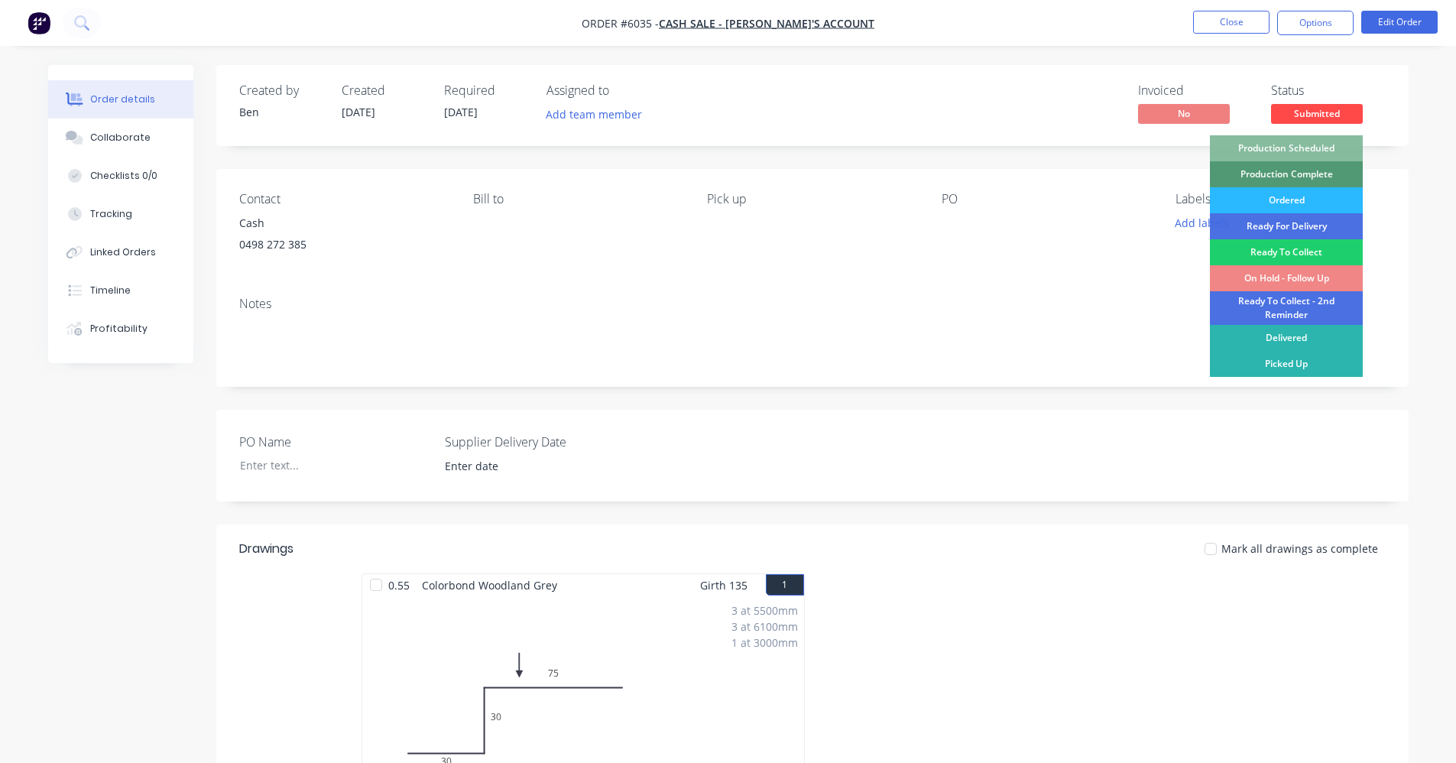
drag, startPoint x: 1313, startPoint y: 144, endPoint x: 1188, endPoint y: 207, distance: 140.5
click at [1311, 146] on div "Production Scheduled" at bounding box center [1286, 148] width 153 height 26
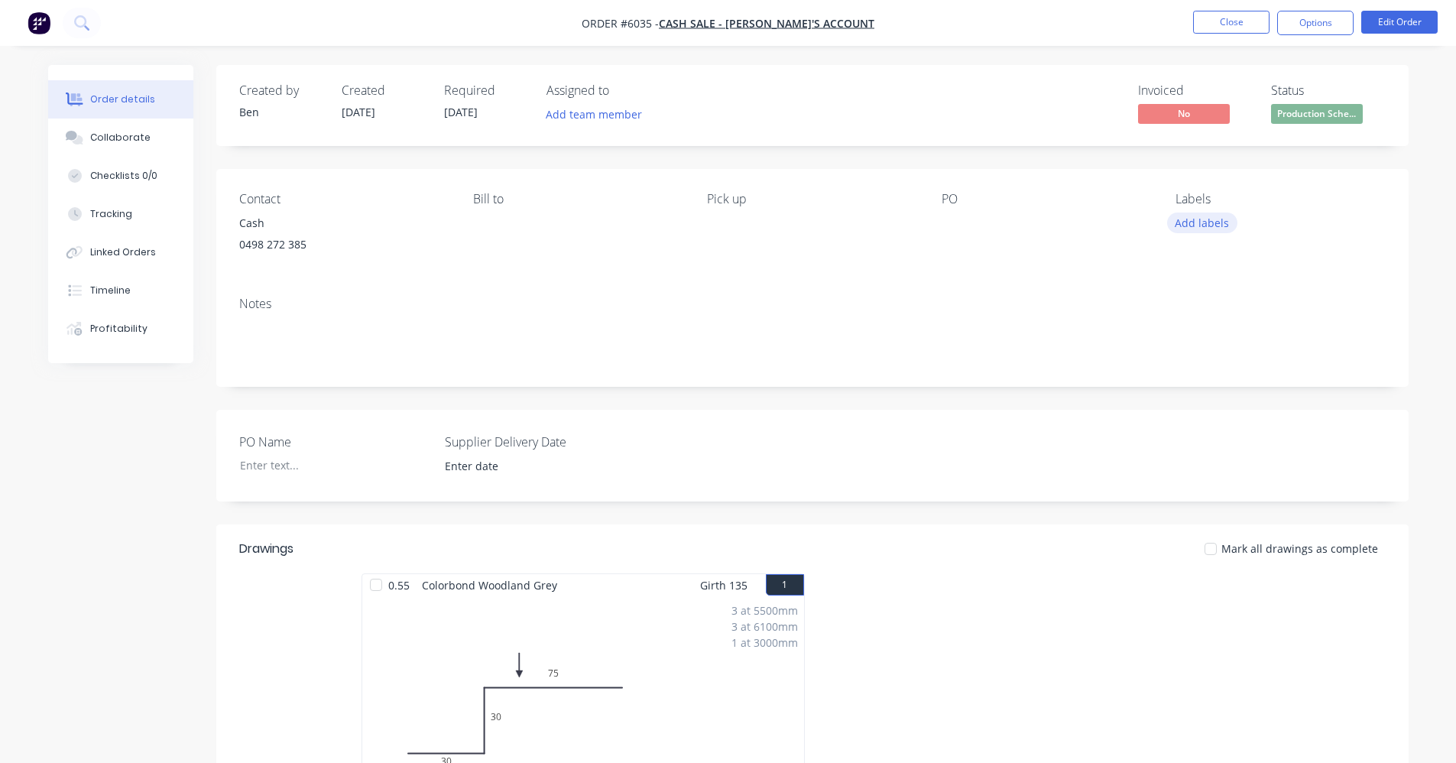
drag, startPoint x: 1183, startPoint y: 220, endPoint x: 1192, endPoint y: 232, distance: 14.8
click at [1184, 221] on button "Add labels" at bounding box center [1202, 223] width 70 height 21
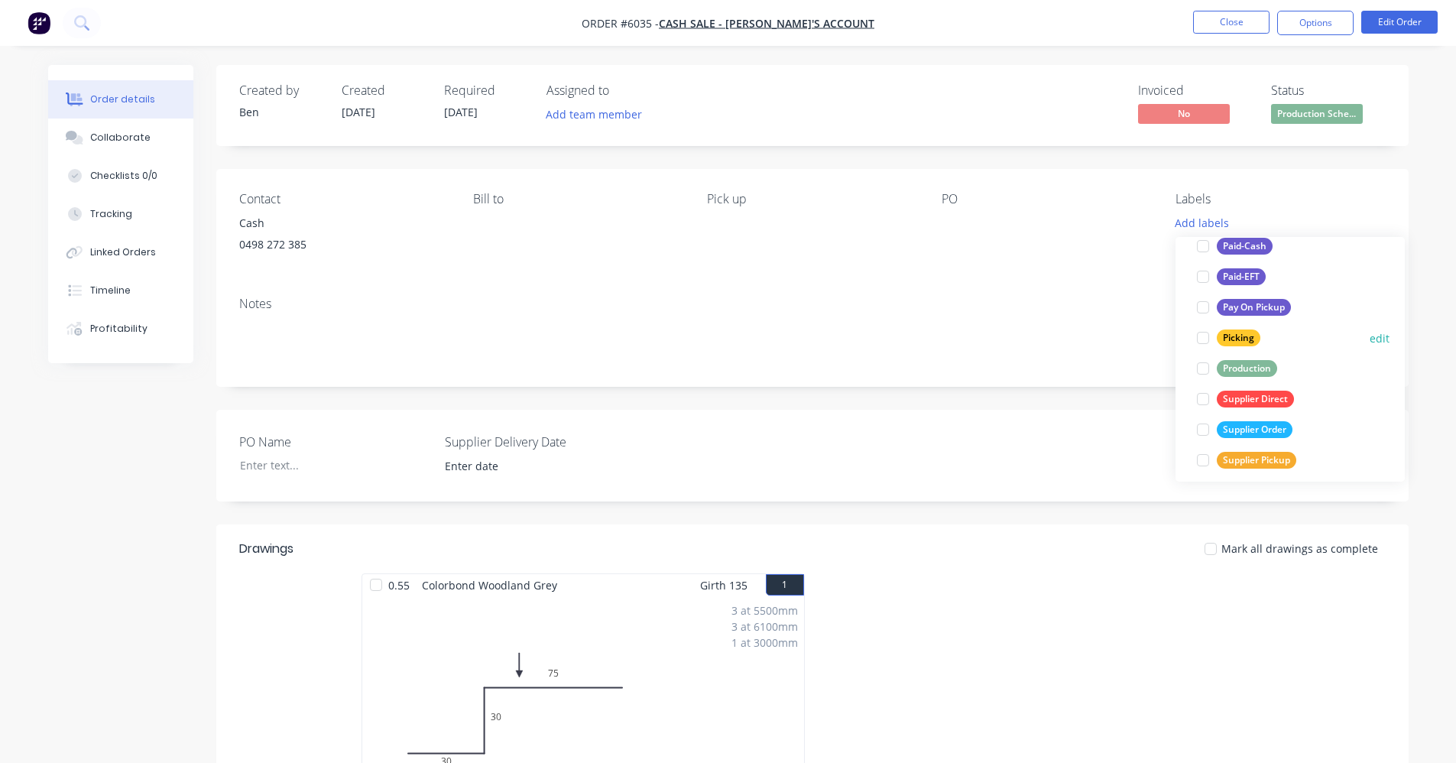
scroll to position [199, 0]
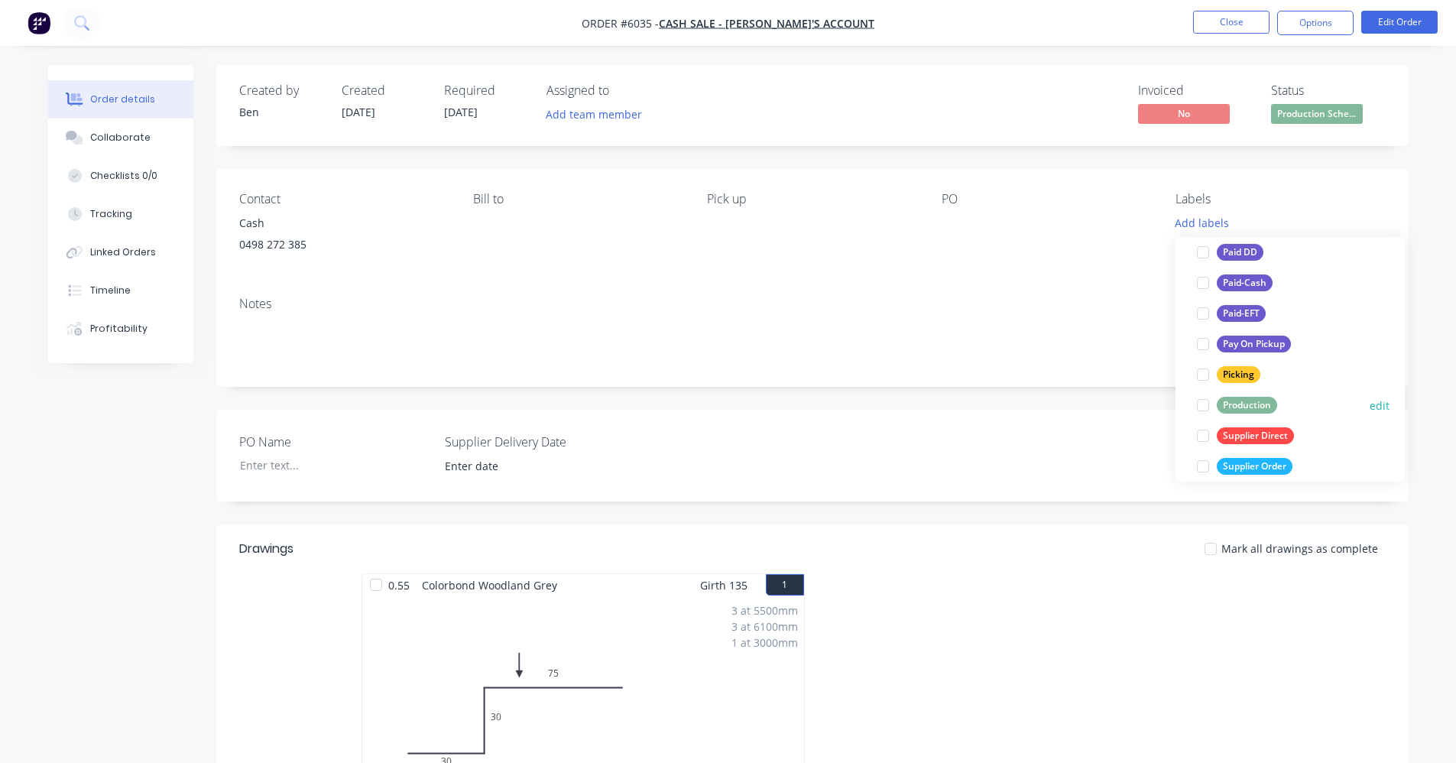
click at [1263, 401] on div "Production" at bounding box center [1247, 405] width 60 height 17
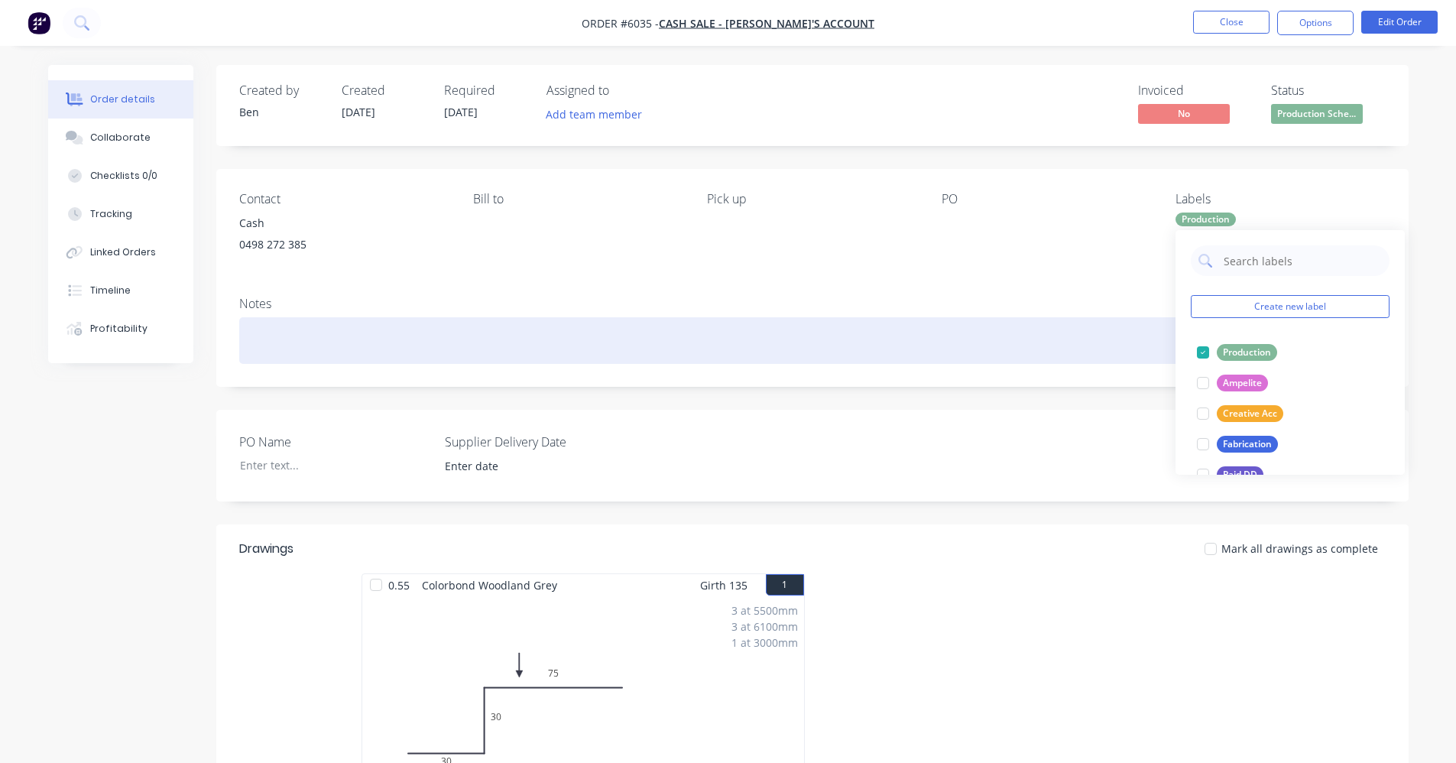
click at [979, 328] on div at bounding box center [812, 340] width 1147 height 47
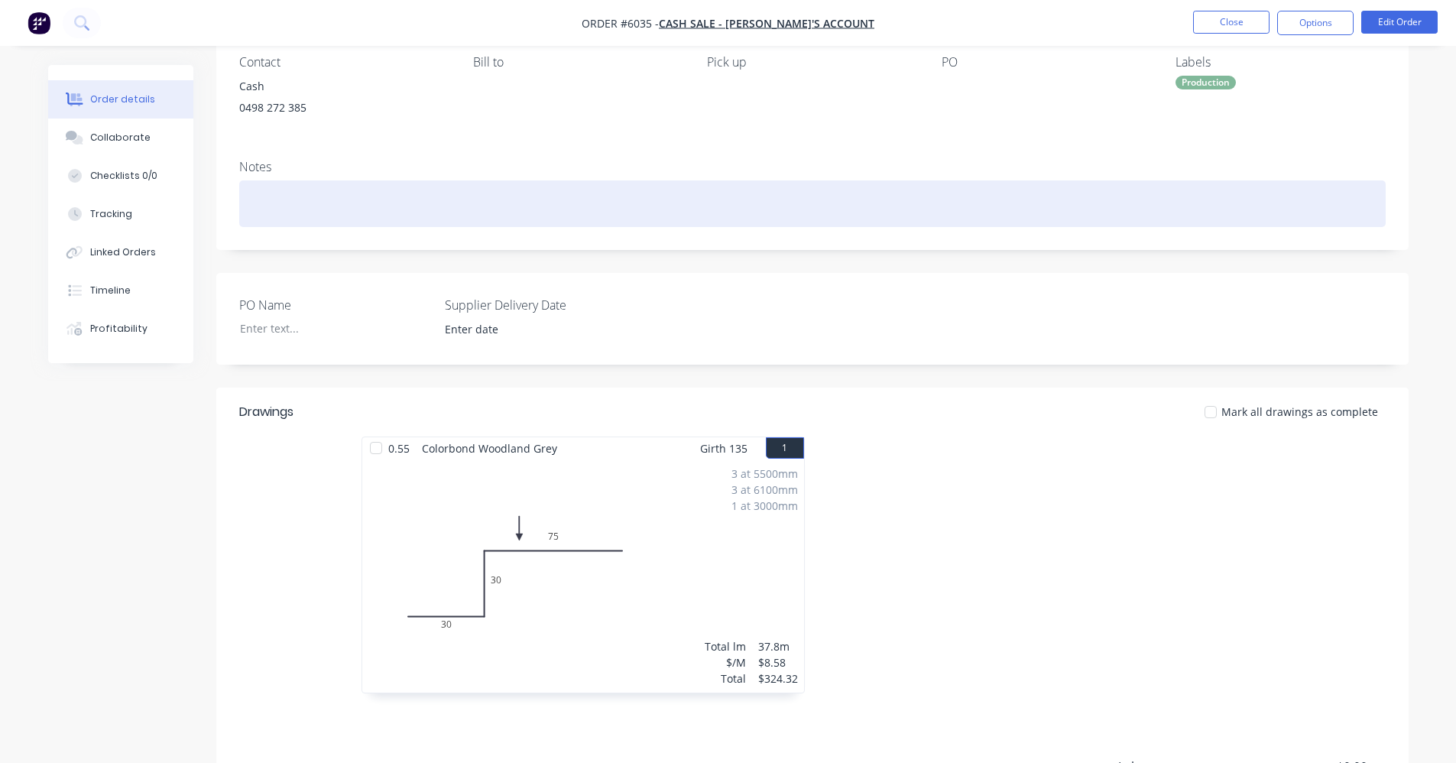
scroll to position [355, 0]
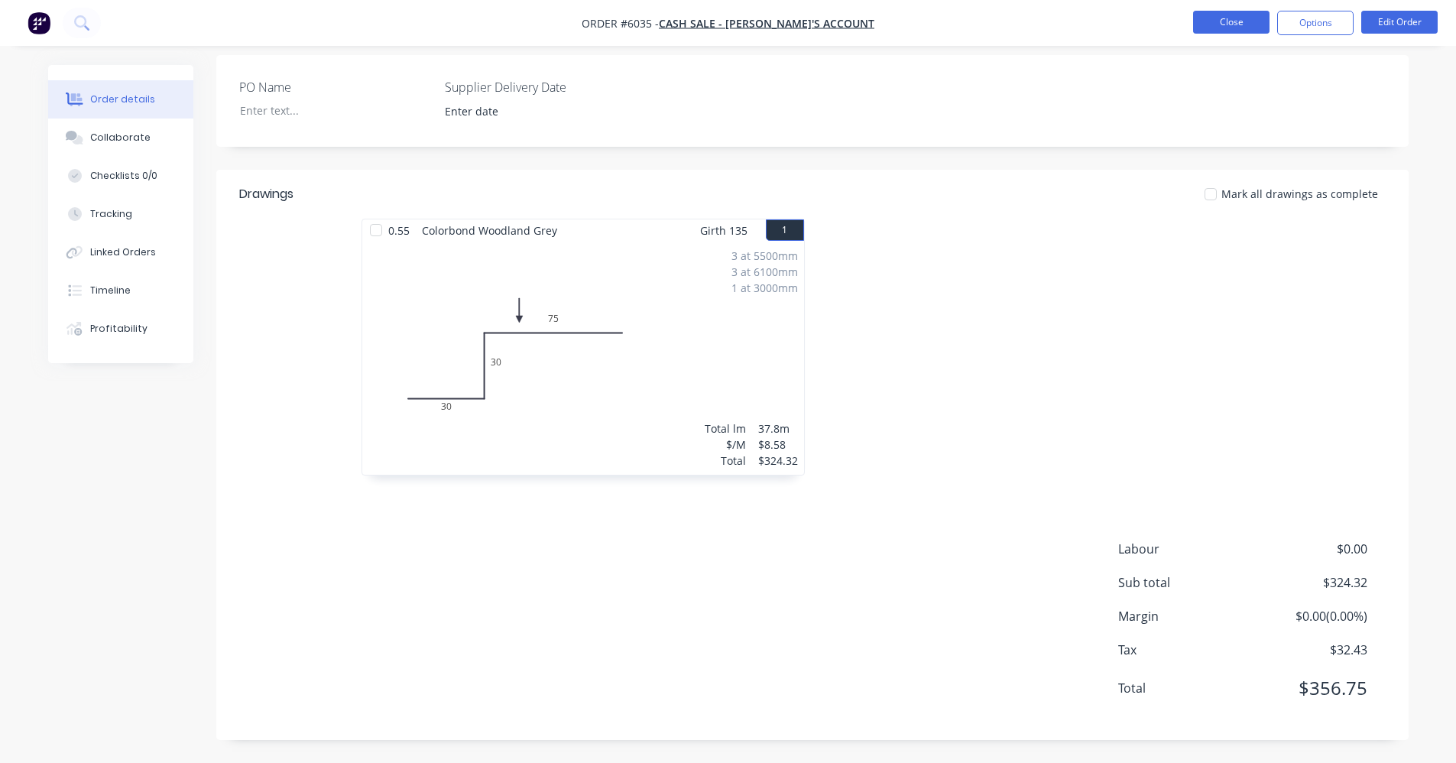
click at [1225, 32] on button "Close" at bounding box center [1231, 22] width 76 height 23
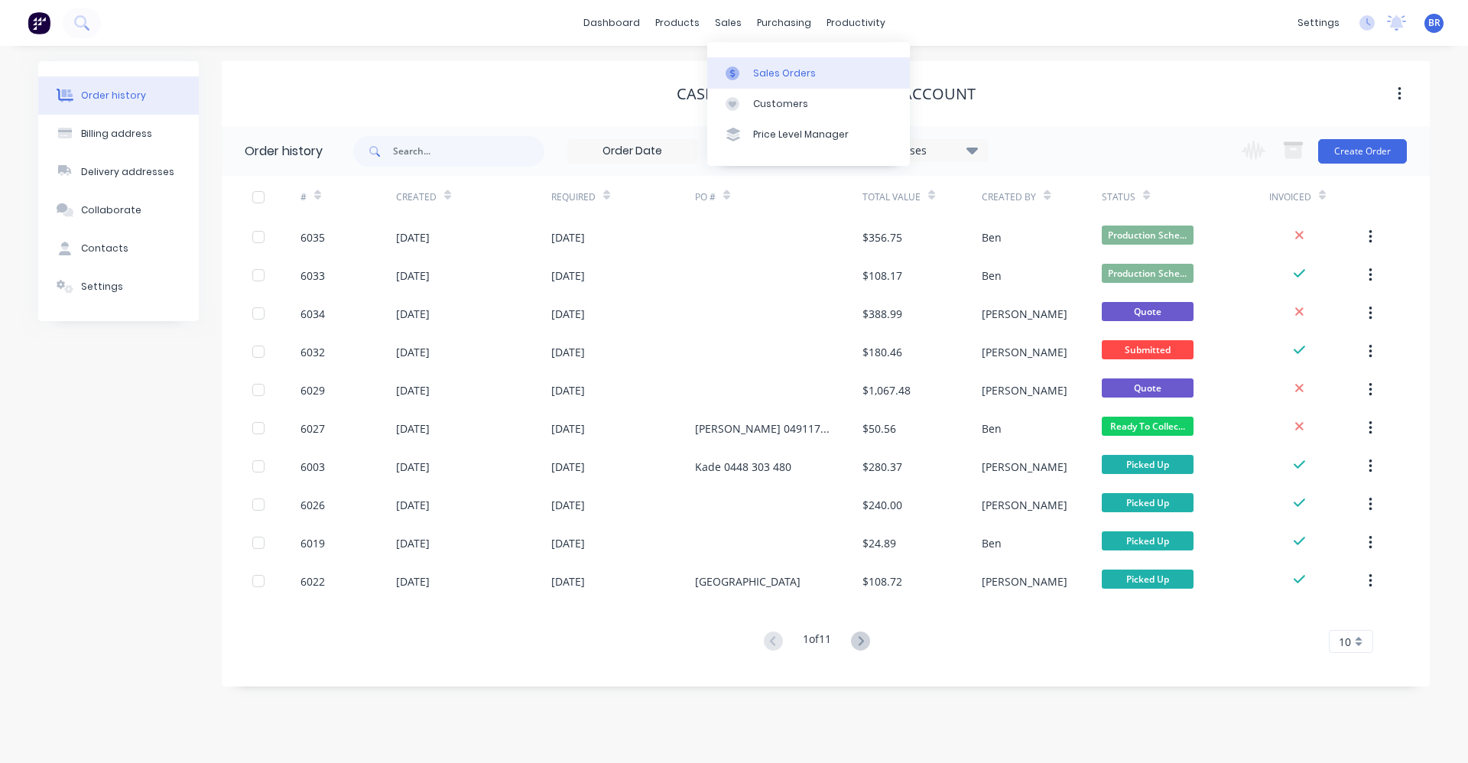
click at [766, 76] on div "Sales Orders" at bounding box center [784, 74] width 63 height 14
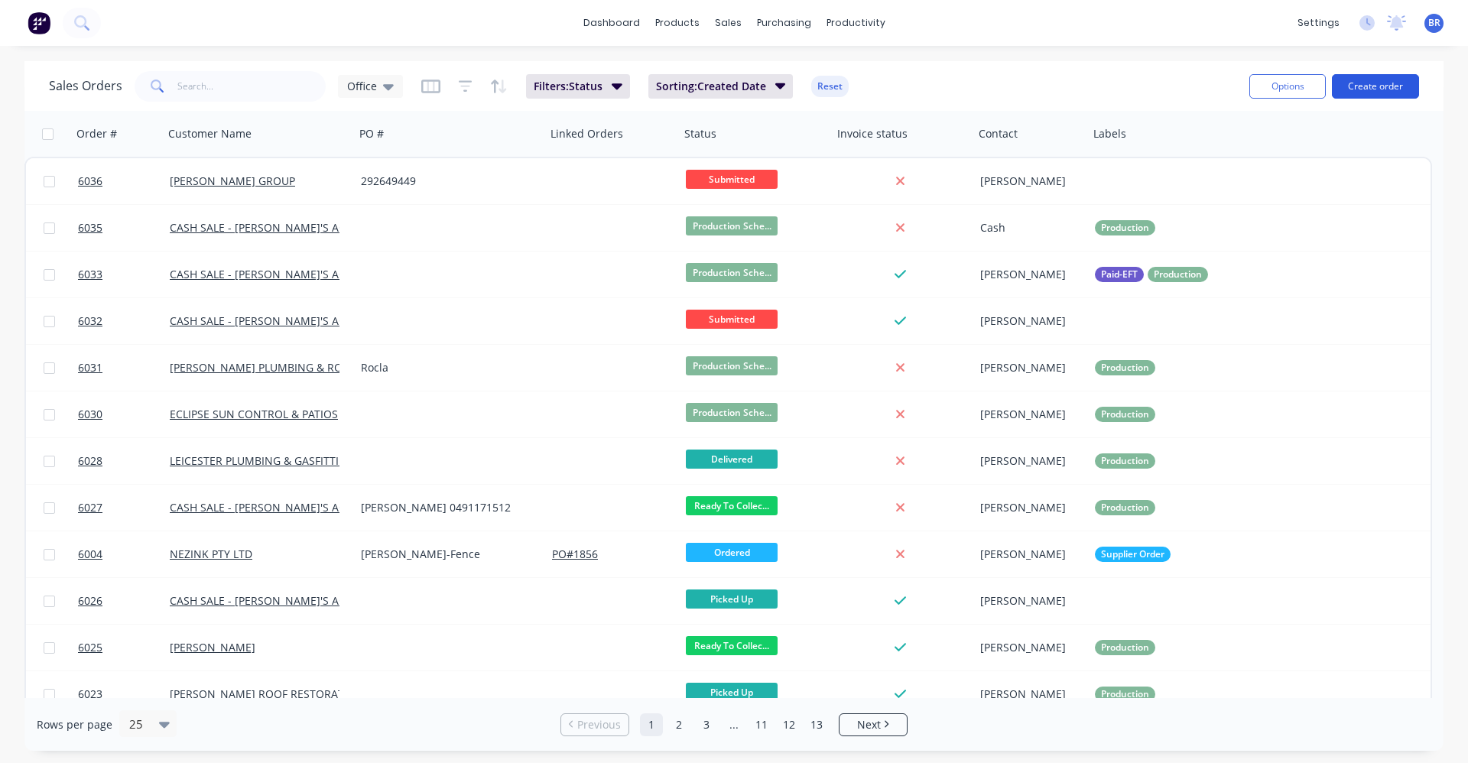
click at [1376, 83] on button "Create order" at bounding box center [1375, 86] width 87 height 24
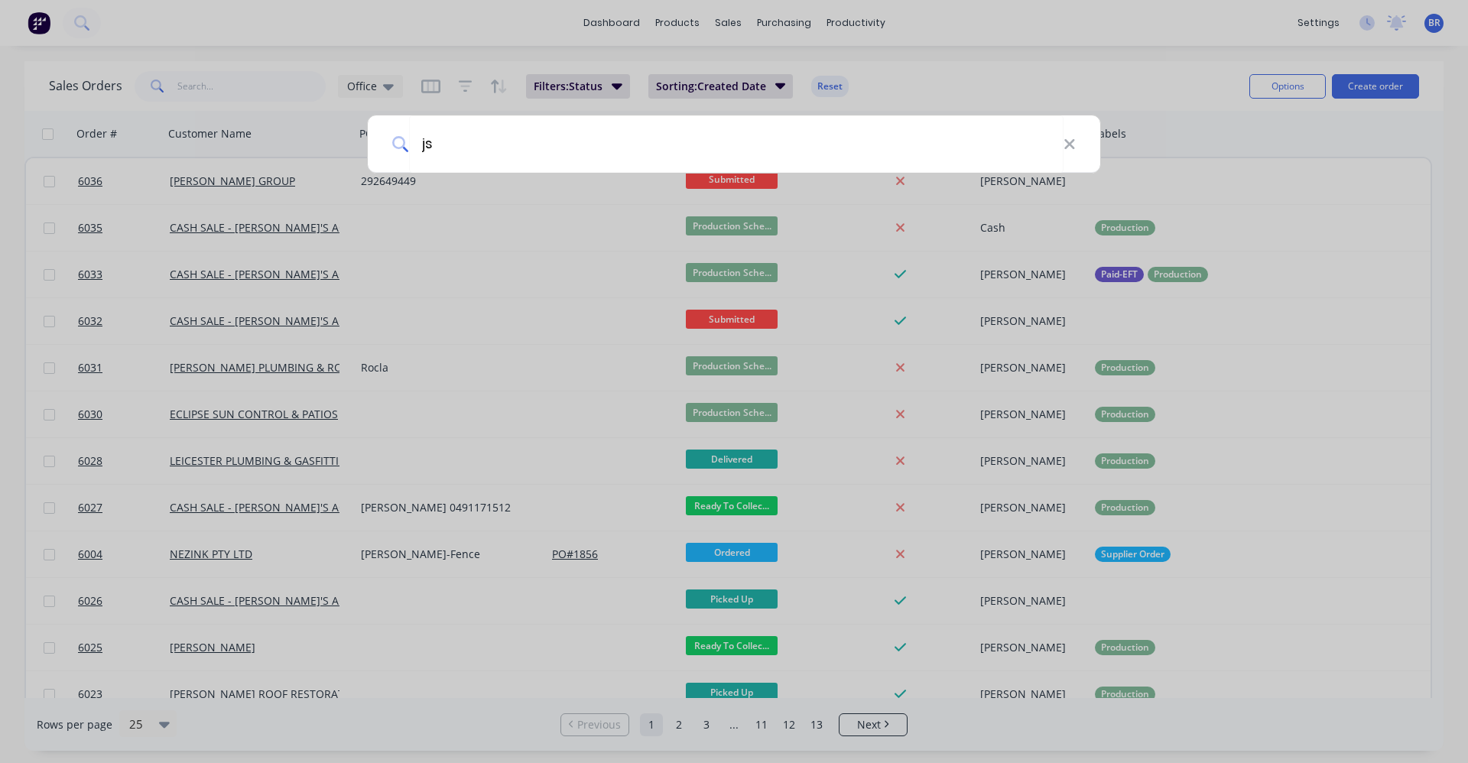
type input "jsm"
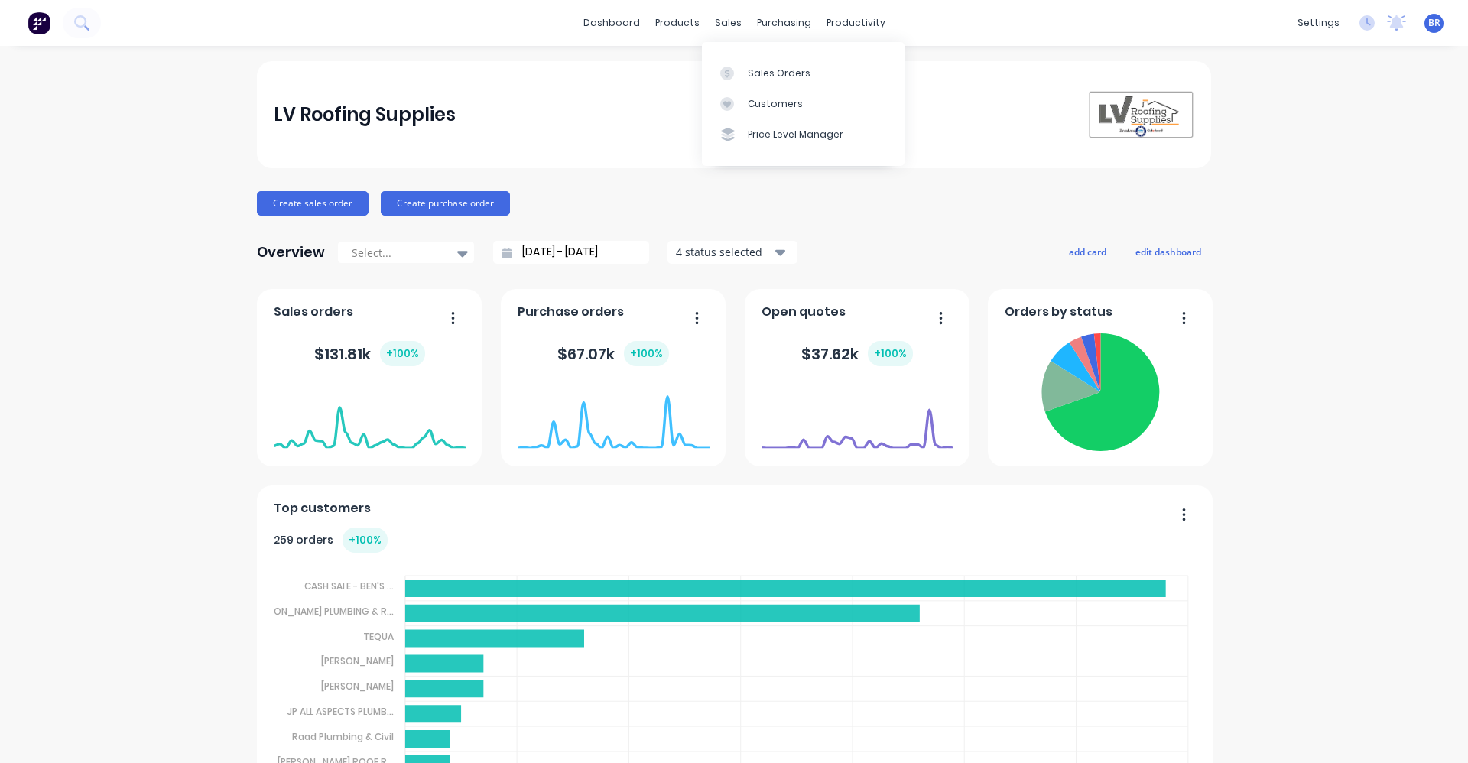
click at [707, 20] on div "sales" at bounding box center [728, 22] width 42 height 23
drag, startPoint x: 753, startPoint y: 67, endPoint x: 709, endPoint y: 70, distance: 44.5
click at [753, 67] on div "Sales Orders" at bounding box center [779, 74] width 63 height 14
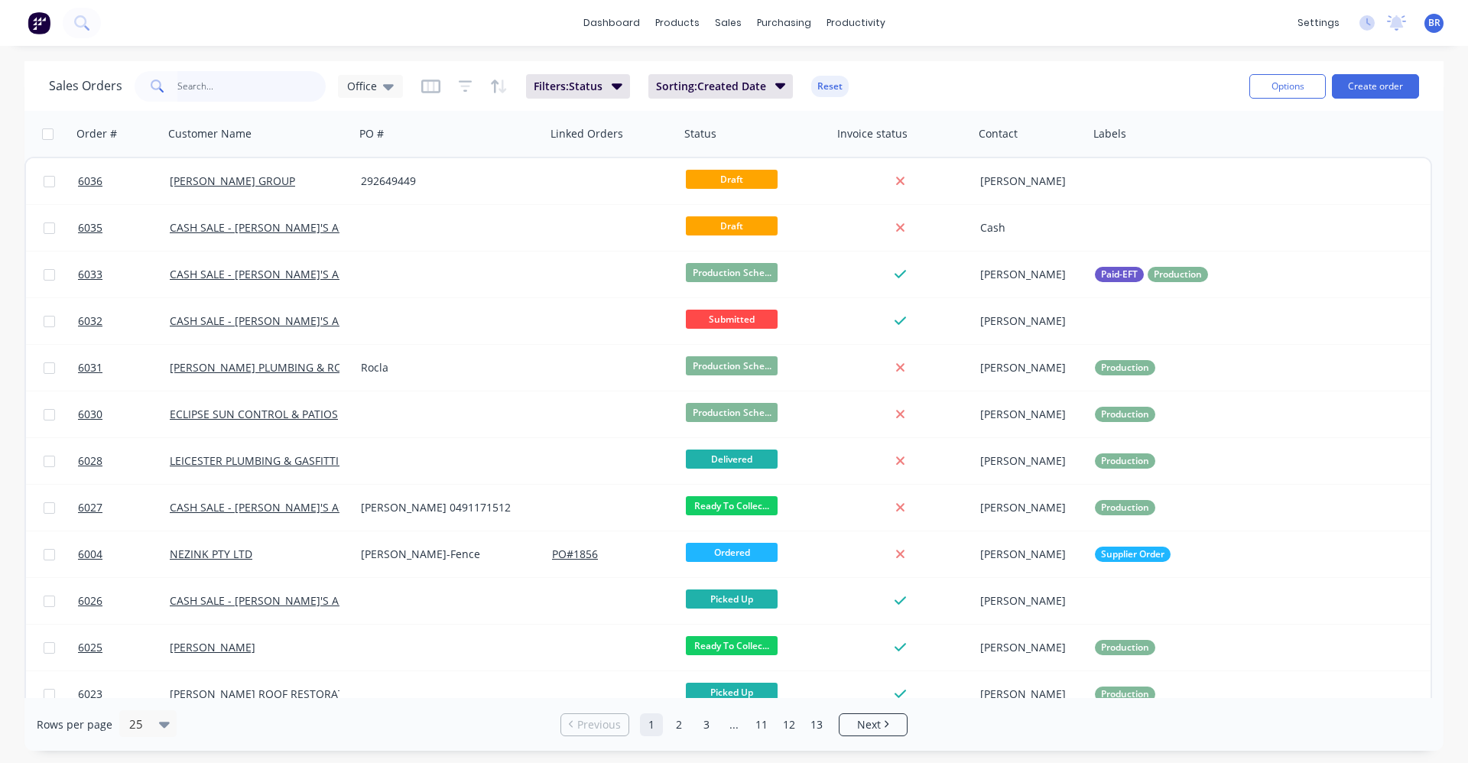
click at [265, 82] on input "text" at bounding box center [251, 86] width 149 height 31
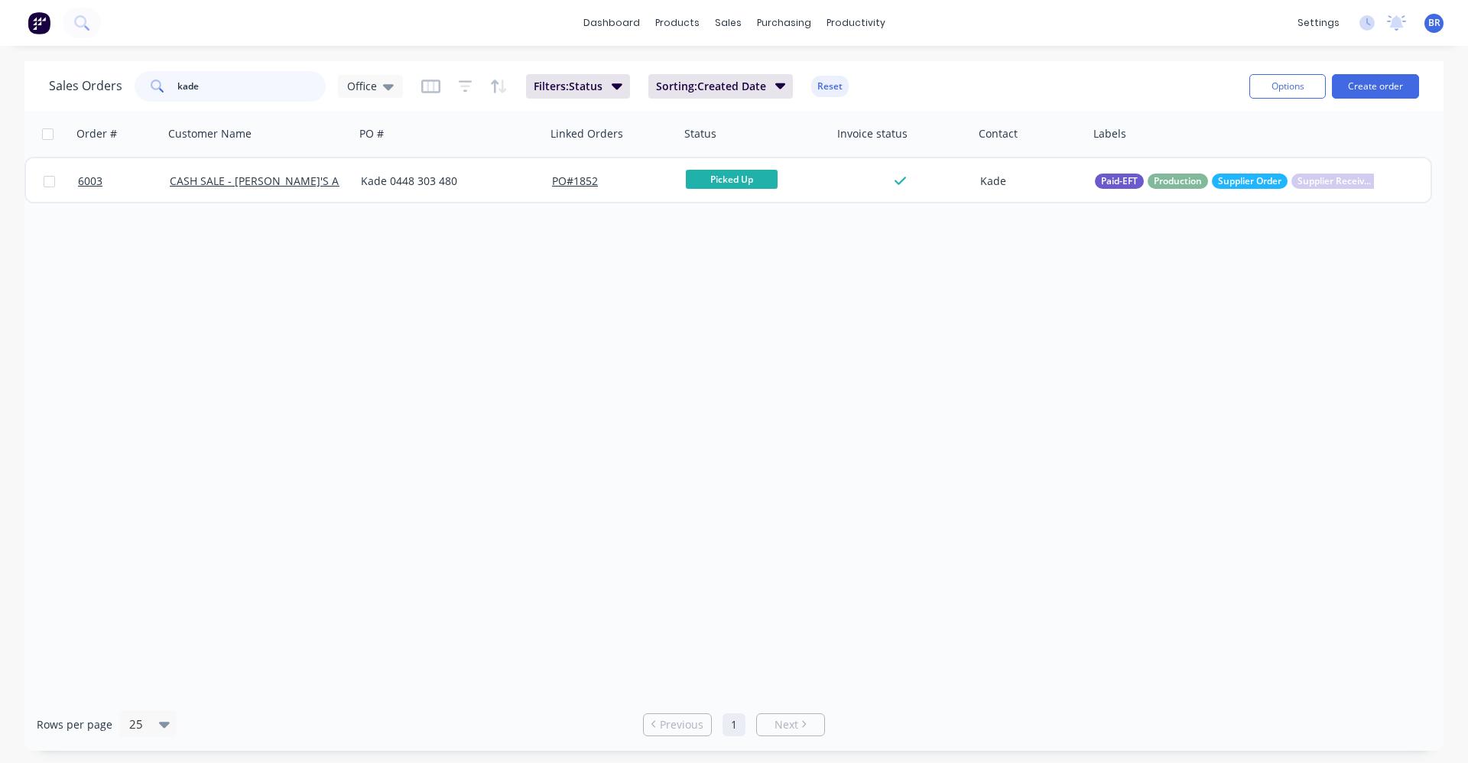
type input "kade"
